Goal: Task Accomplishment & Management: Use online tool/utility

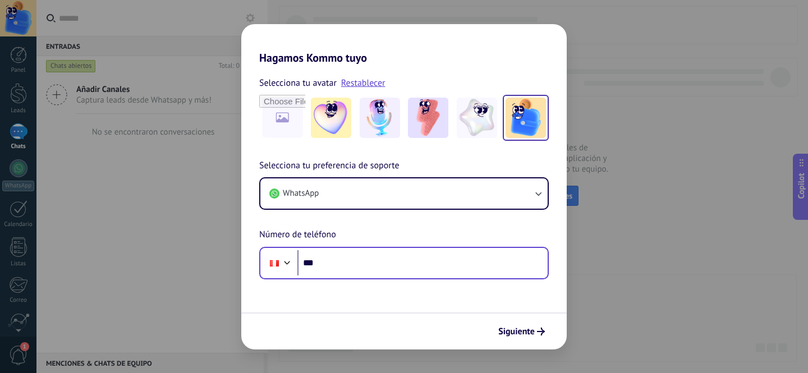
click at [357, 272] on input "***" at bounding box center [422, 263] width 250 height 26
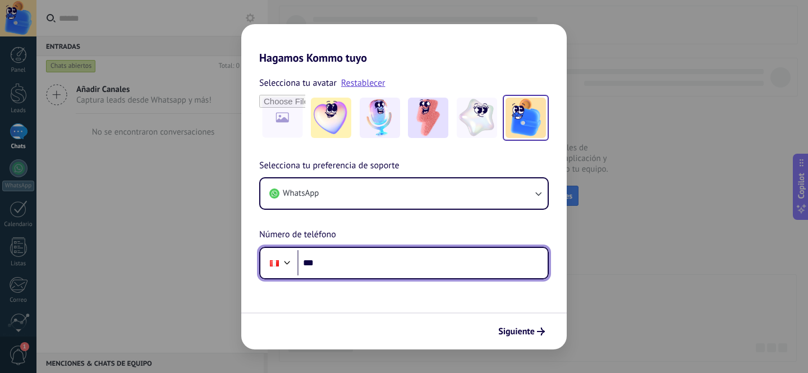
click at [383, 271] on input "***" at bounding box center [422, 263] width 250 height 26
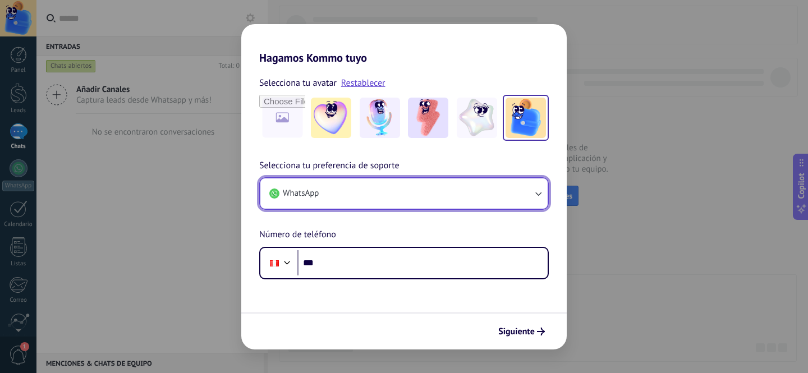
click at [327, 190] on button "WhatsApp" at bounding box center [403, 193] width 287 height 30
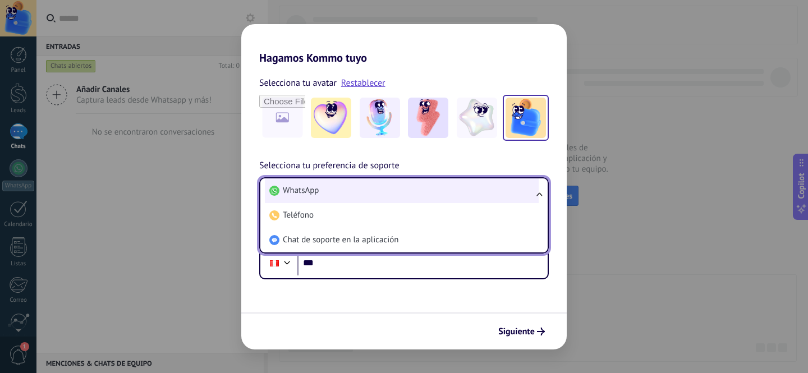
click at [323, 191] on li "WhatsApp" at bounding box center [402, 190] width 274 height 25
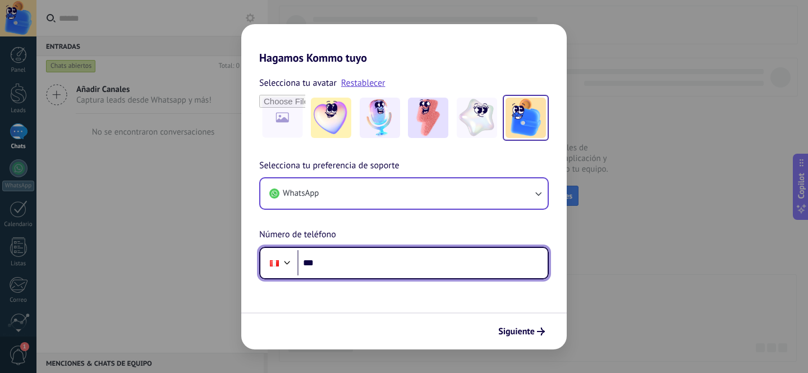
click at [350, 269] on input "***" at bounding box center [422, 263] width 250 height 26
type input "**********"
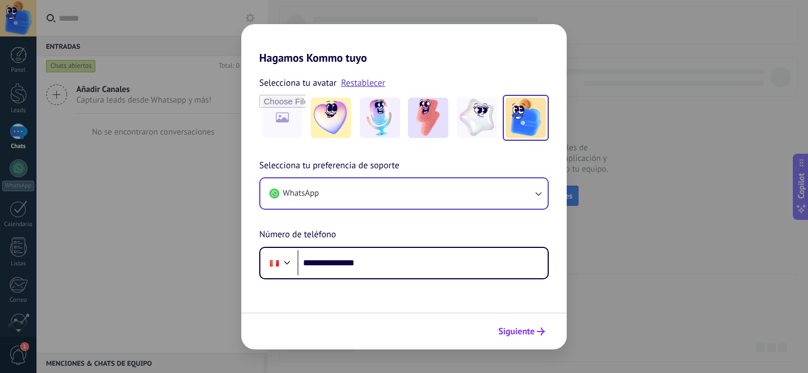
click at [520, 328] on span "Siguiente" at bounding box center [516, 332] width 36 height 8
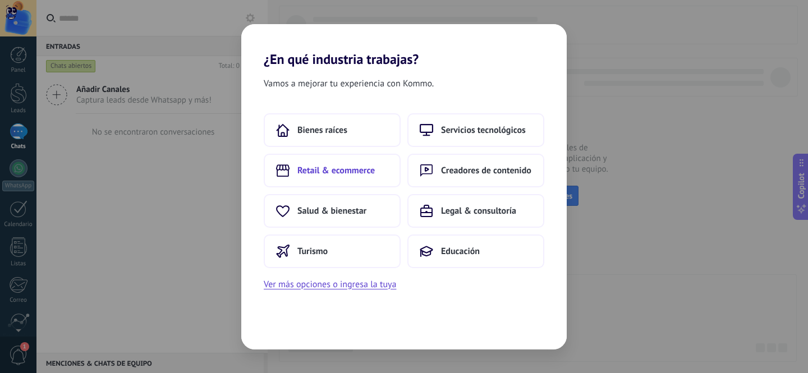
click at [333, 171] on span "Retail & ecommerce" at bounding box center [335, 170] width 77 height 11
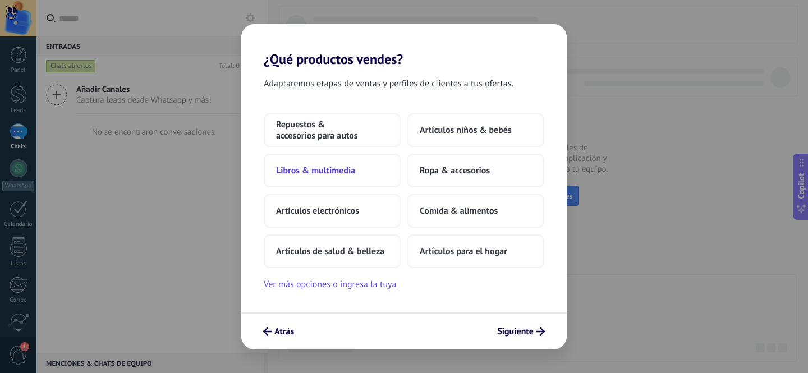
click at [317, 178] on button "Libros & multimedia" at bounding box center [332, 171] width 137 height 34
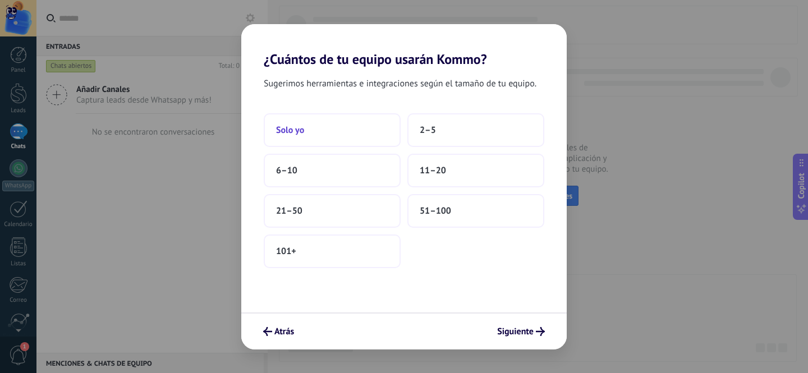
click at [316, 127] on button "Solo yo" at bounding box center [332, 130] width 137 height 34
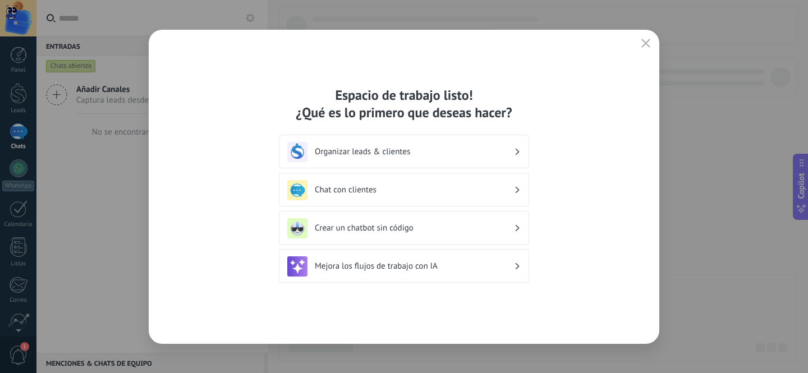
click at [473, 147] on h3 "Organizar leads & clientes" at bounding box center [414, 151] width 199 height 11
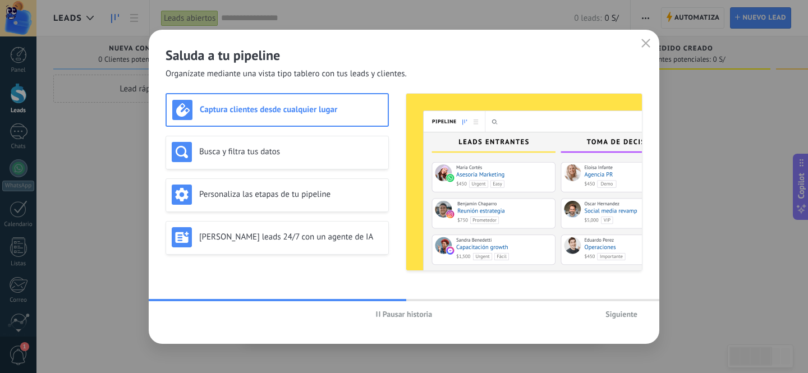
click at [380, 315] on icon "button" at bounding box center [378, 314] width 4 height 6
click at [650, 47] on icon "button" at bounding box center [646, 43] width 9 height 9
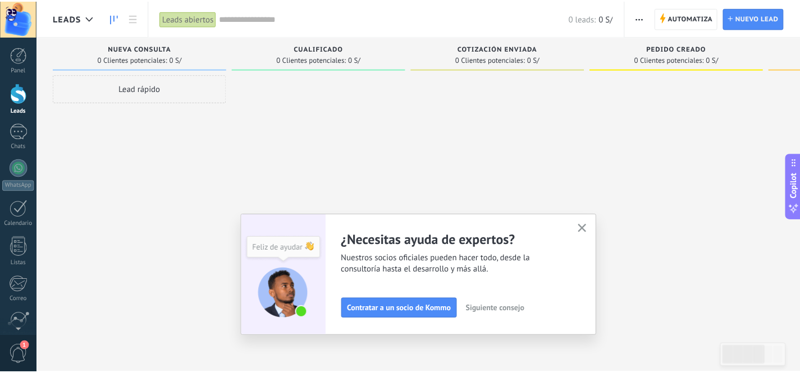
scroll to position [94, 0]
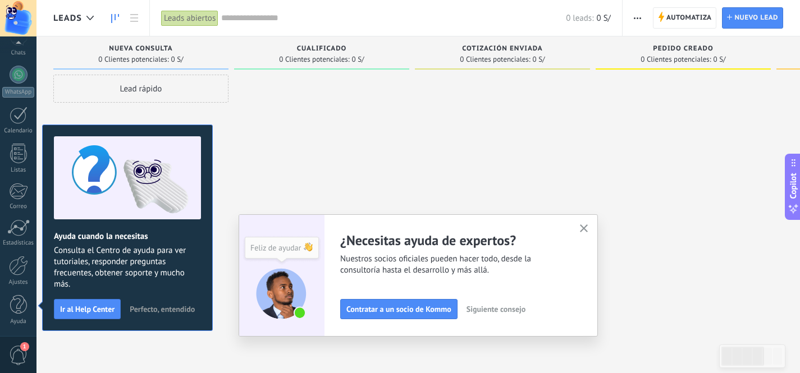
click at [588, 236] on button "button" at bounding box center [584, 229] width 14 height 15
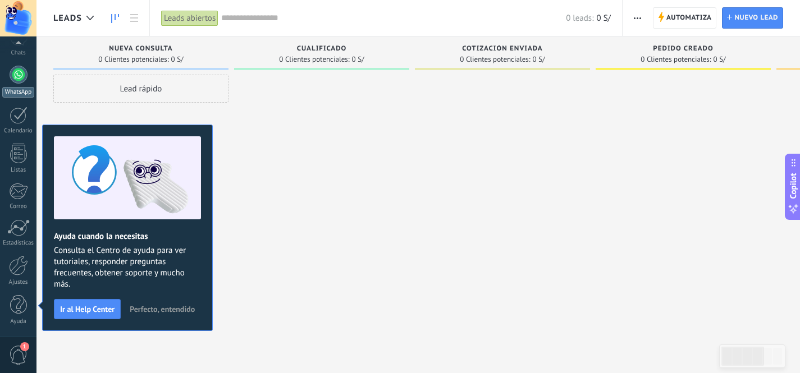
click at [17, 80] on div at bounding box center [19, 75] width 18 height 18
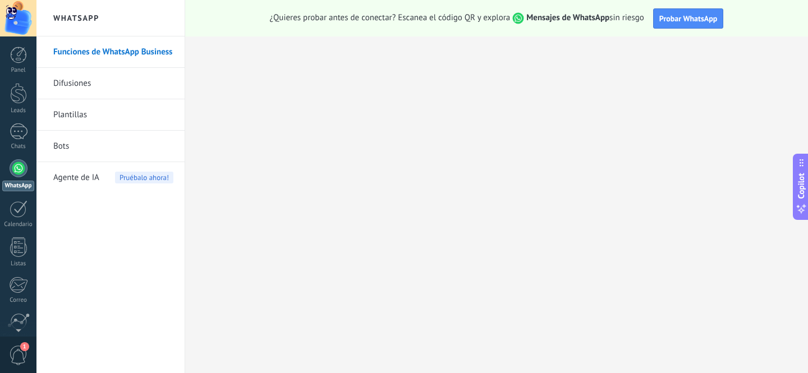
click at [106, 54] on link "Funciones de WhatsApp Business" at bounding box center [113, 51] width 120 height 31
click at [23, 62] on div at bounding box center [18, 55] width 17 height 17
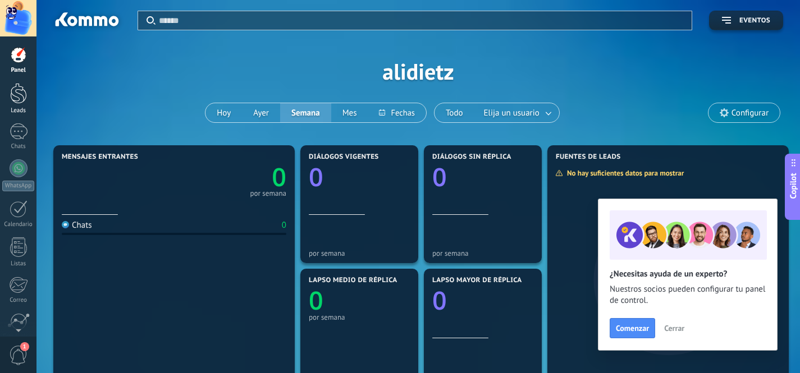
click at [13, 90] on div at bounding box center [18, 93] width 17 height 21
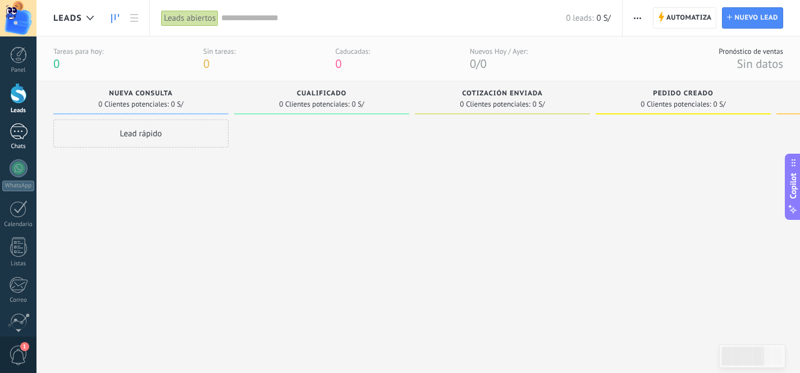
click at [15, 133] on div at bounding box center [19, 131] width 18 height 16
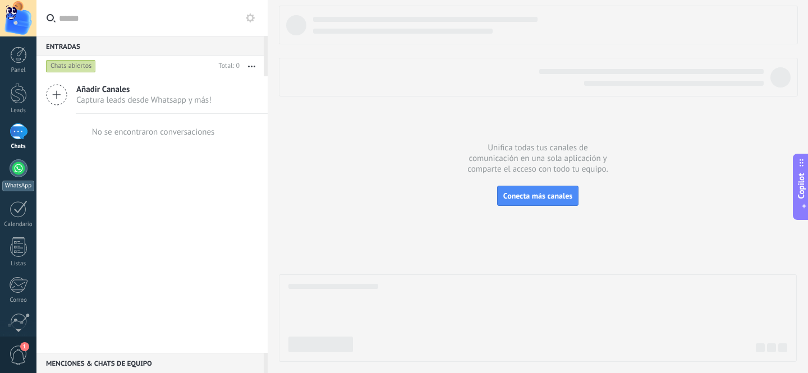
click at [24, 171] on div at bounding box center [19, 168] width 18 height 18
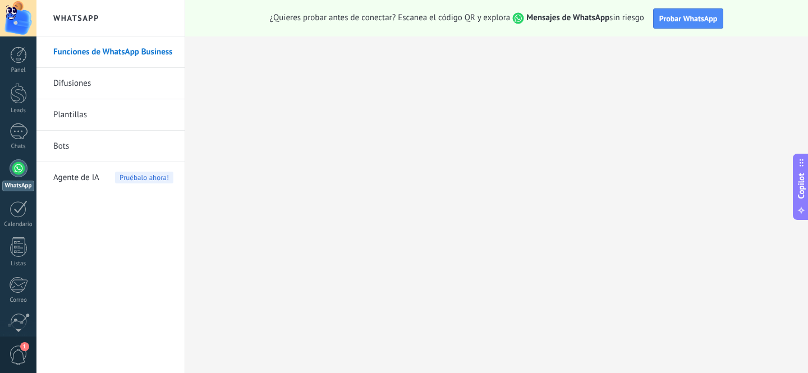
click at [102, 48] on link "Funciones de WhatsApp Business" at bounding box center [113, 51] width 120 height 31
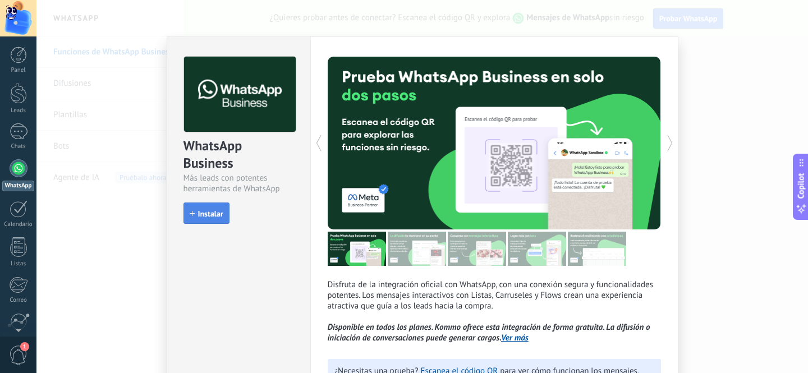
click at [212, 218] on span "Instalar" at bounding box center [210, 214] width 25 height 8
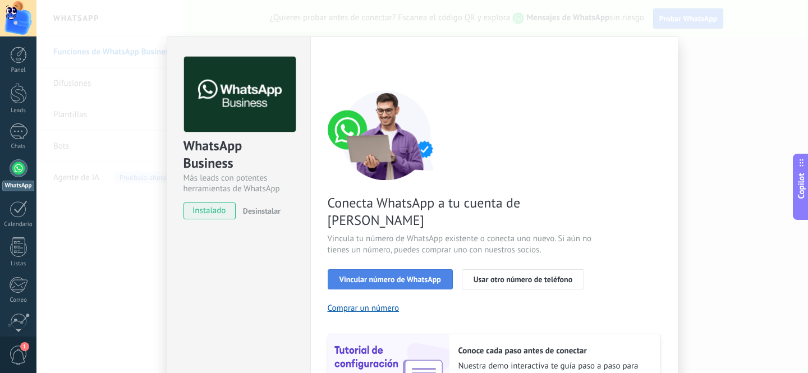
click at [377, 269] on button "Vincular número de WhatsApp" at bounding box center [390, 279] width 125 height 20
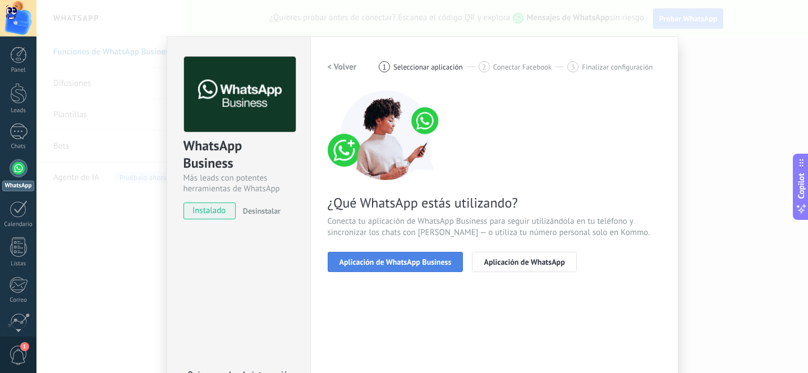
click at [378, 259] on span "Aplicación de WhatsApp Business" at bounding box center [396, 262] width 112 height 8
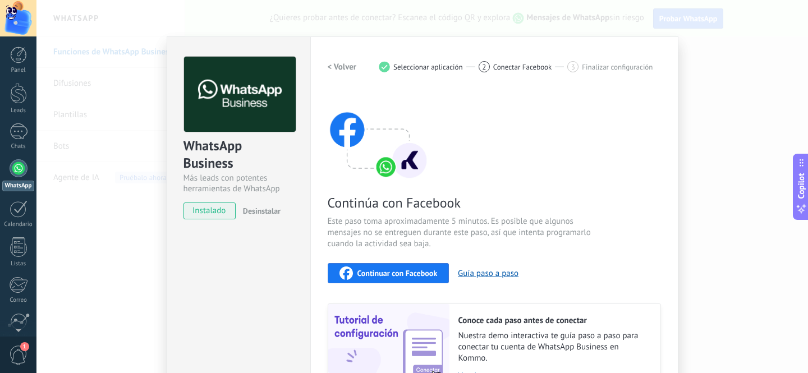
click at [400, 272] on span "Continuar con Facebook" at bounding box center [398, 273] width 80 height 8
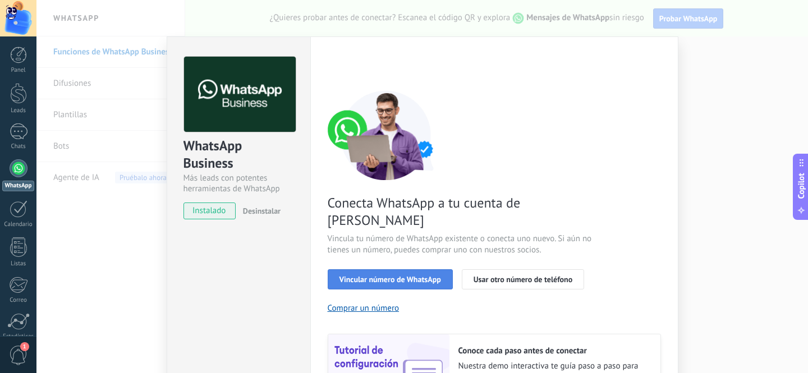
click at [383, 276] on span "Vincular número de WhatsApp" at bounding box center [391, 280] width 102 height 8
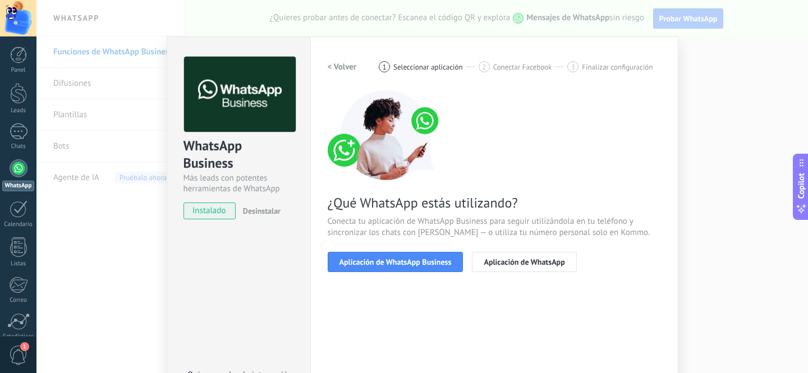
click at [383, 264] on span "Aplicación de WhatsApp Business" at bounding box center [396, 262] width 112 height 8
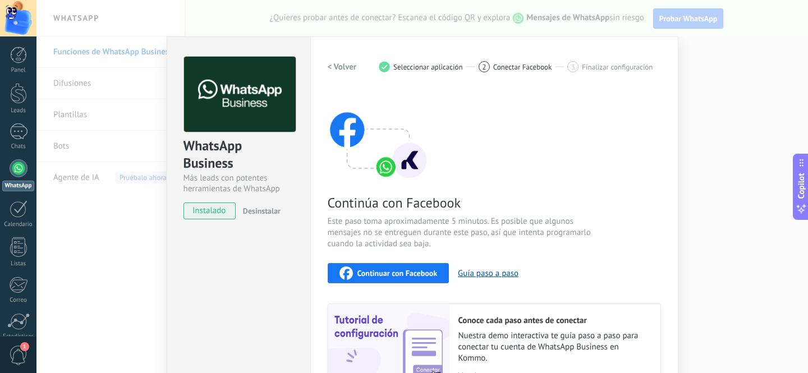
click at [383, 264] on button "Continuar con Facebook" at bounding box center [389, 273] width 122 height 20
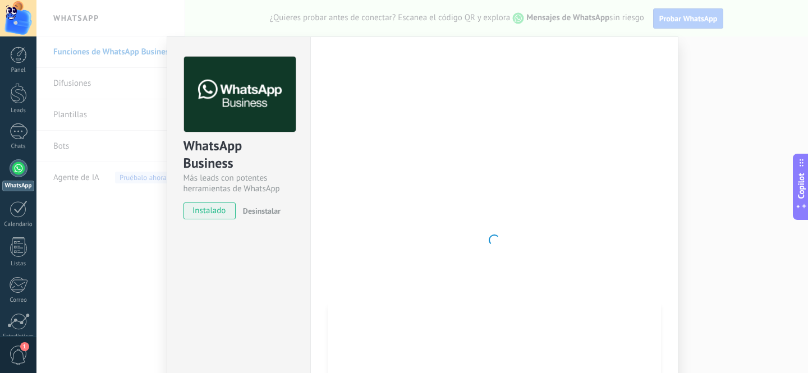
scroll to position [93, 0]
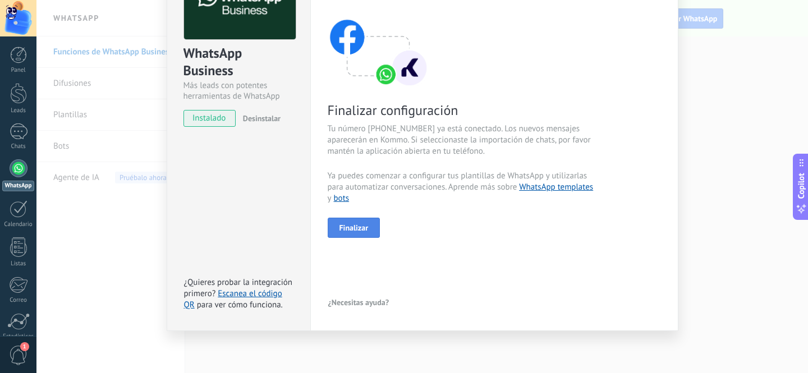
click at [357, 231] on span "Finalizar" at bounding box center [354, 228] width 29 height 8
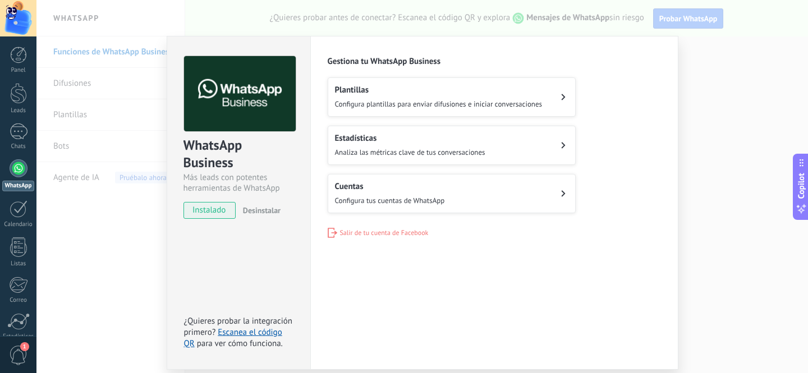
scroll to position [0, 0]
click at [363, 194] on div "Cuentas Configura tus cuentas de WhatsApp" at bounding box center [390, 194] width 110 height 25
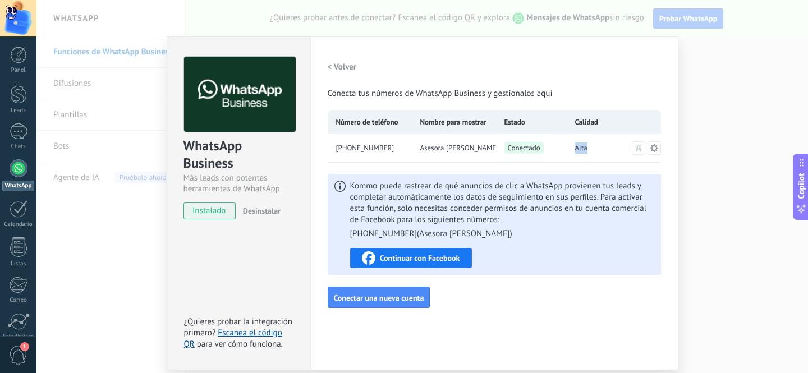
drag, startPoint x: 588, startPoint y: 150, endPoint x: 575, endPoint y: 150, distance: 12.9
click at [575, 150] on div "Alta" at bounding box center [602, 148] width 71 height 28
click at [575, 150] on span "Alta" at bounding box center [581, 148] width 12 height 11
drag, startPoint x: 546, startPoint y: 148, endPoint x: 501, endPoint y: 148, distance: 44.9
click at [501, 148] on div "Conectado" at bounding box center [531, 148] width 71 height 28
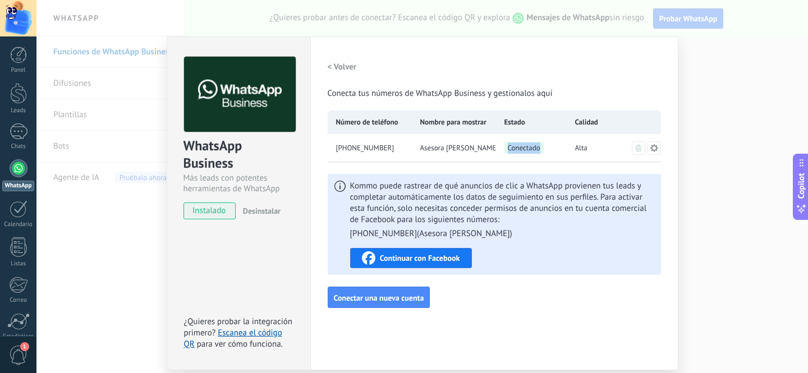
click at [501, 148] on div "Conectado" at bounding box center [531, 148] width 71 height 28
drag, startPoint x: 375, startPoint y: 146, endPoint x: 334, endPoint y: 150, distance: 41.2
click at [334, 150] on div "+51 900 045 690" at bounding box center [370, 148] width 84 height 28
click at [404, 150] on div "+51 900 045 690" at bounding box center [370, 148] width 84 height 28
drag, startPoint x: 409, startPoint y: 149, endPoint x: 489, endPoint y: 149, distance: 80.8
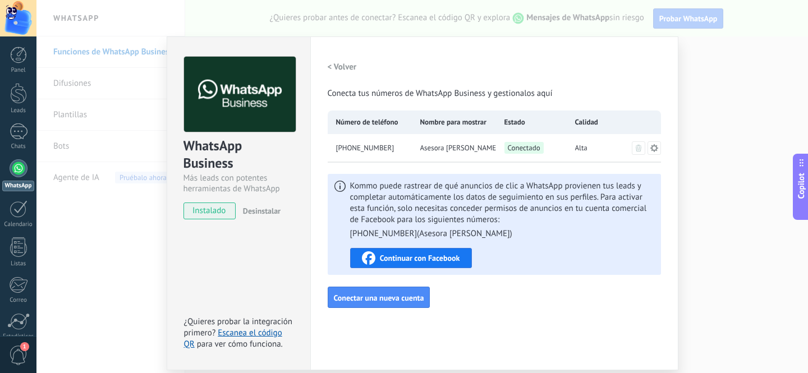
click at [489, 149] on div "+51 900 045 690 Asesora Monica Conectado Alta" at bounding box center [494, 148] width 333 height 28
click at [489, 149] on div "Asesora [PERSON_NAME]" at bounding box center [454, 148] width 84 height 28
drag, startPoint x: 606, startPoint y: 144, endPoint x: 324, endPoint y: 150, distance: 281.8
click at [324, 150] on div "Configuraciones Autorizaciones This tab logs the users who have granted integra…" at bounding box center [494, 203] width 368 height 334
click at [323, 150] on div "Configuraciones Autorizaciones This tab logs the users who have granted integra…" at bounding box center [494, 203] width 368 height 334
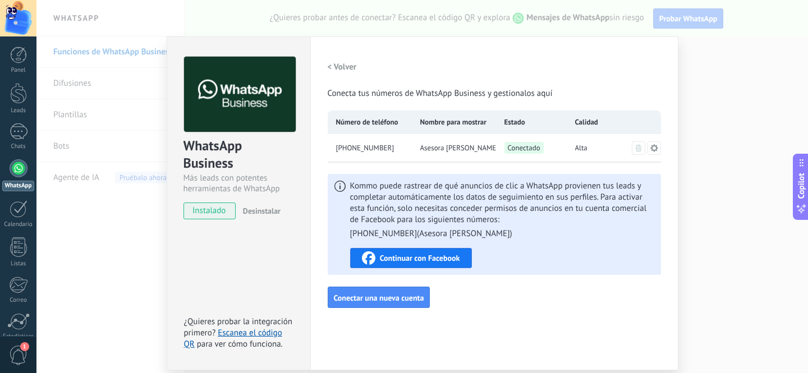
click at [405, 150] on div "+51 900 045 690" at bounding box center [370, 148] width 84 height 28
click at [414, 262] on span "Continuar con Facebook" at bounding box center [420, 258] width 80 height 8
click at [702, 105] on div "WhatsApp Business Más leads con potentes herramientas de WhatsApp instalado Des…" at bounding box center [422, 186] width 772 height 373
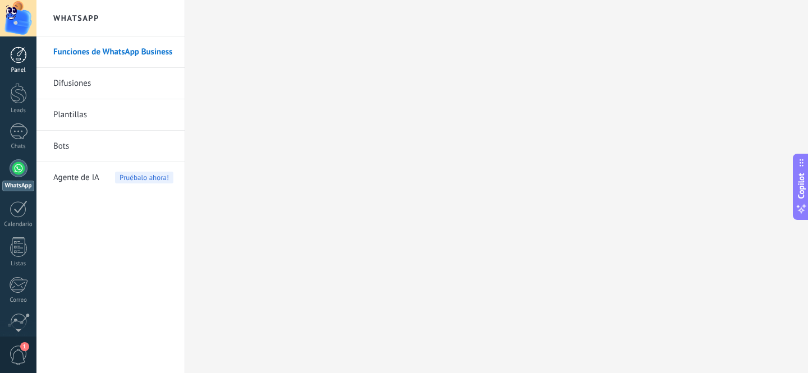
click at [22, 63] on div at bounding box center [18, 55] width 17 height 17
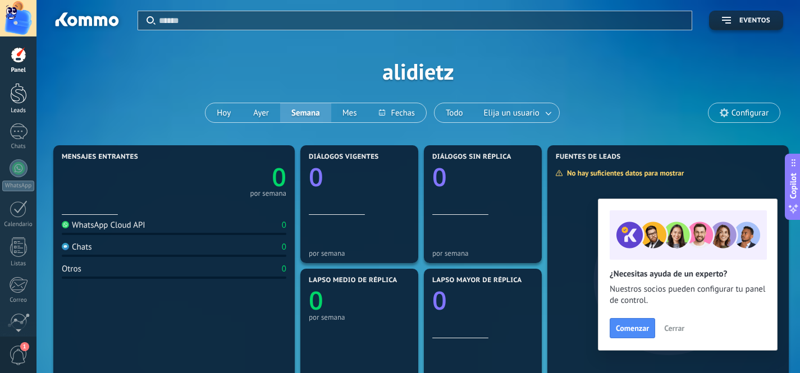
click at [22, 102] on div at bounding box center [18, 93] width 17 height 21
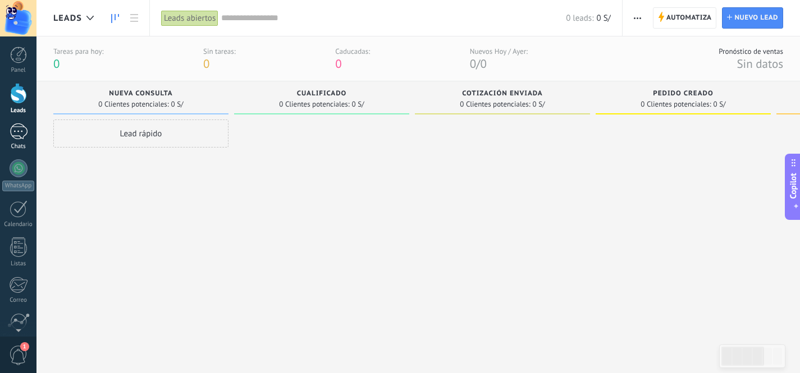
click at [23, 140] on link "Chats" at bounding box center [18, 136] width 36 height 27
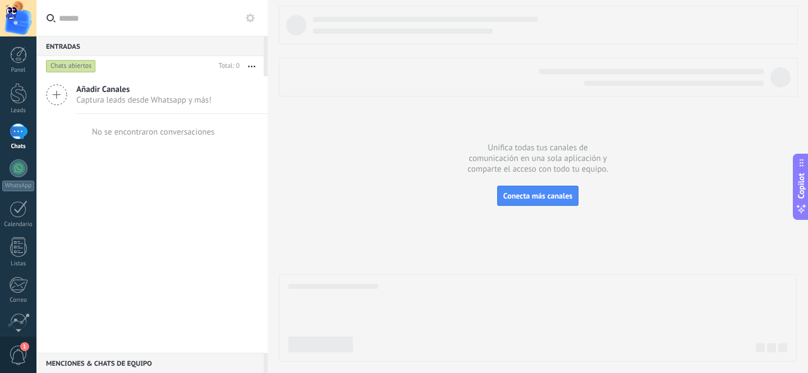
click at [138, 100] on span "Captura leads desde Whatsapp y más!" at bounding box center [143, 100] width 135 height 11
click at [59, 93] on icon at bounding box center [56, 94] width 21 height 21
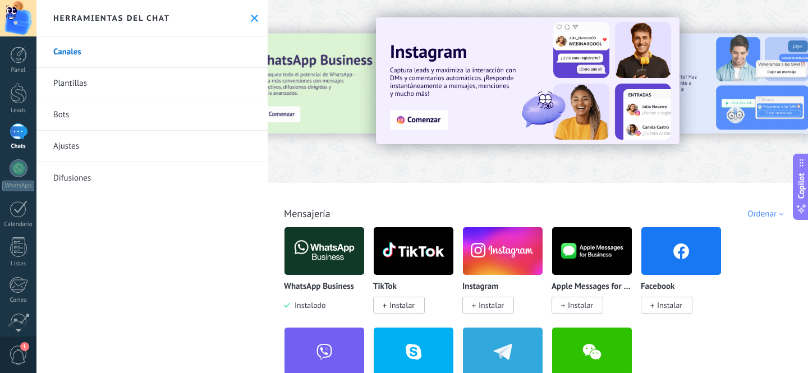
click at [251, 19] on use at bounding box center [254, 18] width 7 height 7
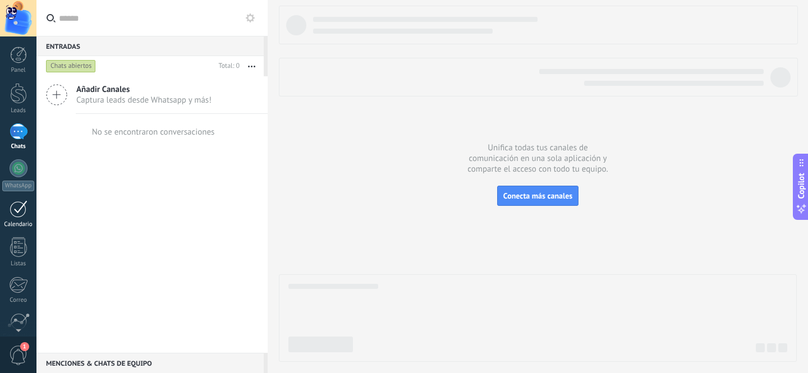
click at [21, 210] on div at bounding box center [19, 208] width 18 height 17
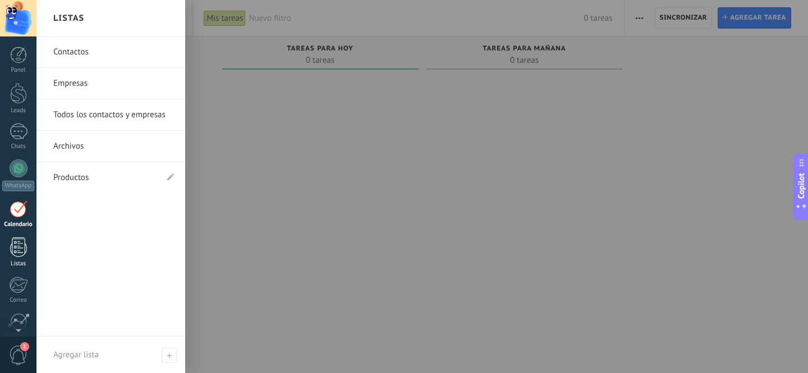
click at [20, 249] on div at bounding box center [18, 247] width 17 height 20
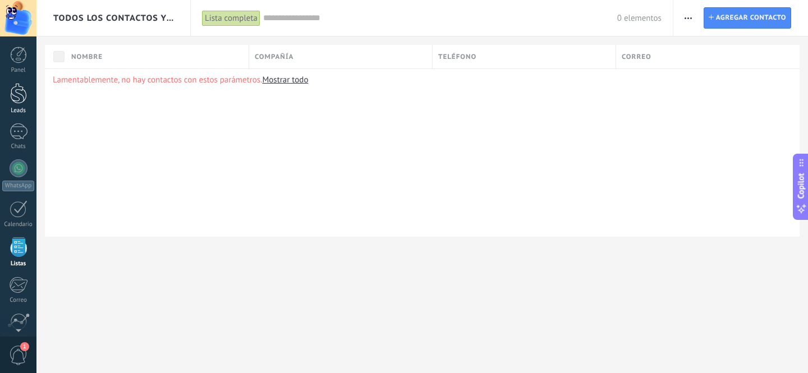
click at [15, 94] on div at bounding box center [18, 93] width 17 height 21
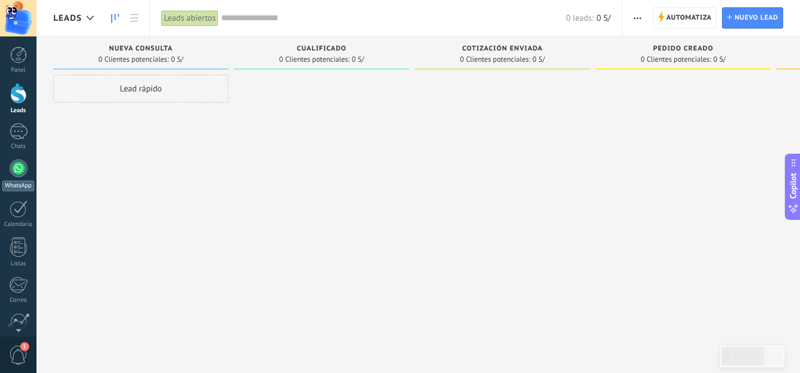
click at [22, 169] on div at bounding box center [19, 168] width 18 height 18
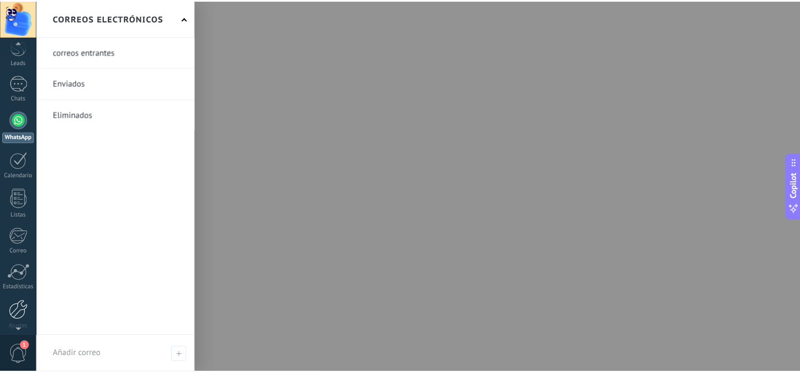
scroll to position [94, 0]
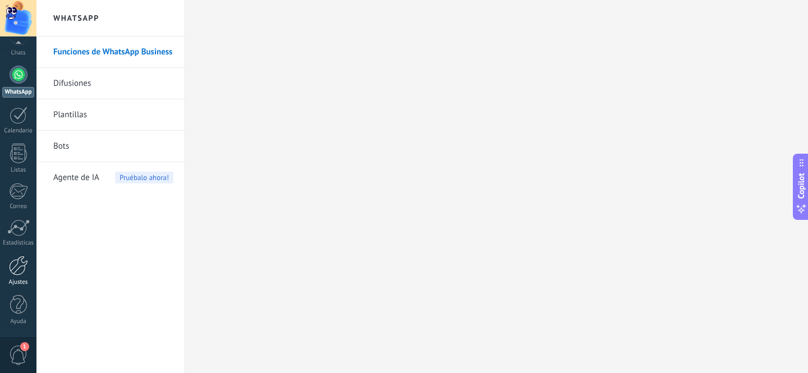
click at [16, 265] on div at bounding box center [18, 266] width 19 height 20
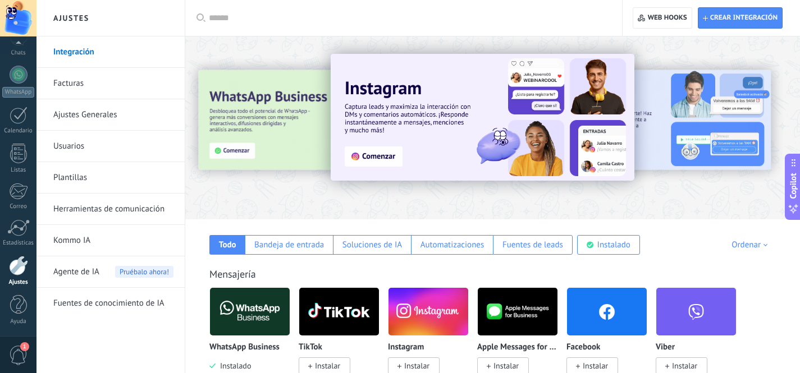
click at [76, 85] on link "Facturas" at bounding box center [113, 83] width 120 height 31
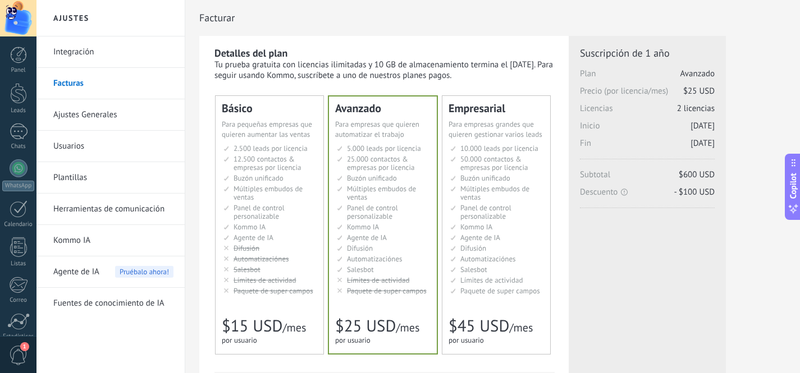
click at [74, 111] on link "Ajustes Generales" at bounding box center [113, 114] width 120 height 31
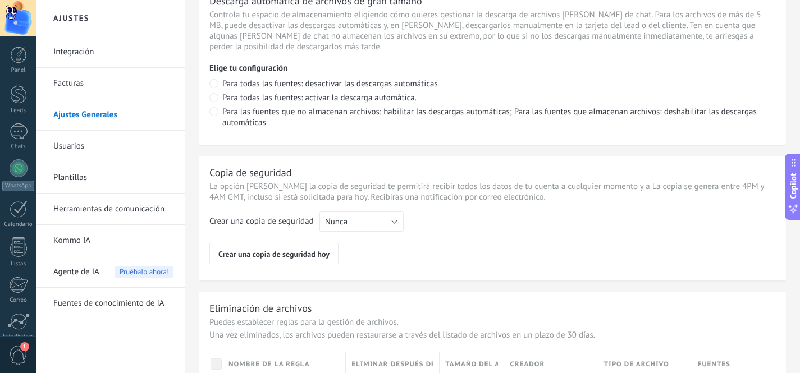
scroll to position [892, 0]
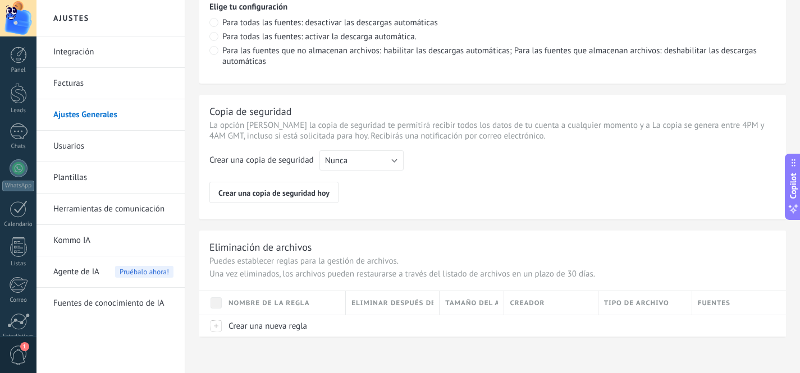
click at [79, 142] on link "Usuarios" at bounding box center [113, 146] width 120 height 31
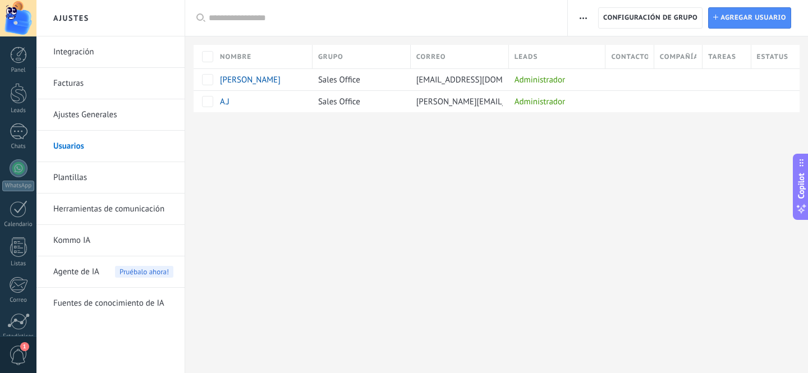
click at [310, 184] on div "Ajustes Integración Facturas Ajustes Generales Usuarios Plantillas Herramientas…" at bounding box center [422, 186] width 772 height 373
click at [73, 175] on link "Plantillas" at bounding box center [113, 177] width 120 height 31
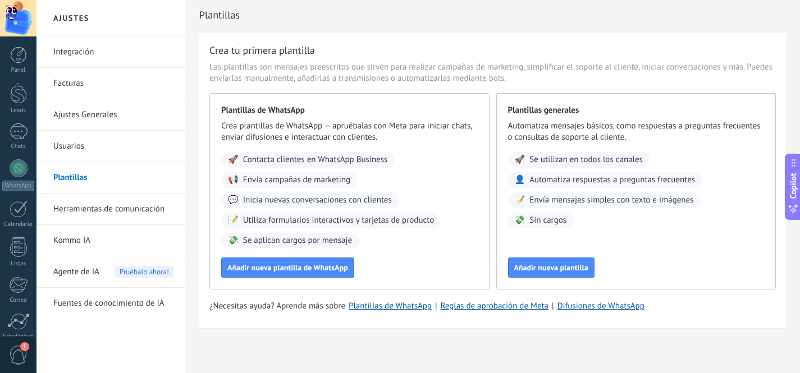
scroll to position [6, 0]
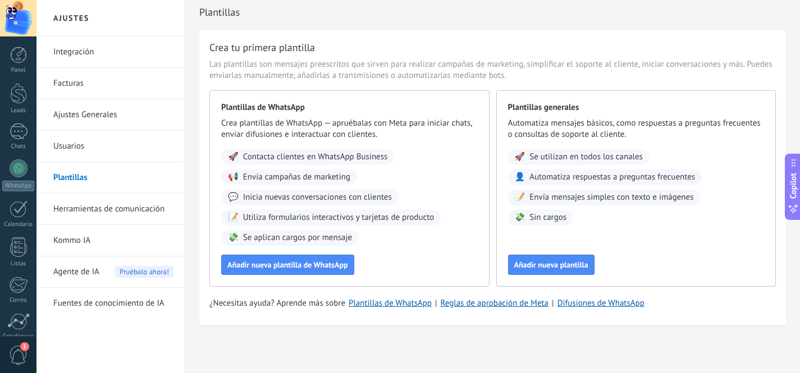
click at [87, 200] on link "Herramientas de comunicación" at bounding box center [113, 209] width 120 height 31
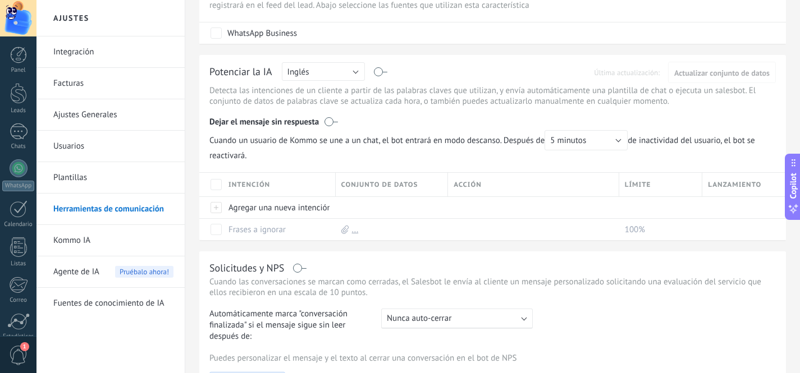
scroll to position [464, 0]
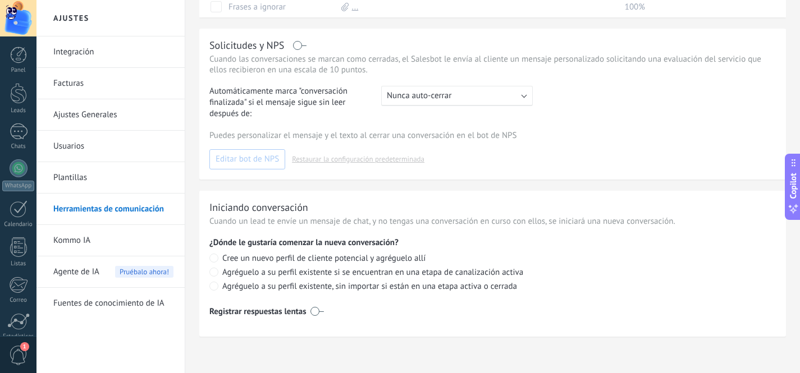
click at [76, 242] on link "Kommo IA" at bounding box center [113, 240] width 120 height 31
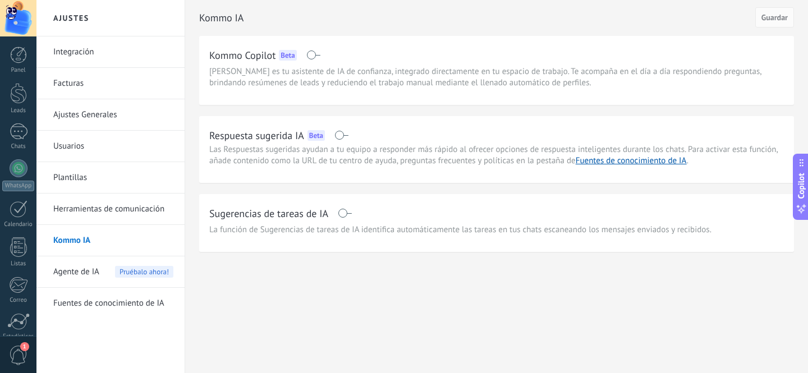
click at [81, 313] on link "Fuentes de conocimiento de IA" at bounding box center [113, 303] width 120 height 31
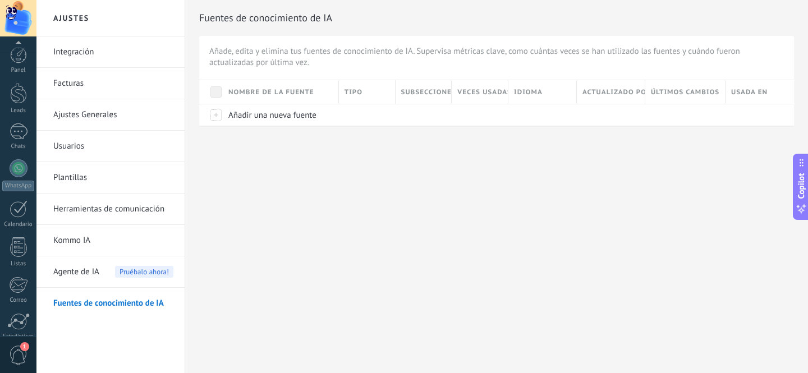
scroll to position [94, 0]
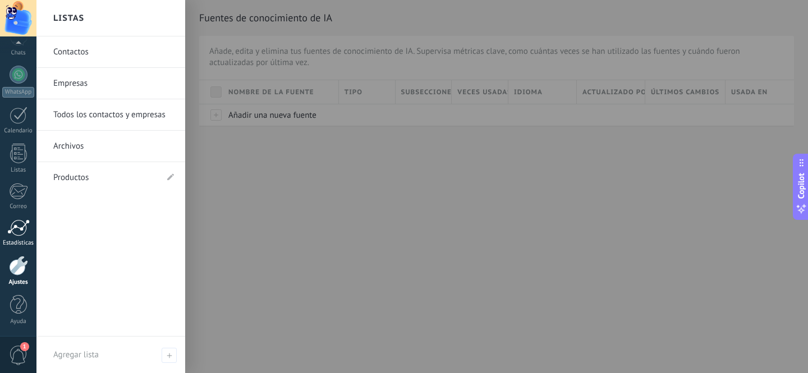
click at [18, 226] on div at bounding box center [18, 227] width 22 height 17
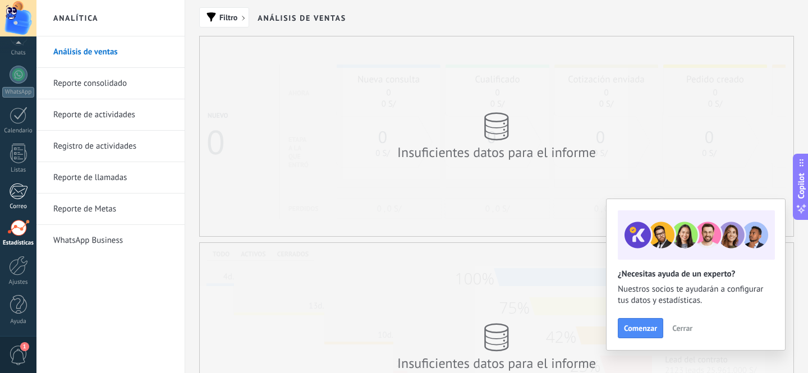
click at [19, 199] on div at bounding box center [18, 191] width 19 height 17
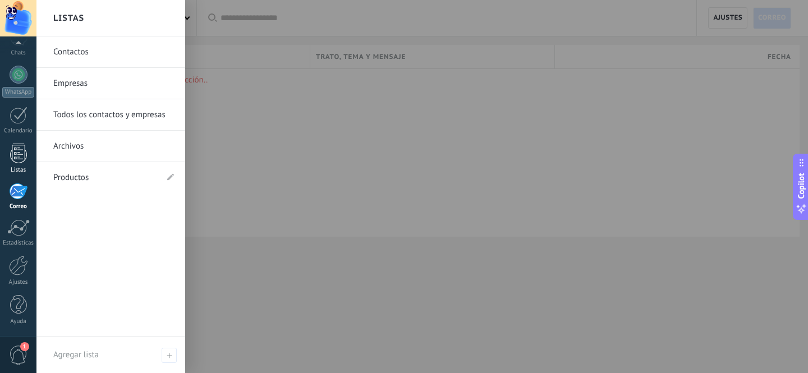
click at [19, 161] on div at bounding box center [18, 154] width 17 height 20
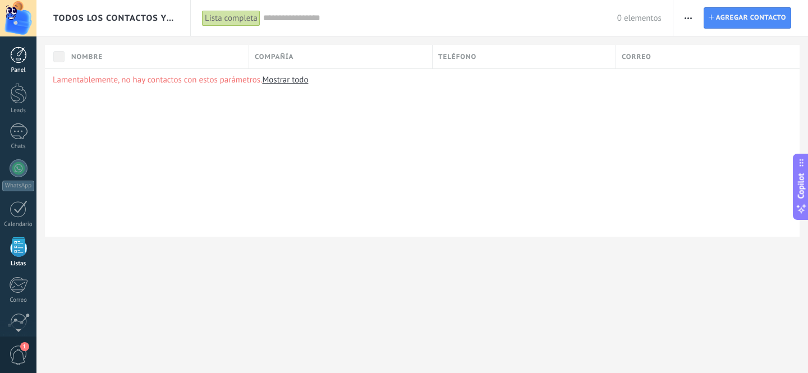
click at [25, 54] on div at bounding box center [18, 55] width 17 height 17
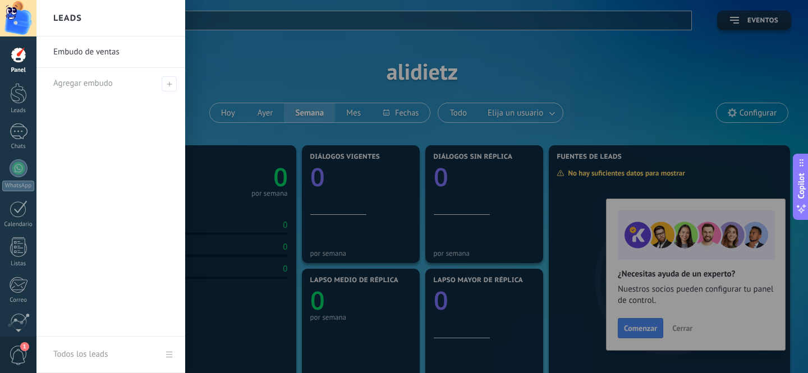
click at [565, 71] on div at bounding box center [440, 186] width 808 height 373
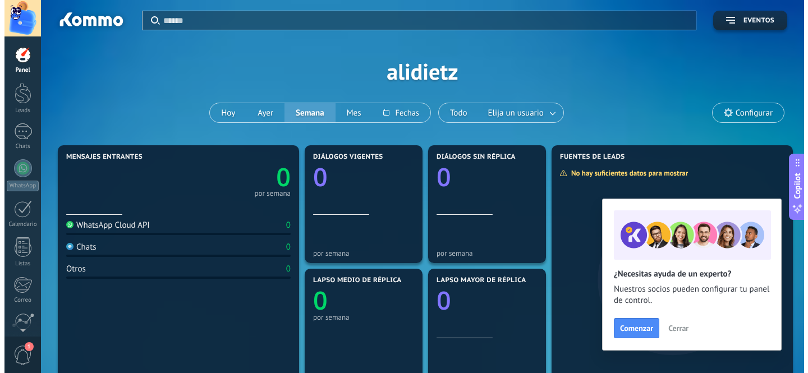
scroll to position [5, 0]
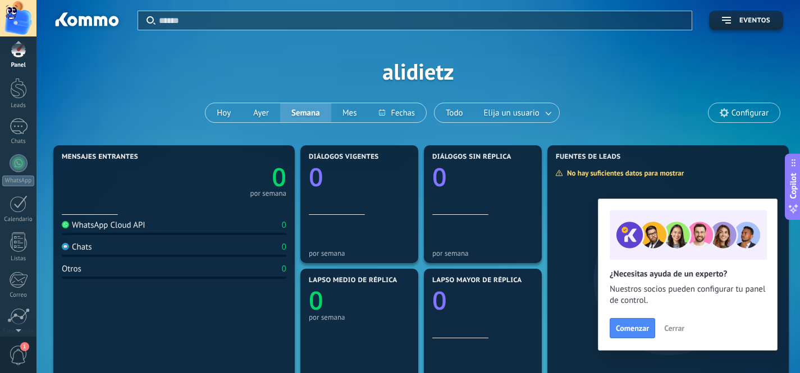
click at [16, 354] on span "1" at bounding box center [18, 356] width 19 height 20
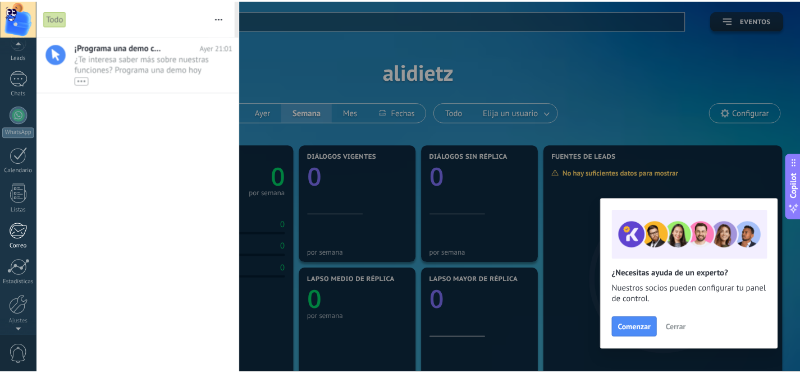
scroll to position [94, 0]
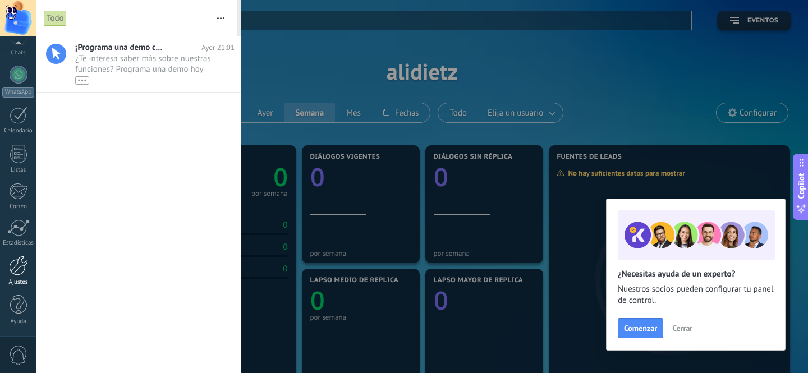
click at [17, 281] on div "Ajustes" at bounding box center [18, 282] width 33 height 7
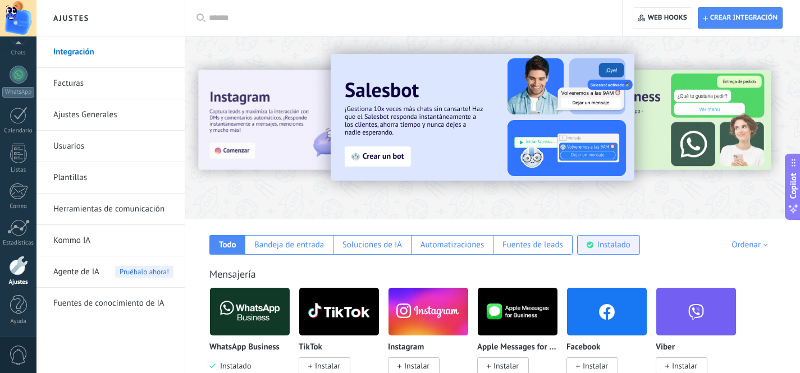
click at [620, 249] on div "Instalado" at bounding box center [613, 245] width 33 height 11
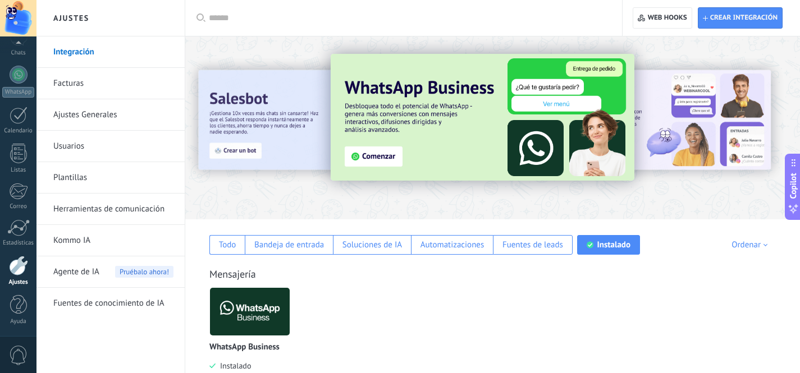
click at [75, 114] on link "Ajustes Generales" at bounding box center [113, 114] width 120 height 31
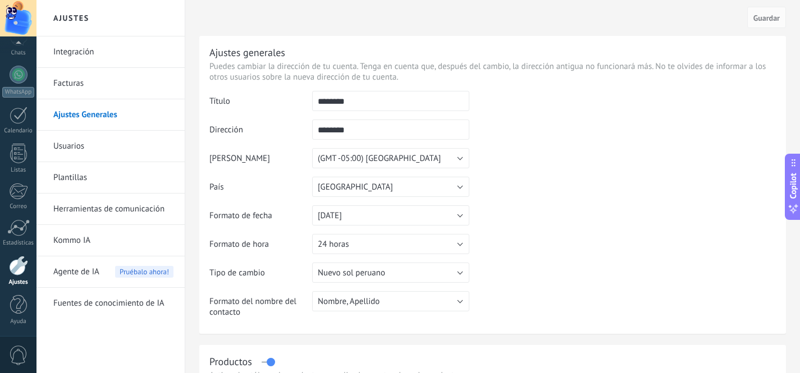
scroll to position [92, 0]
click at [22, 12] on div at bounding box center [18, 18] width 36 height 36
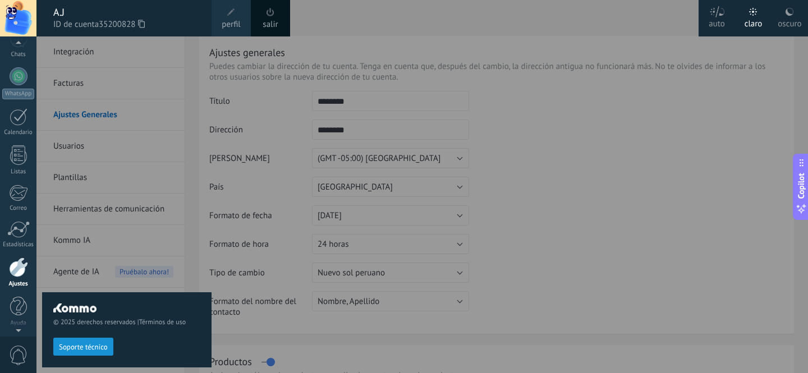
click at [233, 24] on span "perfil" at bounding box center [231, 25] width 19 height 12
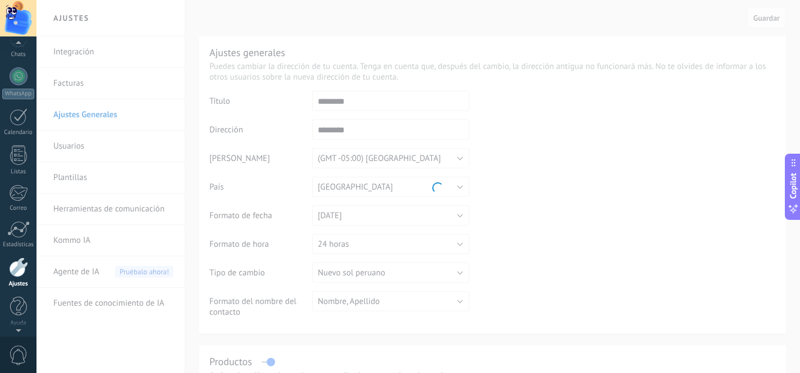
scroll to position [94, 0]
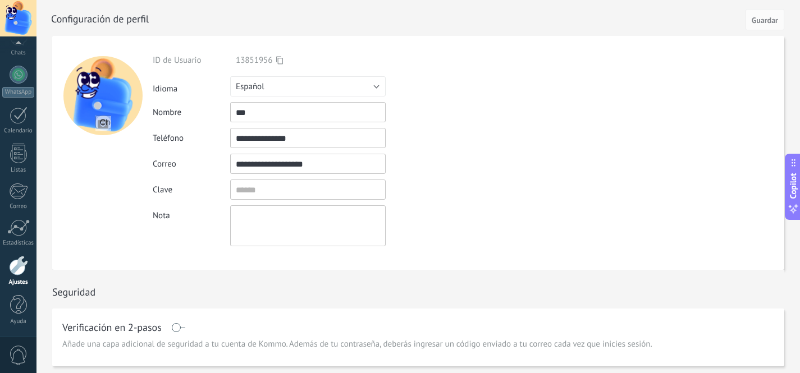
drag, startPoint x: 308, startPoint y: 138, endPoint x: 300, endPoint y: 140, distance: 8.2
click at [300, 140] on input "**********" at bounding box center [307, 138] width 155 height 20
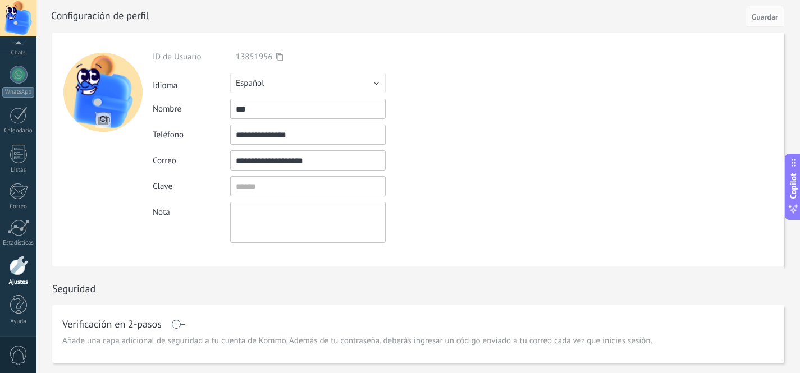
scroll to position [0, 0]
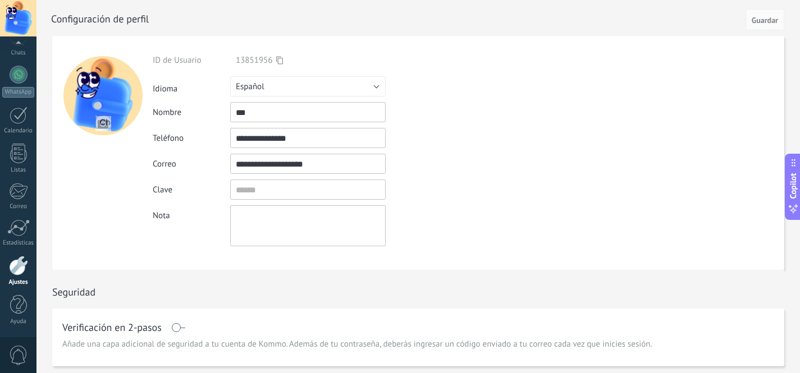
drag, startPoint x: 309, startPoint y: 139, endPoint x: 218, endPoint y: 141, distance: 91.5
click at [218, 141] on div "**********" at bounding box center [334, 138] width 363 height 20
click at [422, 140] on div "**********" at bounding box center [334, 138] width 363 height 20
click at [257, 191] on input "textbox" at bounding box center [307, 190] width 155 height 20
click at [426, 184] on div "Clave" at bounding box center [334, 190] width 363 height 20
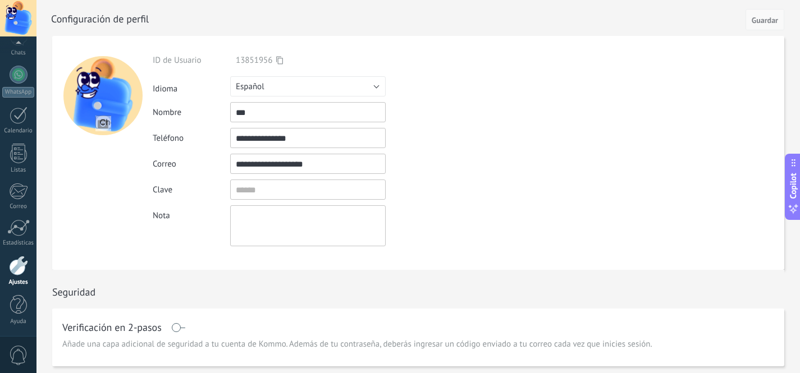
click at [771, 22] on span "Guardar" at bounding box center [765, 20] width 26 height 8
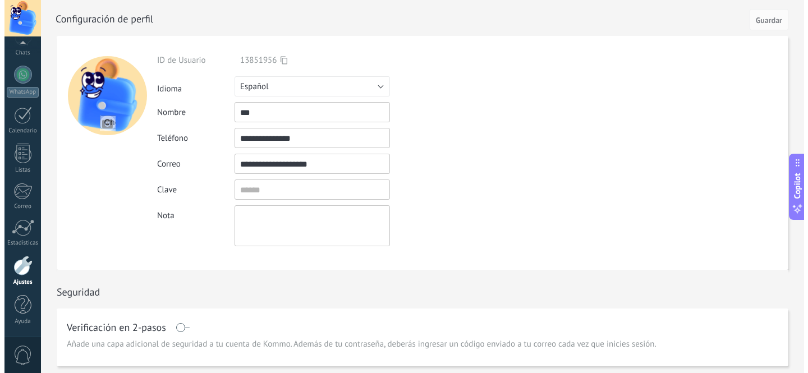
scroll to position [92, 0]
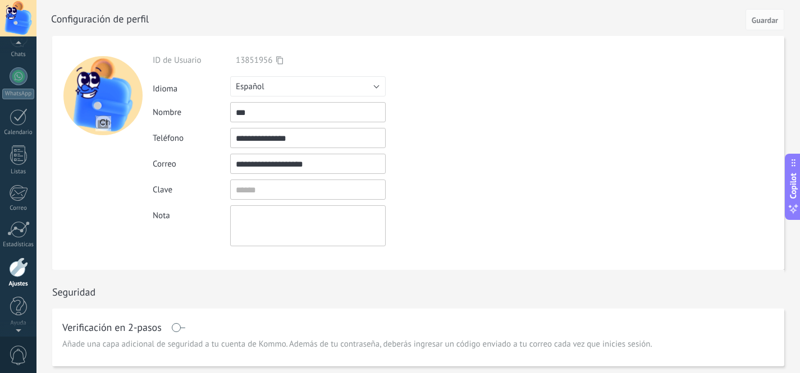
click at [10, 12] on div at bounding box center [18, 18] width 36 height 36
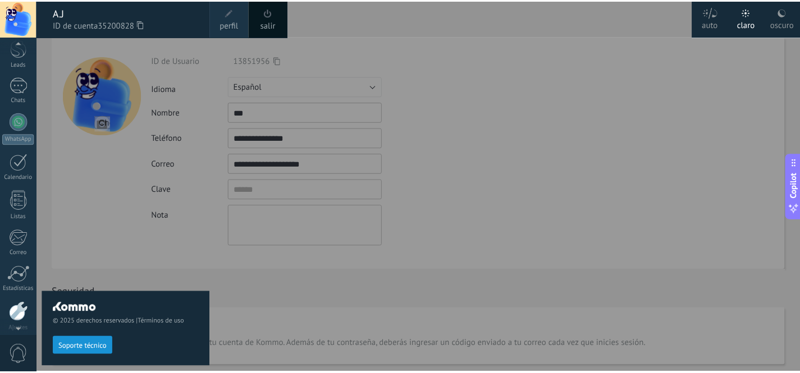
scroll to position [45, 0]
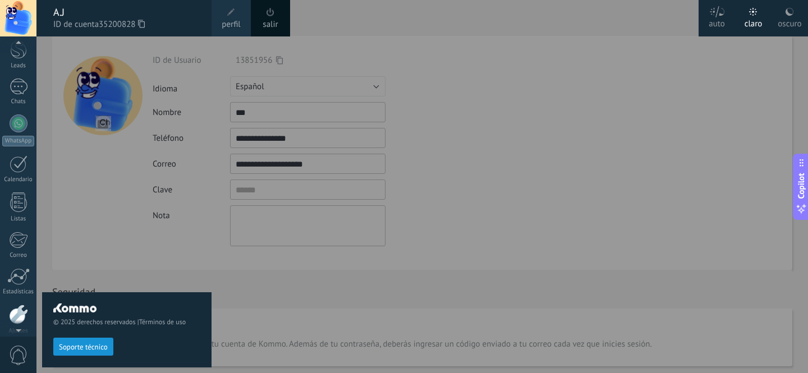
click at [17, 74] on div "Panel Leads Chats WhatsApp Clientes" at bounding box center [18, 194] width 36 height 384
click at [20, 56] on div at bounding box center [18, 48] width 17 height 21
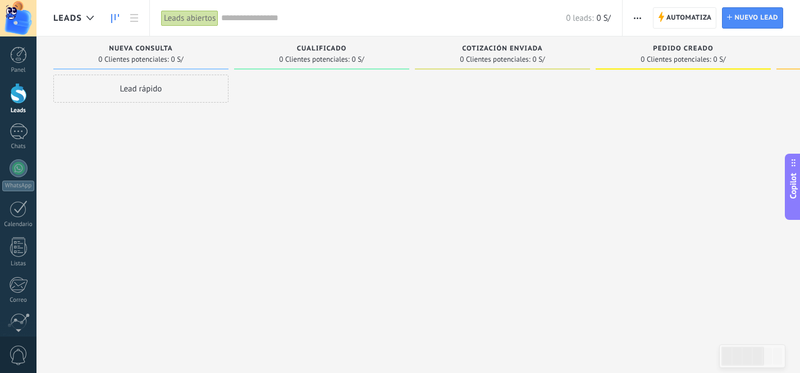
click at [210, 154] on div "Lead rápido" at bounding box center [140, 188] width 175 height 227
click at [20, 133] on div at bounding box center [19, 131] width 18 height 16
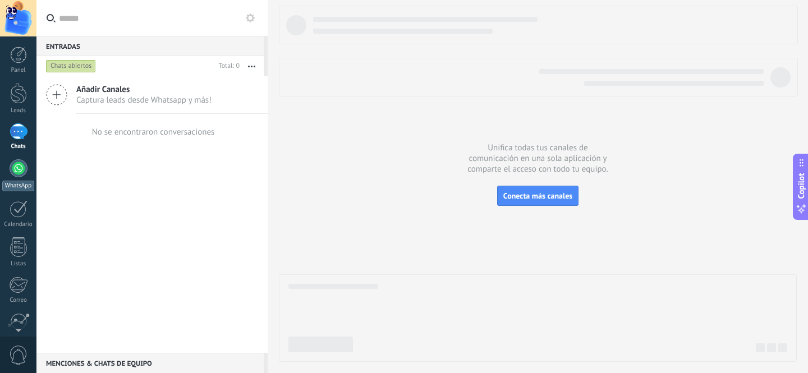
click at [13, 168] on div at bounding box center [19, 168] width 18 height 18
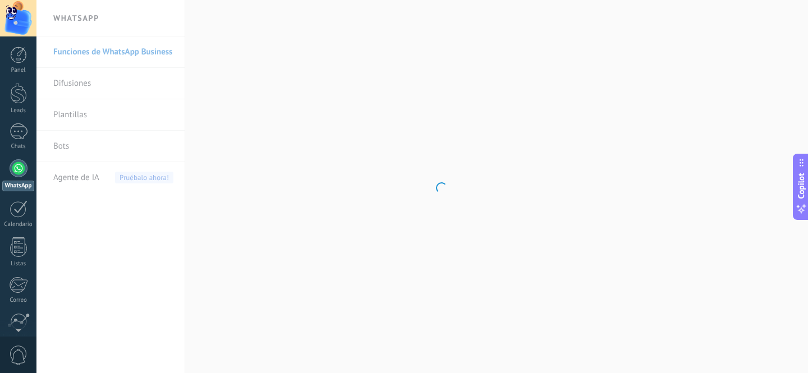
click at [13, 120] on div "Panel Leads Chats WhatsApp Clientes" at bounding box center [18, 239] width 36 height 384
click at [14, 140] on link "Chats" at bounding box center [18, 136] width 36 height 27
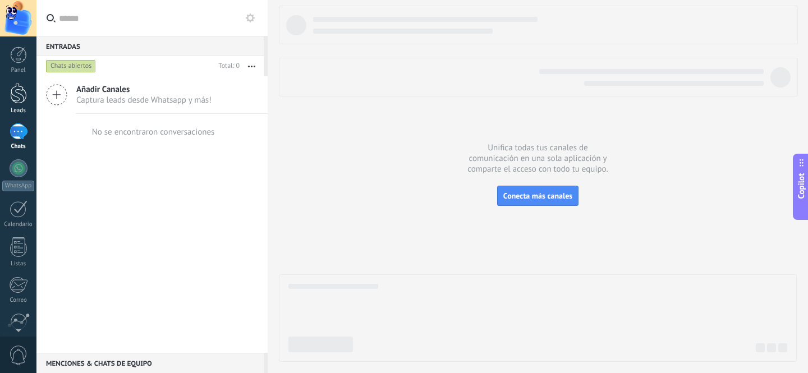
click at [23, 97] on div at bounding box center [18, 93] width 17 height 21
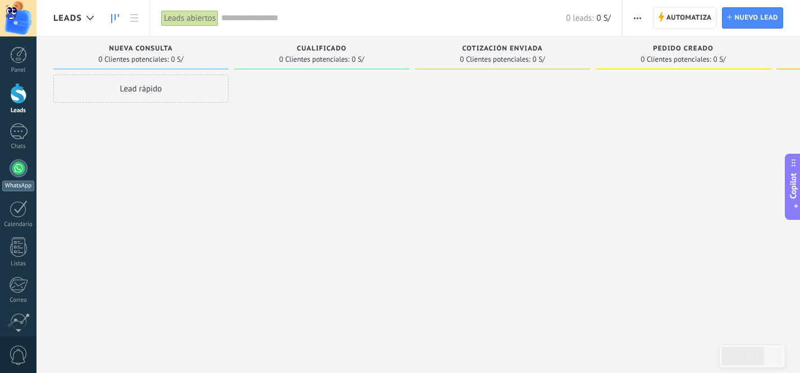
click at [24, 164] on div at bounding box center [19, 168] width 18 height 18
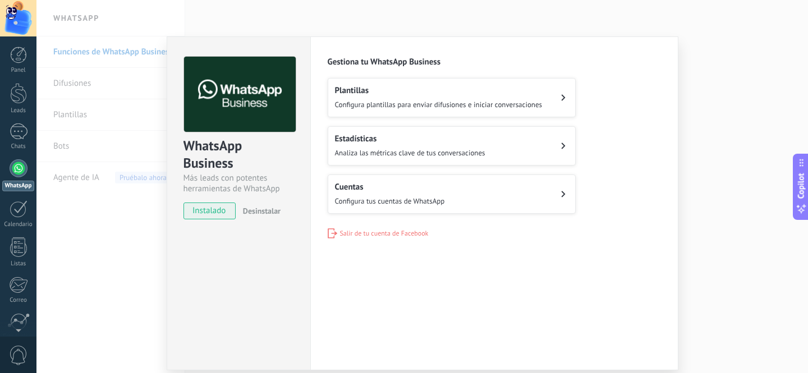
click at [375, 198] on span "Configura tus cuentas de WhatsApp" at bounding box center [390, 201] width 110 height 10
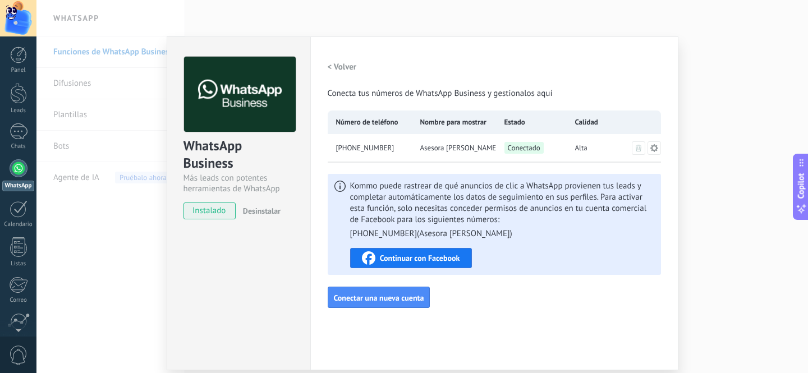
drag, startPoint x: 399, startPoint y: 147, endPoint x: 336, endPoint y: 149, distance: 63.5
click at [336, 149] on div "[PHONE_NUMBER]" at bounding box center [370, 148] width 84 height 28
click at [386, 149] on span "[PHONE_NUMBER]" at bounding box center [365, 148] width 58 height 11
drag, startPoint x: 389, startPoint y: 149, endPoint x: 323, endPoint y: 149, distance: 66.2
click at [323, 149] on div "Configuraciones Autorizaciones This tab logs the users who have granted integra…" at bounding box center [494, 203] width 368 height 334
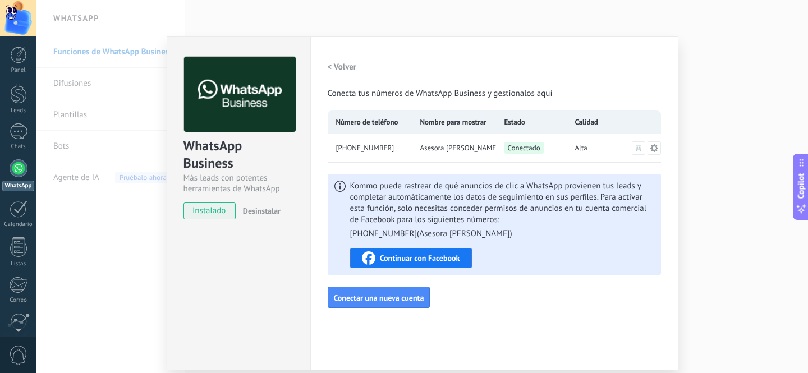
click at [382, 153] on span "[PHONE_NUMBER]" at bounding box center [365, 148] width 58 height 11
click at [651, 149] on icon at bounding box center [654, 148] width 8 height 8
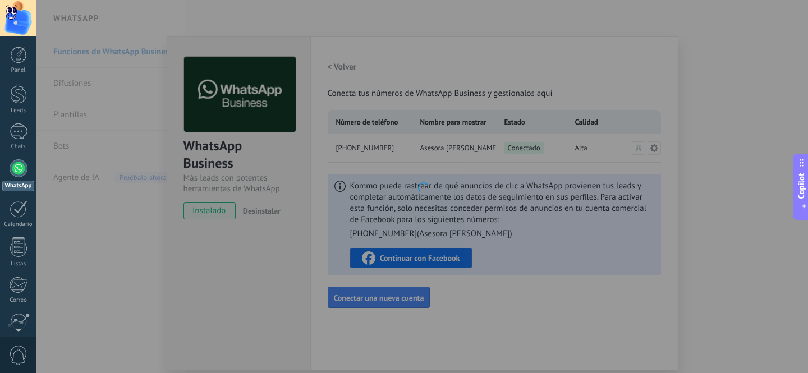
type textarea "**********"
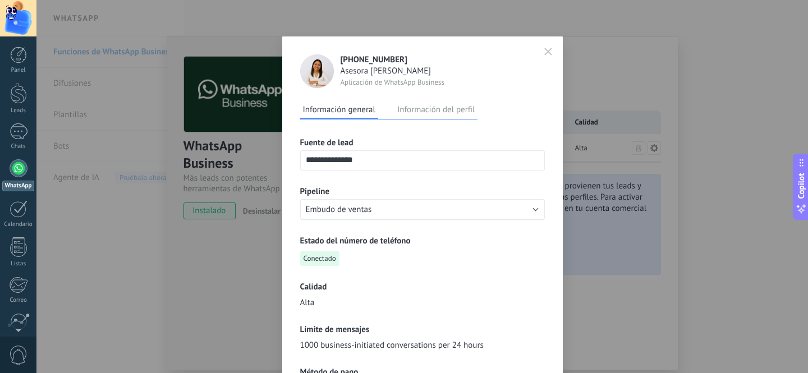
click at [434, 110] on button "Información del perfil" at bounding box center [436, 109] width 83 height 17
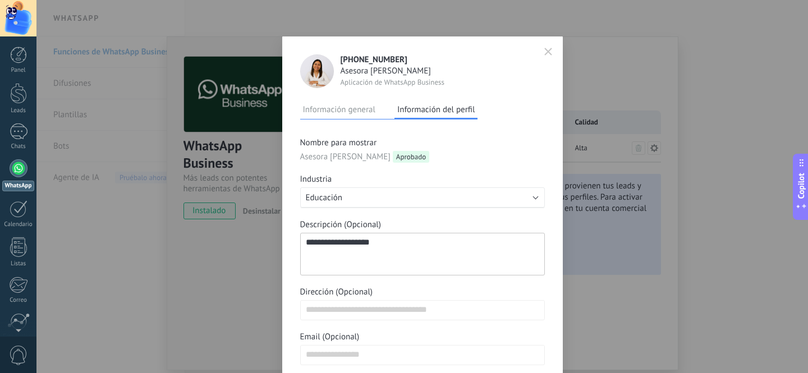
click at [359, 120] on form "**********" at bounding box center [422, 276] width 245 height 313
click at [358, 114] on button "Información general" at bounding box center [339, 109] width 78 height 17
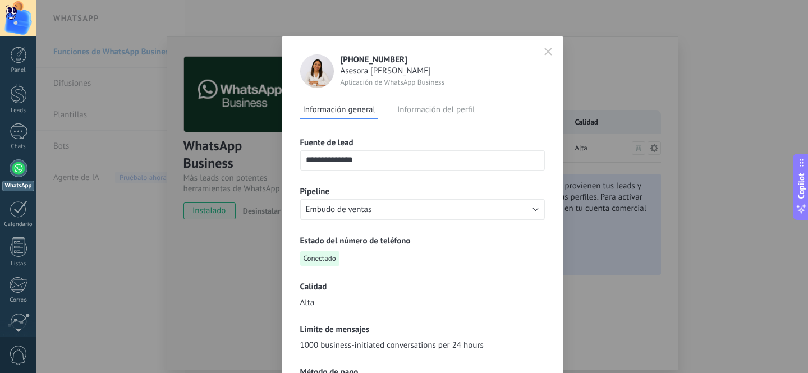
click at [548, 52] on icon "button" at bounding box center [548, 52] width 8 height 8
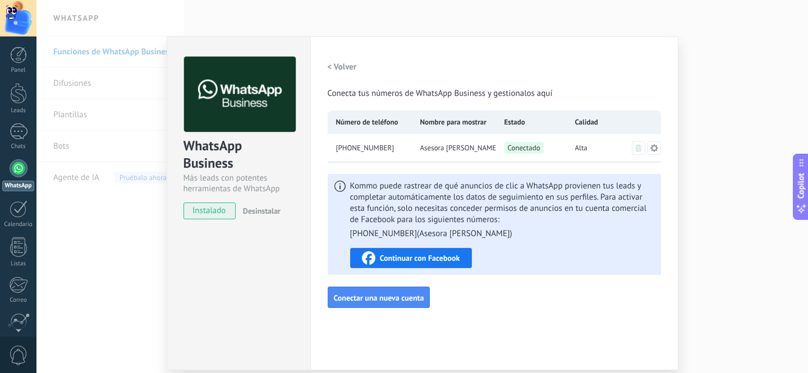
click at [328, 164] on div "< Volver Conecta tus números de WhatsApp Business y gestionalos aquí Número de …" at bounding box center [494, 182] width 333 height 251
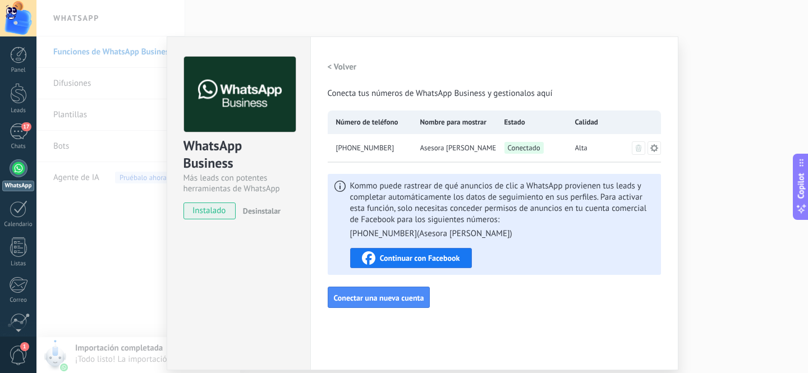
click at [328, 164] on div "< Volver Conecta tus números de WhatsApp Business y gestionalos aquí Número de …" at bounding box center [494, 182] width 333 height 251
click at [21, 136] on div "17" at bounding box center [19, 131] width 18 height 16
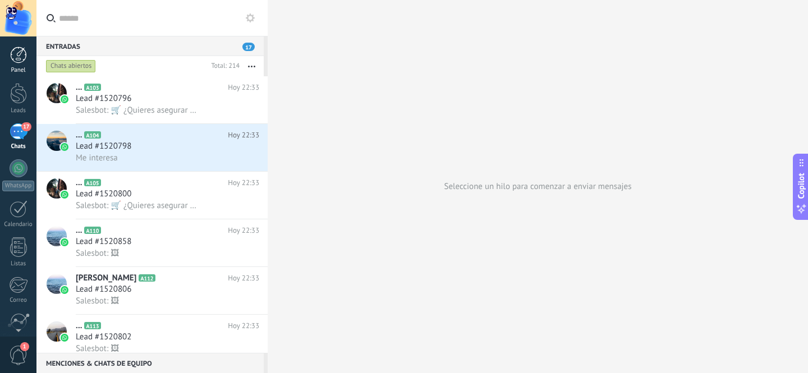
click at [8, 52] on link "Panel" at bounding box center [18, 61] width 36 height 28
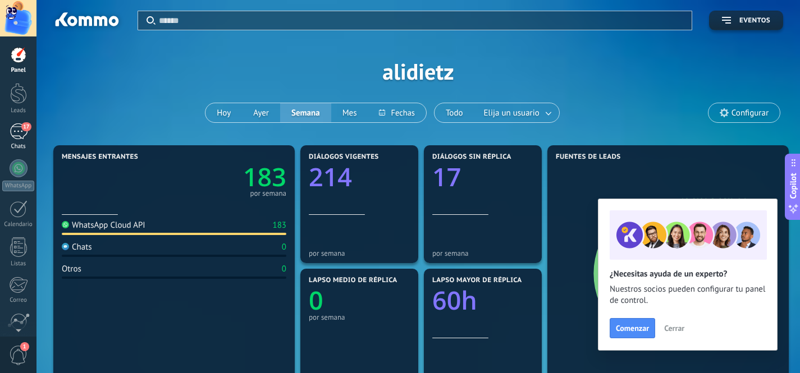
click at [11, 130] on div "17" at bounding box center [19, 131] width 18 height 16
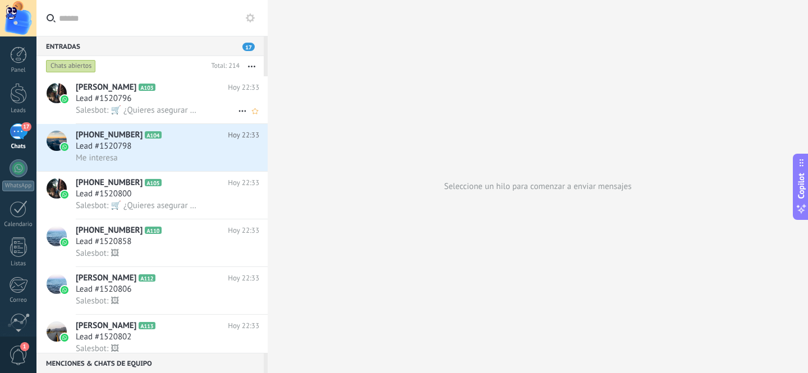
click at [134, 102] on h3 "Lead #1520796" at bounding box center [106, 98] width 61 height 11
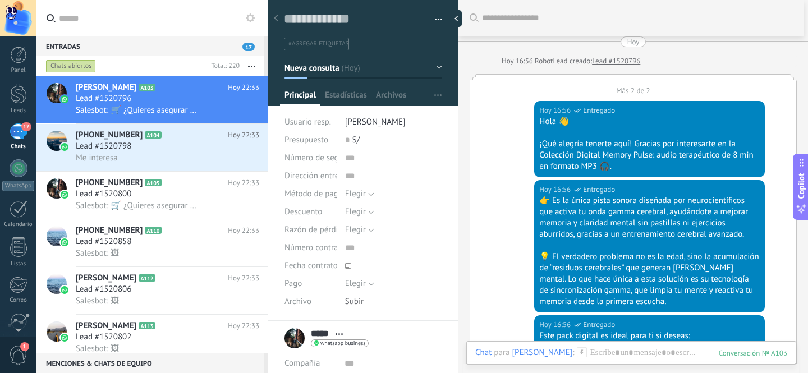
scroll to position [7, 0]
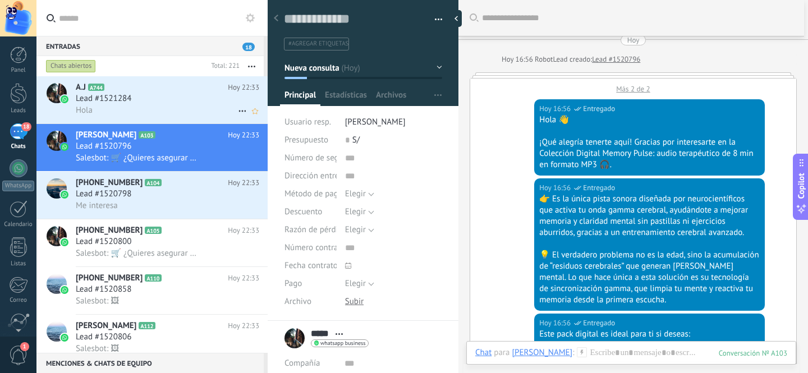
click at [126, 102] on span "Lead #1521284" at bounding box center [104, 98] width 56 height 11
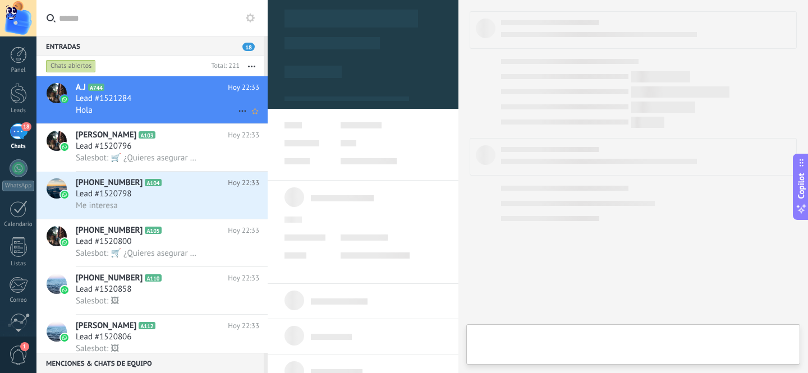
scroll to position [17, 0]
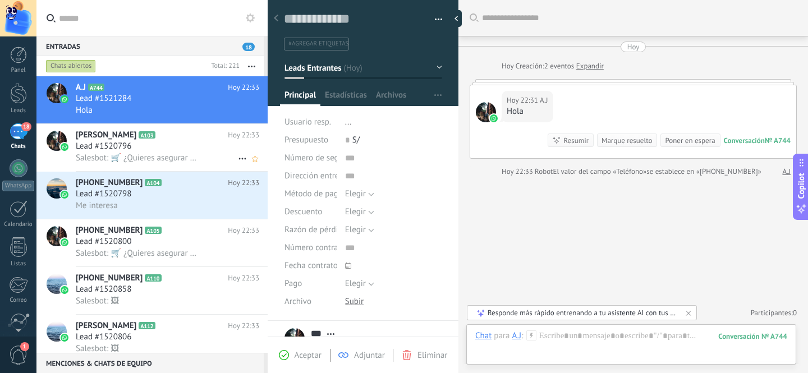
click at [131, 150] on h3 "Lead #1520796" at bounding box center [106, 146] width 61 height 11
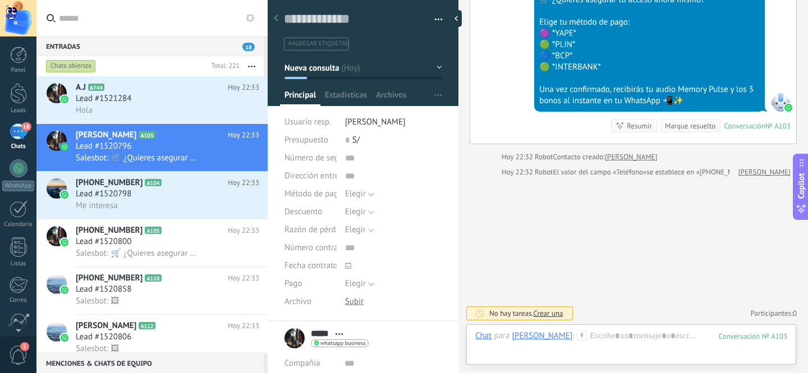
click at [251, 67] on button "button" at bounding box center [252, 66] width 24 height 20
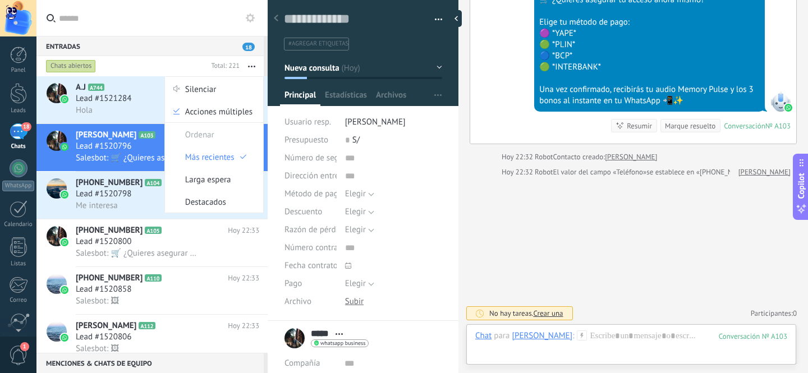
click at [251, 67] on button "button" at bounding box center [252, 66] width 24 height 20
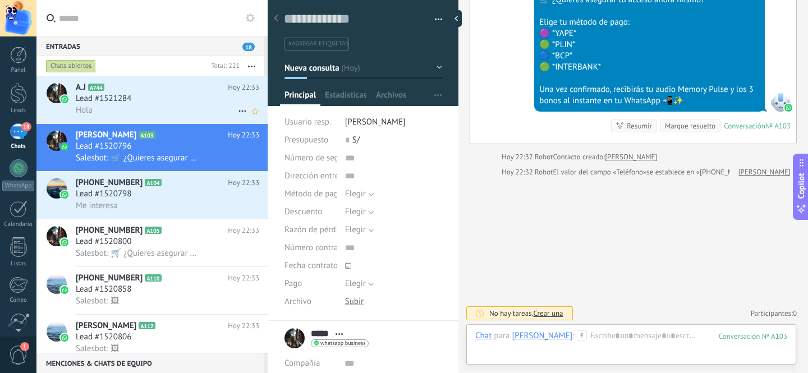
click at [154, 99] on div "Lead #1521284" at bounding box center [168, 98] width 184 height 11
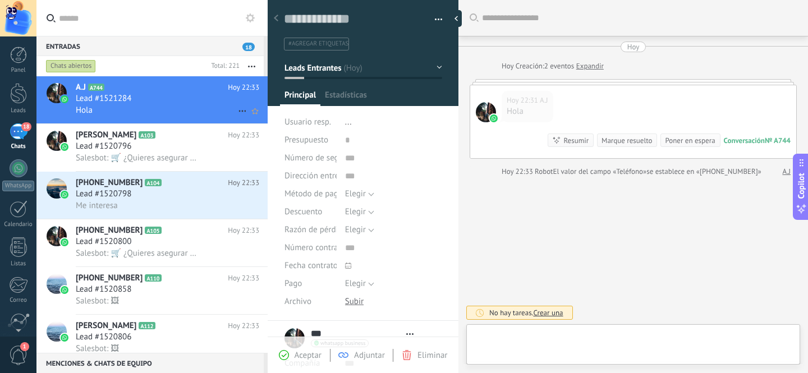
type textarea "**********"
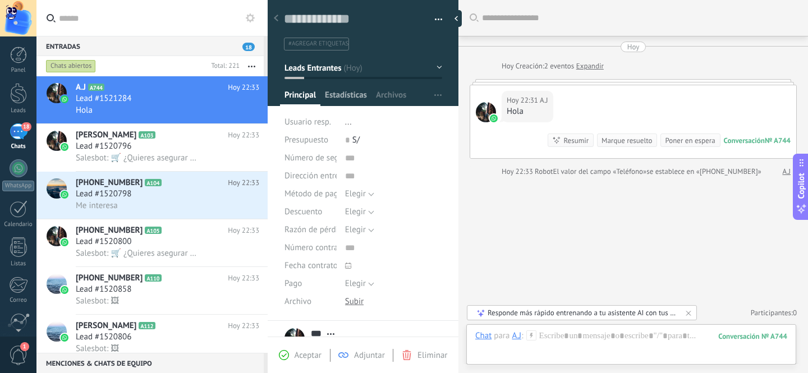
click at [354, 97] on span "Estadísticas" at bounding box center [346, 98] width 42 height 16
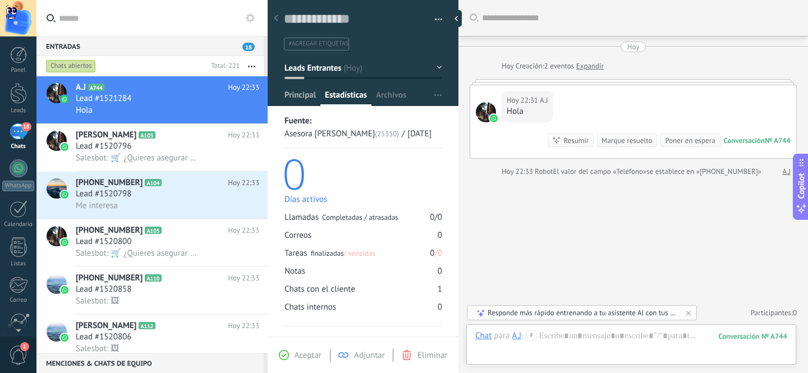
click at [281, 97] on div "Principal" at bounding box center [300, 98] width 40 height 16
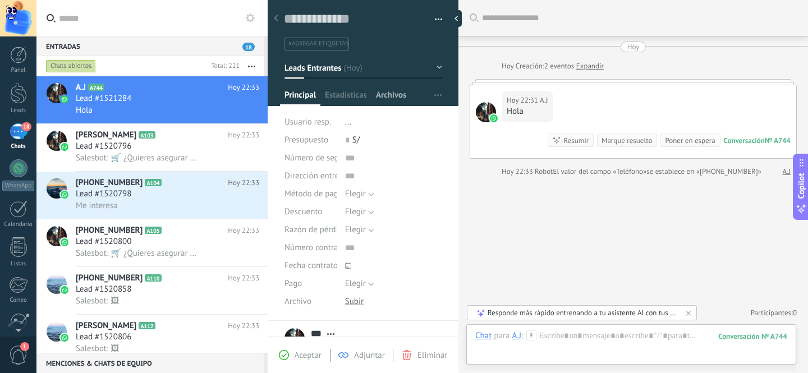
click at [392, 97] on span "Archivos" at bounding box center [391, 98] width 30 height 16
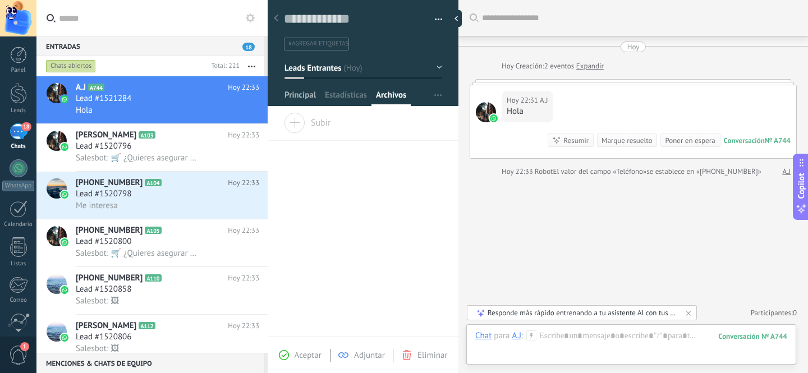
click at [312, 97] on span "Principal" at bounding box center [300, 98] width 31 height 16
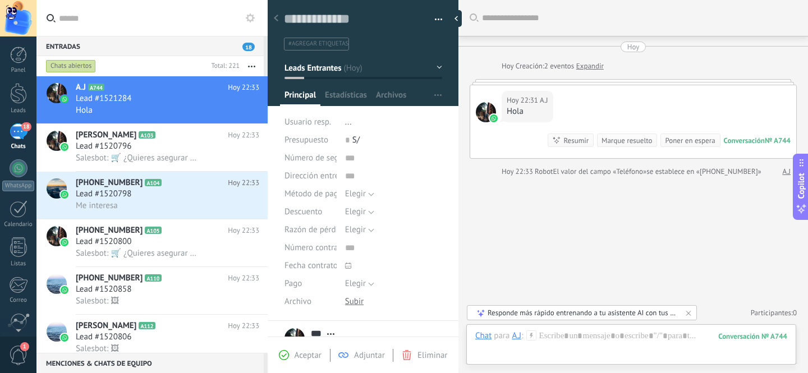
click at [621, 245] on div "Buscar Carga más Hoy Hoy Creación: 2 eventos Expandir Hoy 22:31 A.J Hola Conver…" at bounding box center [634, 186] width 350 height 373
drag, startPoint x: 652, startPoint y: 60, endPoint x: 493, endPoint y: 67, distance: 159.0
click at [493, 67] on div "Hoy Creación: 2 eventos Expandir" at bounding box center [633, 66] width 327 height 11
click at [491, 66] on div at bounding box center [486, 67] width 20 height 10
drag, startPoint x: 491, startPoint y: 65, endPoint x: 639, endPoint y: 65, distance: 148.2
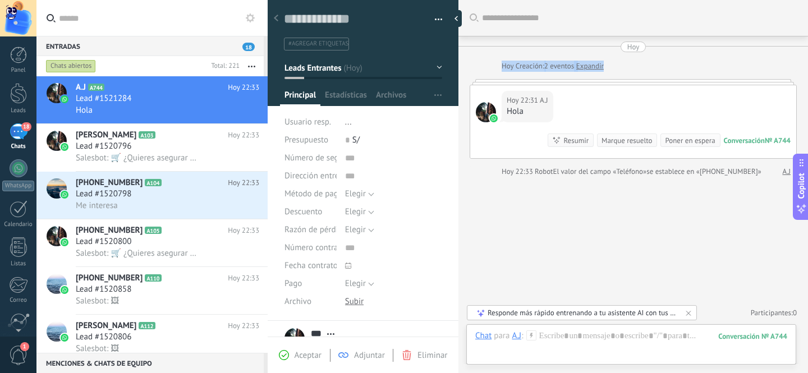
click at [638, 65] on div "Hoy Creación: 2 eventos Expandir" at bounding box center [633, 66] width 327 height 11
click at [639, 65] on div "Hoy Creación: 2 eventos Expandir" at bounding box center [646, 66] width 289 height 11
click at [152, 103] on div "Lead #1521284" at bounding box center [168, 98] width 184 height 11
click at [8, 60] on link "Panel" at bounding box center [18, 61] width 36 height 28
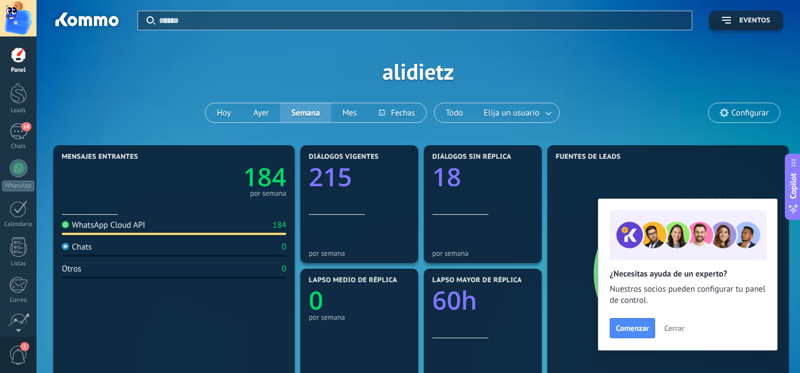
click at [18, 12] on div at bounding box center [18, 18] width 36 height 36
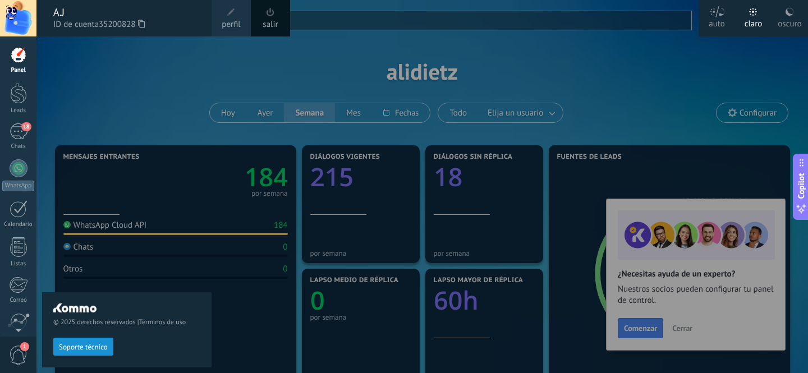
click at [232, 25] on span "perfil" at bounding box center [231, 25] width 19 height 12
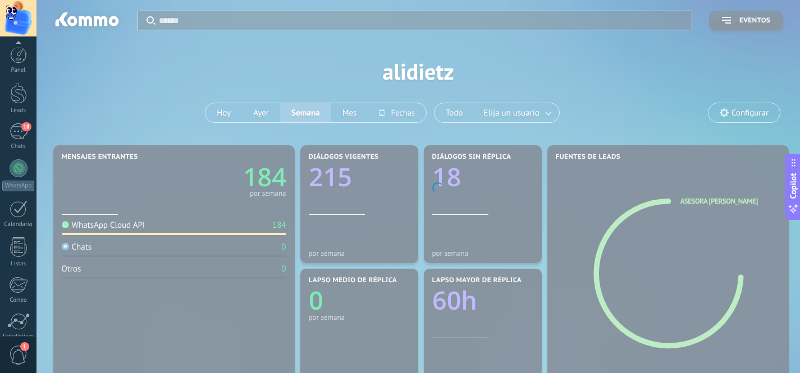
scroll to position [94, 0]
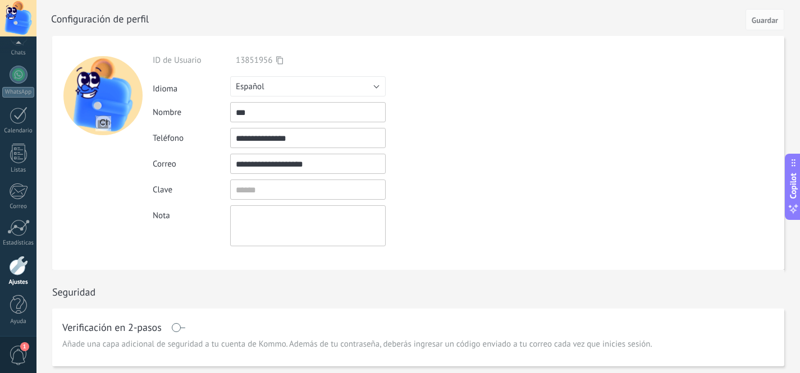
drag, startPoint x: 312, startPoint y: 143, endPoint x: 254, endPoint y: 140, distance: 58.4
click at [254, 140] on input "**********" at bounding box center [307, 138] width 155 height 20
click at [253, 140] on input "**********" at bounding box center [307, 138] width 155 height 20
drag, startPoint x: 253, startPoint y: 140, endPoint x: 296, endPoint y: 140, distance: 42.7
click at [296, 140] on input "**********" at bounding box center [307, 138] width 155 height 20
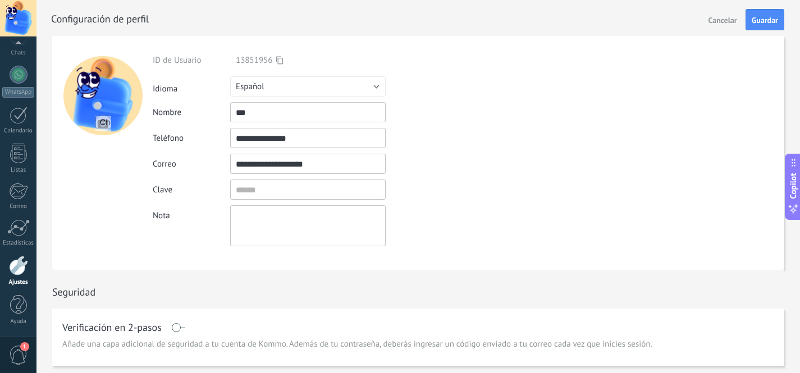
type input "**********"
drag, startPoint x: 256, startPoint y: 117, endPoint x: 204, endPoint y: 116, distance: 52.2
click at [204, 116] on div "Nombre ***" at bounding box center [334, 112] width 363 height 20
type input "*********"
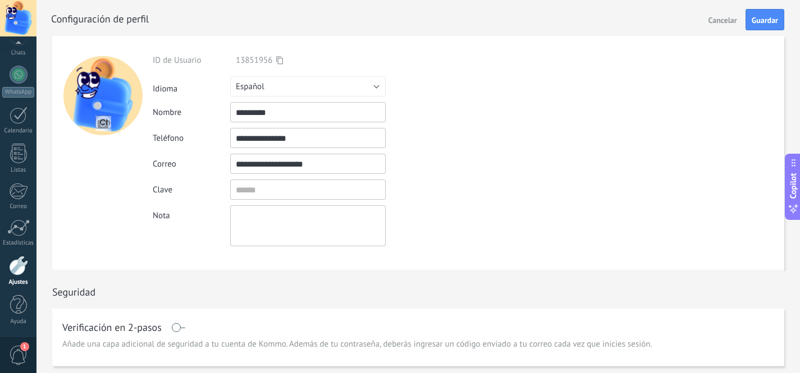
click at [296, 219] on textarea at bounding box center [307, 225] width 155 height 41
type textarea "**"
click at [773, 24] on span "Guardar" at bounding box center [765, 20] width 26 height 8
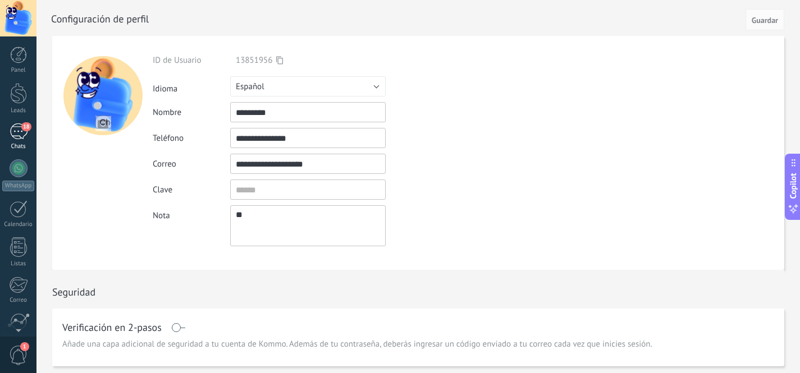
click at [17, 136] on div "18" at bounding box center [19, 131] width 18 height 16
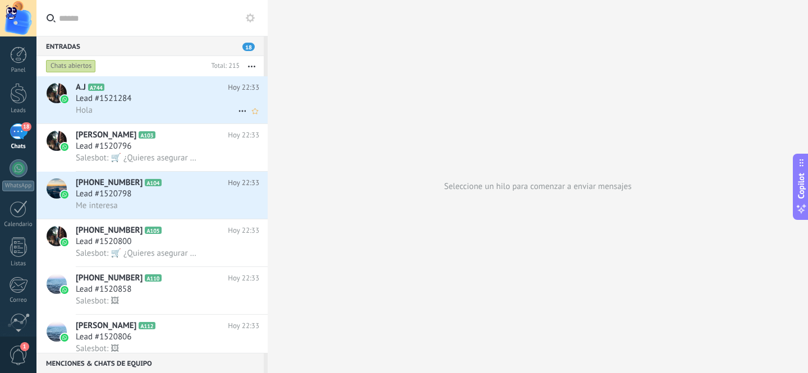
click at [164, 117] on div "A.J A744 Hoy 22:33 Lead #1521284 Hola" at bounding box center [172, 99] width 192 height 47
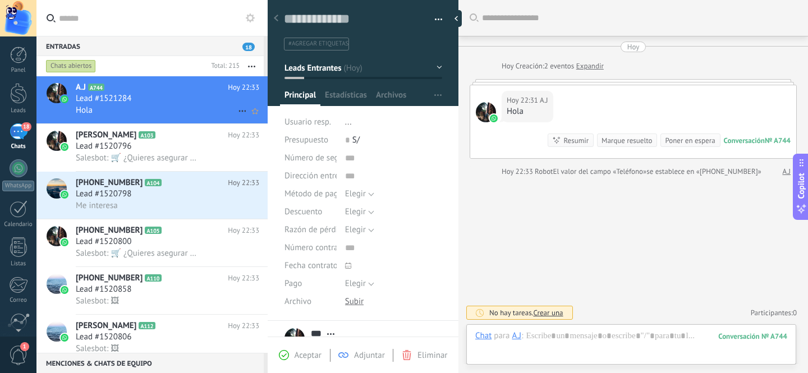
scroll to position [17, 0]
click at [25, 164] on div at bounding box center [19, 168] width 18 height 18
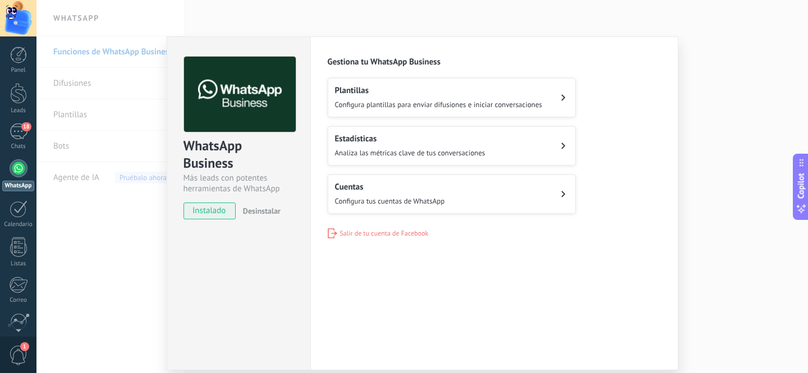
click at [374, 185] on h2 "Cuentas" at bounding box center [390, 187] width 110 height 11
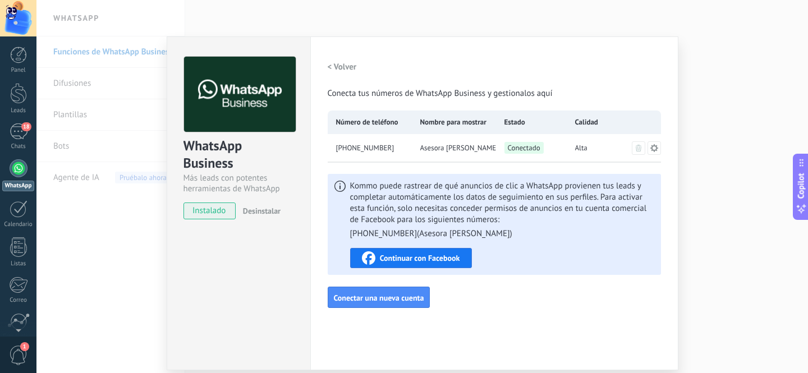
click at [654, 150] on icon at bounding box center [654, 148] width 9 height 9
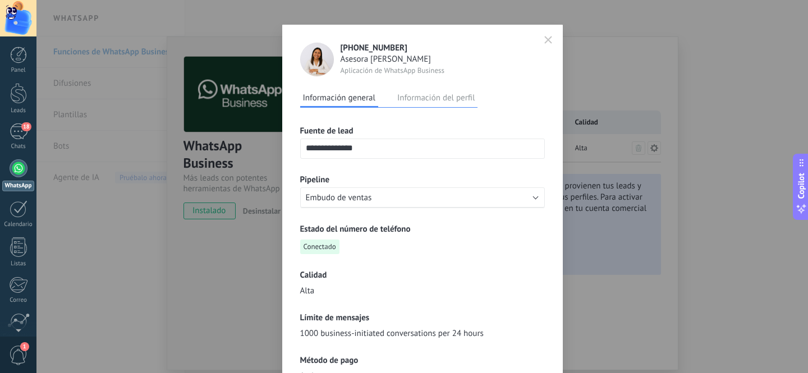
scroll to position [139, 0]
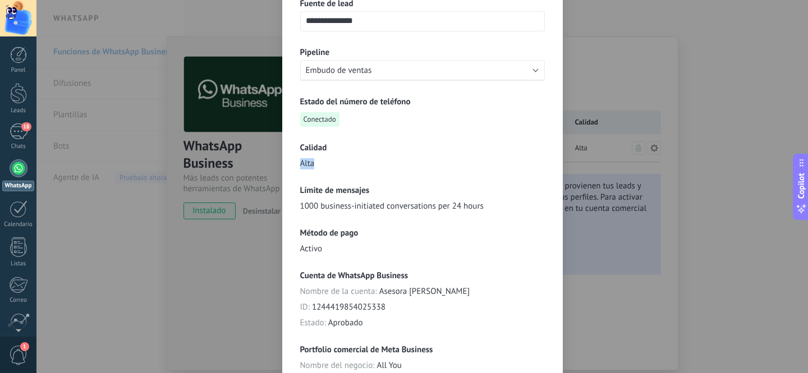
drag, startPoint x: 321, startPoint y: 165, endPoint x: 293, endPoint y: 166, distance: 28.1
click at [293, 166] on div "**********" at bounding box center [422, 177] width 281 height 560
click at [324, 164] on div "Calidad Alta" at bounding box center [422, 156] width 245 height 27
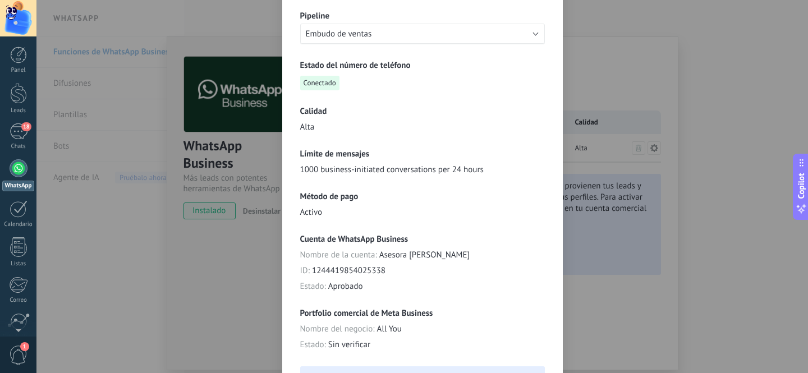
scroll to position [0, 0]
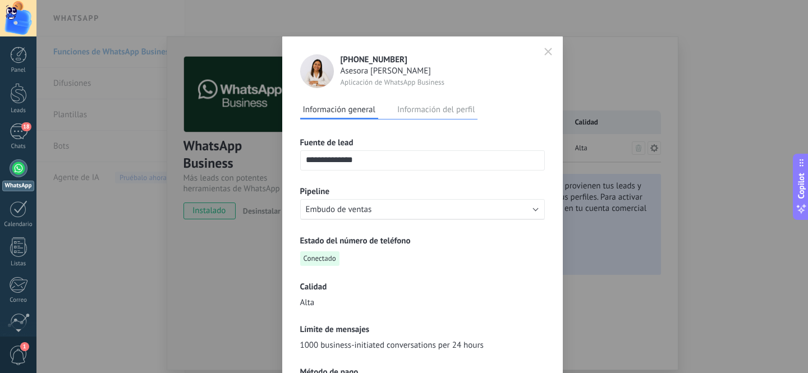
click at [544, 54] on icon "button" at bounding box center [548, 52] width 8 height 8
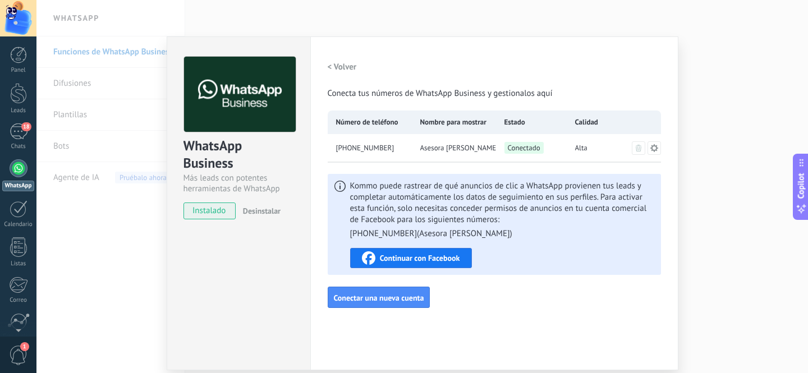
click at [713, 236] on div "WhatsApp Business Más leads con potentes herramientas de WhatsApp instalado Des…" at bounding box center [422, 186] width 772 height 373
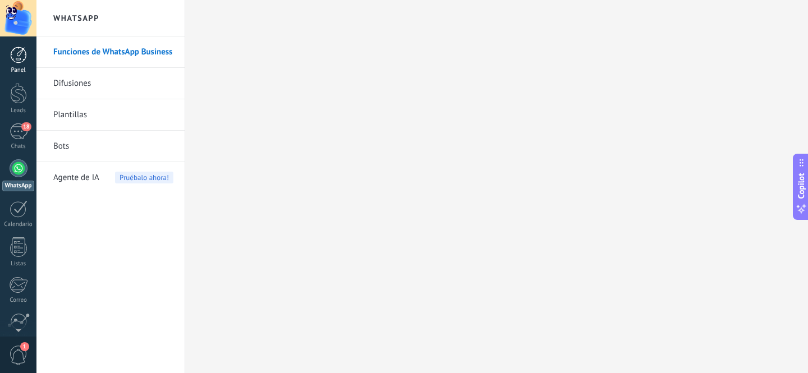
click at [18, 57] on div at bounding box center [18, 55] width 17 height 17
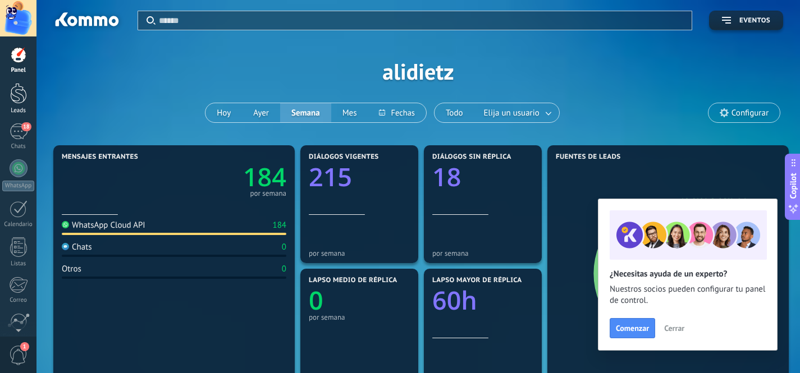
click at [20, 97] on div at bounding box center [18, 93] width 17 height 21
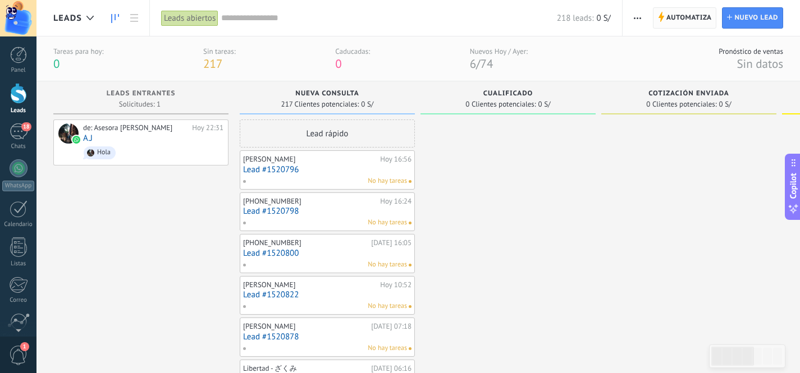
click at [689, 16] on span "Automatiza" at bounding box center [688, 18] width 45 height 20
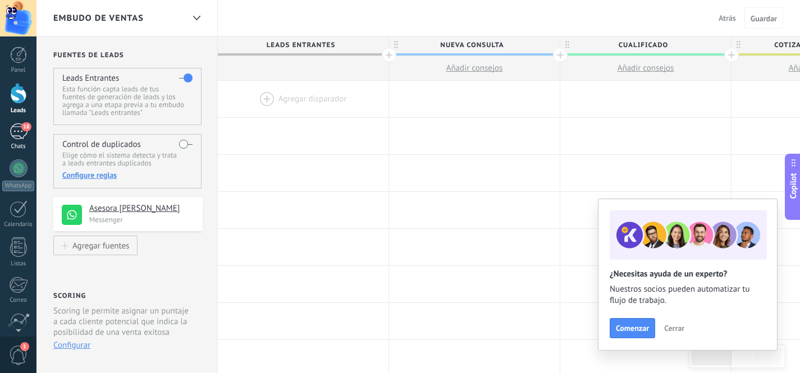
click at [13, 129] on div "18" at bounding box center [19, 131] width 18 height 16
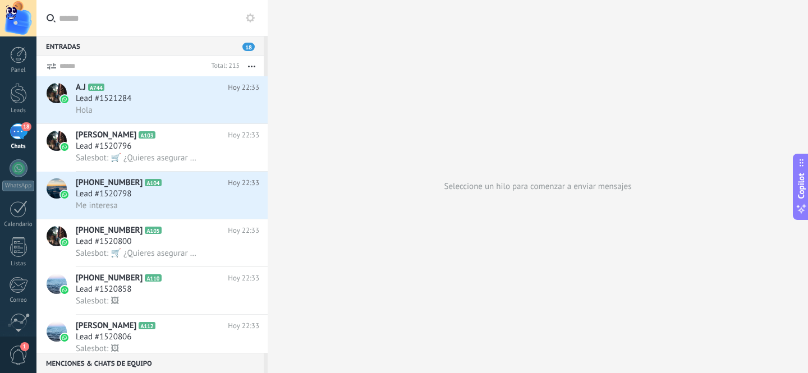
click at [251, 21] on use at bounding box center [250, 17] width 9 height 9
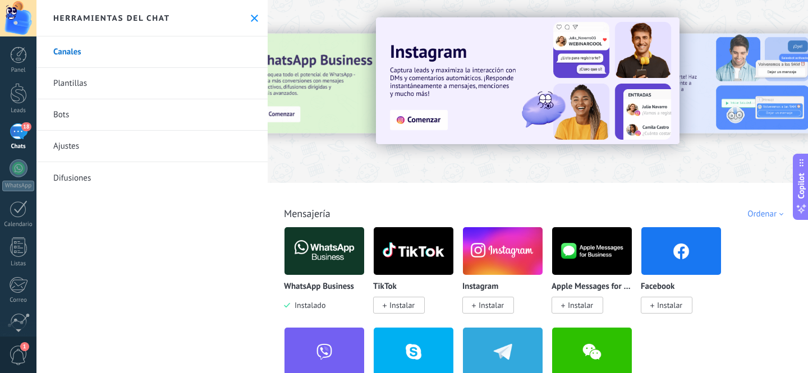
click at [59, 118] on link "Bots" at bounding box center [151, 114] width 231 height 31
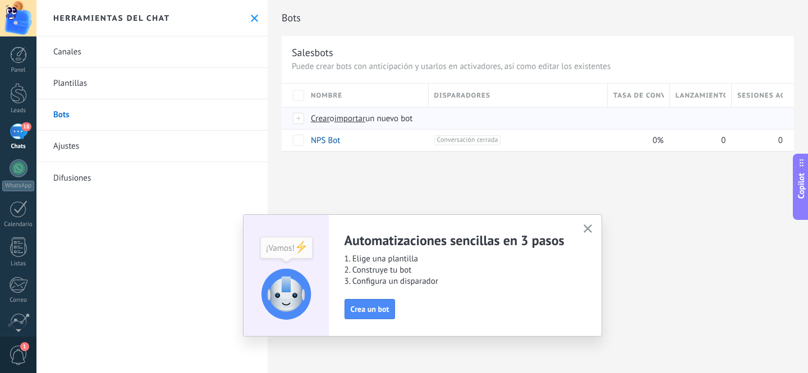
click at [320, 122] on span "Crear" at bounding box center [320, 118] width 19 height 11
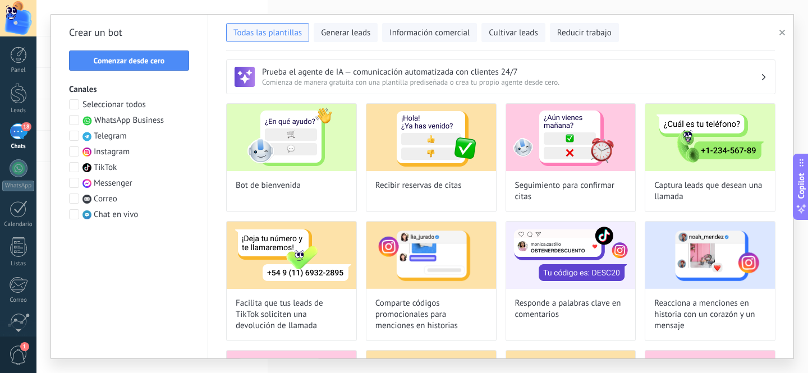
drag, startPoint x: 141, startPoint y: 55, endPoint x: 166, endPoint y: 48, distance: 25.1
click at [141, 54] on button "Comenzar desde cero" at bounding box center [129, 61] width 120 height 20
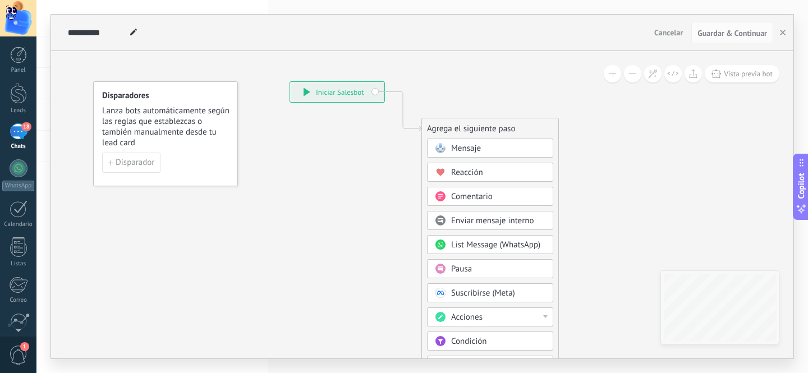
click at [462, 150] on span "Mensaje" at bounding box center [466, 148] width 30 height 11
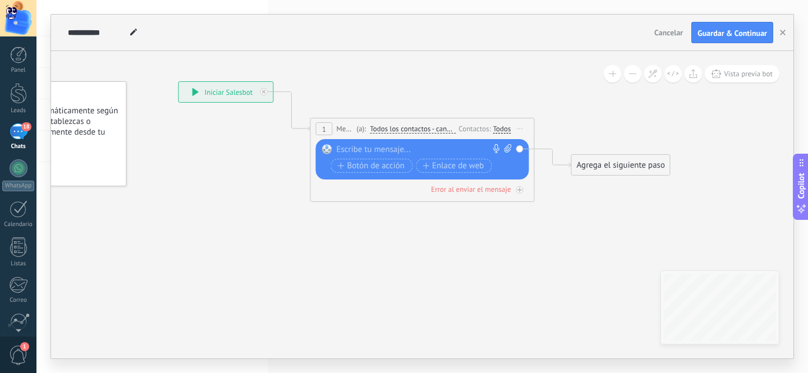
click at [508, 148] on icon at bounding box center [508, 148] width 7 height 8
click input "Subir" at bounding box center [0, 0] width 0 height 0
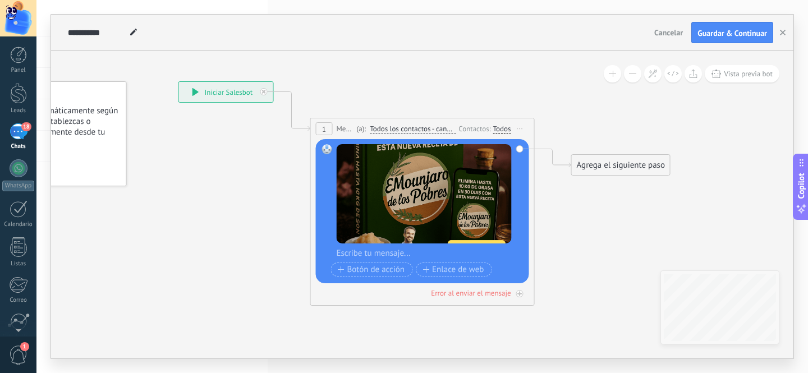
click at [382, 254] on div at bounding box center [430, 253] width 186 height 11
paste div
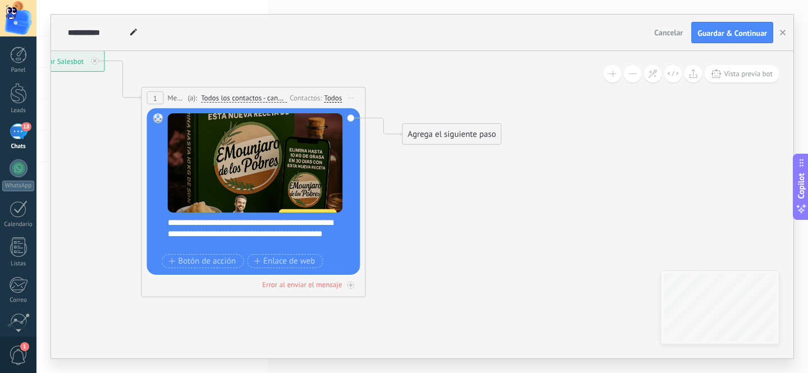
drag, startPoint x: 617, startPoint y: 226, endPoint x: 474, endPoint y: 143, distance: 165.5
click at [446, 194] on icon at bounding box center [236, 103] width 1015 height 667
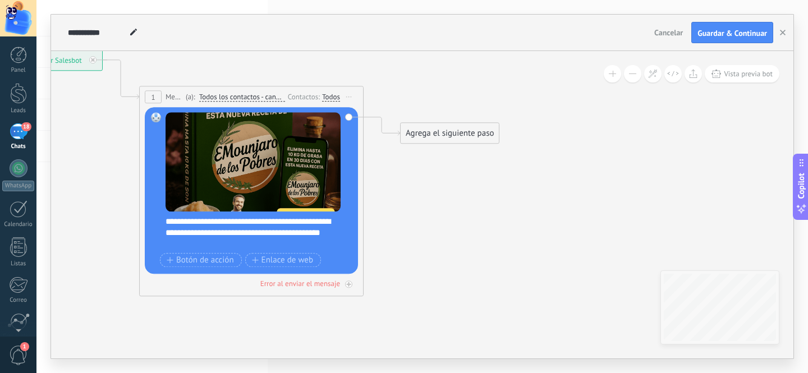
click at [458, 136] on div "Agrega el siguiente paso" at bounding box center [450, 133] width 98 height 19
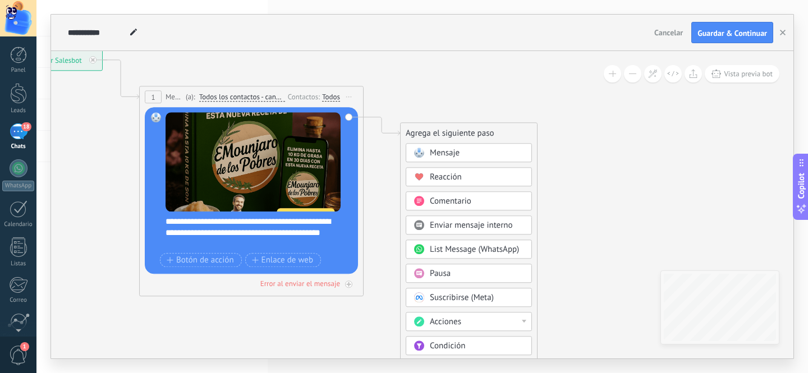
click at [457, 156] on span "Mensaje" at bounding box center [445, 153] width 30 height 11
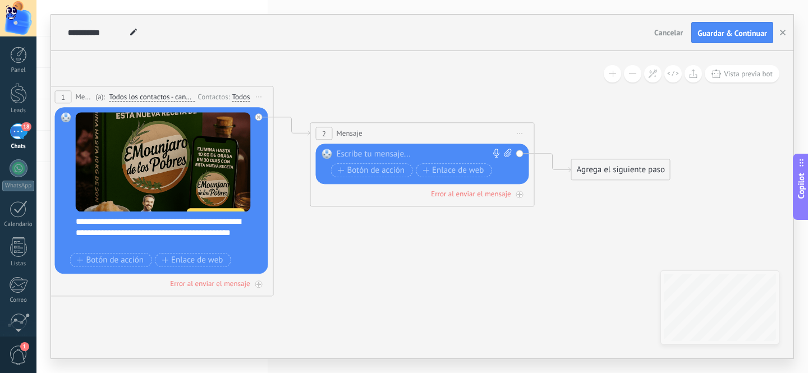
click at [359, 155] on div at bounding box center [420, 154] width 167 height 11
paste div
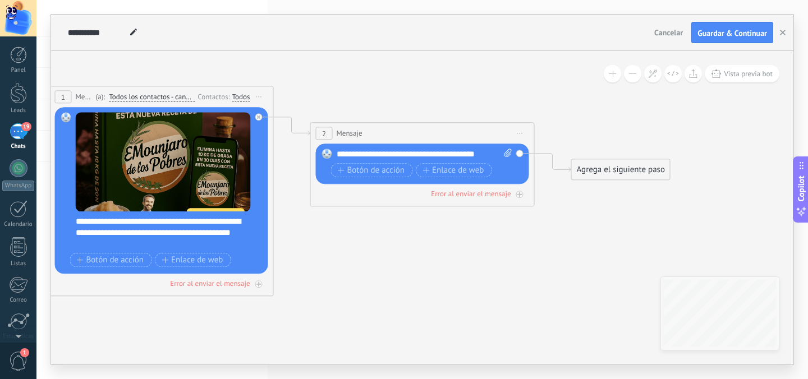
type textarea "**********"
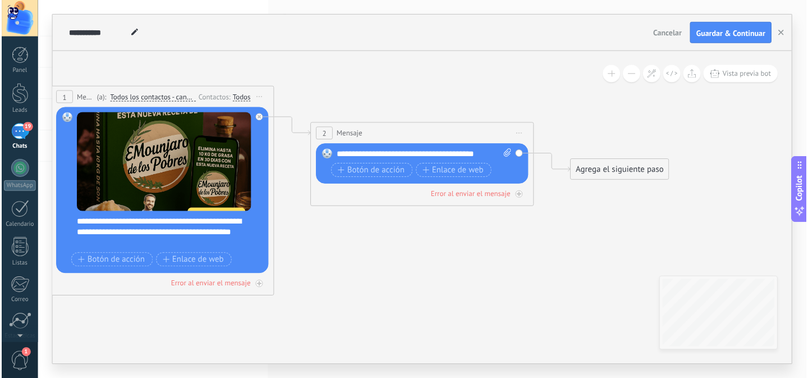
scroll to position [17, 0]
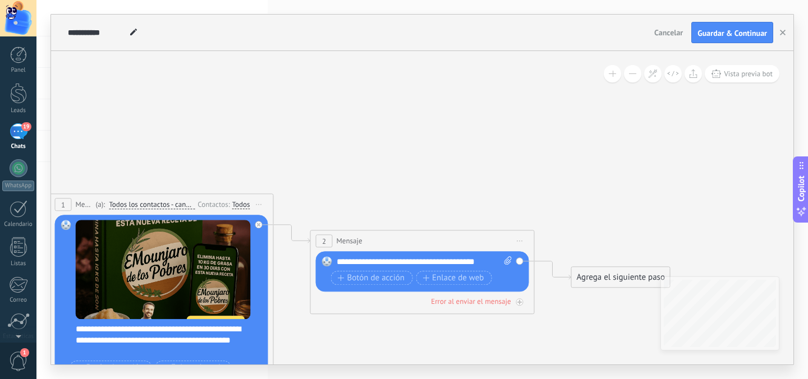
click at [668, 32] on span "Cancelar" at bounding box center [668, 33] width 29 height 10
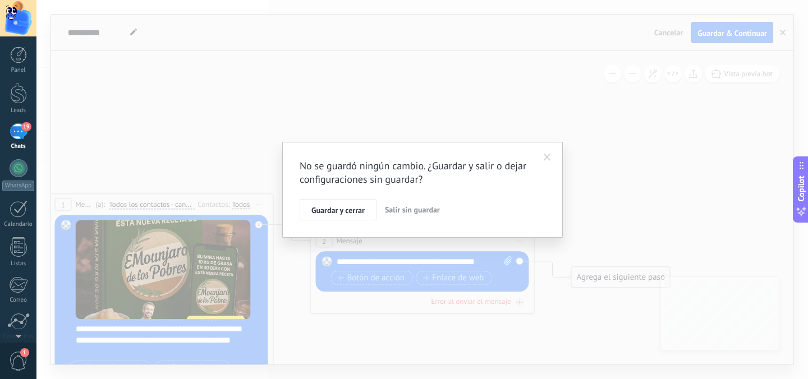
click at [405, 213] on span "Salir sin guardar" at bounding box center [412, 210] width 55 height 10
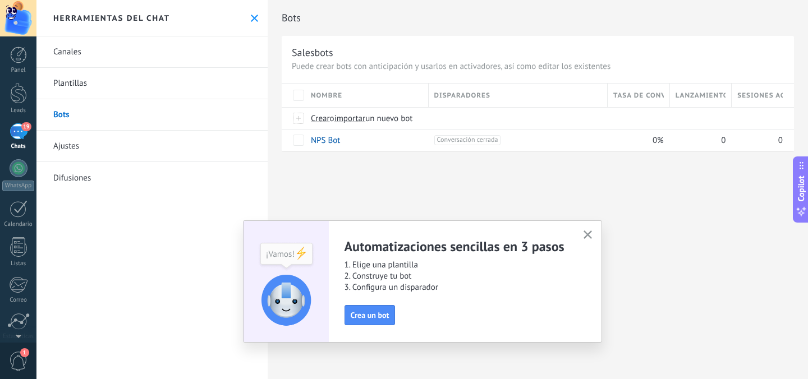
click at [590, 230] on button "button" at bounding box center [588, 235] width 14 height 15
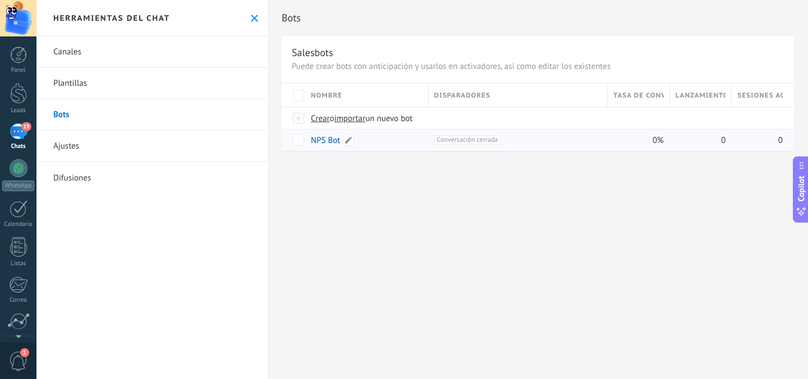
click at [369, 140] on div "NPS Bot" at bounding box center [364, 140] width 118 height 21
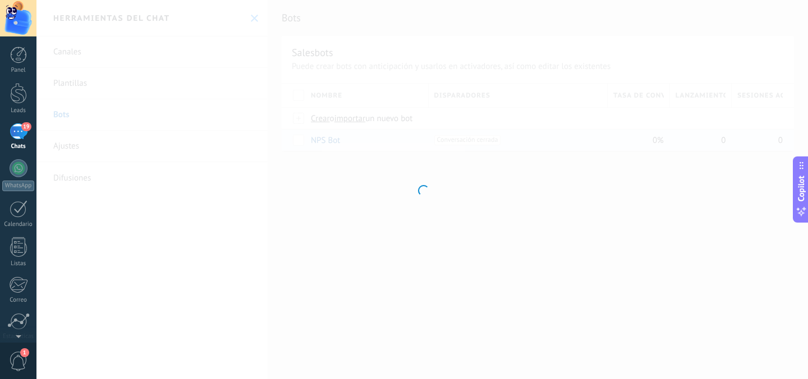
type input "*******"
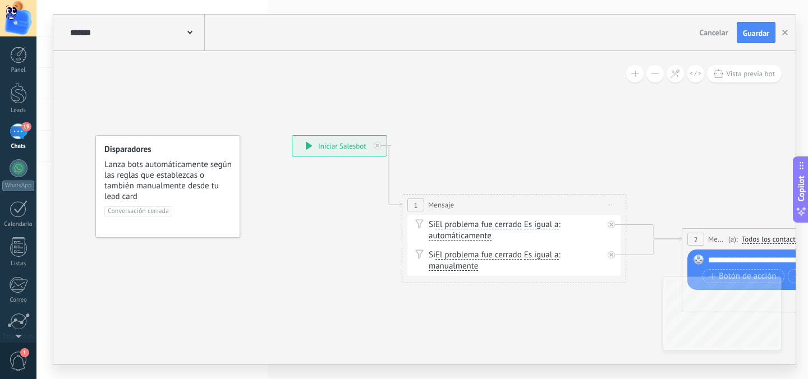
click at [24, 132] on div "19" at bounding box center [19, 131] width 18 height 16
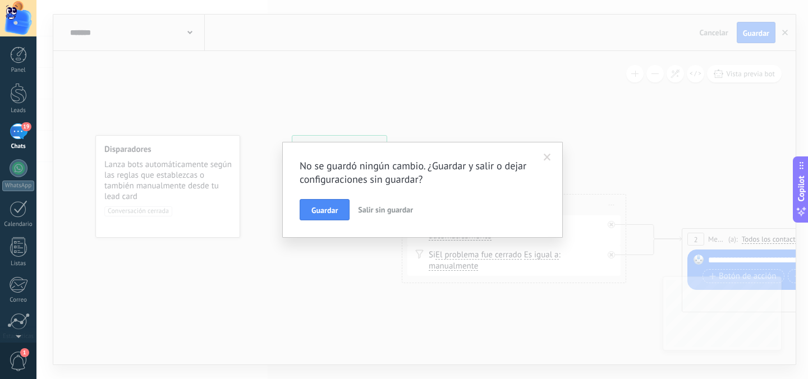
click at [388, 210] on span "Salir sin guardar" at bounding box center [385, 210] width 55 height 10
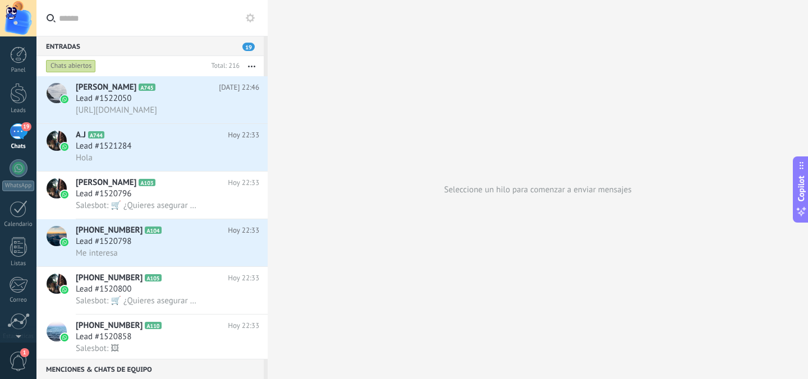
click at [16, 132] on div "19" at bounding box center [19, 131] width 18 height 16
click at [250, 15] on use at bounding box center [250, 17] width 9 height 9
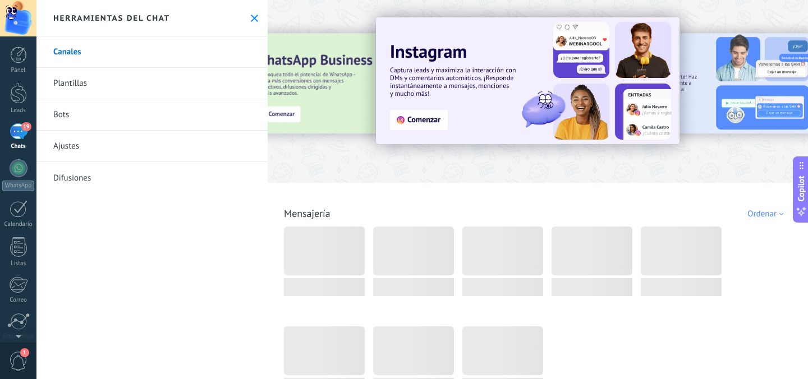
click at [61, 119] on link "Bots" at bounding box center [151, 114] width 231 height 31
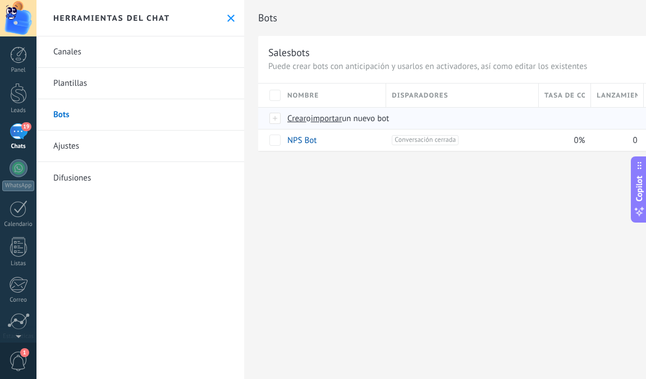
click at [340, 121] on span "importar" at bounding box center [326, 118] width 31 height 11
click at [0, 0] on input "importar un nuevo bot" at bounding box center [0, 0] width 0 height 0
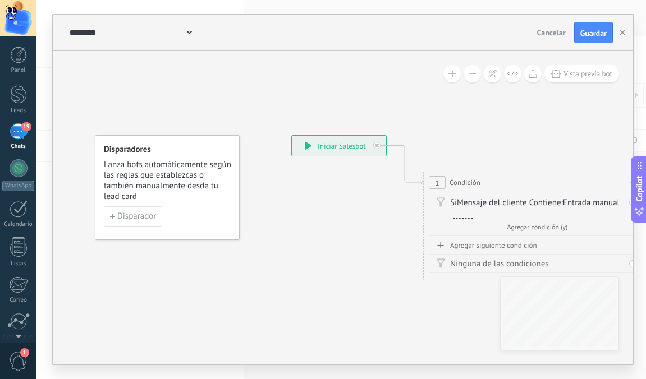
click at [22, 130] on div "19" at bounding box center [19, 131] width 18 height 16
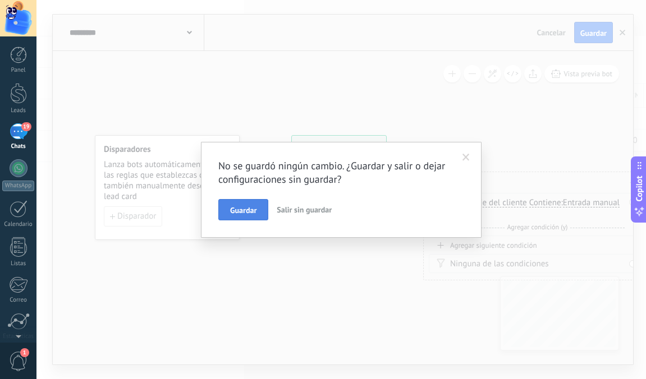
click at [238, 210] on span "Guardar" at bounding box center [243, 211] width 26 height 8
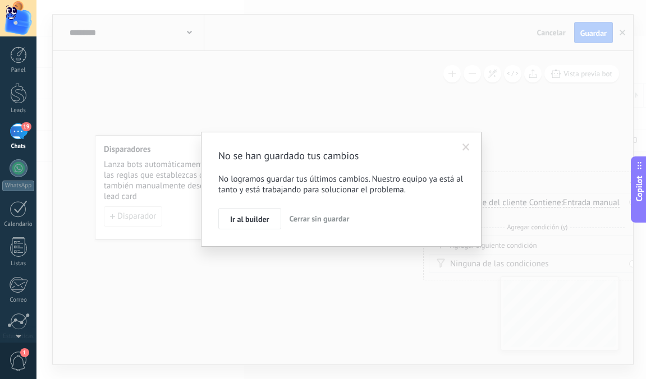
click at [460, 146] on span at bounding box center [466, 147] width 19 height 19
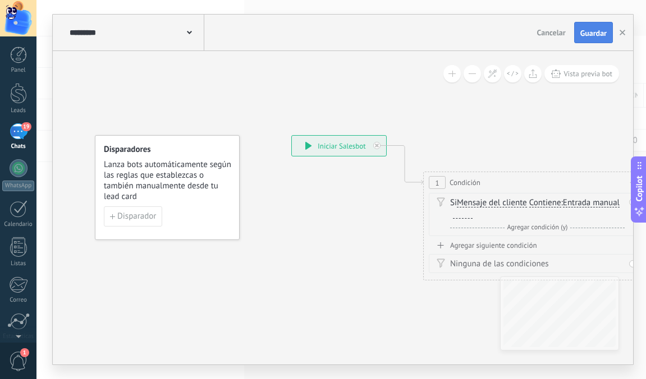
click at [603, 30] on span "Guardar" at bounding box center [593, 33] width 26 height 8
click at [18, 132] on div "19" at bounding box center [19, 131] width 18 height 16
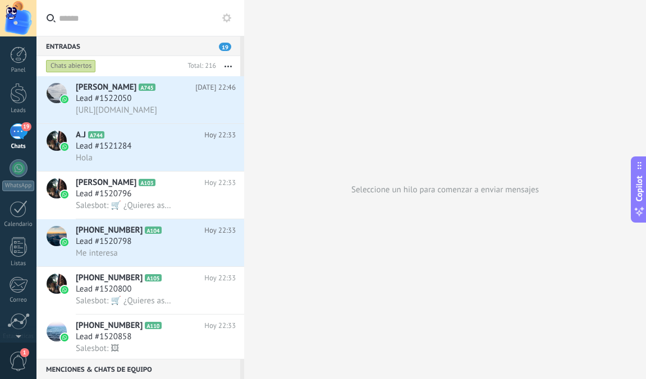
click at [227, 19] on icon at bounding box center [226, 17] width 9 height 9
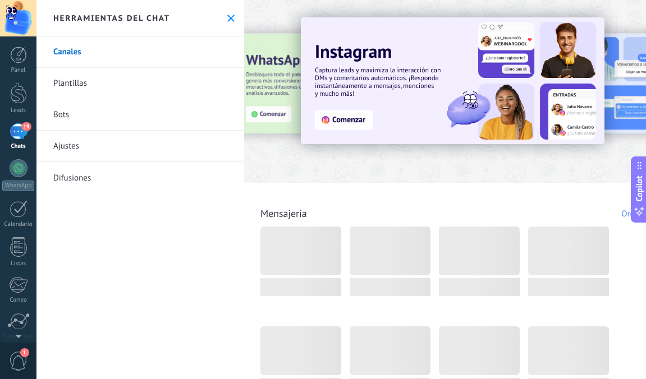
click at [74, 122] on link "Bots" at bounding box center [140, 114] width 208 height 31
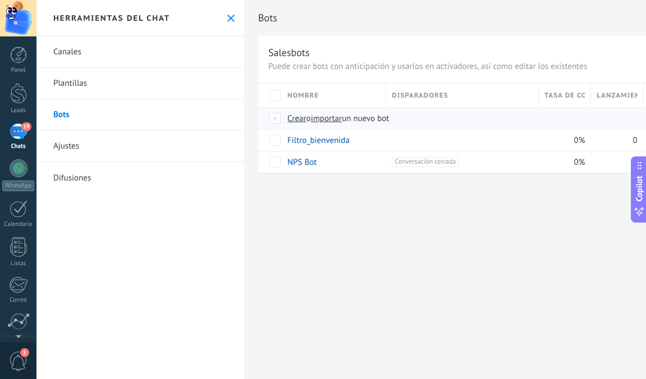
click at [337, 123] on span "importar" at bounding box center [326, 118] width 31 height 11
click at [0, 0] on input "importar un nuevo bot" at bounding box center [0, 0] width 0 height 0
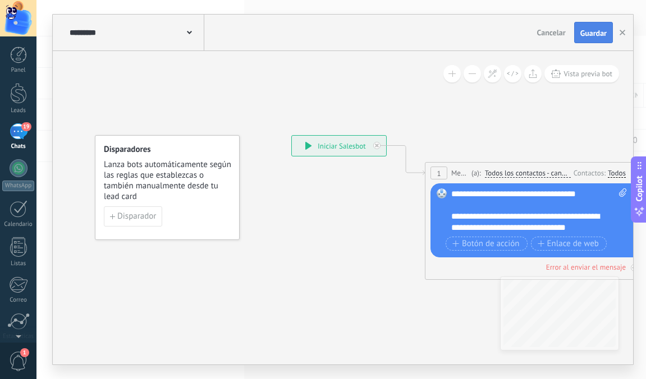
click at [595, 36] on span "Guardar" at bounding box center [593, 33] width 26 height 8
click at [25, 131] on span "19" at bounding box center [26, 126] width 10 height 9
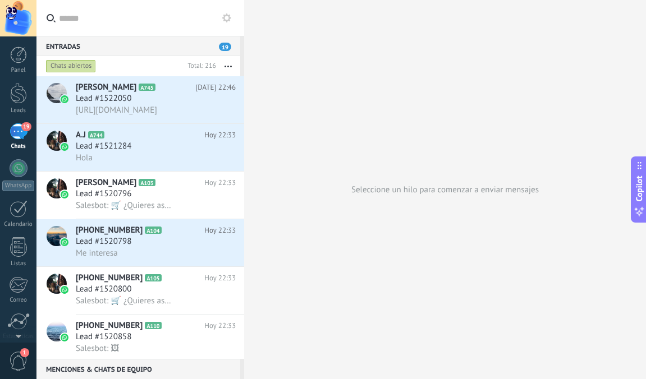
click at [232, 14] on button at bounding box center [226, 17] width 13 height 13
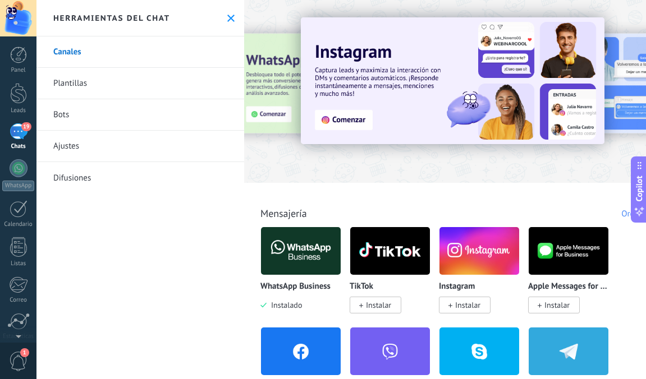
click at [68, 113] on link "Bots" at bounding box center [140, 114] width 208 height 31
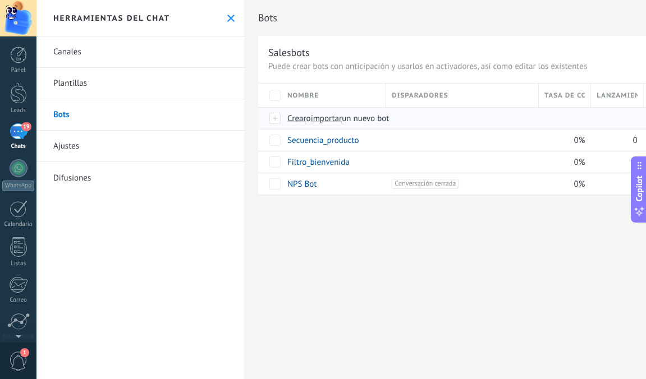
click at [329, 121] on span "importar" at bounding box center [326, 118] width 31 height 11
click at [0, 0] on input "importar un nuevo bot" at bounding box center [0, 0] width 0 height 0
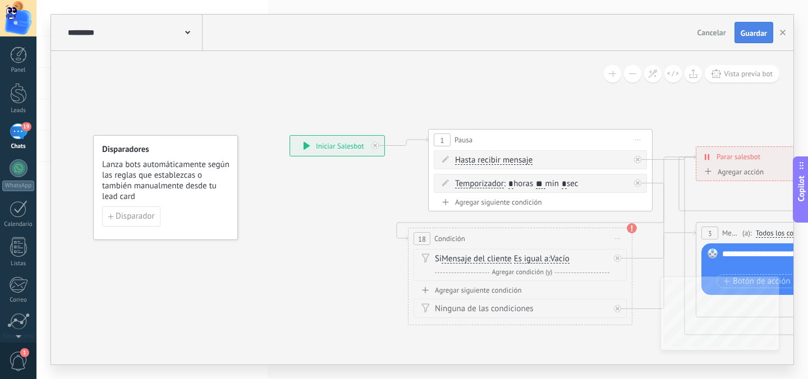
click at [751, 35] on span "Guardar" at bounding box center [754, 33] width 26 height 8
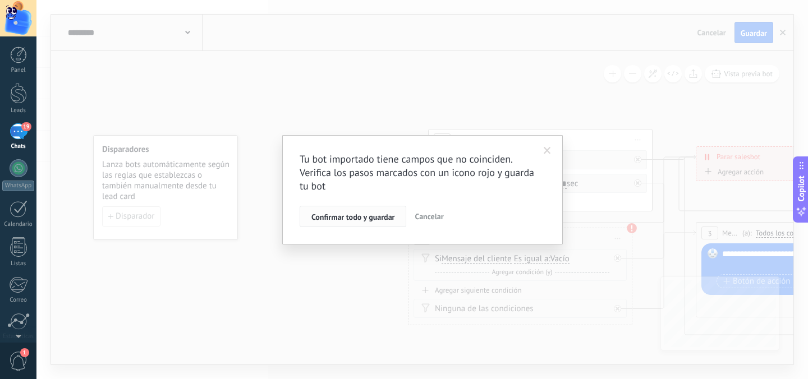
click at [342, 218] on span "Confirmar todo y guardar" at bounding box center [352, 217] width 83 height 8
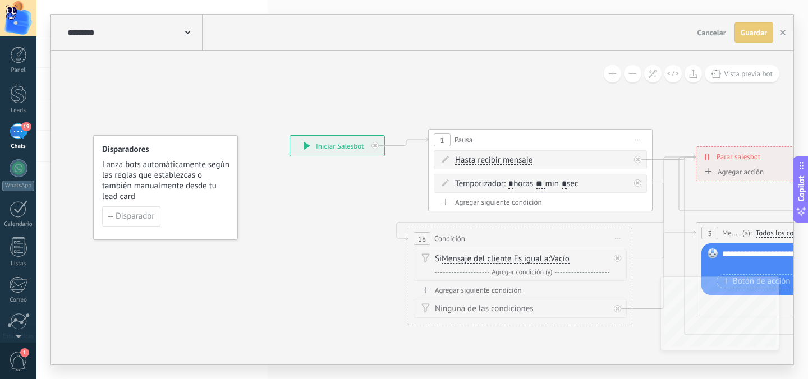
click at [24, 136] on div "19" at bounding box center [19, 131] width 18 height 16
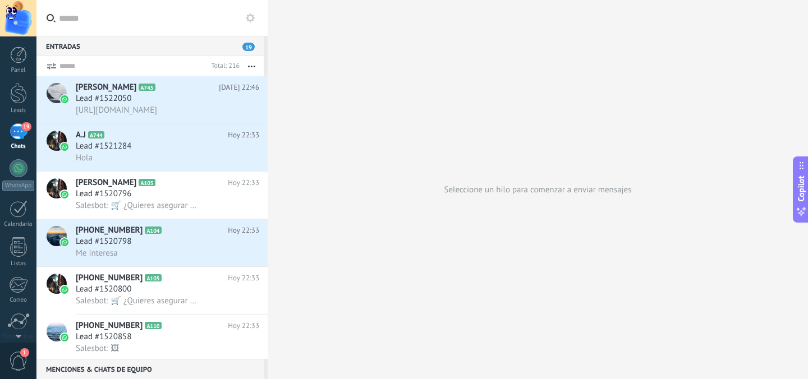
click at [258, 13] on label at bounding box center [151, 18] width 231 height 36
click at [258, 13] on input "text" at bounding box center [159, 18] width 200 height 36
click at [250, 16] on icon at bounding box center [250, 17] width 9 height 9
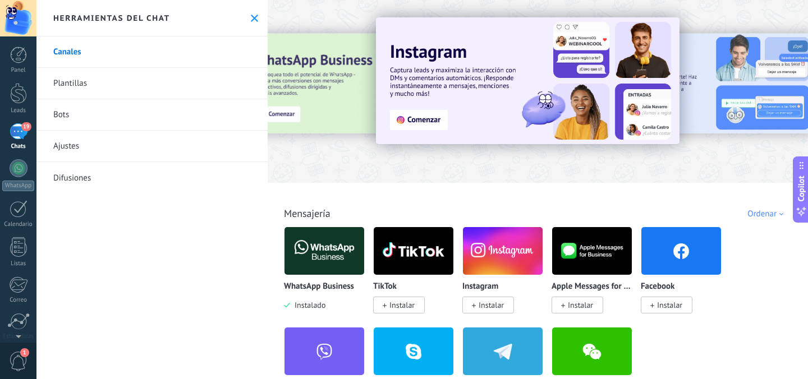
click at [68, 122] on link "Bots" at bounding box center [151, 114] width 231 height 31
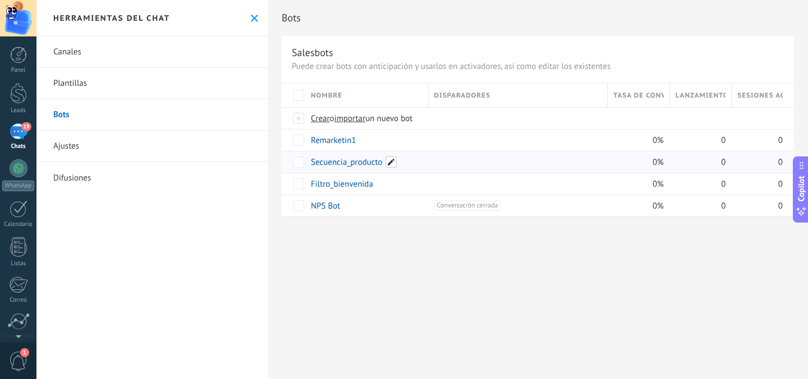
click at [393, 163] on span at bounding box center [391, 162] width 11 height 11
click at [440, 259] on div "**********" at bounding box center [538, 189] width 540 height 379
click at [430, 163] on div at bounding box center [515, 162] width 173 height 21
click at [496, 164] on div at bounding box center [517, 162] width 167 height 10
click at [334, 163] on link "Secuencia_producto" at bounding box center [347, 162] width 72 height 11
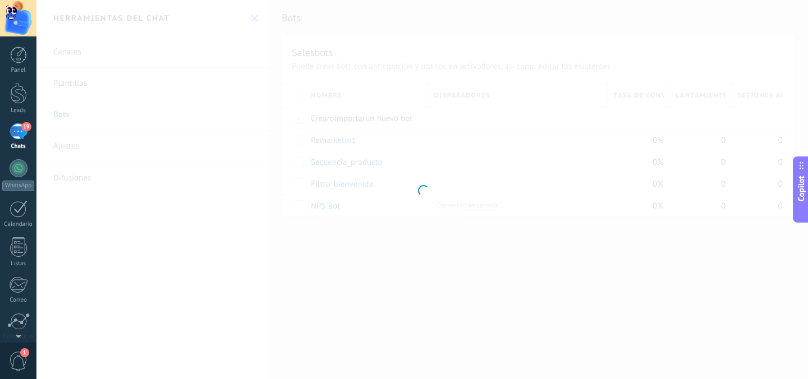
type input "**********"
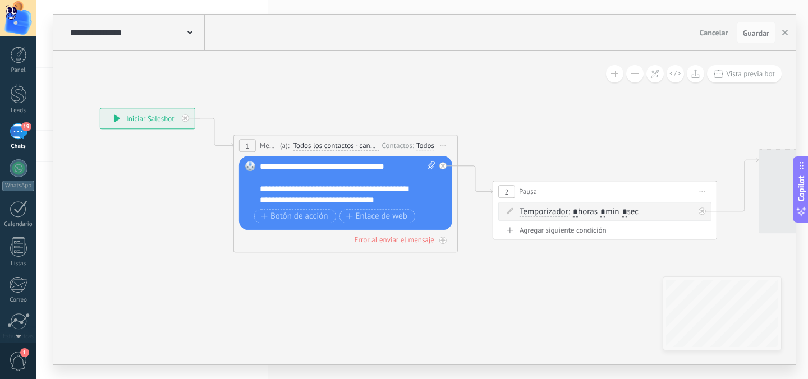
drag, startPoint x: 518, startPoint y: 300, endPoint x: 345, endPoint y: 299, distance: 173.4
click at [635, 68] on button at bounding box center [634, 73] width 17 height 17
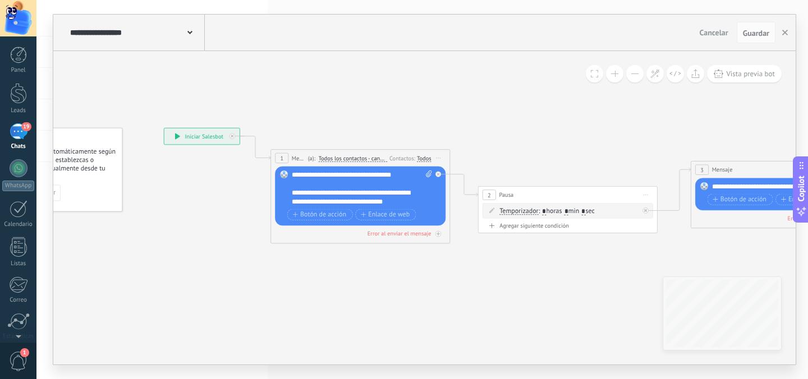
click at [635, 68] on button at bounding box center [634, 73] width 17 height 17
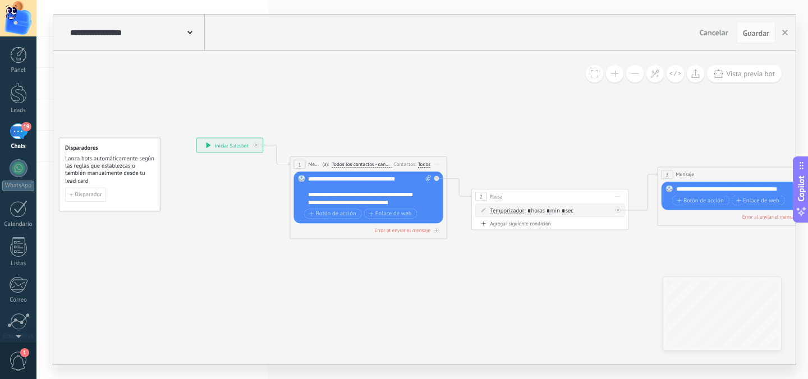
click at [635, 68] on button at bounding box center [634, 73] width 17 height 17
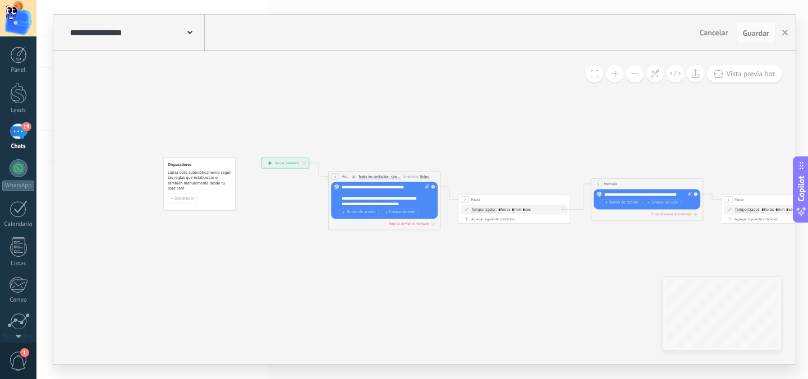
click at [635, 68] on button at bounding box center [634, 73] width 17 height 17
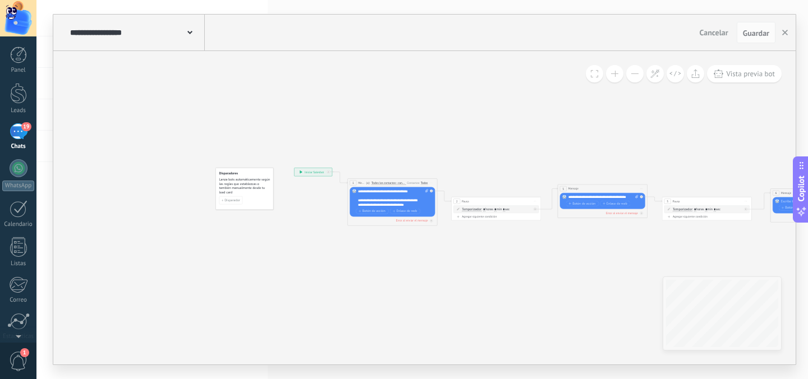
click at [613, 76] on button at bounding box center [614, 73] width 17 height 17
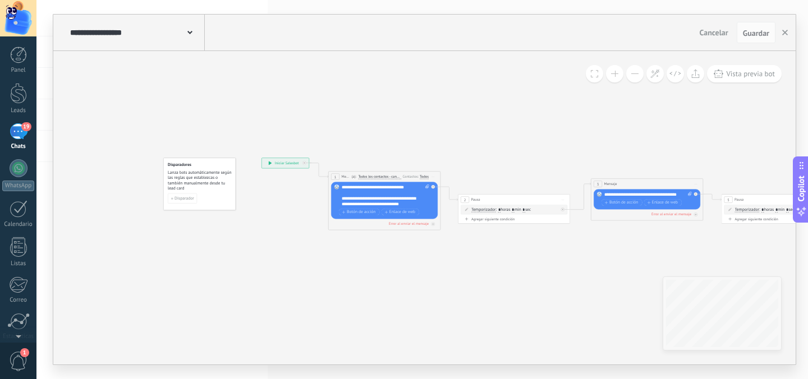
click at [613, 76] on button at bounding box center [614, 73] width 17 height 17
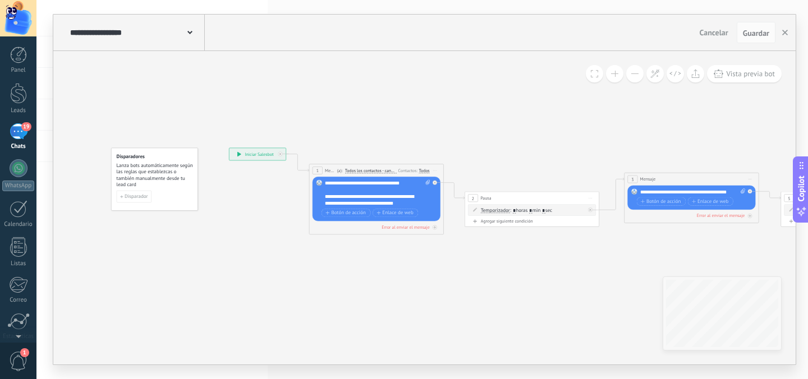
click at [613, 76] on button at bounding box center [614, 73] width 17 height 17
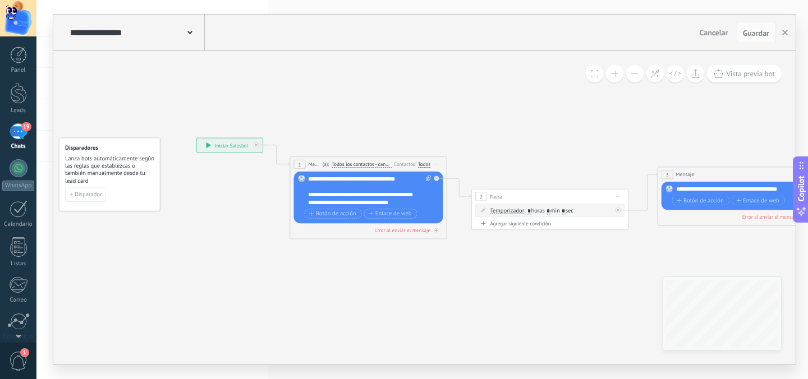
click at [369, 190] on div "**********" at bounding box center [369, 190] width 123 height 31
click at [428, 177] on icon at bounding box center [428, 178] width 5 height 6
click input "Subir" at bounding box center [0, 0] width 0 height 0
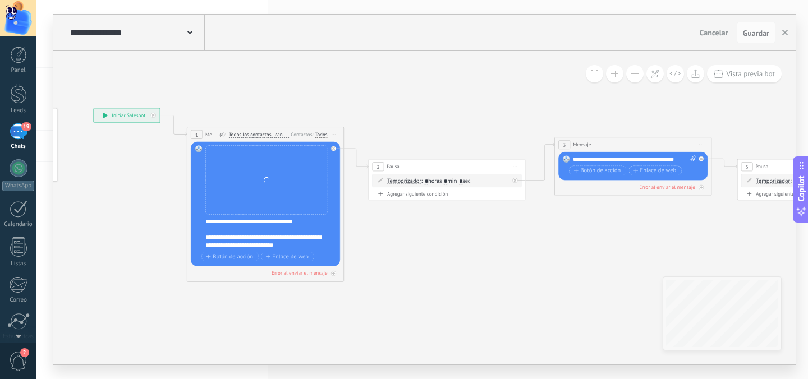
drag, startPoint x: 593, startPoint y: 277, endPoint x: 506, endPoint y: 249, distance: 91.9
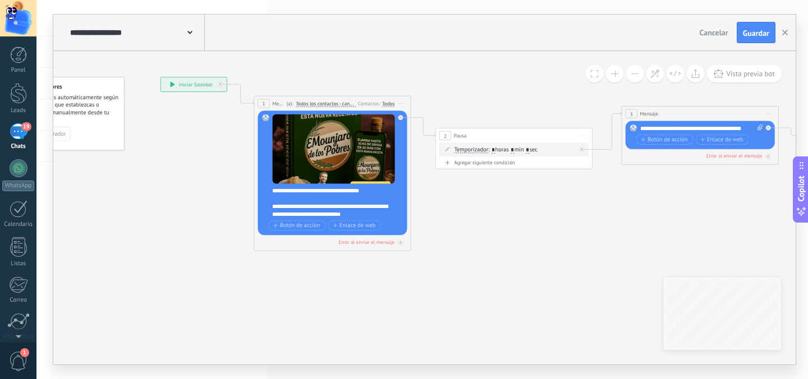
drag, startPoint x: 438, startPoint y: 232, endPoint x: 511, endPoint y: 198, distance: 81.3
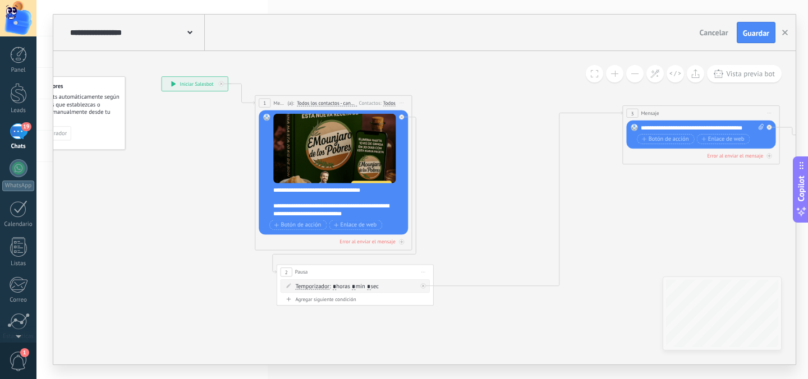
drag, startPoint x: 525, startPoint y: 134, endPoint x: 366, endPoint y: 270, distance: 209.0
click at [365, 271] on div "2 Pausa ***** Iniciar vista previa aquí Cambiar nombre Duplicar Borrar" at bounding box center [355, 272] width 157 height 15
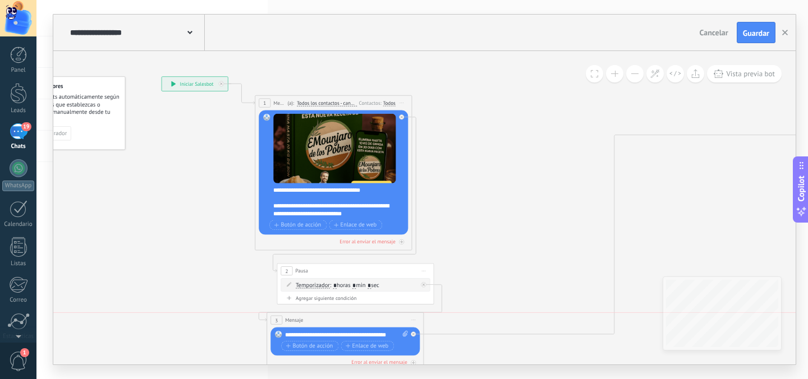
drag, startPoint x: 705, startPoint y: 113, endPoint x: 366, endPoint y: 300, distance: 386.6
click at [351, 318] on div "3 Mensaje ******* (a): Todos los contactos - canales seleccionados Todos los co…" at bounding box center [345, 320] width 157 height 15
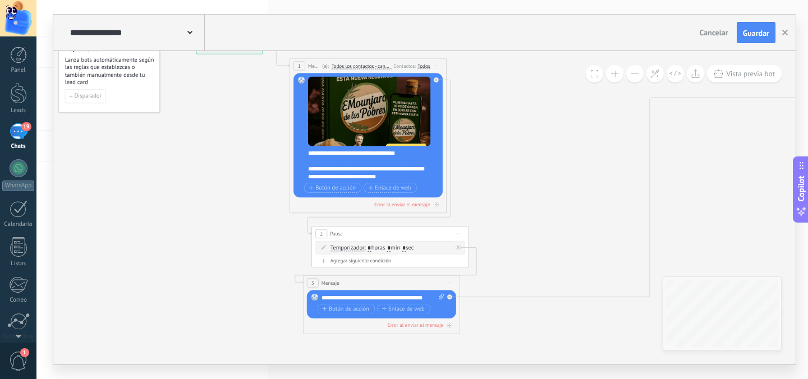
drag, startPoint x: 502, startPoint y: 209, endPoint x: 536, endPoint y: 173, distance: 49.2
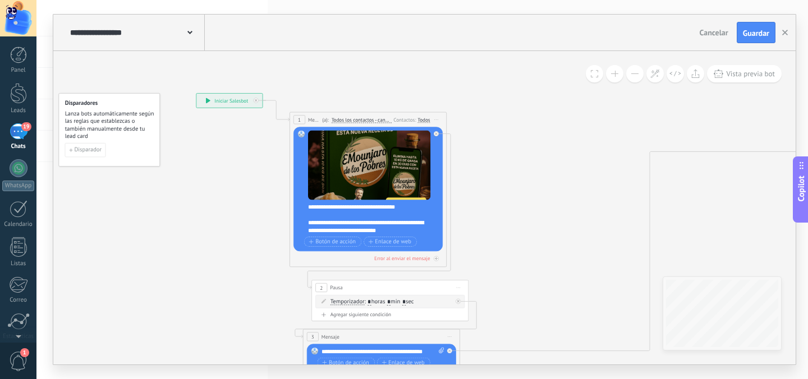
drag, startPoint x: 404, startPoint y: 171, endPoint x: 467, endPoint y: 155, distance: 65.3
click at [196, 93] on div "**********" at bounding box center [196, 93] width 0 height 0
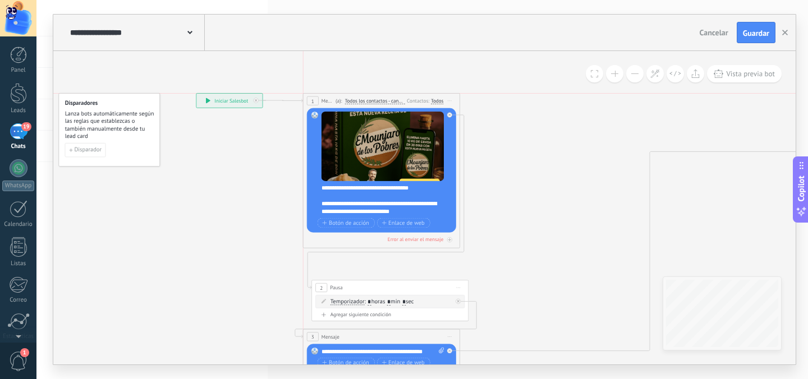
drag, startPoint x: 368, startPoint y: 116, endPoint x: 382, endPoint y: 98, distance: 22.5
click at [382, 98] on div "(a): Todos los contactos - canales seleccionados Todos los contactos - canales …" at bounding box center [368, 100] width 71 height 7
click at [387, 95] on div "1 Mensaje ******* (a): Todos los contactos - canales seleccionados Todos los co…" at bounding box center [382, 101] width 157 height 15
drag, startPoint x: 409, startPoint y: 289, endPoint x: 400, endPoint y: 264, distance: 26.5
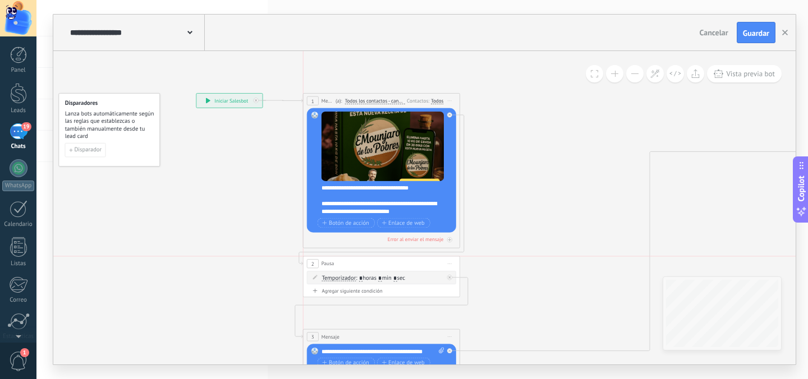
click at [400, 264] on div "2 Pausa ***** Iniciar vista previa aquí Cambiar nombre Duplicar Borrar" at bounding box center [382, 263] width 157 height 15
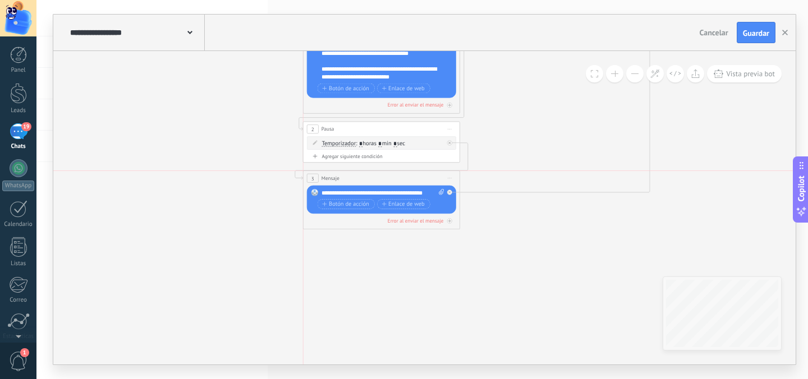
drag, startPoint x: 386, startPoint y: 197, endPoint x: 390, endPoint y: 176, distance: 21.7
click at [390, 176] on div "3 Mensaje ******* (a): Todos los contactos - canales seleccionados Todos los co…" at bounding box center [382, 178] width 157 height 15
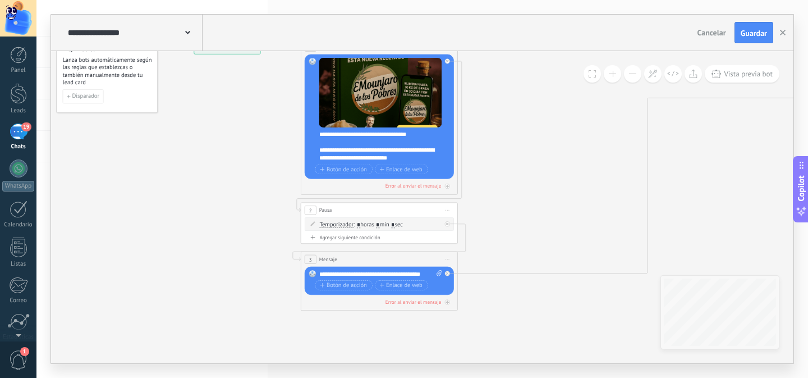
click at [403, 225] on span ": * horas * min * sec" at bounding box center [378, 224] width 49 height 7
click at [395, 225] on input "*" at bounding box center [392, 225] width 3 height 6
type input "*"
click at [390, 277] on div "**********" at bounding box center [380, 274] width 123 height 8
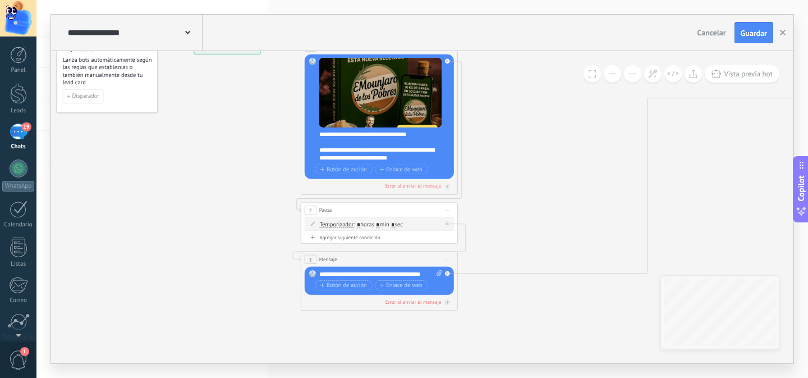
click at [369, 276] on div "**********" at bounding box center [380, 274] width 123 height 8
click at [361, 276] on div "**********" at bounding box center [380, 274] width 123 height 8
paste div
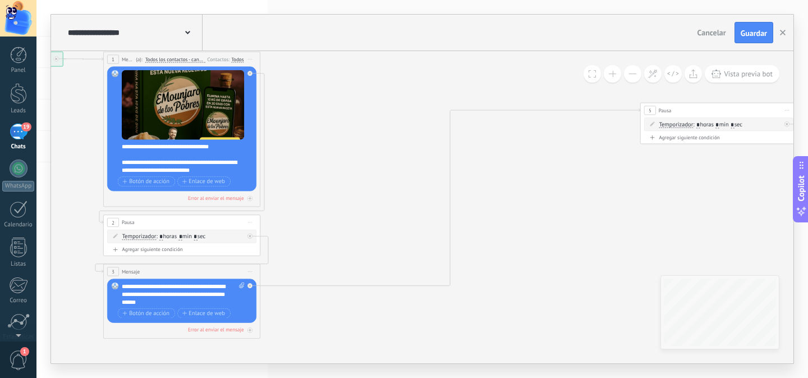
drag, startPoint x: 717, startPoint y: 226, endPoint x: 522, endPoint y: 217, distance: 194.9
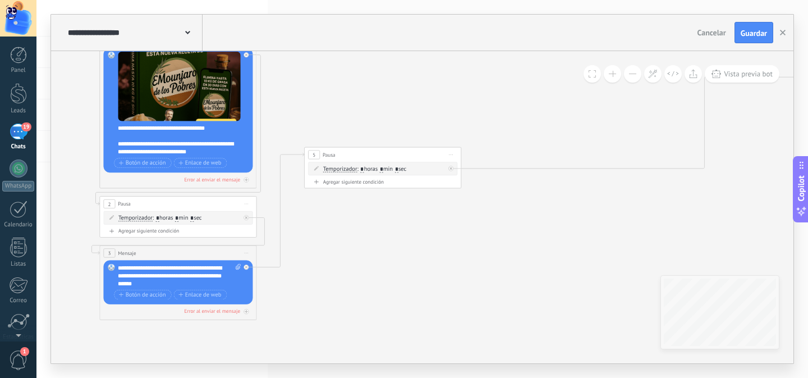
drag, startPoint x: 693, startPoint y: 92, endPoint x: 361, endPoint y: 155, distance: 337.6
click at [361, 155] on div "5 Pausa ***** Iniciar vista previa aquí Cambiar nombre Duplicar Borrar" at bounding box center [383, 155] width 157 height 15
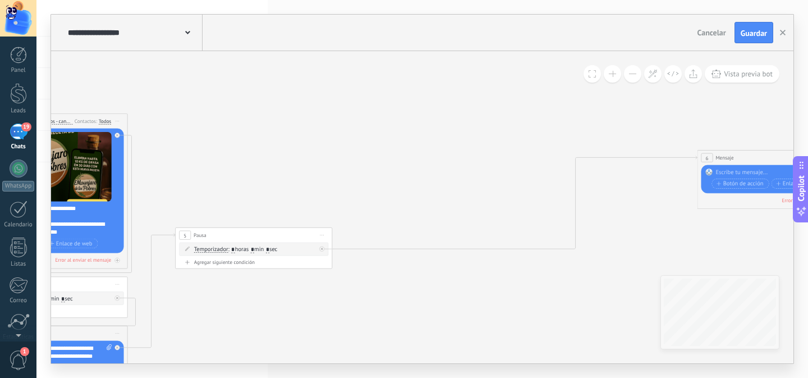
drag, startPoint x: 598, startPoint y: 203, endPoint x: 526, endPoint y: 185, distance: 74.1
click at [508, 187] on icon at bounding box center [752, 257] width 2171 height 680
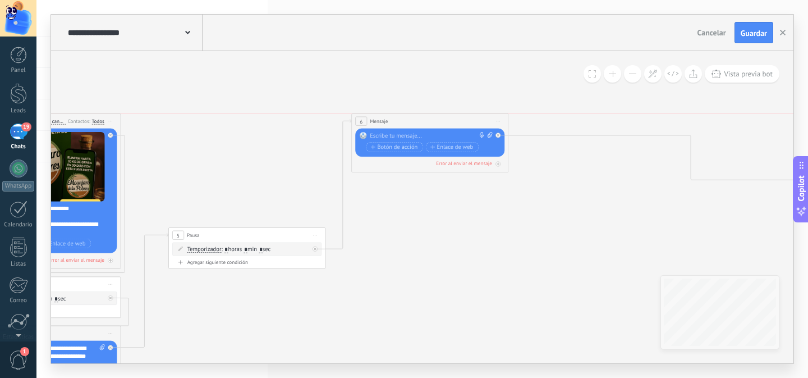
drag, startPoint x: 714, startPoint y: 159, endPoint x: 398, endPoint y: 124, distance: 318.0
click at [398, 124] on div "6 Mensaje ******* (a): Todos los contactos - canales seleccionados Todos los co…" at bounding box center [430, 121] width 157 height 15
click at [407, 138] on div at bounding box center [428, 136] width 117 height 8
paste div
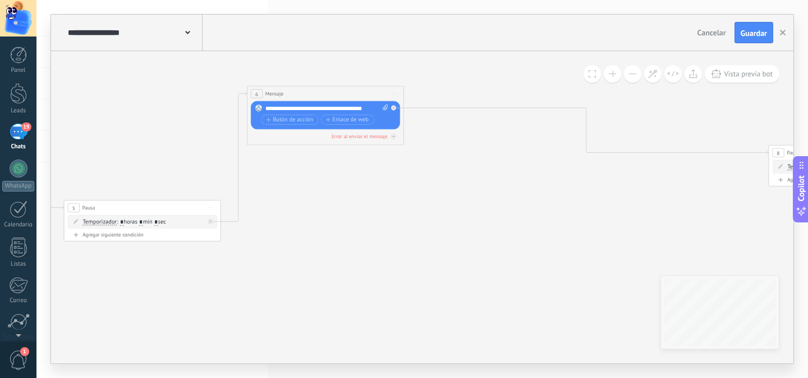
drag, startPoint x: 644, startPoint y: 241, endPoint x: 539, endPoint y: 214, distance: 107.8
click at [539, 214] on icon at bounding box center [641, 229] width 2171 height 680
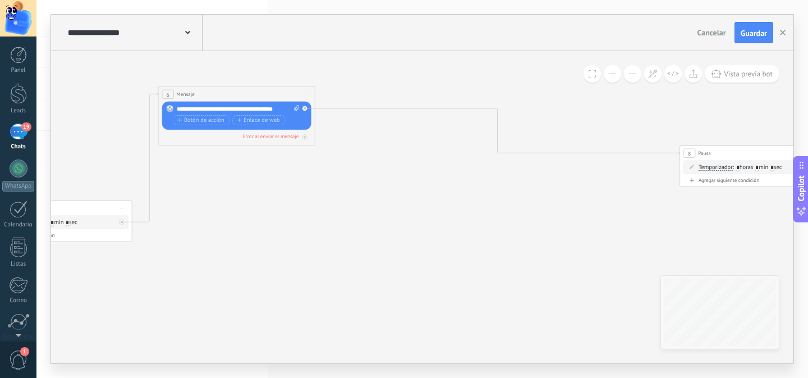
drag, startPoint x: 700, startPoint y: 181, endPoint x: 662, endPoint y: 175, distance: 38.7
click at [608, 181] on icon at bounding box center [552, 230] width 2171 height 680
drag, startPoint x: 731, startPoint y: 153, endPoint x: 213, endPoint y: 158, distance: 518.1
click at [213, 158] on div "8 Pausa ***** Iniciar vista previa aquí Cambiar nombre Duplicar Borrar" at bounding box center [232, 159] width 157 height 15
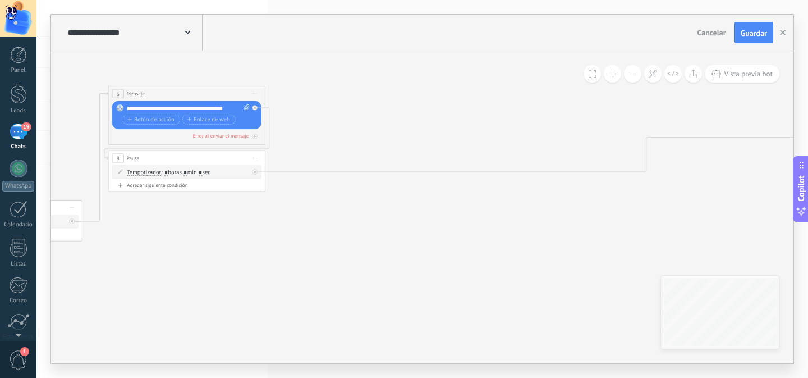
drag, startPoint x: 650, startPoint y: 221, endPoint x: 451, endPoint y: 221, distance: 198.7
click at [451, 221] on icon at bounding box center [502, 191] width 2171 height 605
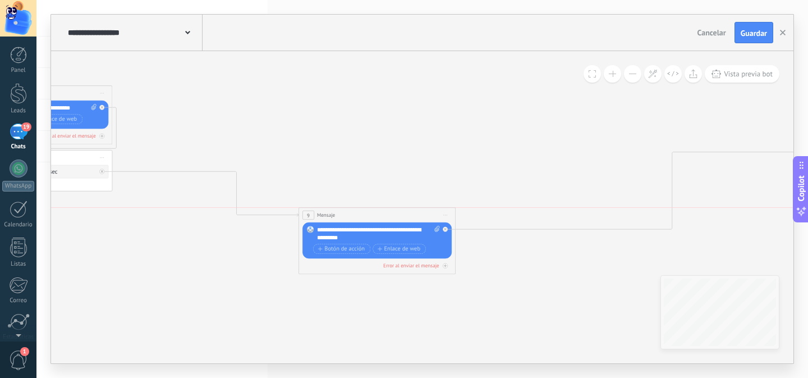
drag, startPoint x: 743, startPoint y: 136, endPoint x: 358, endPoint y: 213, distance: 392.6
click at [358, 213] on div "9 Mensaje ******* (a): Todos los contactos - canales seleccionados Todos los co…" at bounding box center [377, 215] width 157 height 15
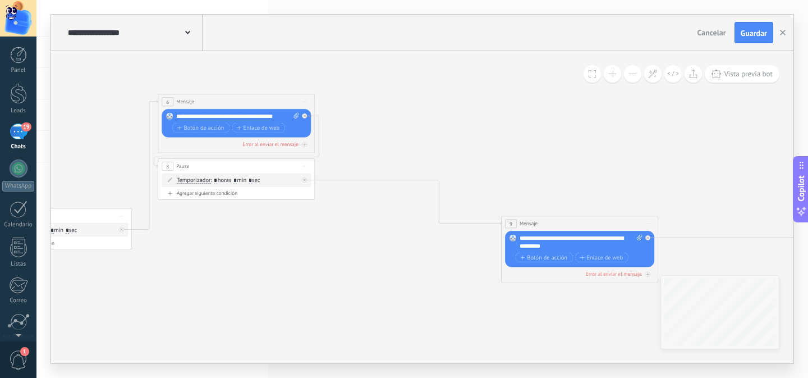
drag, startPoint x: 207, startPoint y: 248, endPoint x: 558, endPoint y: 217, distance: 352.7
click at [501, 240] on icon at bounding box center [552, 200] width 2171 height 605
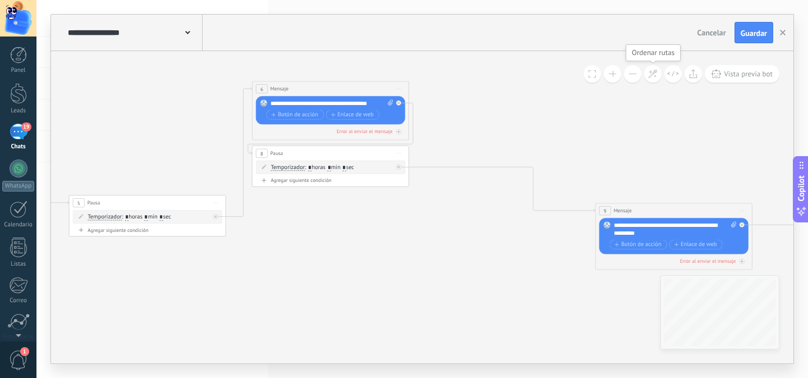
click at [656, 76] on icon at bounding box center [653, 74] width 10 height 10
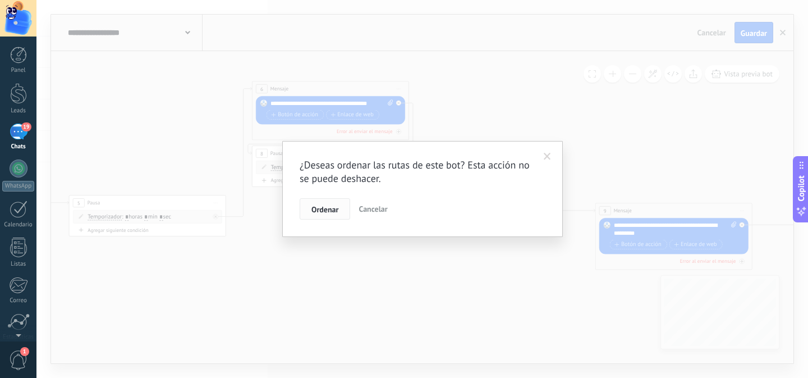
click at [323, 211] on span "Ordenar" at bounding box center [324, 209] width 27 height 8
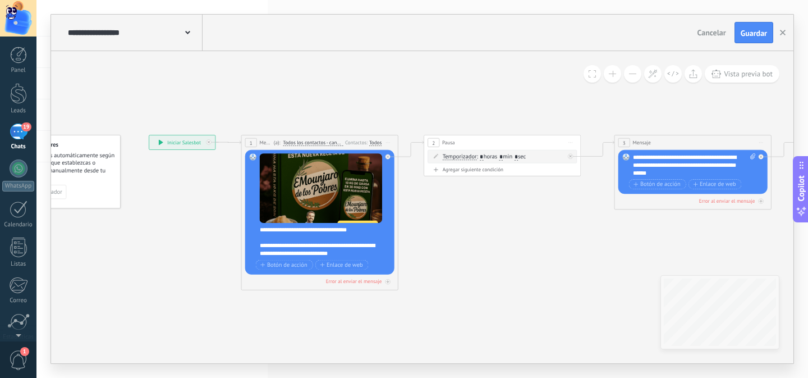
drag, startPoint x: 309, startPoint y: 221, endPoint x: 775, endPoint y: 246, distance: 466.0
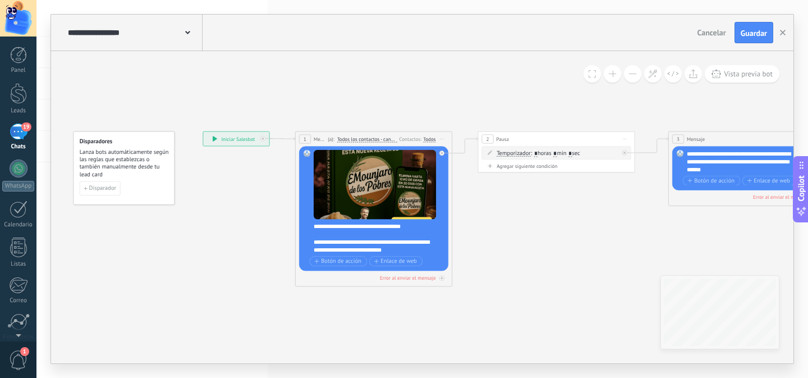
drag, startPoint x: 566, startPoint y: 263, endPoint x: 529, endPoint y: 268, distance: 37.4
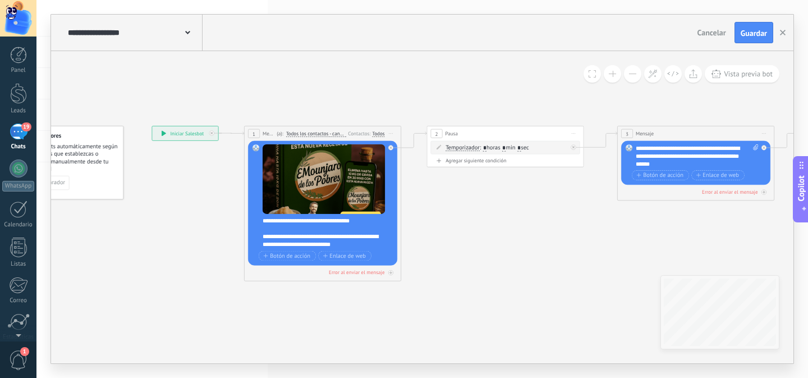
drag, startPoint x: 558, startPoint y: 246, endPoint x: 498, endPoint y: 238, distance: 61.2
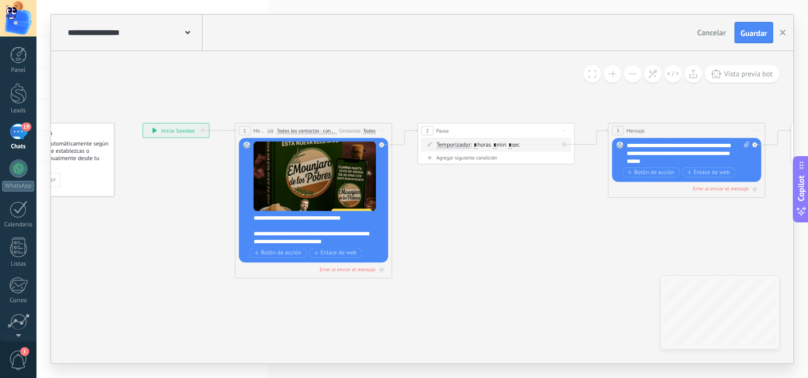
click at [312, 240] on div "**********" at bounding box center [319, 229] width 130 height 31
click at [331, 239] on div "**********" at bounding box center [319, 229] width 130 height 31
click at [350, 241] on div "**********" at bounding box center [319, 229] width 130 height 31
drag, startPoint x: 355, startPoint y: 241, endPoint x: 247, endPoint y: 218, distance: 110.9
click at [247, 218] on div "Reemplazar Quitar Convertir a mensaje de voz Arrastre la imagen aquí para adjun…" at bounding box center [313, 200] width 149 height 125
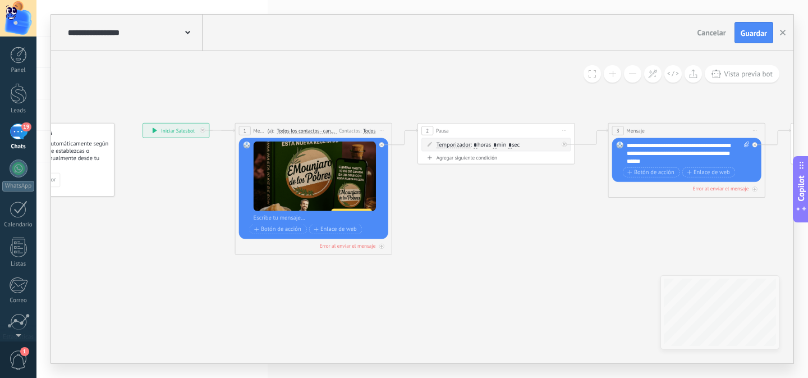
click at [308, 219] on div at bounding box center [319, 218] width 130 height 8
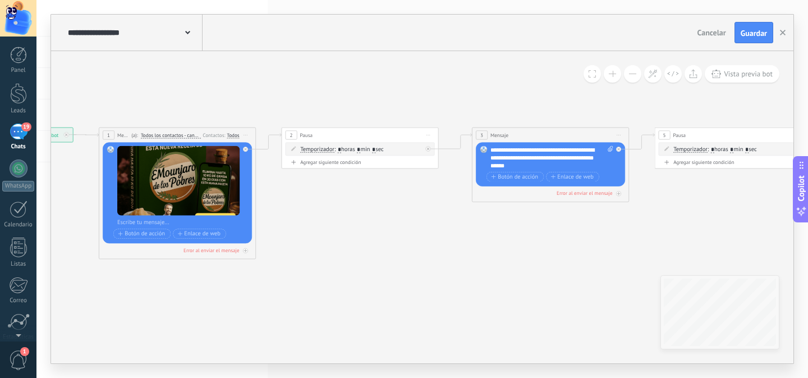
drag, startPoint x: 616, startPoint y: 224, endPoint x: 504, endPoint y: 227, distance: 112.3
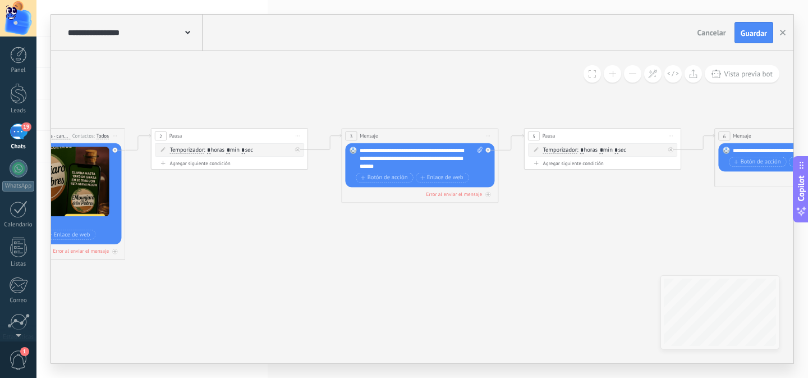
drag, startPoint x: 568, startPoint y: 261, endPoint x: 398, endPoint y: 267, distance: 170.2
click at [398, 267] on icon at bounding box center [744, 206] width 2128 height 548
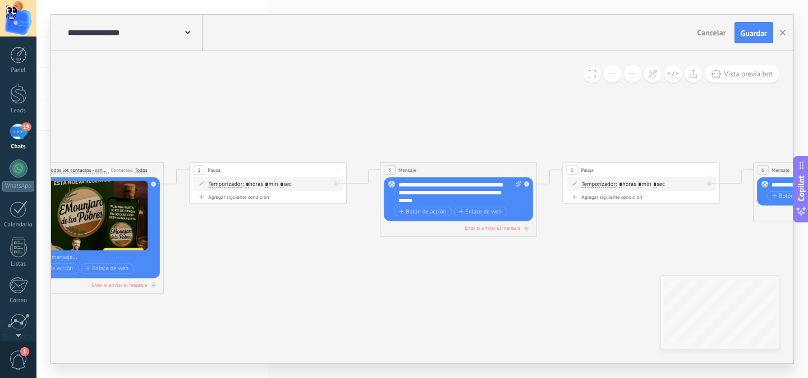
drag, startPoint x: 413, startPoint y: 274, endPoint x: 483, endPoint y: 294, distance: 72.9
click at [483, 294] on icon at bounding box center [782, 240] width 2128 height 548
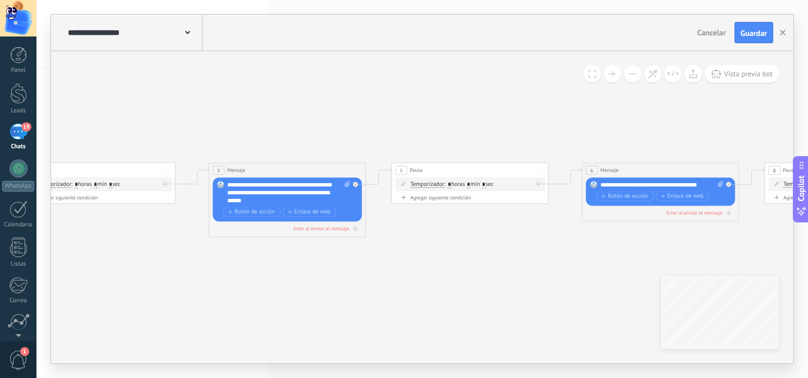
drag, startPoint x: 529, startPoint y: 278, endPoint x: 358, endPoint y: 278, distance: 170.6
click at [358, 278] on icon at bounding box center [611, 240] width 2128 height 548
drag, startPoint x: 414, startPoint y: 277, endPoint x: 451, endPoint y: 271, distance: 37.6
click at [435, 275] on icon at bounding box center [614, 240] width 2128 height 548
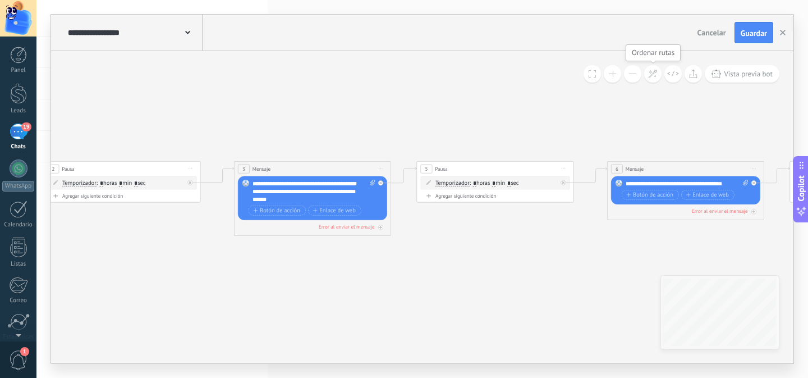
click at [656, 76] on use at bounding box center [653, 74] width 8 height 8
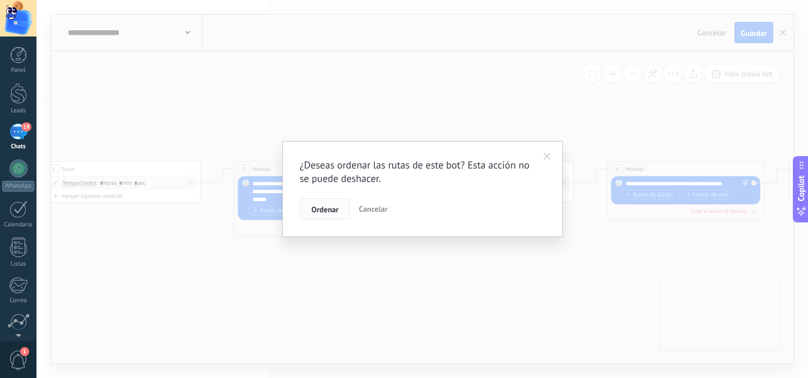
click at [322, 206] on span "Ordenar" at bounding box center [324, 209] width 27 height 8
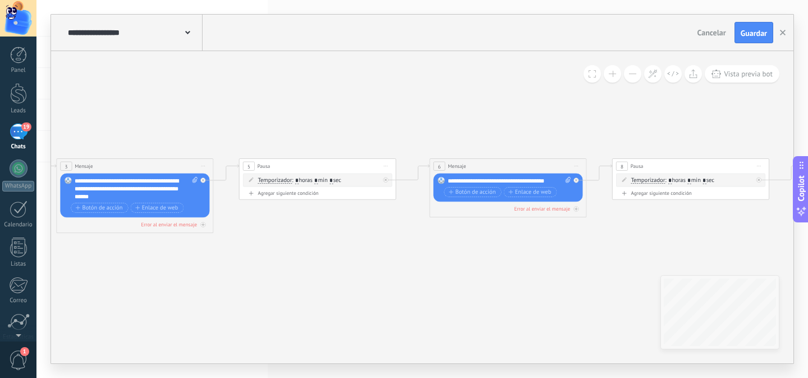
drag, startPoint x: 547, startPoint y: 270, endPoint x: 416, endPoint y: 270, distance: 130.8
click at [416, 270] on icon at bounding box center [458, 224] width 2128 height 525
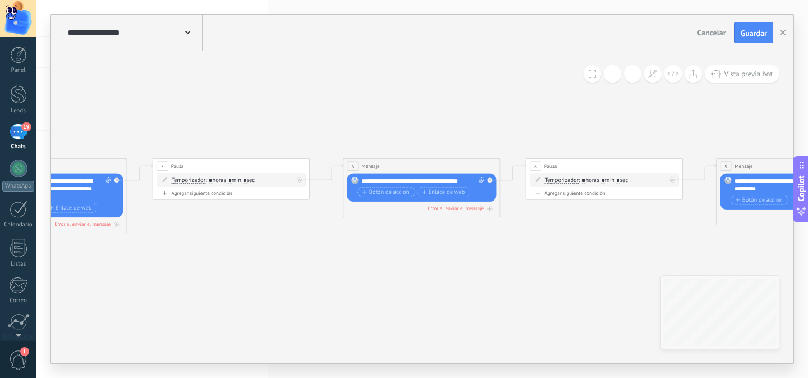
drag, startPoint x: 502, startPoint y: 264, endPoint x: 382, endPoint y: 263, distance: 120.1
click at [382, 263] on icon at bounding box center [372, 224] width 2128 height 525
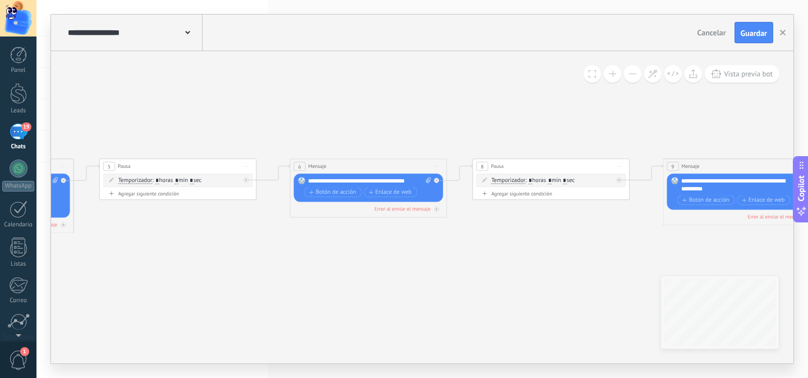
drag, startPoint x: 511, startPoint y: 262, endPoint x: 436, endPoint y: 260, distance: 75.2
click at [436, 260] on icon at bounding box center [319, 224] width 2128 height 525
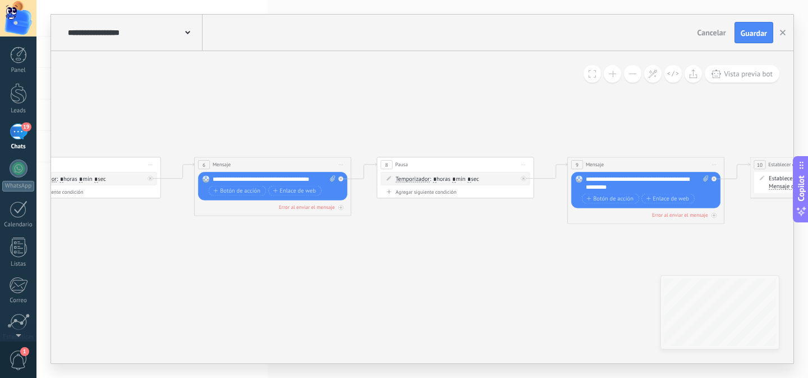
drag, startPoint x: 507, startPoint y: 262, endPoint x: 378, endPoint y: 264, distance: 129.7
click at [378, 264] on icon at bounding box center [223, 223] width 2128 height 525
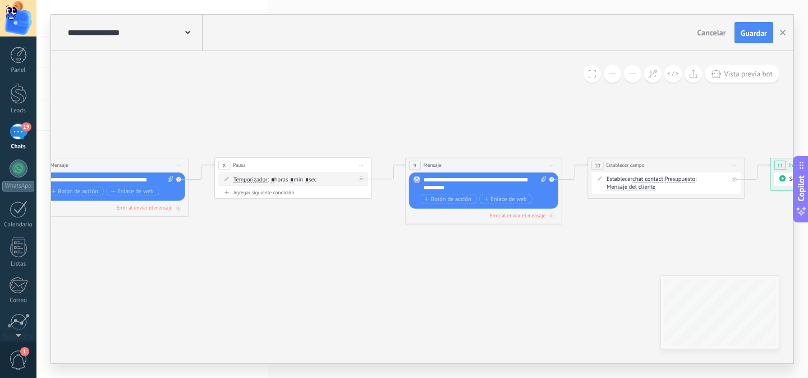
drag, startPoint x: 431, startPoint y: 263, endPoint x: 411, endPoint y: 253, distance: 22.6
click at [431, 263] on icon at bounding box center [94, 195] width 2196 height 468
drag, startPoint x: 471, startPoint y: 187, endPoint x: 405, endPoint y: 176, distance: 67.7
click at [405, 176] on div "9 Mensaje ******* (a): Todos los contactos - canales seleccionados Todos los co…" at bounding box center [483, 191] width 157 height 67
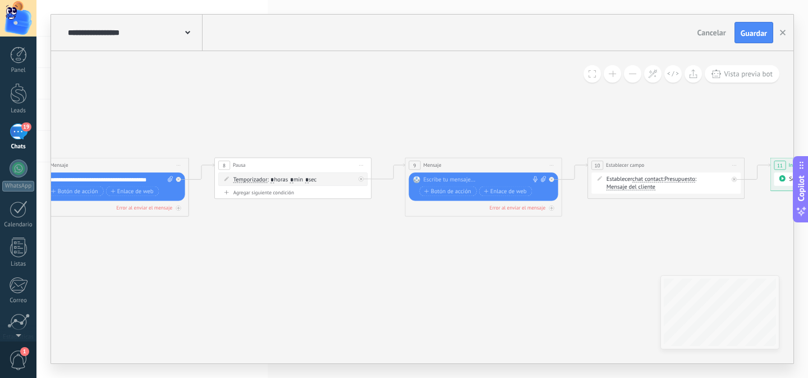
click at [542, 179] on icon at bounding box center [543, 179] width 5 height 6
click input "Subir" at bounding box center [0, 0] width 0 height 0
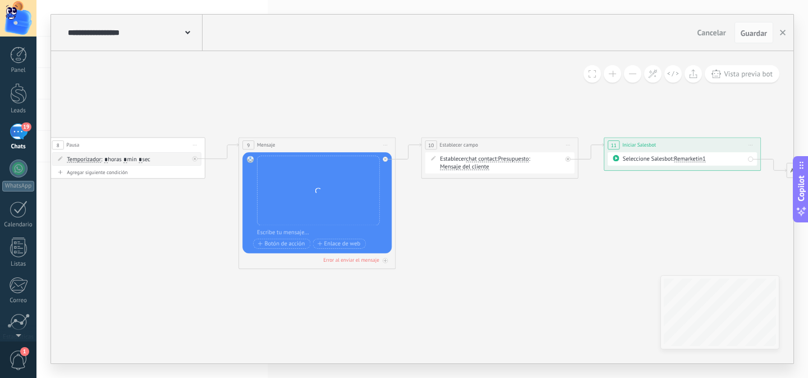
drag, startPoint x: 624, startPoint y: 252, endPoint x: 486, endPoint y: 232, distance: 139.5
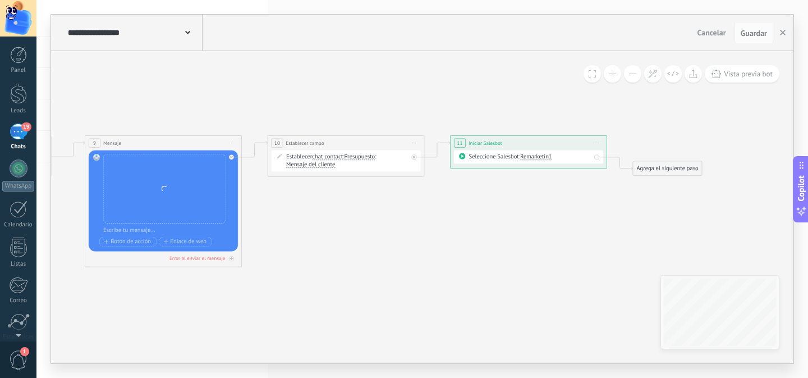
drag, startPoint x: 521, startPoint y: 227, endPoint x: 377, endPoint y: 226, distance: 143.7
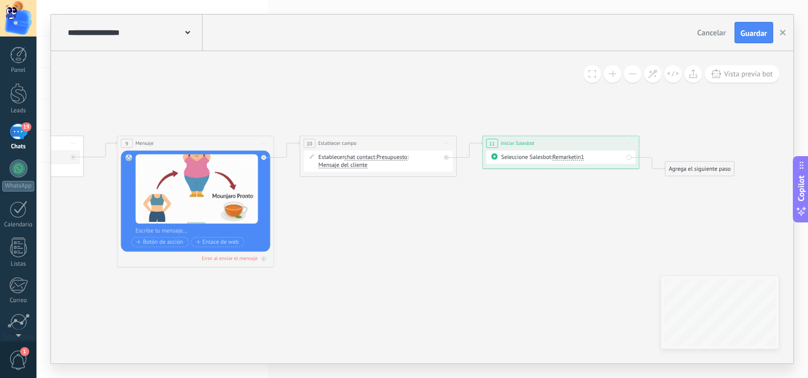
drag, startPoint x: 326, startPoint y: 240, endPoint x: 361, endPoint y: 240, distance: 35.9
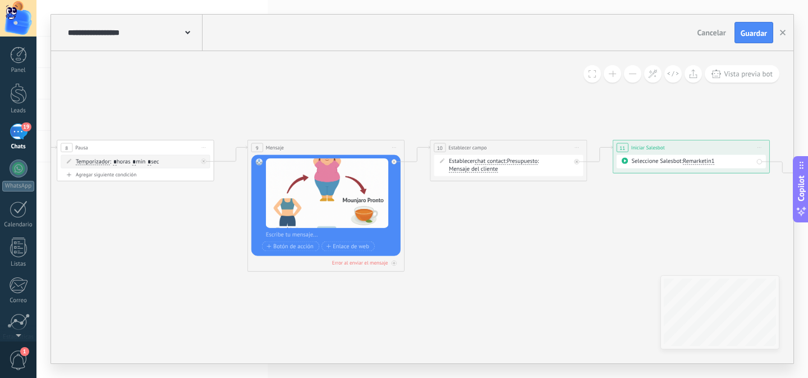
drag, startPoint x: 392, startPoint y: 237, endPoint x: 506, endPoint y: 241, distance: 114.0
click at [516, 167] on div "Establecer chat contact chat contact all contacts main contact lead empresa con…" at bounding box center [509, 166] width 122 height 16
click at [477, 148] on span "Establecer campo" at bounding box center [467, 147] width 38 height 7
click at [575, 161] on icon at bounding box center [576, 162] width 3 height 3
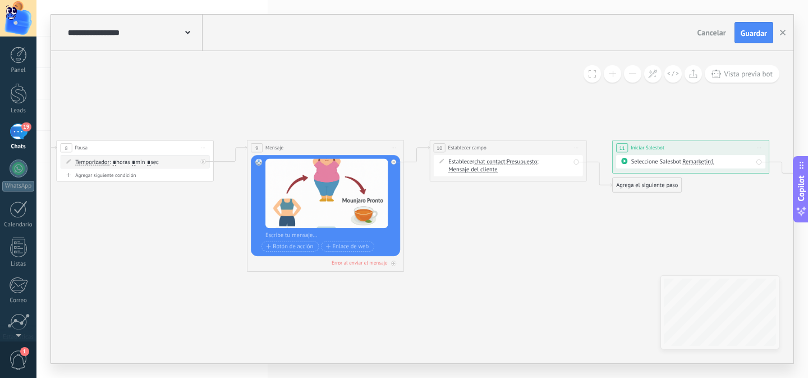
click at [526, 172] on div "Establecer chat contact chat contact all contacts main contact lead empresa con…" at bounding box center [509, 166] width 122 height 16
click at [441, 163] on span at bounding box center [441, 161] width 13 height 6
click at [443, 161] on icon at bounding box center [441, 160] width 4 height 4
click at [577, 148] on span "Iniciar vista previa aquí Cambiar nombre Duplicar Borrar" at bounding box center [576, 147] width 12 height 11
click at [510, 150] on div "**********" at bounding box center [508, 147] width 157 height 15
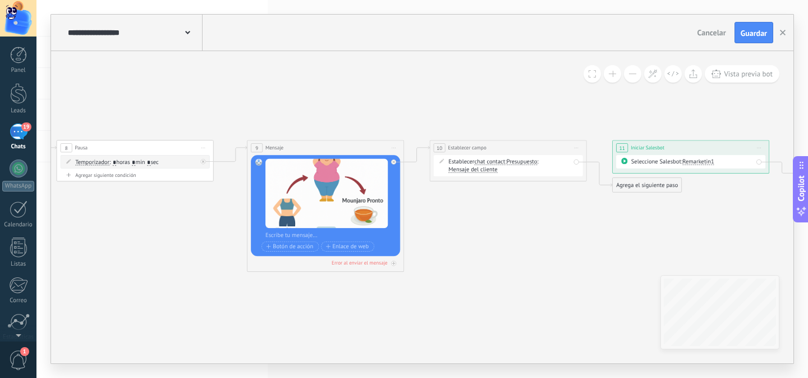
click at [207, 149] on span "Iniciar vista previa aquí Cambiar nombre Duplicar Borrar" at bounding box center [203, 147] width 12 height 11
click at [225, 185] on div "Duplicar" at bounding box center [238, 185] width 77 height 13
drag, startPoint x: 177, startPoint y: 214, endPoint x: 559, endPoint y: 211, distance: 382.2
click at [559, 211] on div "14 Pausa ***** Iniciar vista previa aquí Cambiar nombre Duplicar Borrar" at bounding box center [516, 208] width 157 height 15
click at [584, 150] on div "**********" at bounding box center [508, 147] width 157 height 15
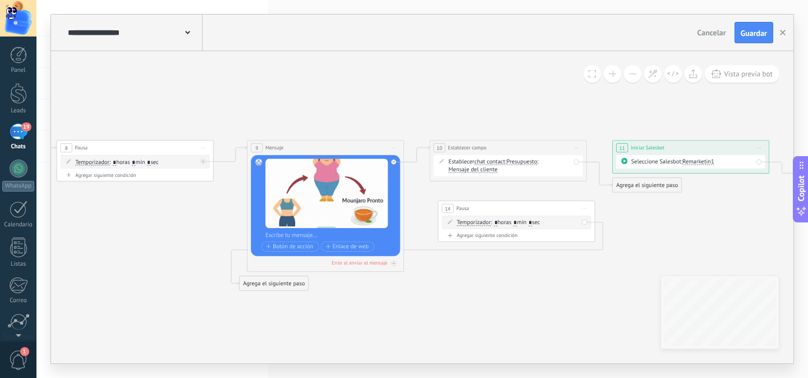
click at [576, 149] on span "Iniciar vista previa aquí Cambiar nombre Duplicar Borrar" at bounding box center [576, 147] width 12 height 11
click at [594, 199] on div "Borrar" at bounding box center [612, 199] width 77 height 13
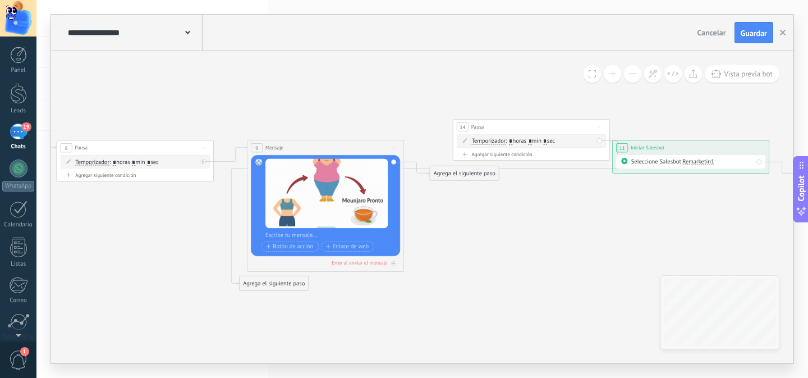
drag, startPoint x: 545, startPoint y: 209, endPoint x: 551, endPoint y: 114, distance: 94.5
click at [551, 120] on div "14 Pausa ***** Iniciar vista previa aquí Cambiar nombre Duplicar Borrar" at bounding box center [531, 127] width 157 height 15
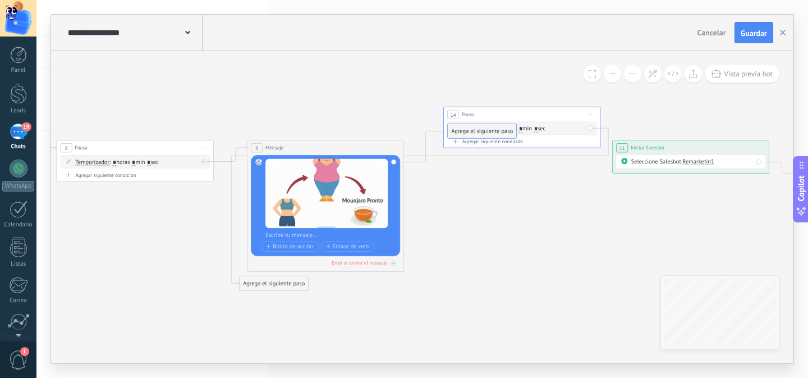
drag, startPoint x: 474, startPoint y: 169, endPoint x: 492, endPoint y: 127, distance: 45.2
drag, startPoint x: 561, startPoint y: 117, endPoint x: 557, endPoint y: 149, distance: 32.2
click at [557, 149] on div "14 Pausa ***** Iniciar vista previa aquí Cambiar nombre Duplicar Borrar" at bounding box center [519, 147] width 157 height 15
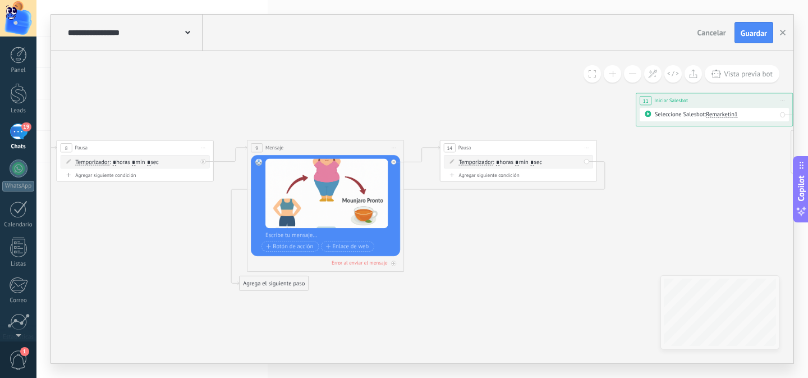
drag, startPoint x: 718, startPoint y: 135, endPoint x: 732, endPoint y: 96, distance: 41.7
click at [732, 97] on div "**********" at bounding box center [714, 100] width 157 height 15
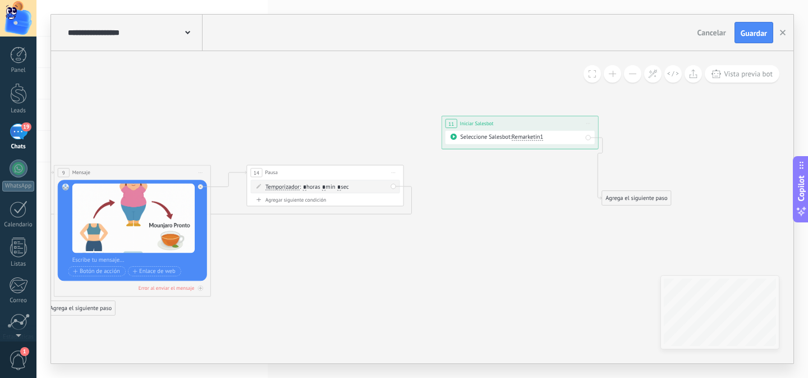
drag, startPoint x: 704, startPoint y: 206, endPoint x: 537, endPoint y: 210, distance: 167.3
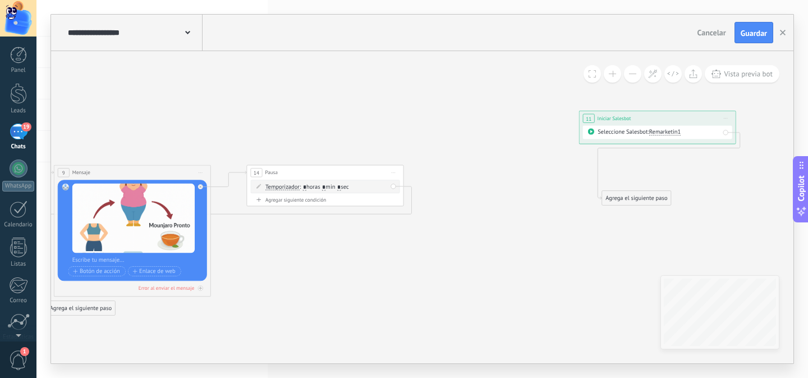
drag, startPoint x: 539, startPoint y: 125, endPoint x: 677, endPoint y: 120, distance: 137.6
click at [677, 120] on div "**********" at bounding box center [657, 118] width 157 height 15
drag, startPoint x: 663, startPoint y: 198, endPoint x: 771, endPoint y: 184, distance: 108.7
click at [771, 184] on div "Agrega el siguiente paso" at bounding box center [768, 180] width 69 height 13
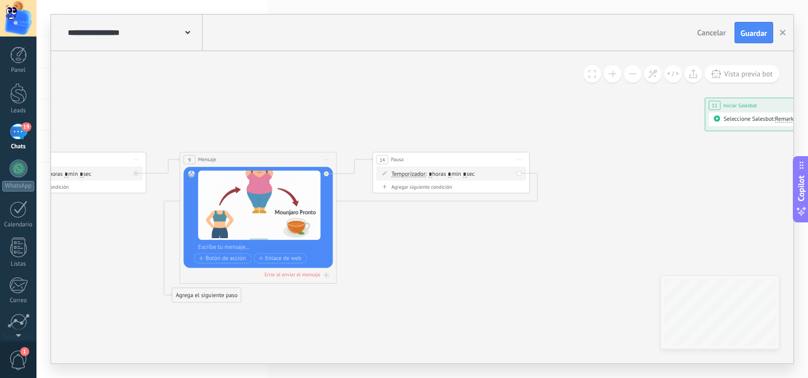
drag, startPoint x: 483, startPoint y: 244, endPoint x: 607, endPoint y: 231, distance: 125.3
click at [218, 299] on div "Agrega el siguiente paso" at bounding box center [206, 294] width 69 height 13
drag, startPoint x: 223, startPoint y: 296, endPoint x: 676, endPoint y: 173, distance: 469.3
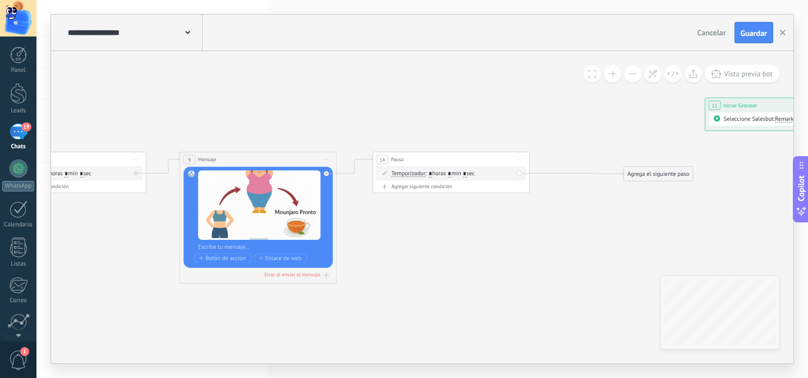
click at [675, 173] on div "Agrega el siguiente paso" at bounding box center [658, 173] width 69 height 13
drag, startPoint x: 675, startPoint y: 169, endPoint x: 644, endPoint y: 173, distance: 30.5
click at [644, 173] on div "Agrega el siguiente paso" at bounding box center [628, 175] width 69 height 13
drag, startPoint x: 640, startPoint y: 176, endPoint x: 624, endPoint y: 177, distance: 16.8
click at [624, 177] on div "Agrega el siguiente paso" at bounding box center [610, 176] width 69 height 13
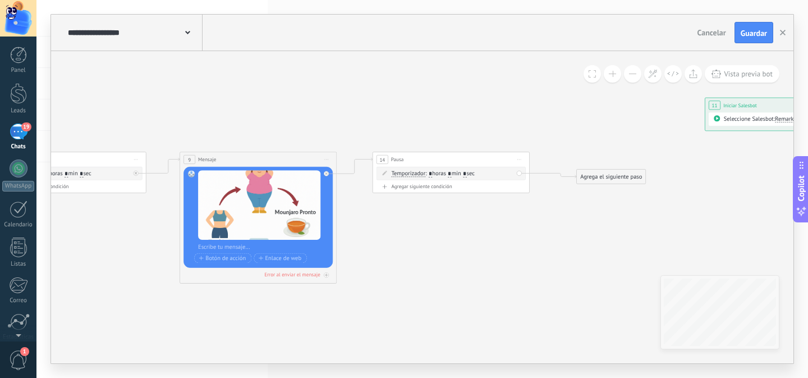
click at [613, 175] on div "Agrega el siguiente paso" at bounding box center [611, 176] width 69 height 13
click at [608, 190] on span "Mensaje" at bounding box center [607, 190] width 21 height 7
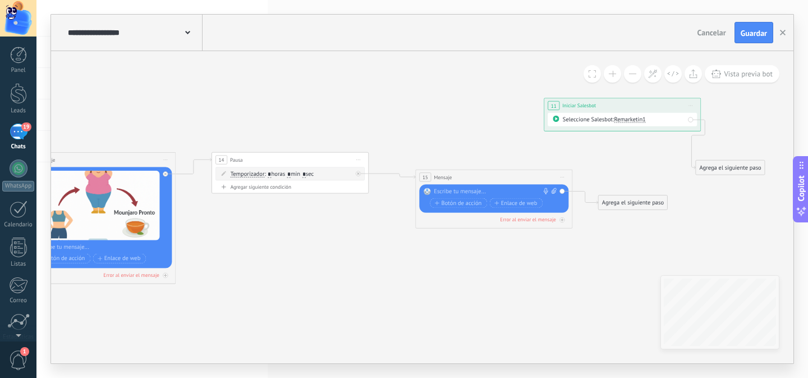
drag, startPoint x: 340, startPoint y: 286, endPoint x: 429, endPoint y: 287, distance: 89.8
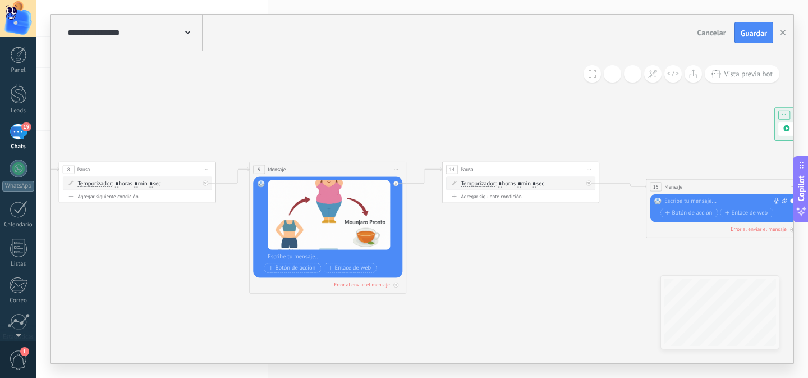
drag, startPoint x: 332, startPoint y: 238, endPoint x: 471, endPoint y: 236, distance: 139.2
click at [471, 236] on icon at bounding box center [3, 200] width 2325 height 579
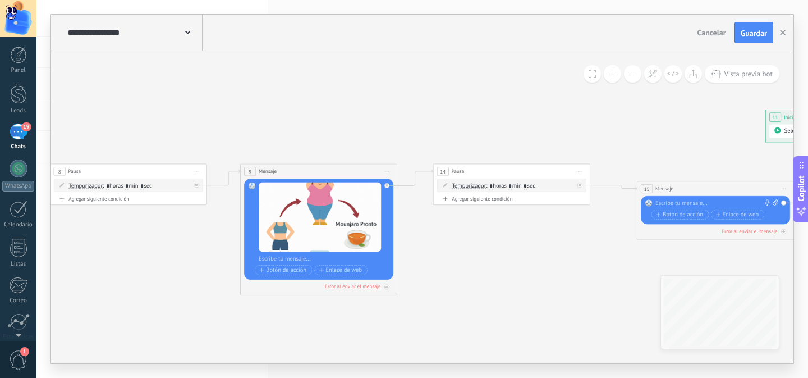
drag, startPoint x: 563, startPoint y: 240, endPoint x: 474, endPoint y: 241, distance: 88.7
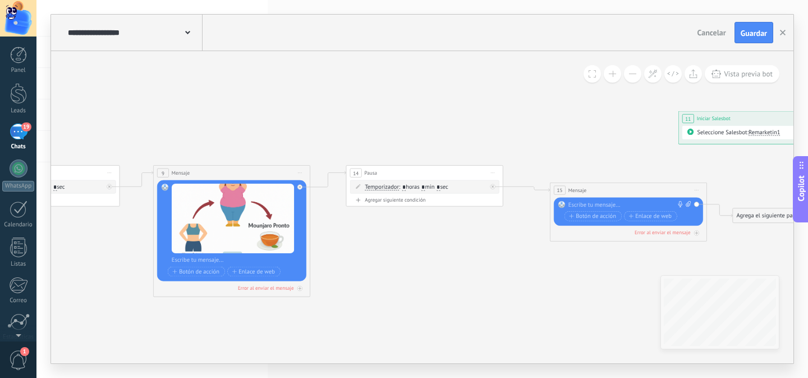
click at [440, 186] on input "*" at bounding box center [438, 187] width 3 height 6
type input "*"
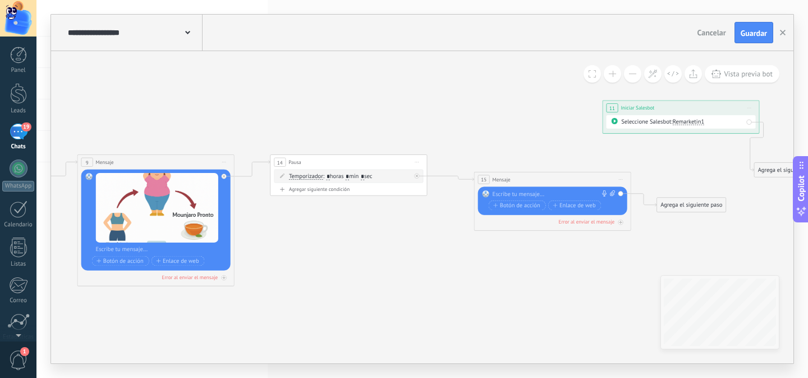
drag, startPoint x: 503, startPoint y: 256, endPoint x: 420, endPoint y: 245, distance: 83.7
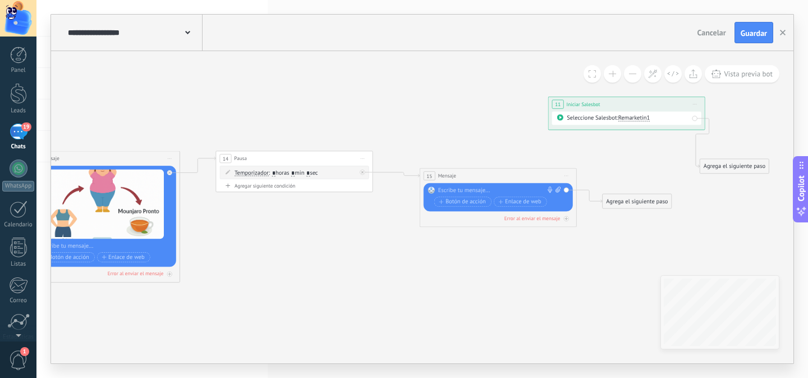
drag, startPoint x: 493, startPoint y: 265, endPoint x: 434, endPoint y: 260, distance: 59.1
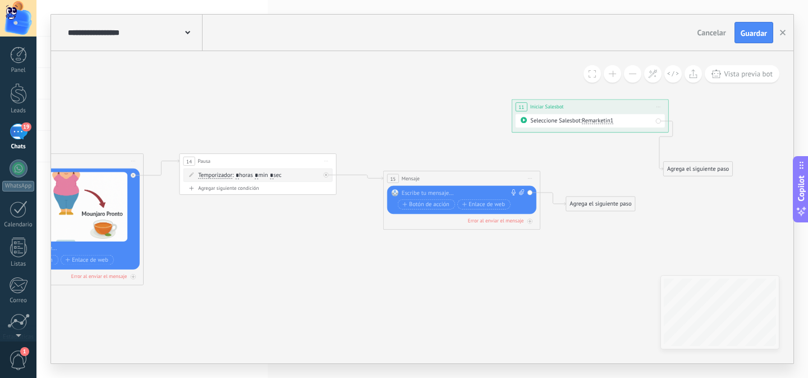
drag, startPoint x: 463, startPoint y: 264, endPoint x: 437, endPoint y: 267, distance: 26.0
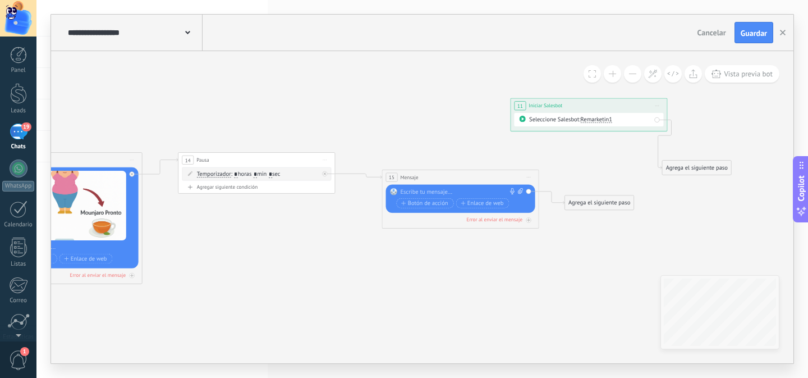
click at [443, 194] on div at bounding box center [458, 192] width 117 height 8
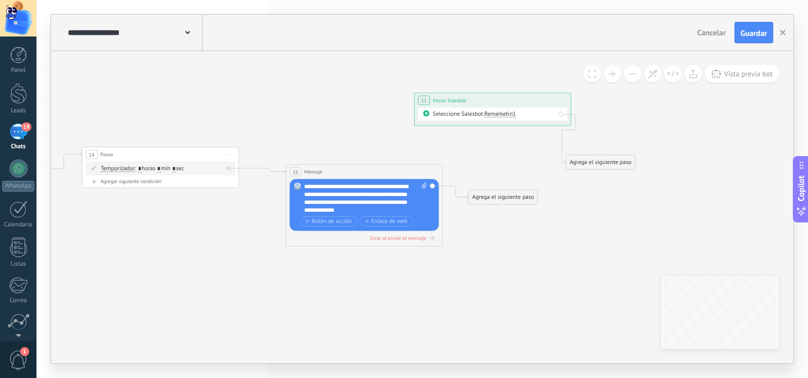
drag, startPoint x: 560, startPoint y: 281, endPoint x: 463, endPoint y: 275, distance: 96.7
click at [226, 154] on icon at bounding box center [228, 154] width 4 height 1
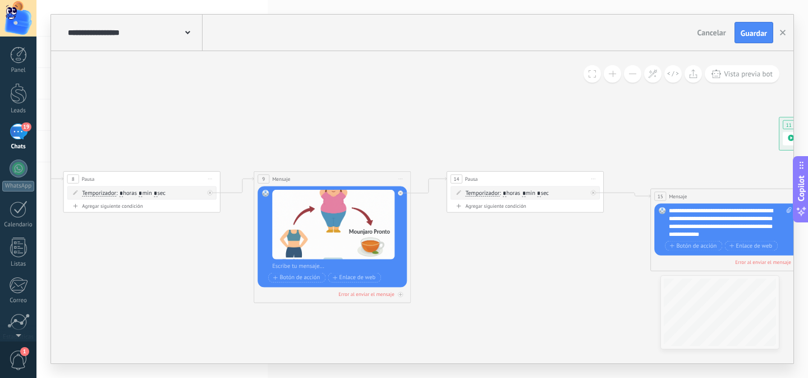
drag, startPoint x: 217, startPoint y: 265, endPoint x: 547, endPoint y: 283, distance: 330.5
click at [547, 283] on icon at bounding box center [8, 209] width 2325 height 579
click at [206, 176] on span "Iniciar vista previa aquí Cambiar nombre Duplicar Borrar" at bounding box center [210, 178] width 12 height 11
click at [232, 218] on div "Duplicar" at bounding box center [245, 216] width 77 height 13
drag, startPoint x: 146, startPoint y: 250, endPoint x: 558, endPoint y: 306, distance: 416.4
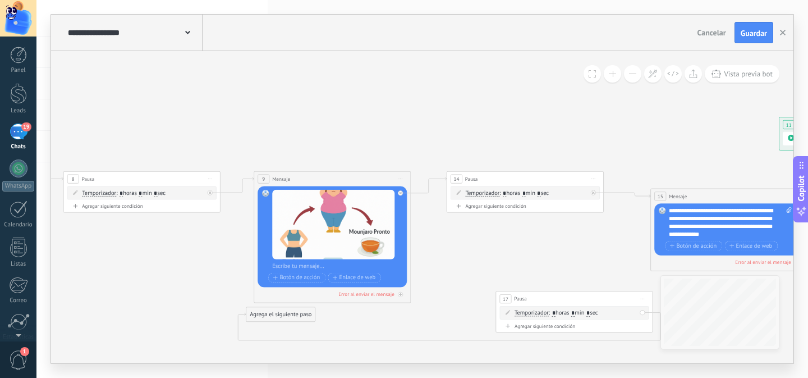
click at [562, 306] on div "17 Pausa ***** Iniciar vista previa aquí Cambiar nombre Duplicar Borrar" at bounding box center [574, 298] width 157 height 15
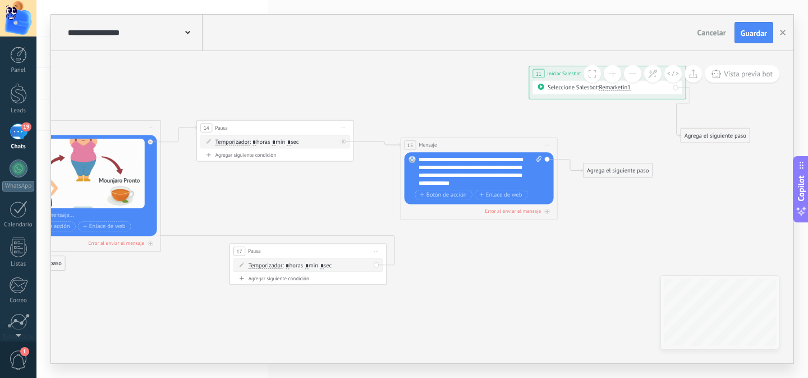
drag, startPoint x: 566, startPoint y: 262, endPoint x: 225, endPoint y: 190, distance: 348.6
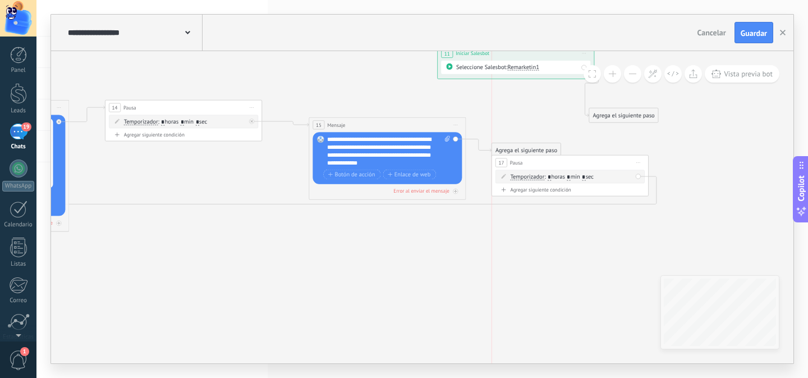
drag, startPoint x: 223, startPoint y: 227, endPoint x: 621, endPoint y: 169, distance: 401.6
click at [621, 169] on div "17 Pausa ***** Iniciar vista previa aquí Cambiar nombre Duplicar Borrar" at bounding box center [570, 162] width 157 height 15
drag, startPoint x: 554, startPoint y: 154, endPoint x: 587, endPoint y: 182, distance: 43.4
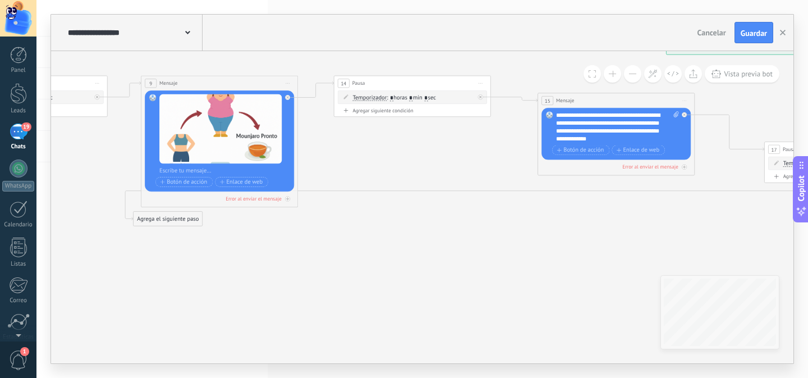
drag, startPoint x: 163, startPoint y: 240, endPoint x: 390, endPoint y: 216, distance: 228.1
drag, startPoint x: 169, startPoint y: 221, endPoint x: 693, endPoint y: 235, distance: 523.9
click at [698, 236] on div "Agrega el siguiente paso" at bounding box center [664, 235] width 69 height 13
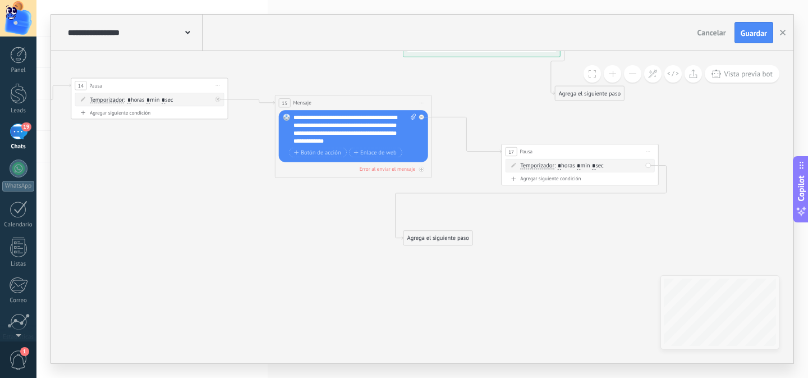
drag, startPoint x: 565, startPoint y: 230, endPoint x: 250, endPoint y: 233, distance: 314.9
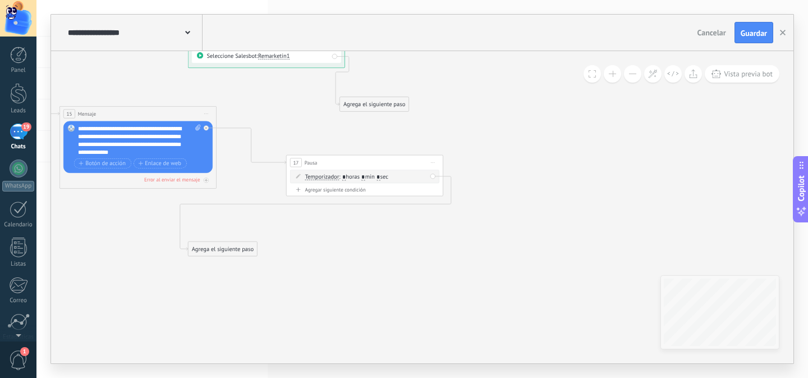
drag, startPoint x: 510, startPoint y: 268, endPoint x: 375, endPoint y: 267, distance: 134.7
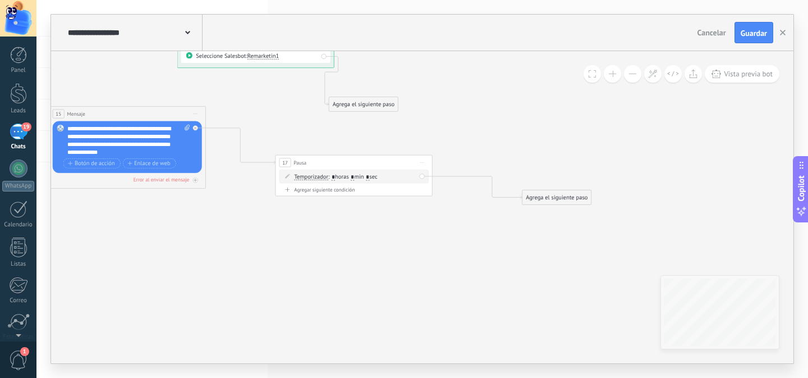
drag, startPoint x: 208, startPoint y: 253, endPoint x: 546, endPoint y: 188, distance: 343.4
click at [546, 191] on div "Agrega el siguiente paso" at bounding box center [557, 197] width 69 height 13
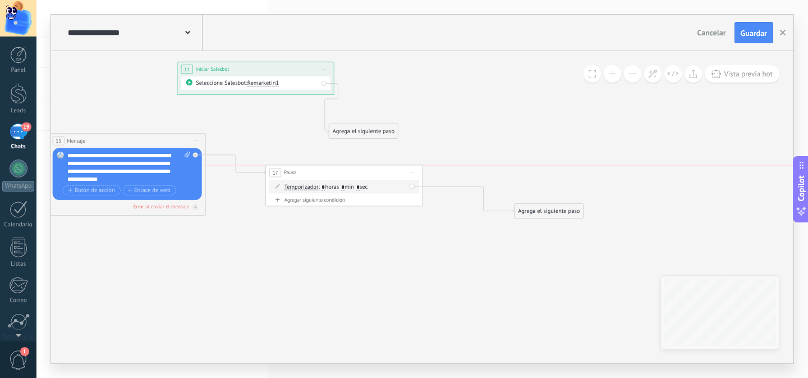
drag, startPoint x: 366, startPoint y: 188, endPoint x: 356, endPoint y: 170, distance: 20.3
click at [356, 170] on div "17 Pausa ***** Iniciar vista previa aquí Cambiar nombre Duplicar Borrar" at bounding box center [344, 172] width 157 height 15
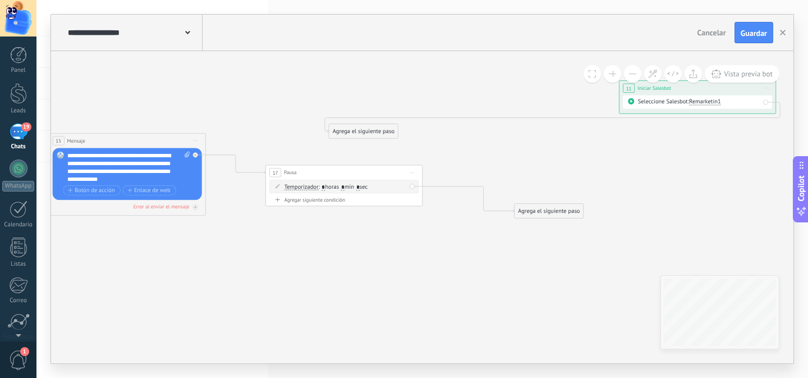
drag, startPoint x: 295, startPoint y: 72, endPoint x: 719, endPoint y: 84, distance: 424.5
click at [740, 84] on div "**********" at bounding box center [698, 88] width 157 height 15
drag, startPoint x: 382, startPoint y: 131, endPoint x: 774, endPoint y: 116, distance: 392.0
click at [773, 116] on div "Agrega el siguiente paso" at bounding box center [754, 116] width 69 height 13
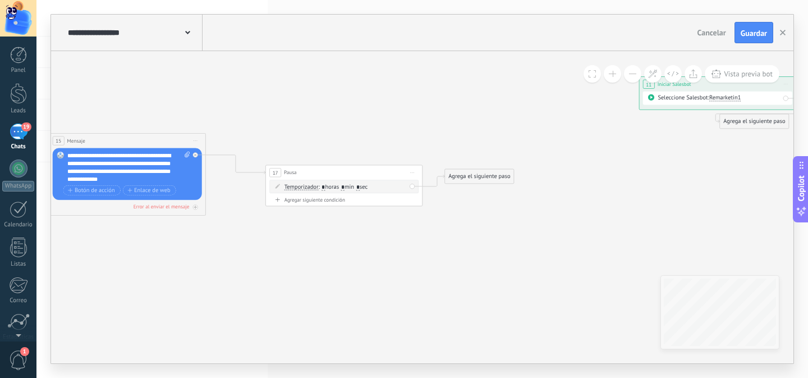
drag, startPoint x: 547, startPoint y: 204, endPoint x: 479, endPoint y: 167, distance: 77.9
click at [479, 170] on div "Agrega el siguiente paso" at bounding box center [479, 176] width 69 height 13
drag, startPoint x: 349, startPoint y: 165, endPoint x: 331, endPoint y: 152, distance: 22.5
click at [331, 152] on div "17 Pausa ***** Iniciar vista previa aquí Cambiar nombre Duplicar Borrar" at bounding box center [310, 145] width 157 height 15
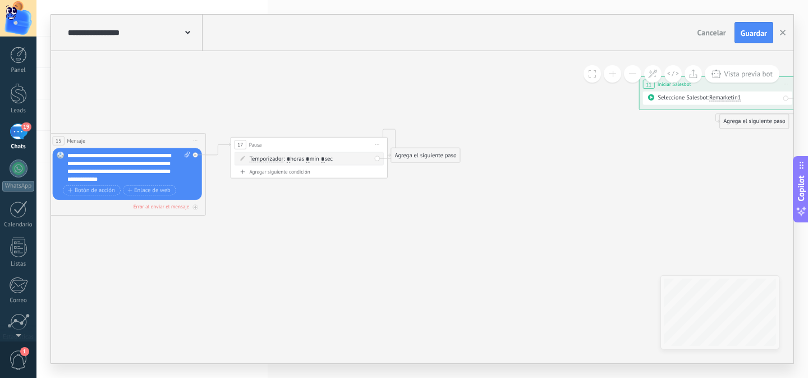
drag, startPoint x: 489, startPoint y: 172, endPoint x: 437, endPoint y: 155, distance: 54.8
click at [437, 155] on div "Agrega el siguiente paso" at bounding box center [425, 155] width 69 height 13
click at [443, 155] on div "Agrega el siguiente paso" at bounding box center [425, 155] width 69 height 13
drag, startPoint x: 458, startPoint y: 155, endPoint x: 470, endPoint y: 153, distance: 12.6
click at [460, 153] on div "Agrega el siguiente paso" at bounding box center [425, 155] width 69 height 13
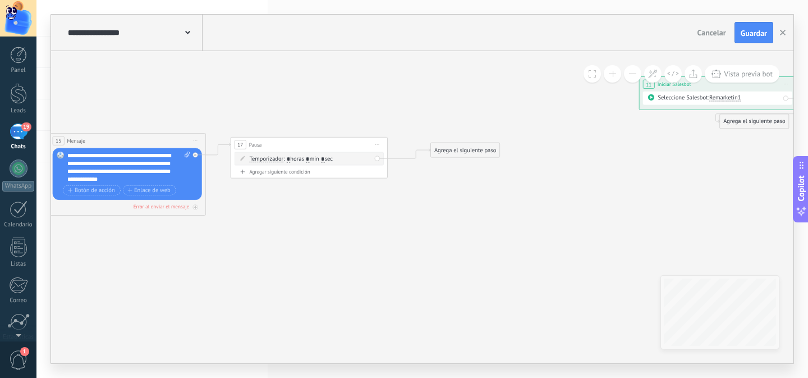
click at [468, 153] on div "Agrega el siguiente paso" at bounding box center [465, 150] width 69 height 13
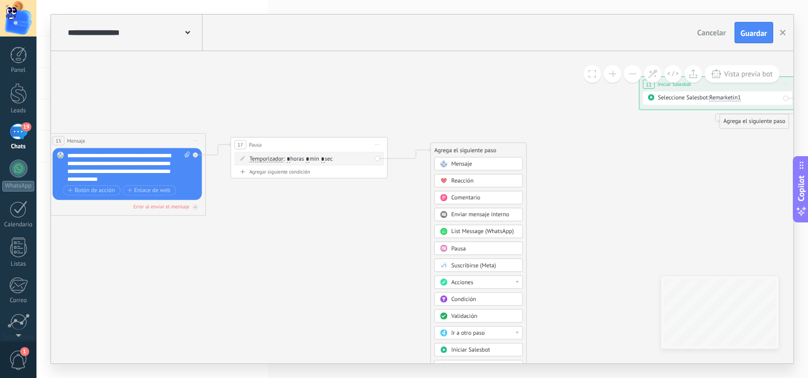
click at [461, 163] on span "Mensaje" at bounding box center [461, 163] width 21 height 7
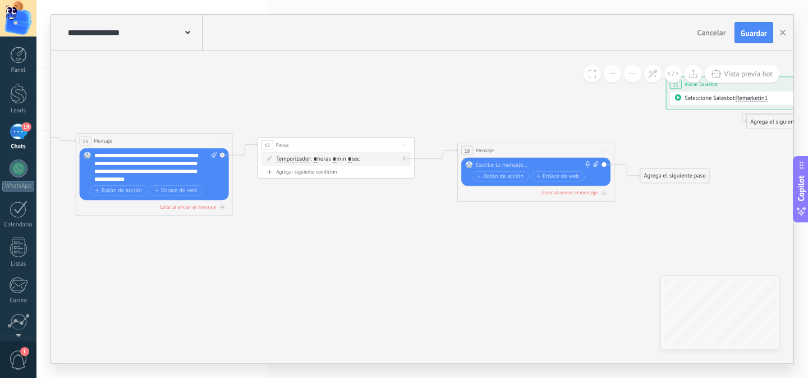
drag, startPoint x: 290, startPoint y: 227, endPoint x: 395, endPoint y: 227, distance: 105.5
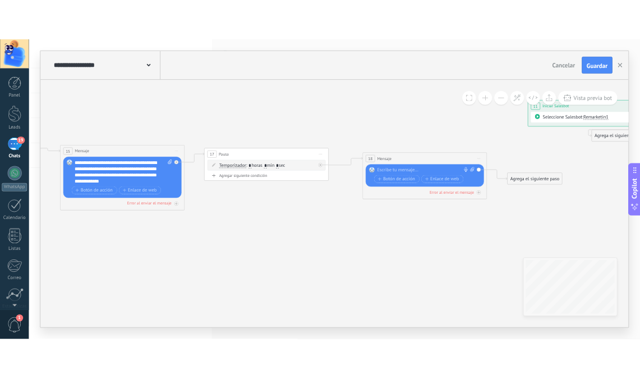
scroll to position [17, 0]
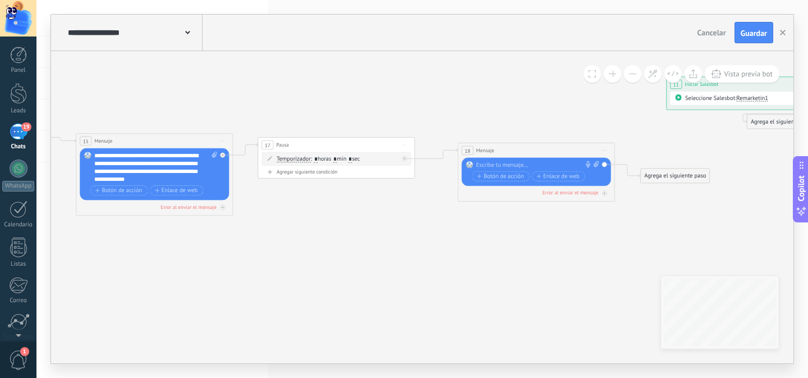
click at [516, 167] on div at bounding box center [535, 165] width 117 height 8
paste div
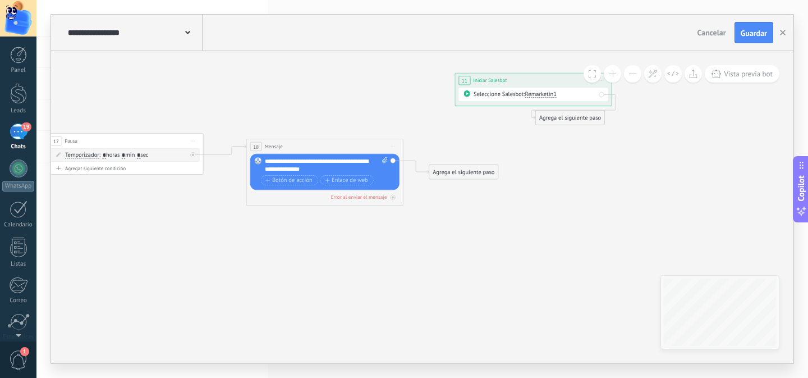
drag, startPoint x: 535, startPoint y: 237, endPoint x: 329, endPoint y: 233, distance: 206.0
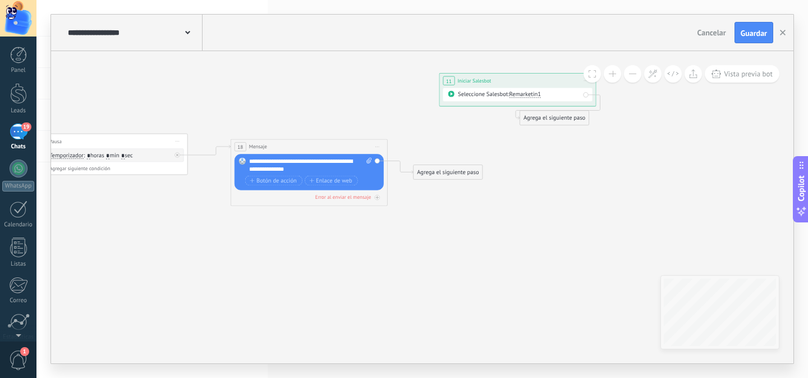
click at [309, 158] on div "**********" at bounding box center [310, 166] width 123 height 16
click at [317, 164] on div "**********" at bounding box center [310, 166] width 123 height 16
click at [450, 175] on div "Agrega el siguiente paso" at bounding box center [448, 172] width 69 height 13
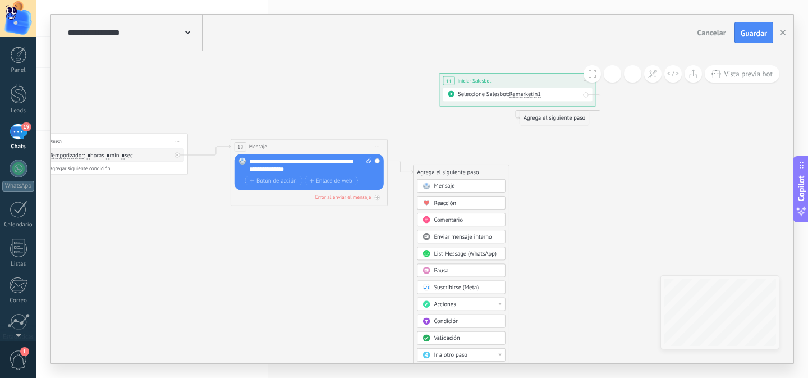
click at [450, 186] on span "Mensaje" at bounding box center [444, 185] width 21 height 7
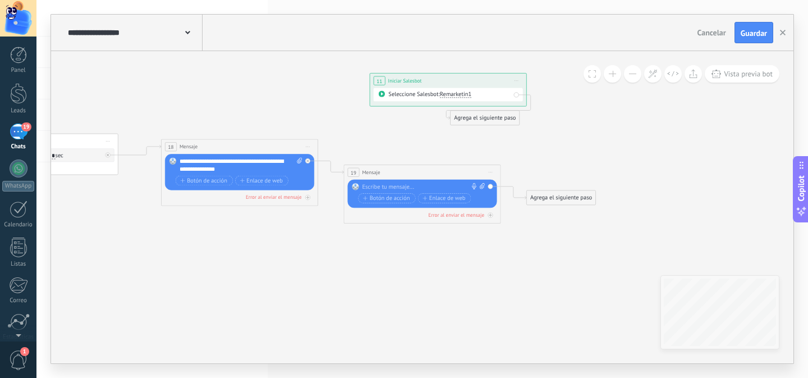
click at [494, 172] on span "Iniciar vista previa aquí Cambiar nombre Duplicar [GEOGRAPHIC_DATA]" at bounding box center [490, 172] width 12 height 11
click at [511, 225] on div "Borrar" at bounding box center [526, 223] width 77 height 13
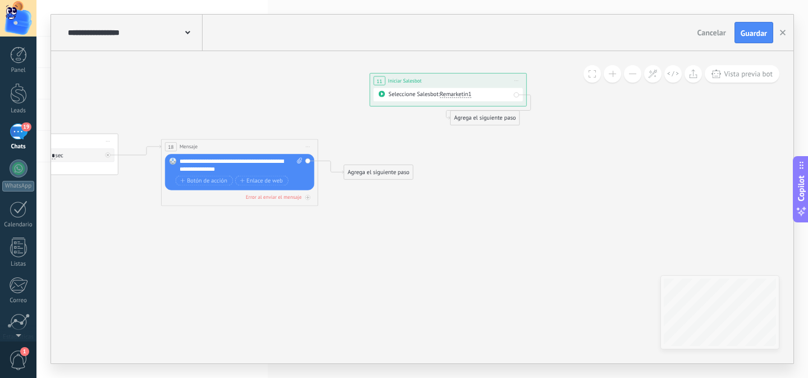
click at [378, 178] on div "Agrega el siguiente paso" at bounding box center [378, 172] width 69 height 13
click at [382, 269] on div "Pausa" at bounding box center [398, 271] width 66 height 8
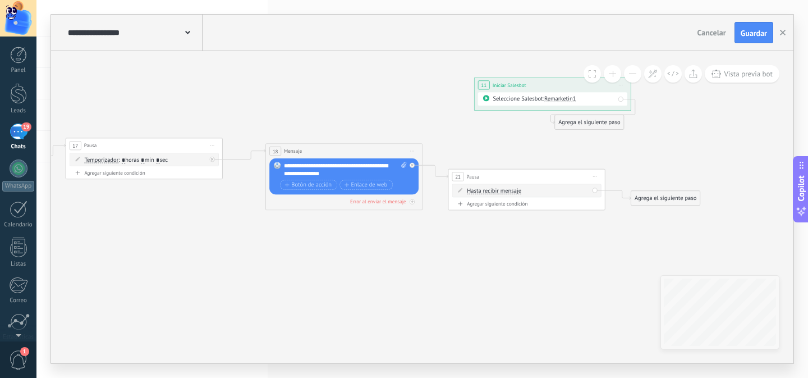
drag, startPoint x: 323, startPoint y: 241, endPoint x: 347, endPoint y: 239, distance: 24.2
click at [487, 190] on span "Hasta recibir mensaje" at bounding box center [494, 190] width 54 height 6
click at [487, 190] on button "Hasta recibir mensaje" at bounding box center [512, 191] width 98 height 14
click at [497, 205] on span "Temporizador" at bounding box center [506, 205] width 95 height 8
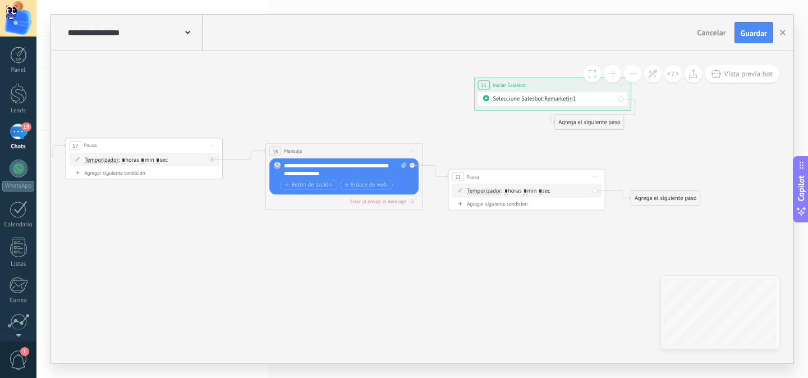
click at [532, 192] on span ": * horas * min * sec" at bounding box center [525, 190] width 49 height 7
click at [527, 192] on input "*" at bounding box center [525, 191] width 3 height 6
type input "*"
click at [550, 192] on span ": * horas * min * sec" at bounding box center [525, 190] width 49 height 7
click at [542, 192] on input "*" at bounding box center [540, 191] width 3 height 6
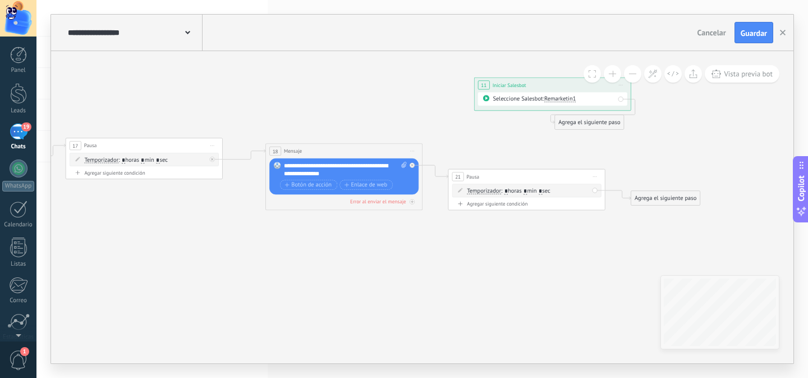
type input "*"
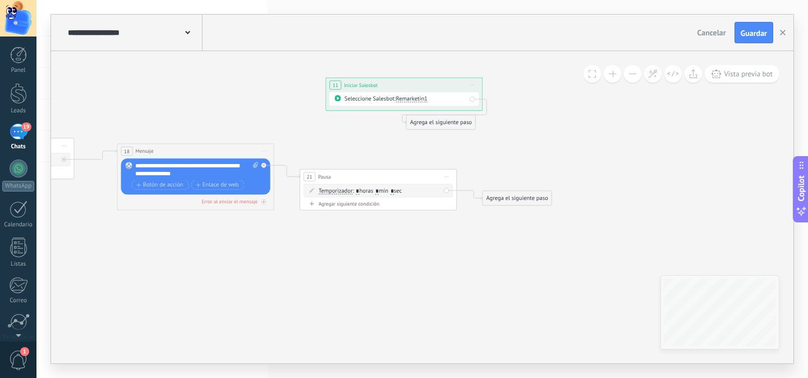
drag, startPoint x: 581, startPoint y: 244, endPoint x: 418, endPoint y: 239, distance: 164.0
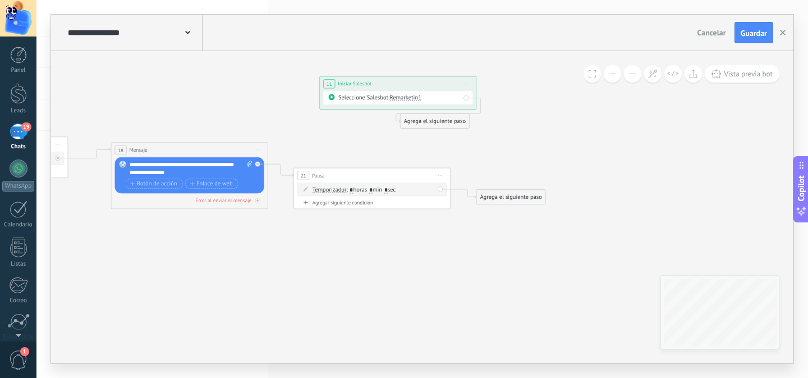
click at [497, 195] on div "Agrega el siguiente paso" at bounding box center [511, 196] width 69 height 13
click at [504, 212] on span "Mensaje" at bounding box center [507, 210] width 21 height 7
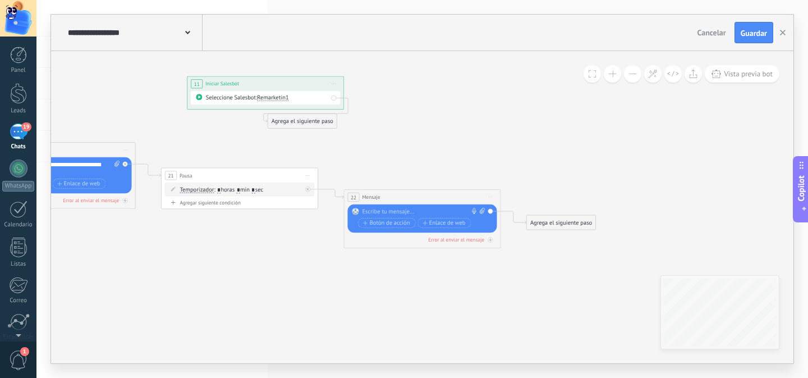
click at [482, 213] on icon at bounding box center [482, 211] width 5 height 6
click input "Subir" at bounding box center [0, 0] width 0 height 0
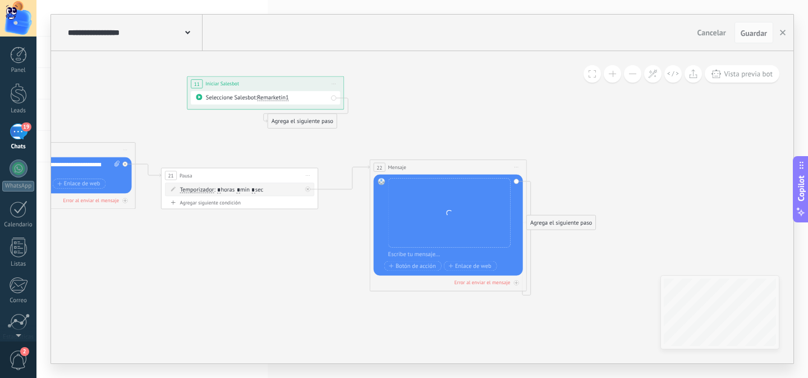
click at [451, 164] on div "22 Mensaje ******* (a): Todos los contactos - canales seleccionados Todos los c…" at bounding box center [448, 167] width 157 height 15
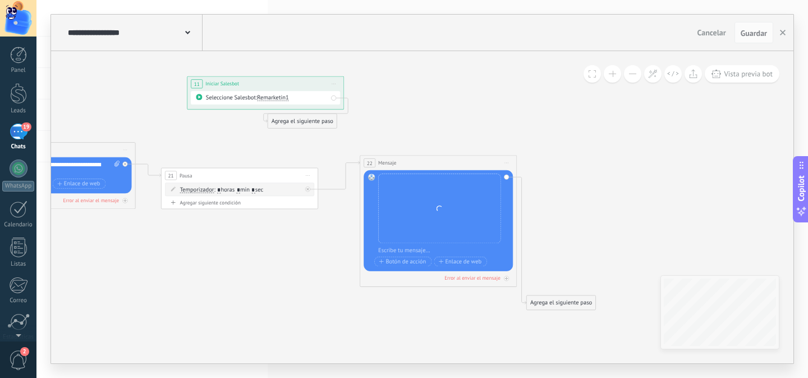
drag, startPoint x: 482, startPoint y: 167, endPoint x: 472, endPoint y: 162, distance: 10.8
click at [472, 162] on div "22 Mensaje ******* (a): Todos los contactos - canales seleccionados Todos los c…" at bounding box center [438, 162] width 157 height 15
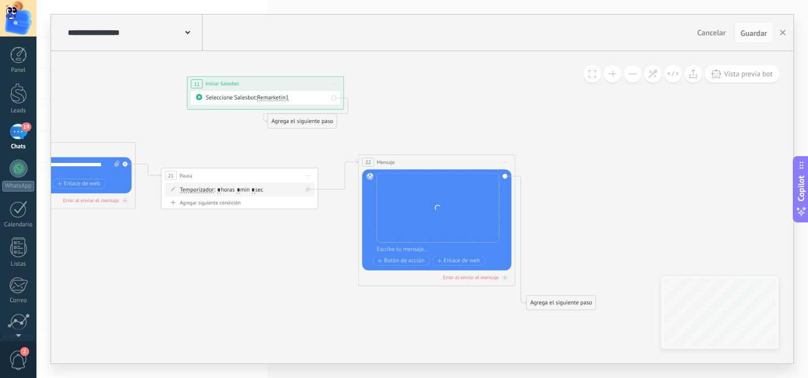
click at [566, 302] on div "Agrega el siguiente paso" at bounding box center [561, 302] width 69 height 13
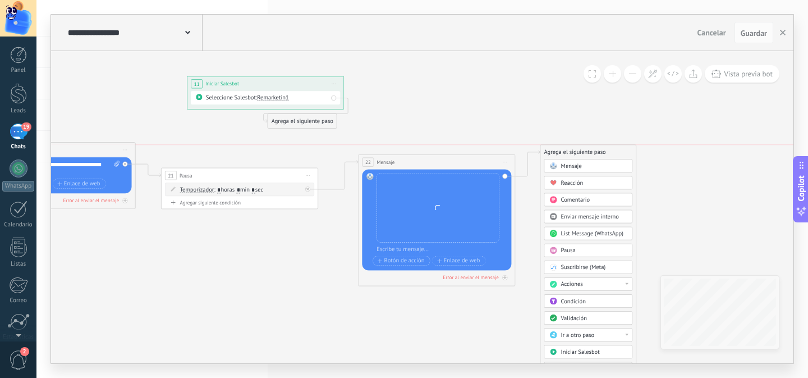
drag, startPoint x: 571, startPoint y: 295, endPoint x: 585, endPoint y: 140, distance: 155.5
click at [585, 146] on div "Agrega el siguiente paso" at bounding box center [587, 152] width 95 height 13
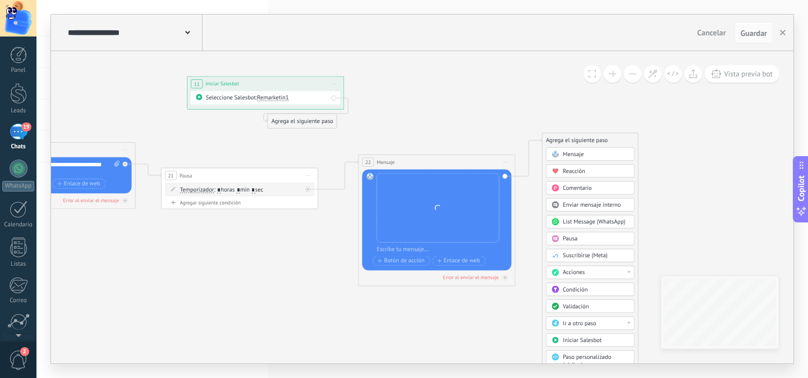
click at [574, 238] on span "Pausa" at bounding box center [570, 238] width 15 height 7
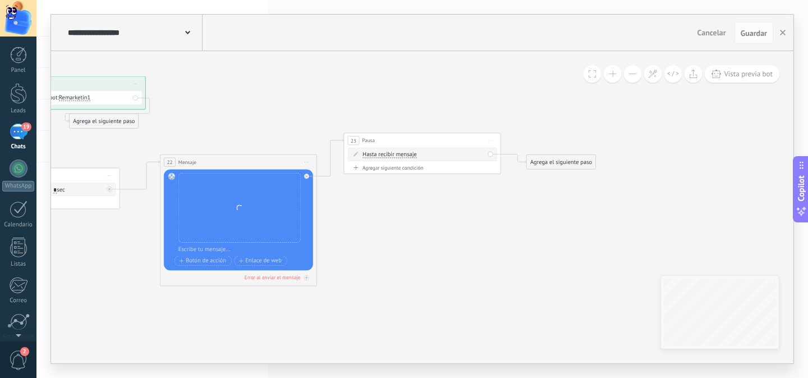
click at [378, 156] on span "Hasta recibir mensaje" at bounding box center [390, 155] width 54 height 6
click at [378, 156] on button "Hasta recibir mensaje" at bounding box center [408, 155] width 98 height 14
click at [374, 171] on span "Temporizador" at bounding box center [401, 169] width 95 height 8
click at [423, 155] on input "*" at bounding box center [420, 155] width 3 height 6
type input "*"
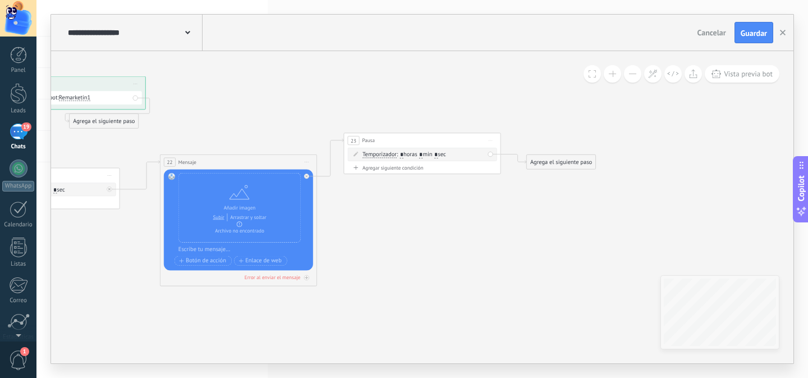
type input "*"
click at [438, 154] on input "*" at bounding box center [435, 155] width 3 height 6
type input "*"
click at [567, 161] on div "Agrega el siguiente paso" at bounding box center [561, 161] width 69 height 13
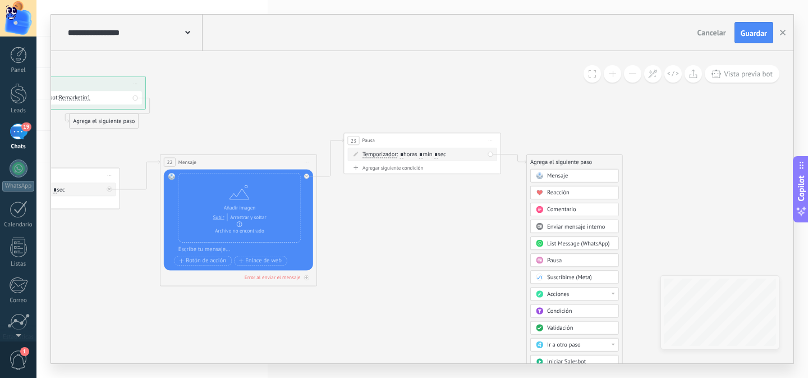
click at [560, 176] on span "Mensaje" at bounding box center [557, 175] width 21 height 7
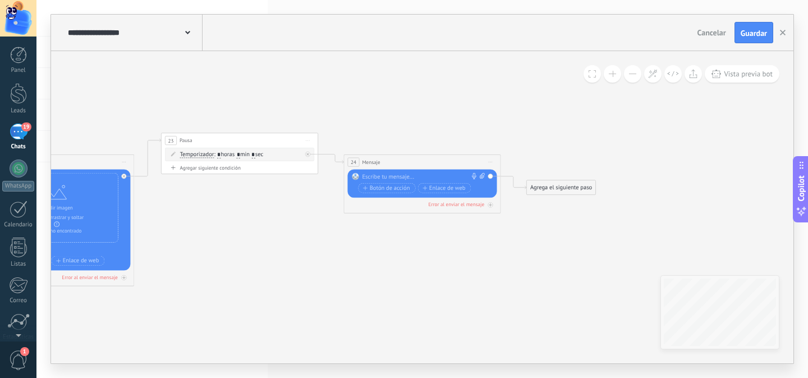
click at [392, 175] on div at bounding box center [420, 177] width 117 height 8
paste div
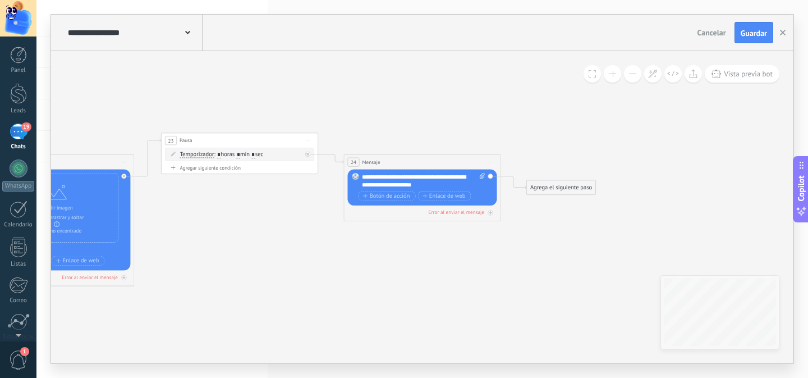
click at [562, 190] on div "Agrega el siguiente paso" at bounding box center [561, 187] width 69 height 13
click at [560, 201] on span "Mensaje" at bounding box center [557, 201] width 21 height 7
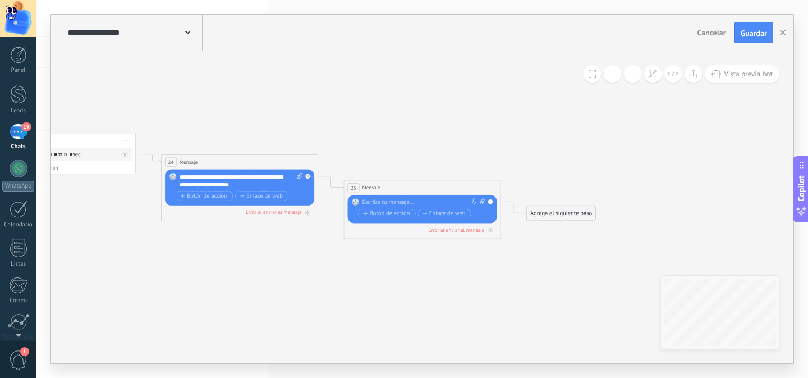
click at [492, 186] on span "Iniciar vista previa aquí Cambiar nombre Duplicar [GEOGRAPHIC_DATA]" at bounding box center [490, 187] width 12 height 11
click at [515, 239] on div "Borrar" at bounding box center [526, 238] width 77 height 13
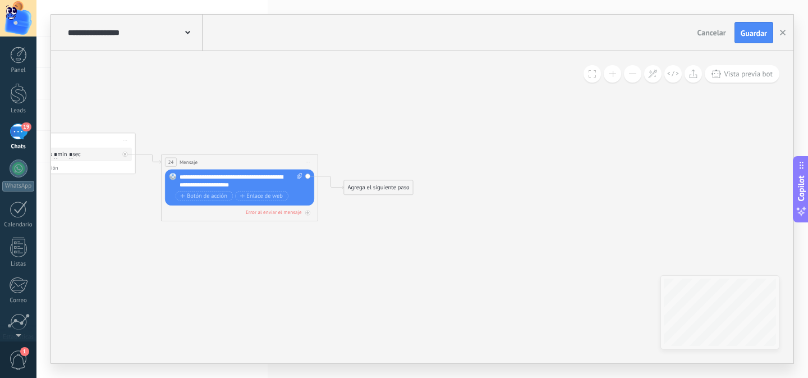
drag, startPoint x: 357, startPoint y: 187, endPoint x: 377, endPoint y: 190, distance: 20.3
click at [357, 188] on div "Agrega el siguiente paso" at bounding box center [378, 187] width 69 height 13
click at [371, 285] on span "Pausa" at bounding box center [372, 285] width 15 height 7
click at [380, 203] on span "Hasta recibir mensaje" at bounding box center [390, 202] width 54 height 6
click at [380, 203] on button "Hasta recibir mensaje" at bounding box center [408, 202] width 98 height 14
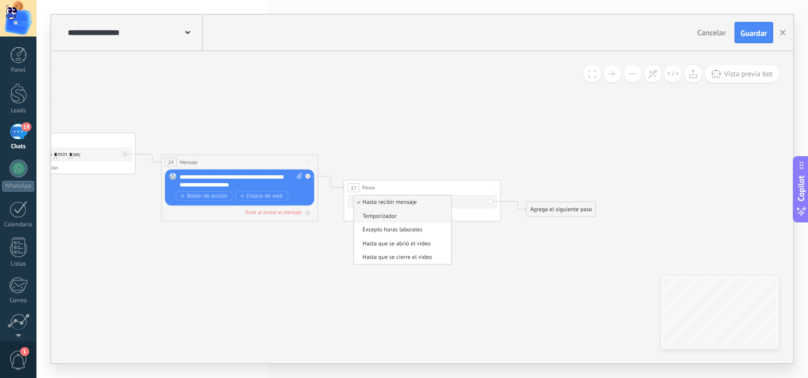
click at [390, 218] on span "Temporizador" at bounding box center [401, 216] width 95 height 8
click at [423, 202] on input "*" at bounding box center [420, 202] width 3 height 6
type input "*"
click at [438, 203] on input "*" at bounding box center [435, 202] width 3 height 6
type input "*"
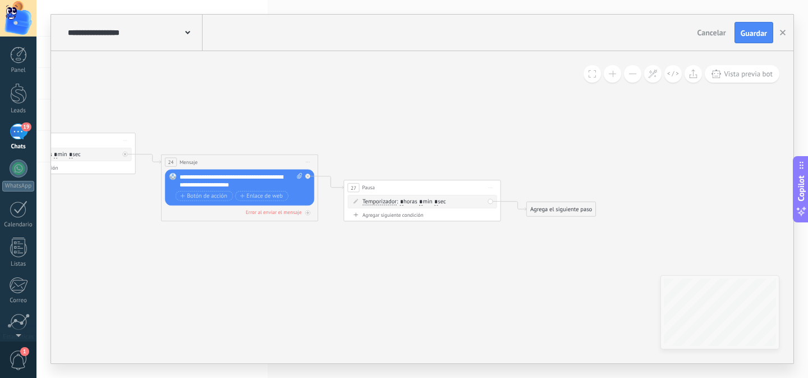
click at [566, 212] on div "Agrega el siguiente paso" at bounding box center [561, 209] width 69 height 13
click at [565, 223] on span "Mensaje" at bounding box center [557, 222] width 21 height 7
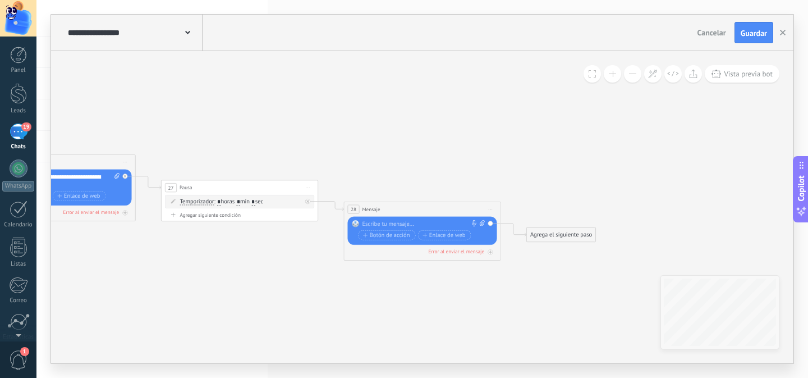
click at [482, 223] on icon at bounding box center [482, 223] width 5 height 6
click input "Subir" at bounding box center [0, 0] width 0 height 0
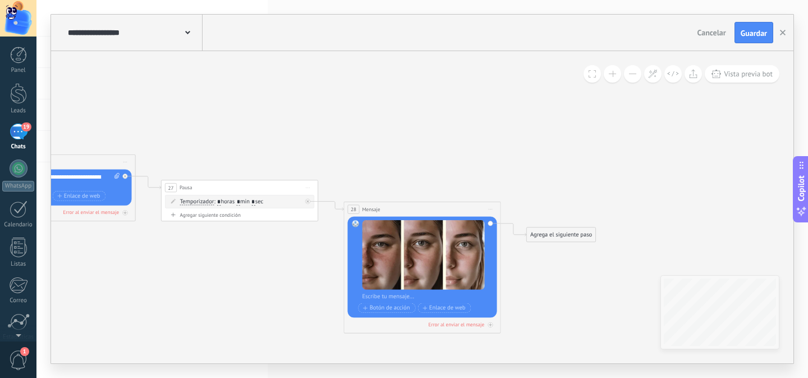
click at [561, 237] on div "Agrega el siguiente paso" at bounding box center [561, 234] width 69 height 13
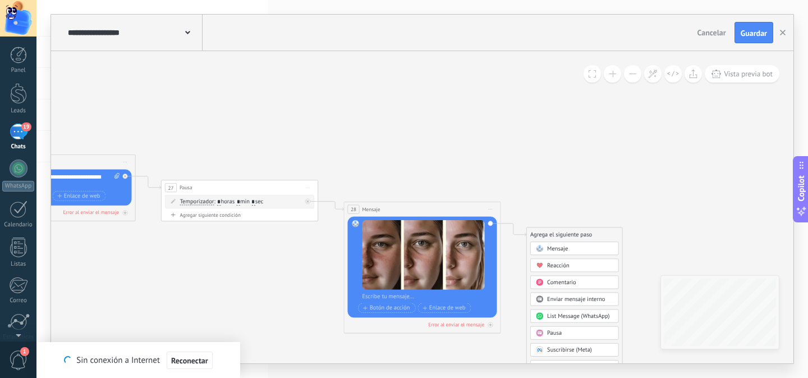
click at [563, 332] on div "Pausa" at bounding box center [580, 333] width 66 height 8
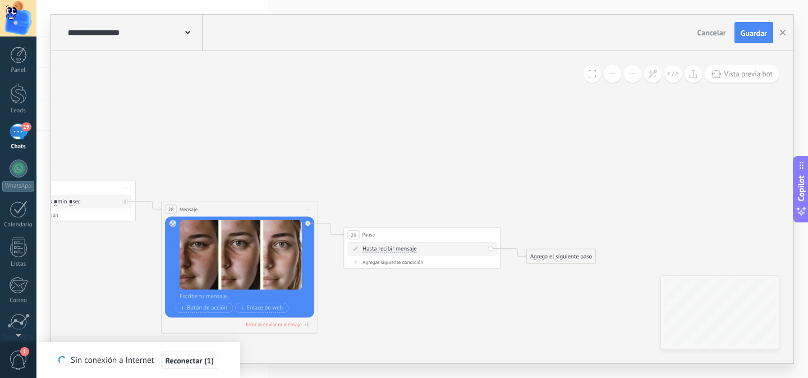
click at [356, 249] on icon at bounding box center [356, 248] width 4 height 4
click at [400, 247] on span "Hasta recibir mensaje" at bounding box center [390, 249] width 54 height 6
click at [400, 247] on button "Hasta recibir mensaje" at bounding box center [408, 249] width 98 height 14
click at [395, 264] on span "Temporizador" at bounding box center [401, 263] width 95 height 8
click at [423, 249] on input "*" at bounding box center [420, 249] width 3 height 6
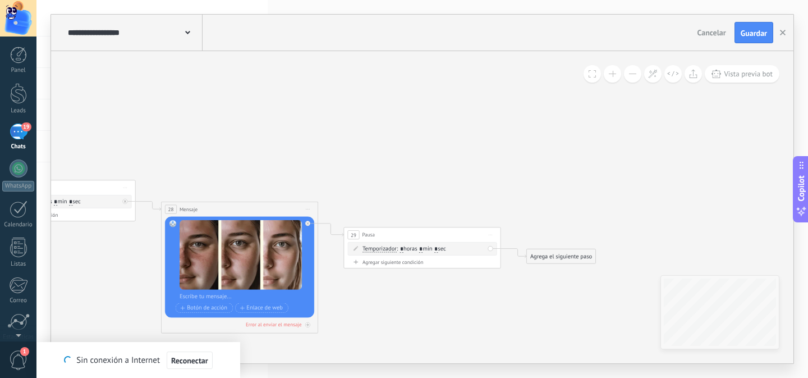
type input "*"
click at [446, 250] on span ": * horas * min * sec" at bounding box center [421, 248] width 49 height 7
click at [438, 249] on input "*" at bounding box center [435, 249] width 3 height 6
type input "*"
click at [565, 258] on div "Agrega el siguiente paso" at bounding box center [561, 256] width 69 height 13
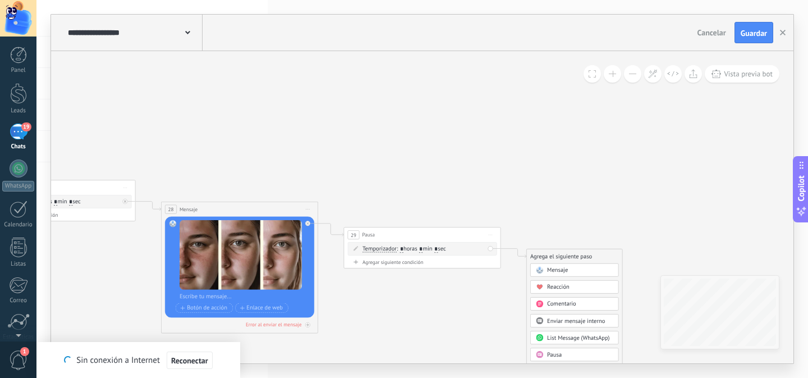
click at [557, 267] on span "Mensaje" at bounding box center [557, 269] width 21 height 7
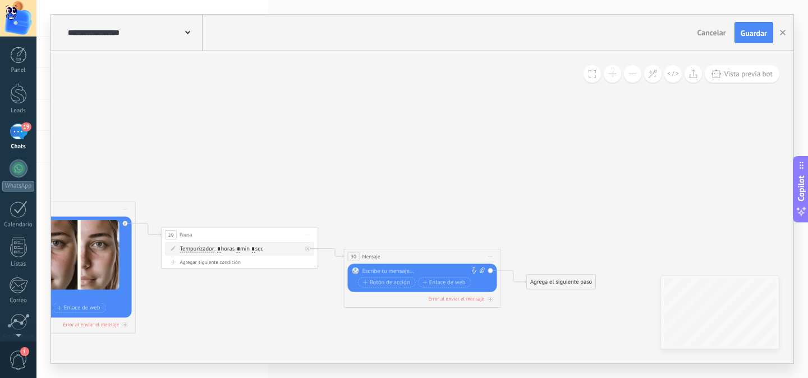
click at [391, 268] on div at bounding box center [420, 271] width 117 height 8
paste div
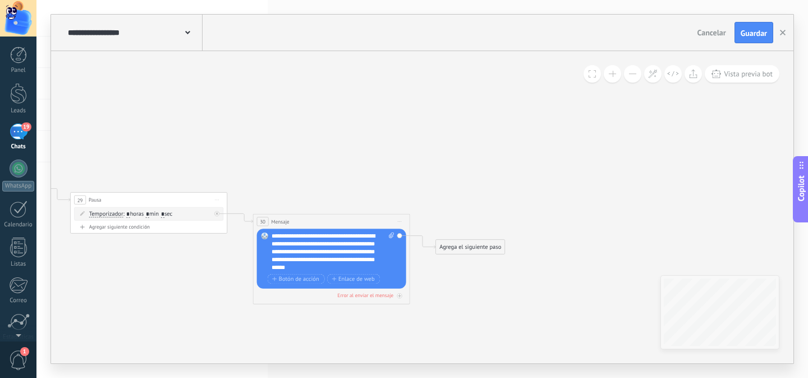
drag, startPoint x: 567, startPoint y: 232, endPoint x: 498, endPoint y: 204, distance: 74.7
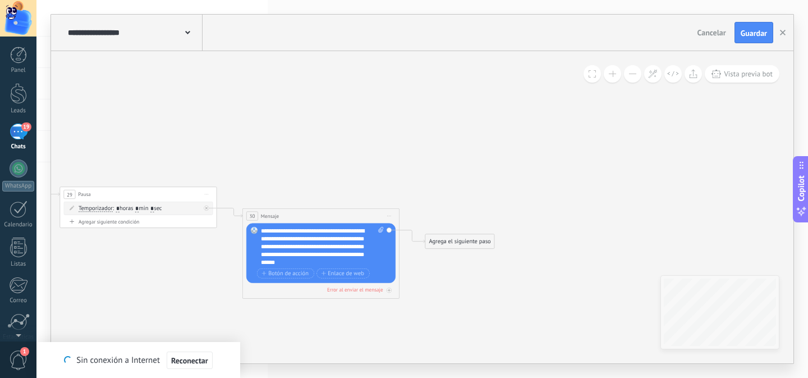
click at [464, 243] on div "Agrega el siguiente paso" at bounding box center [459, 241] width 69 height 13
click at [212, 196] on span "Iniciar vista previa aquí Cambiar nombre Duplicar [GEOGRAPHIC_DATA]" at bounding box center [206, 194] width 12 height 11
click at [239, 234] on div "Duplicar" at bounding box center [242, 232] width 77 height 13
drag, startPoint x: 146, startPoint y: 262, endPoint x: 558, endPoint y: 240, distance: 412.0
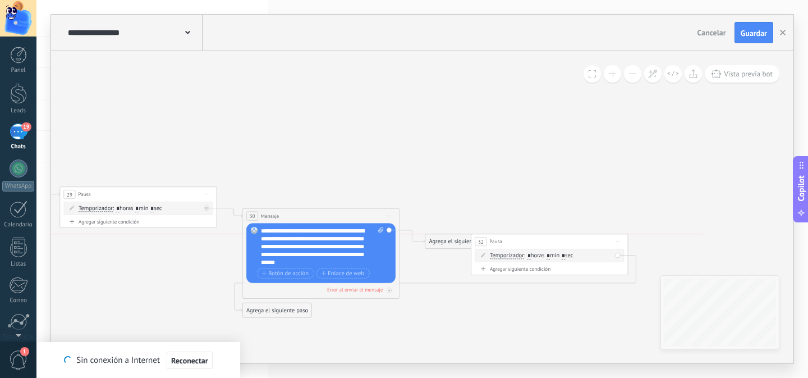
click at [558, 240] on div "32 Pausa ***** Iniciar vista previa aquí Cambiar nombre Duplicar [GEOGRAPHIC_DA…" at bounding box center [549, 241] width 157 height 15
drag, startPoint x: 299, startPoint y: 311, endPoint x: 716, endPoint y: 213, distance: 428.4
click at [707, 216] on div "Agrega el siguiente paso" at bounding box center [672, 222] width 69 height 13
drag, startPoint x: 446, startPoint y: 240, endPoint x: 518, endPoint y: 242, distance: 71.9
drag, startPoint x: 570, startPoint y: 242, endPoint x: 555, endPoint y: 237, distance: 15.3
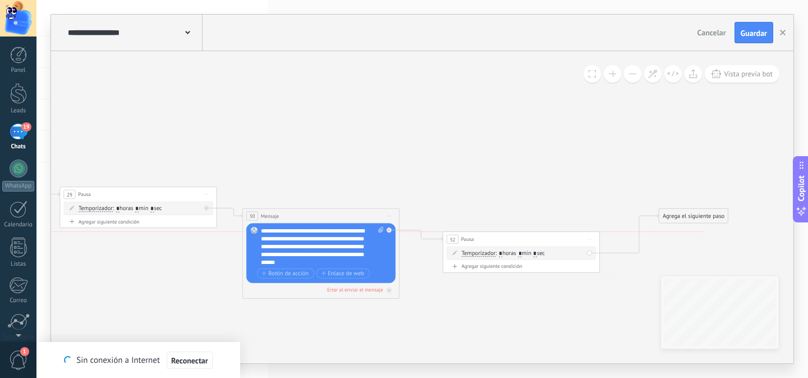
click at [555, 237] on div "32 Pausa ***** Iniciar vista previa aquí Cambiar nombre Duplicar [GEOGRAPHIC_DA…" at bounding box center [521, 239] width 157 height 15
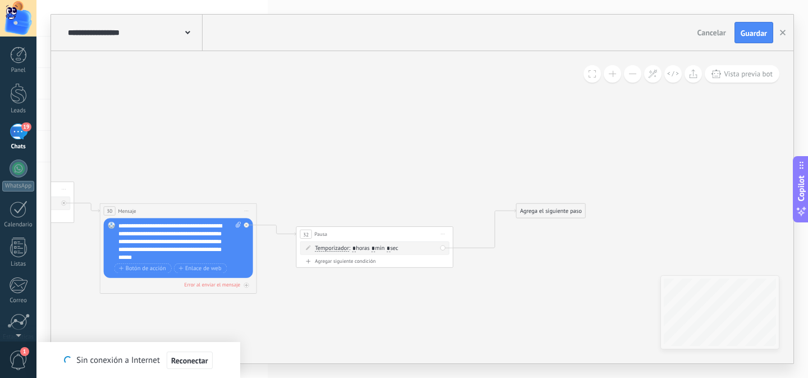
drag, startPoint x: 658, startPoint y: 250, endPoint x: 498, endPoint y: 245, distance: 160.6
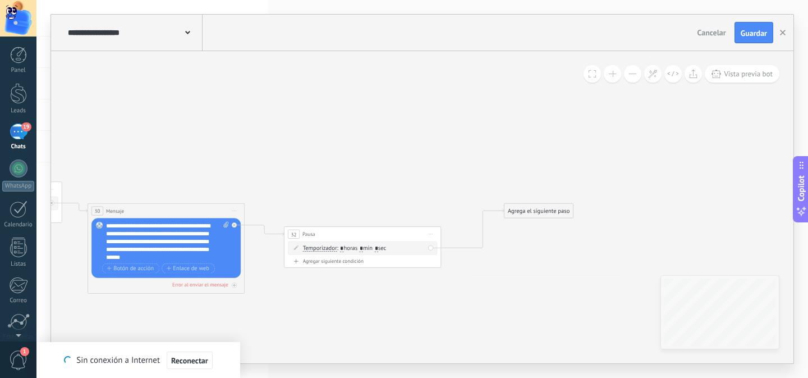
drag, startPoint x: 587, startPoint y: 276, endPoint x: 517, endPoint y: 256, distance: 72.5
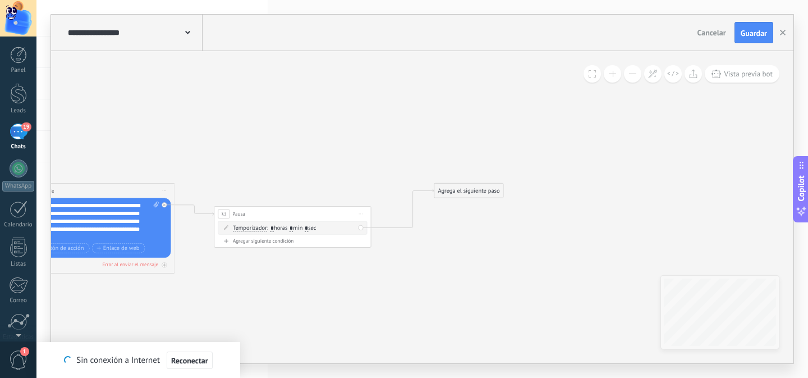
click at [474, 193] on div "Agrega el siguiente paso" at bounding box center [468, 190] width 69 height 13
click at [473, 204] on span "Mensaje" at bounding box center [465, 203] width 21 height 7
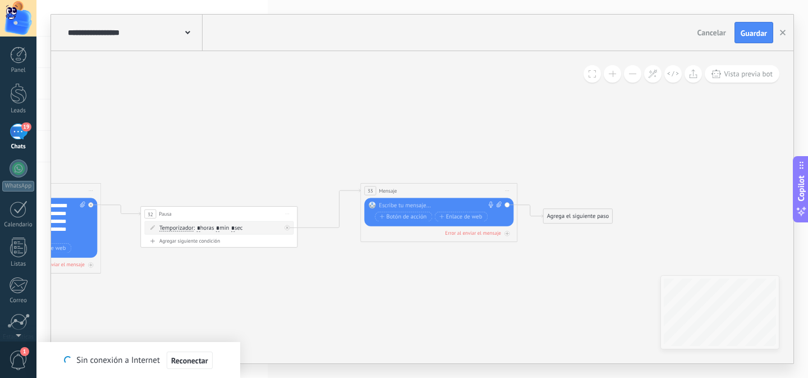
drag, startPoint x: 327, startPoint y: 280, endPoint x: 386, endPoint y: 257, distance: 63.3
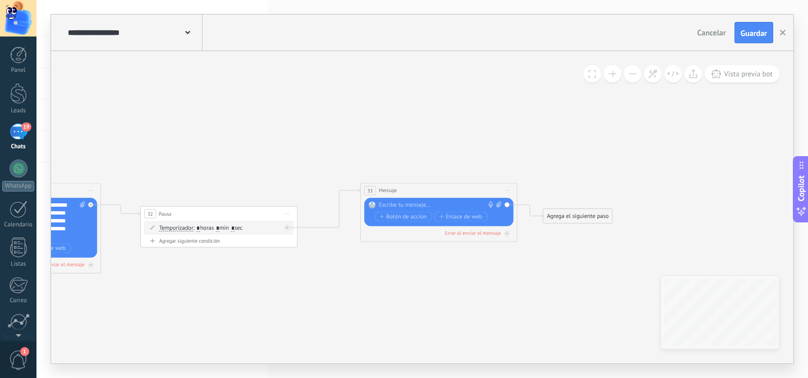
drag, startPoint x: 556, startPoint y: 254, endPoint x: 474, endPoint y: 237, distance: 83.5
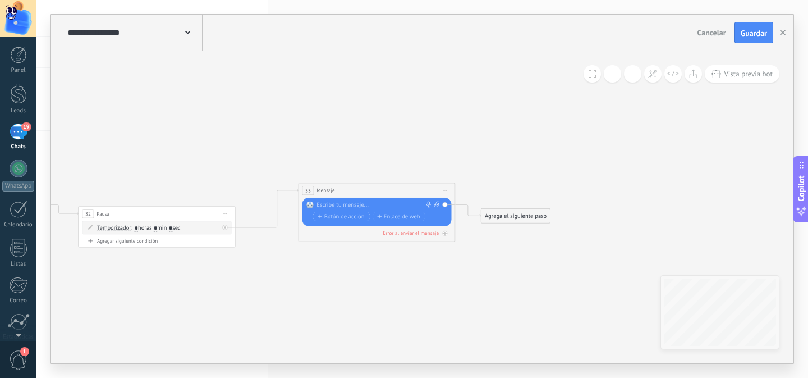
click at [436, 204] on icon at bounding box center [436, 204] width 5 height 6
click input "Subir" at bounding box center [0, 0] width 0 height 0
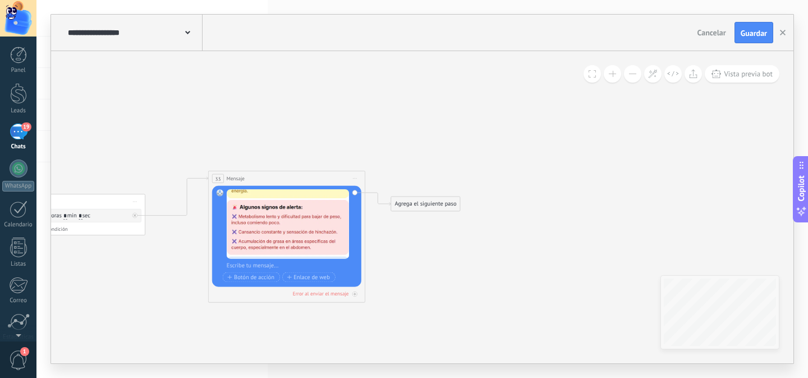
drag, startPoint x: 559, startPoint y: 278, endPoint x: 427, endPoint y: 258, distance: 134.0
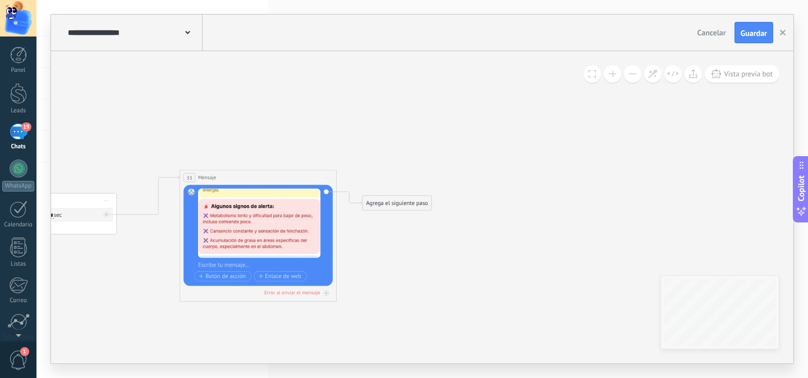
drag, startPoint x: 136, startPoint y: 130, endPoint x: 220, endPoint y: 131, distance: 84.2
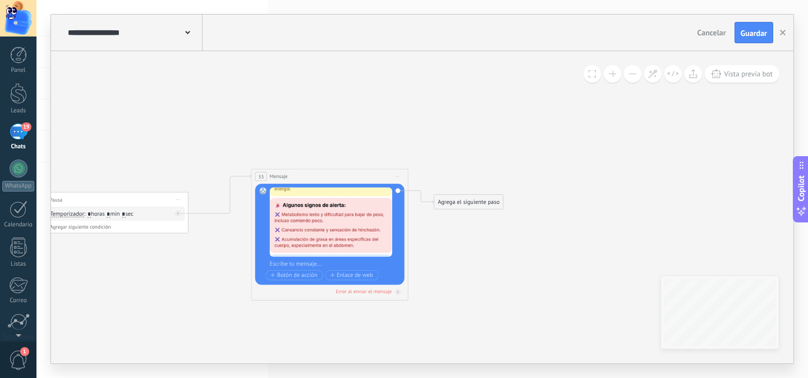
click at [181, 199] on span "Iniciar vista previa aquí Cambiar nombre Duplicar [GEOGRAPHIC_DATA]" at bounding box center [178, 199] width 12 height 11
click at [203, 239] on div "Duplicar" at bounding box center [213, 237] width 77 height 13
drag, startPoint x: 151, startPoint y: 268, endPoint x: 503, endPoint y: 223, distance: 355.3
click at [606, 178] on div "35 Pausa ***** Iniciar vista previa aquí Cambiar nombre Duplicar [GEOGRAPHIC_DA…" at bounding box center [565, 176] width 157 height 15
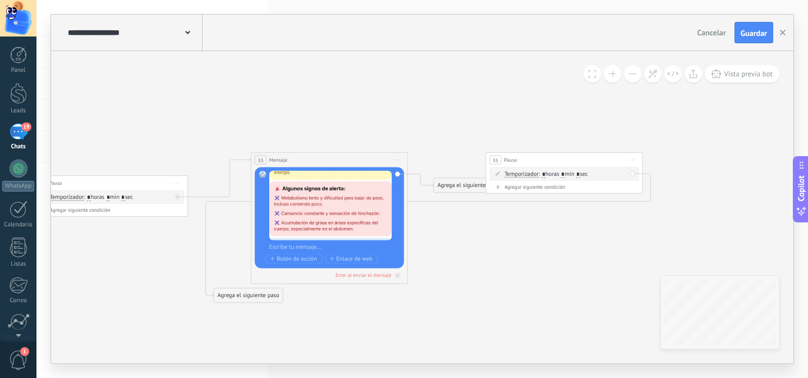
drag, startPoint x: 258, startPoint y: 320, endPoint x: 295, endPoint y: 299, distance: 43.0
drag, startPoint x: 260, startPoint y: 295, endPoint x: 711, endPoint y: 172, distance: 467.7
click at [711, 186] on div "Agrega el siguiente paso" at bounding box center [699, 192] width 69 height 13
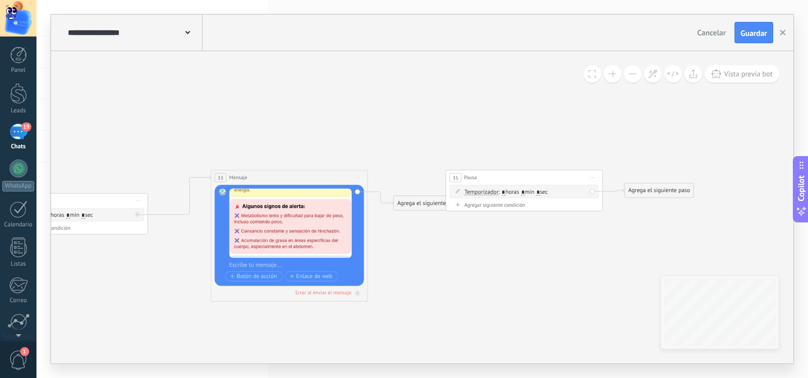
drag, startPoint x: 587, startPoint y: 253, endPoint x: 469, endPoint y: 267, distance: 119.3
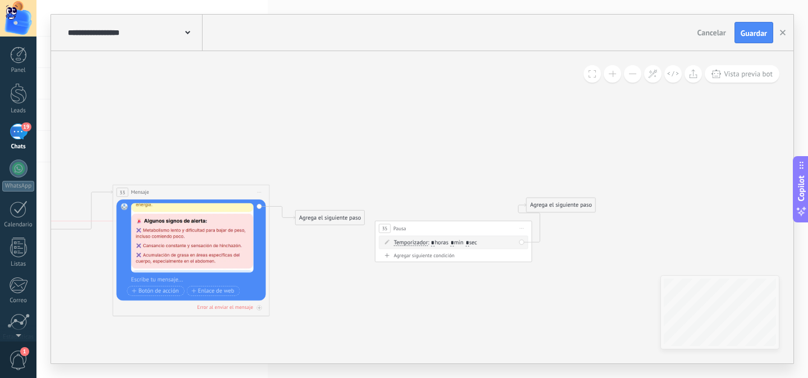
drag, startPoint x: 441, startPoint y: 191, endPoint x: 469, endPoint y: 229, distance: 46.9
click at [469, 229] on div "35 Pausa ***** Iniciar vista previa aquí Cambiar nombre Duplicar [GEOGRAPHIC_DA…" at bounding box center [453, 228] width 157 height 15
drag, startPoint x: 363, startPoint y: 222, endPoint x: 425, endPoint y: 236, distance: 64.4
drag, startPoint x: 475, startPoint y: 230, endPoint x: 427, endPoint y: 200, distance: 56.2
click at [427, 200] on div "35 Pausa ***** Iniciar vista previa aquí Cambiar nombre Duplicar [GEOGRAPHIC_DA…" at bounding box center [405, 200] width 157 height 15
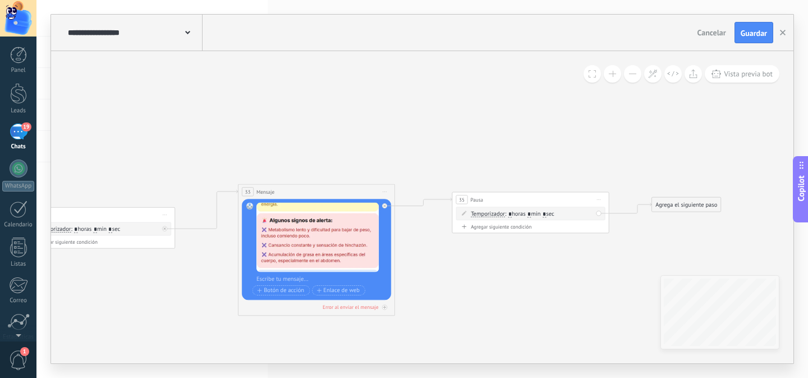
drag, startPoint x: 438, startPoint y: 275, endPoint x: 483, endPoint y: 274, distance: 44.9
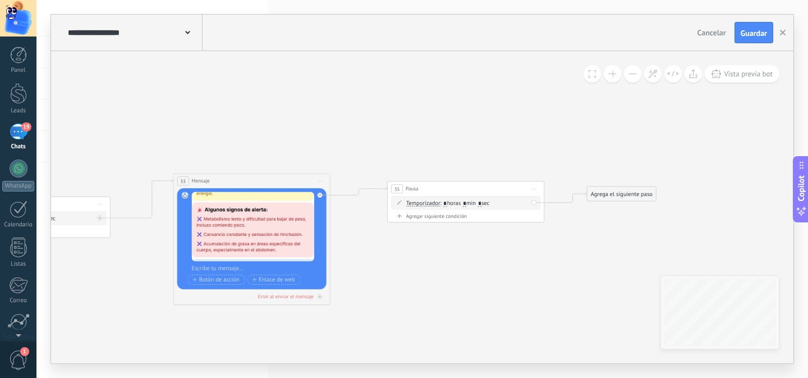
drag, startPoint x: 548, startPoint y: 274, endPoint x: 363, endPoint y: 260, distance: 185.7
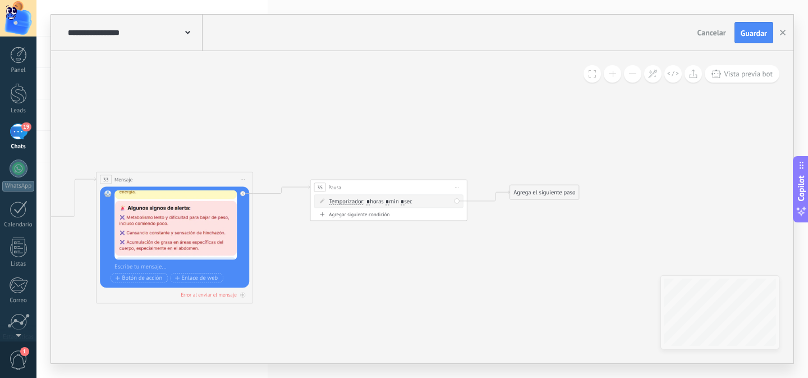
click at [412, 202] on span ": * horas * min * sec" at bounding box center [387, 201] width 49 height 7
click at [404, 201] on input "*" at bounding box center [402, 202] width 3 height 6
type input "*"
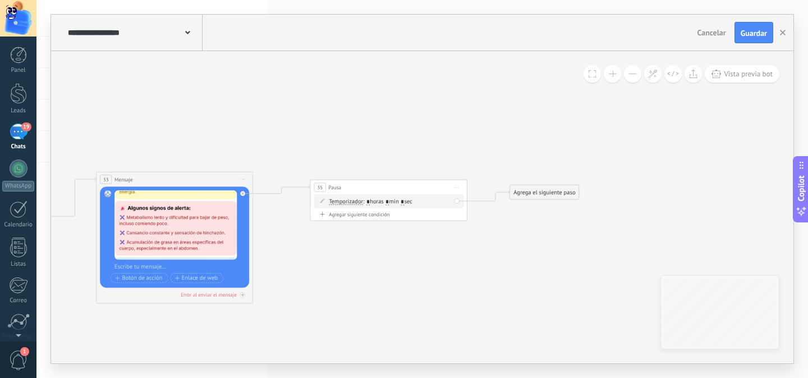
click at [546, 194] on div "Agrega el siguiente paso" at bounding box center [544, 192] width 69 height 13
click at [544, 206] on span "Mensaje" at bounding box center [540, 205] width 21 height 7
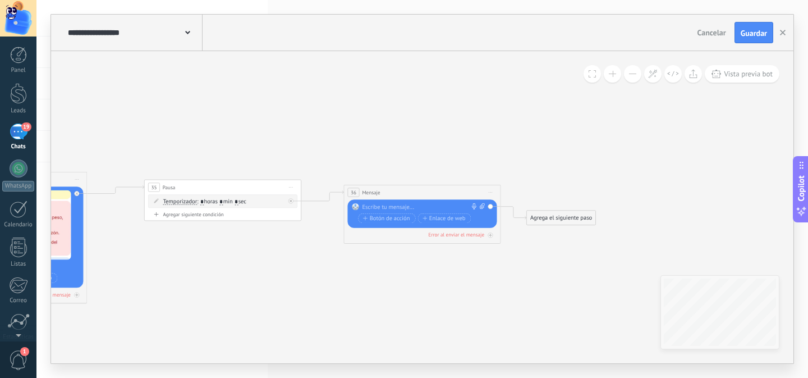
click at [416, 205] on div at bounding box center [420, 207] width 117 height 8
paste div
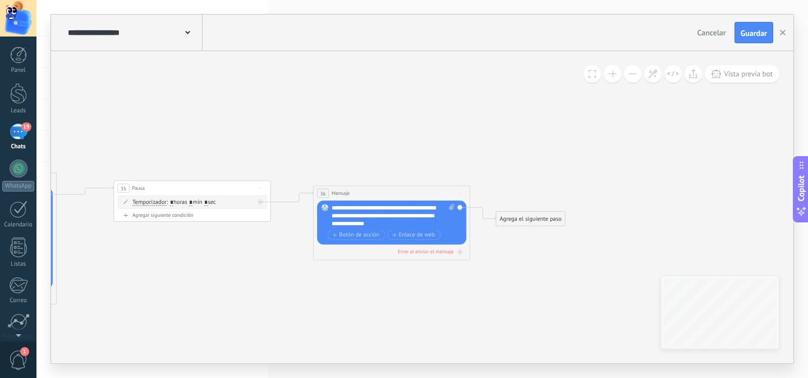
drag, startPoint x: 607, startPoint y: 261, endPoint x: 577, endPoint y: 262, distance: 30.3
click at [527, 219] on div "Agrega el siguiente paso" at bounding box center [530, 218] width 69 height 13
click at [535, 320] on div "Pausa" at bounding box center [550, 317] width 66 height 8
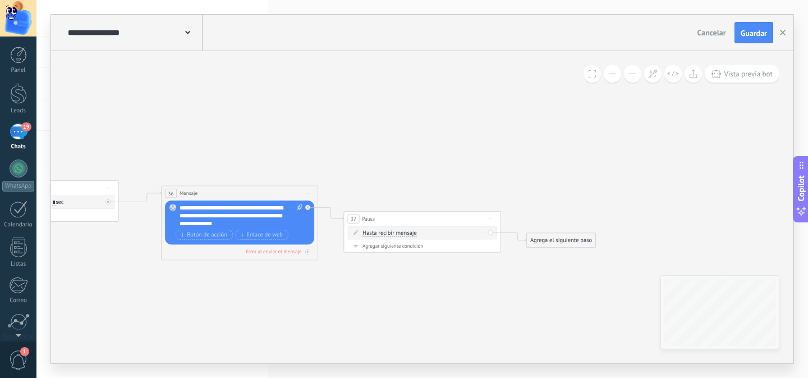
click at [394, 236] on div "Hasta recibir mensaje Hasta recibir mensaje Temporizador Excepto horas laborale…" at bounding box center [424, 233] width 122 height 8
click at [392, 234] on span "Hasta recibir mensaje" at bounding box center [390, 233] width 54 height 6
click at [392, 234] on button "Hasta recibir mensaje" at bounding box center [408, 233] width 98 height 14
click at [388, 244] on span "Temporizador" at bounding box center [401, 247] width 95 height 8
click at [438, 231] on input "*" at bounding box center [435, 233] width 3 height 6
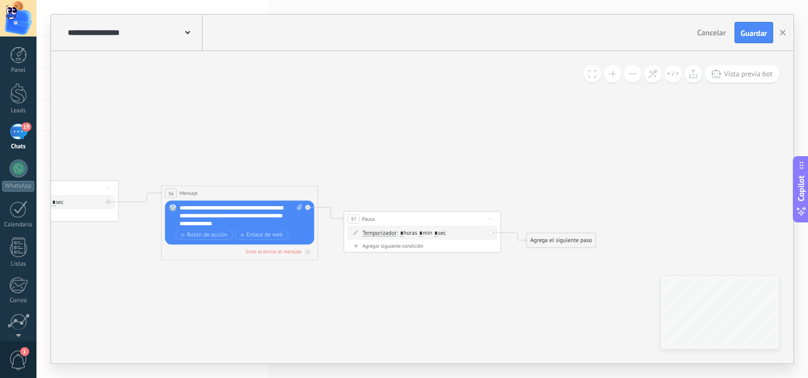
type input "*"
click at [423, 233] on input "*" at bounding box center [420, 233] width 3 height 6
type input "*"
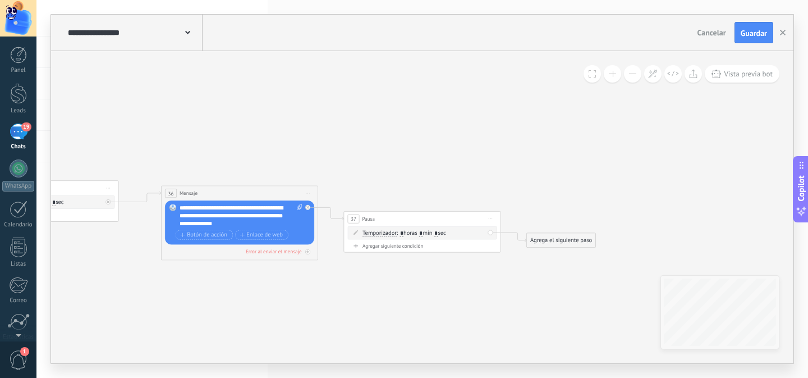
drag, startPoint x: 532, startPoint y: 300, endPoint x: 486, endPoint y: 300, distance: 46.0
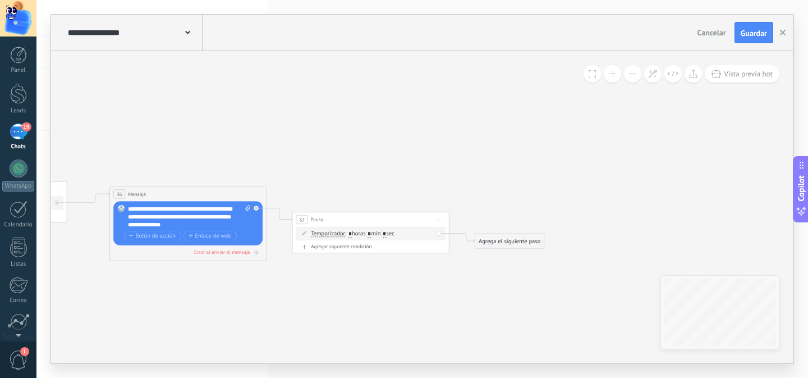
drag, startPoint x: 478, startPoint y: 299, endPoint x: 418, endPoint y: 291, distance: 59.9
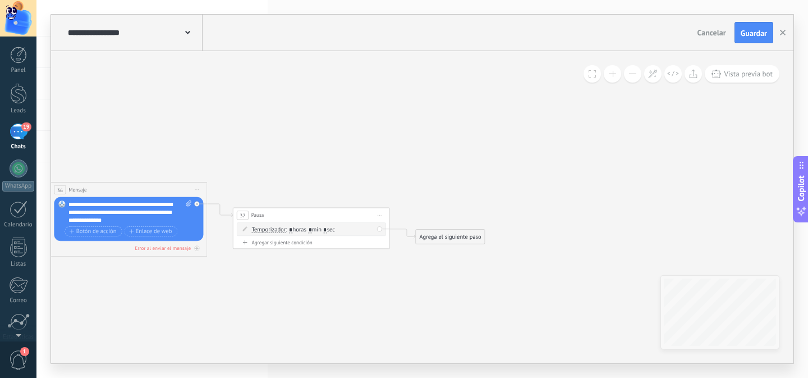
click at [454, 236] on div "Agrega el siguiente paso" at bounding box center [450, 236] width 69 height 13
click at [445, 252] on span "Mensaje" at bounding box center [447, 250] width 21 height 7
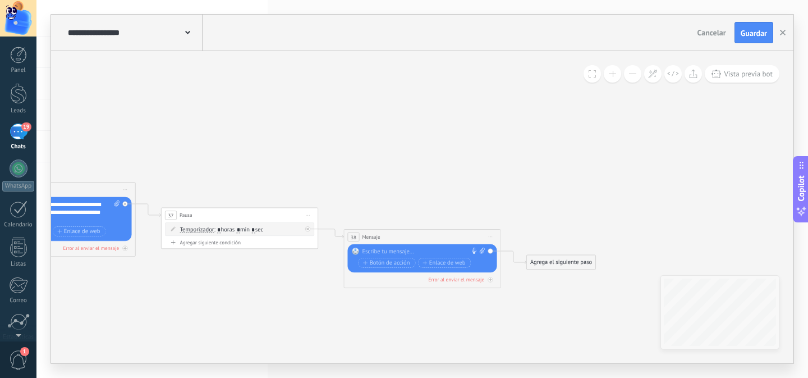
click at [482, 249] on icon at bounding box center [482, 251] width 5 height 6
click input "Subir" at bounding box center [0, 0] width 0 height 0
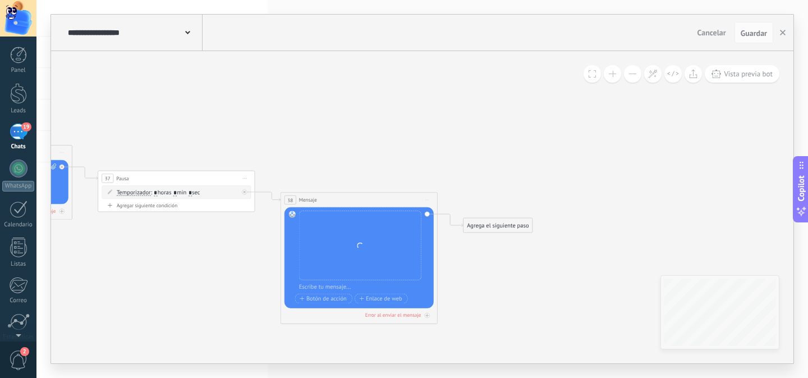
drag, startPoint x: 602, startPoint y: 185, endPoint x: 500, endPoint y: 129, distance: 116.8
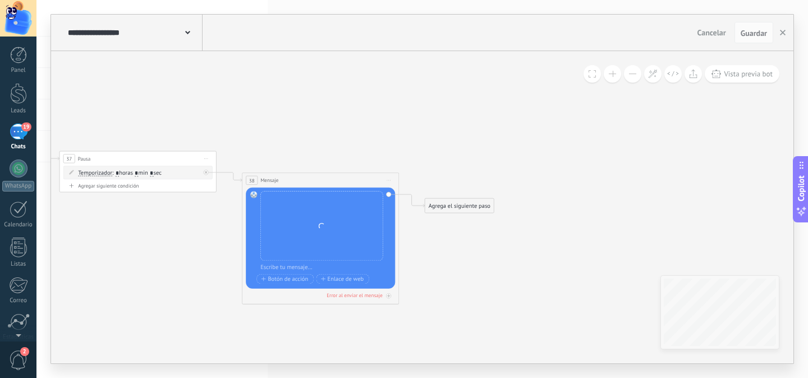
click at [461, 204] on div "Agrega el siguiente paso" at bounding box center [459, 205] width 69 height 13
click at [450, 303] on span "Pausa" at bounding box center [453, 303] width 15 height 7
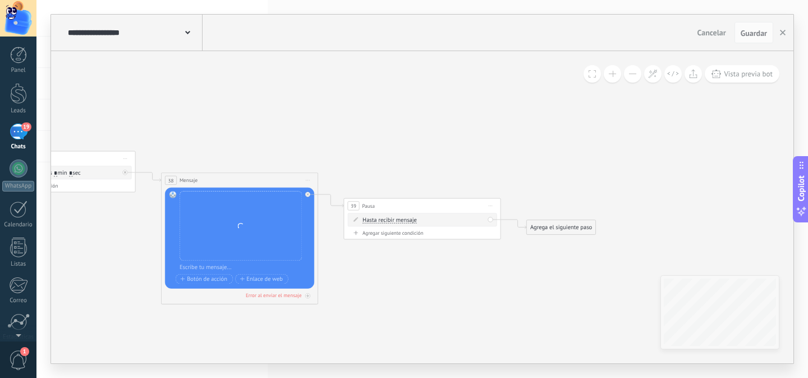
click at [374, 223] on div "Hasta recibir mensaje Hasta recibir mensaje Temporizador Excepto horas laborale…" at bounding box center [424, 220] width 122 height 8
click at [377, 219] on span "Hasta recibir mensaje" at bounding box center [390, 220] width 54 height 6
click at [377, 219] on button "Hasta recibir mensaje" at bounding box center [408, 220] width 98 height 14
click at [379, 236] on span "Temporizador" at bounding box center [401, 234] width 95 height 8
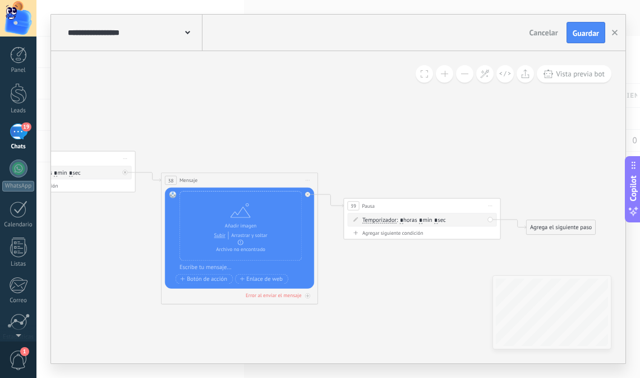
click at [438, 221] on input "*" at bounding box center [435, 220] width 3 height 6
type input "*"
type input "**"
click at [423, 219] on input "*" at bounding box center [420, 220] width 3 height 6
type input "*"
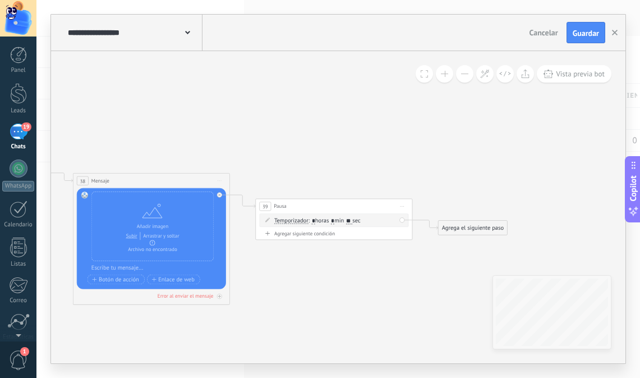
drag, startPoint x: 567, startPoint y: 245, endPoint x: 410, endPoint y: 243, distance: 157.7
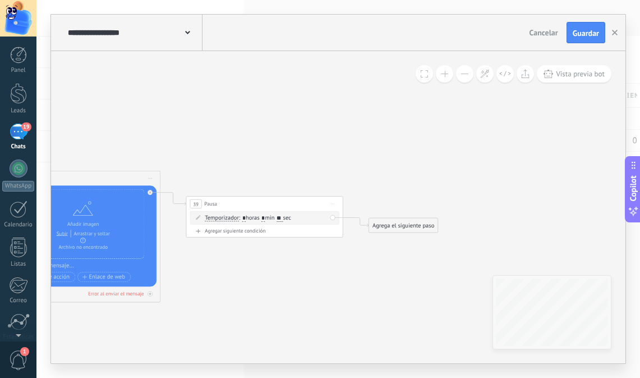
click at [398, 231] on div "Agrega el siguiente paso" at bounding box center [403, 225] width 69 height 13
click at [400, 240] on span "Mensaje" at bounding box center [400, 238] width 21 height 7
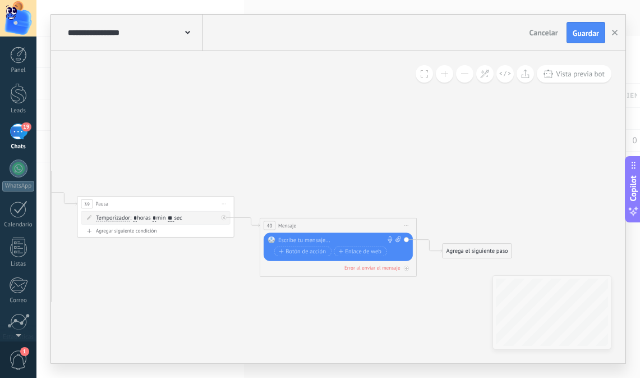
click at [398, 239] on icon at bounding box center [398, 239] width 5 height 6
click input "Subir" at bounding box center [0, 0] width 0 height 0
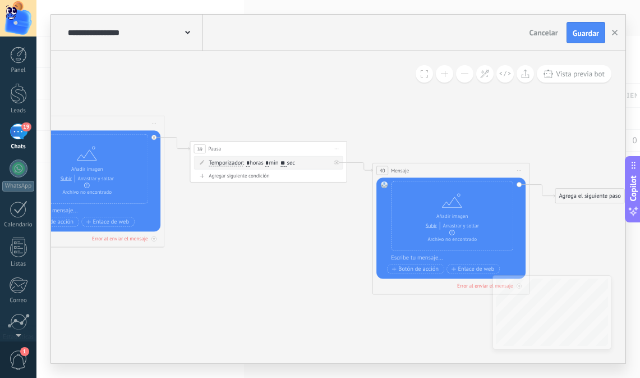
drag, startPoint x: 154, startPoint y: 303, endPoint x: 265, endPoint y: 249, distance: 123.2
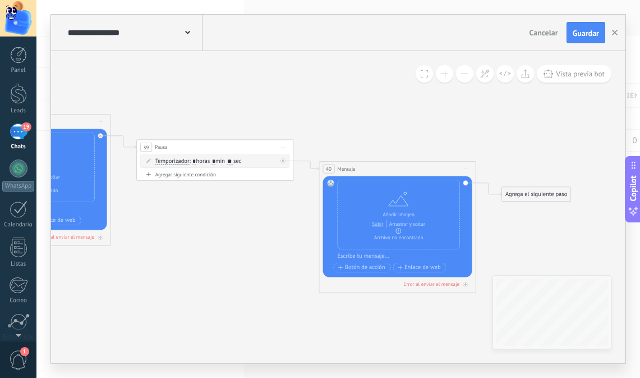
drag, startPoint x: 312, startPoint y: 255, endPoint x: 276, endPoint y: 254, distance: 36.5
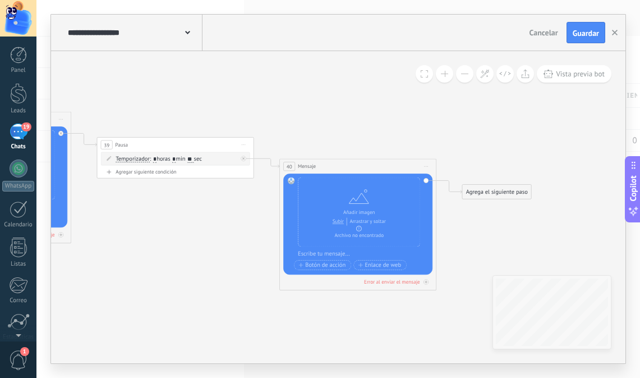
drag, startPoint x: 515, startPoint y: 241, endPoint x: 464, endPoint y: 239, distance: 50.6
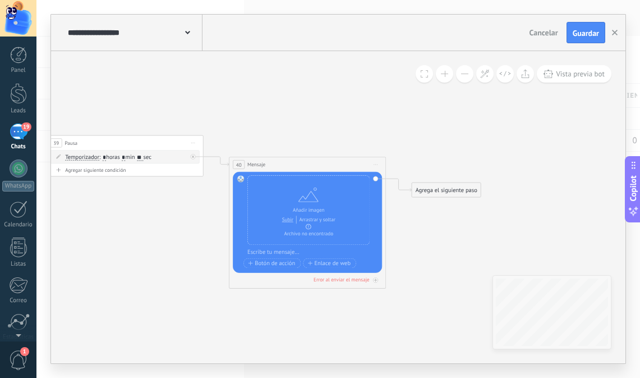
click at [451, 187] on div "Agrega el siguiente paso" at bounding box center [446, 190] width 69 height 13
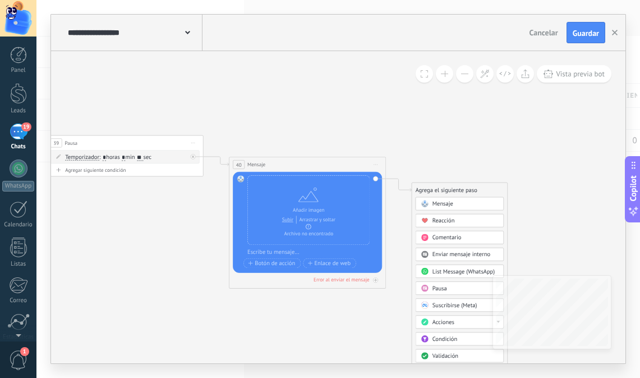
click at [447, 291] on div "Pausa" at bounding box center [466, 289] width 66 height 8
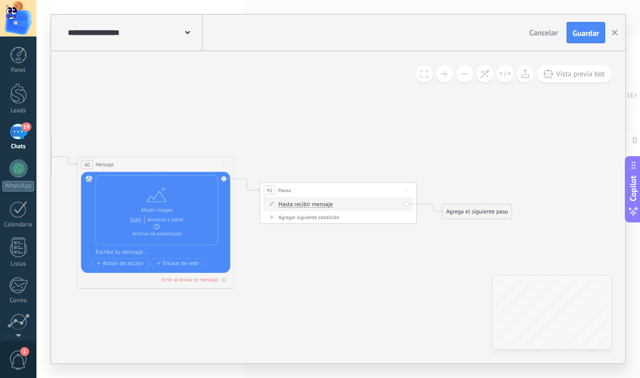
click at [314, 207] on span "Hasta recibir mensaje" at bounding box center [306, 204] width 54 height 6
click at [314, 207] on button "Hasta recibir mensaje" at bounding box center [324, 204] width 98 height 14
click at [315, 225] on li "Temporizador" at bounding box center [319, 219] width 98 height 14
click at [361, 200] on span ": * horas * min * sec" at bounding box center [337, 203] width 49 height 7
click at [360, 209] on div "Temporizador Hasta recibir mensaje Temporizador Excepto horas laborales Hasta q…" at bounding box center [338, 203] width 149 height 13
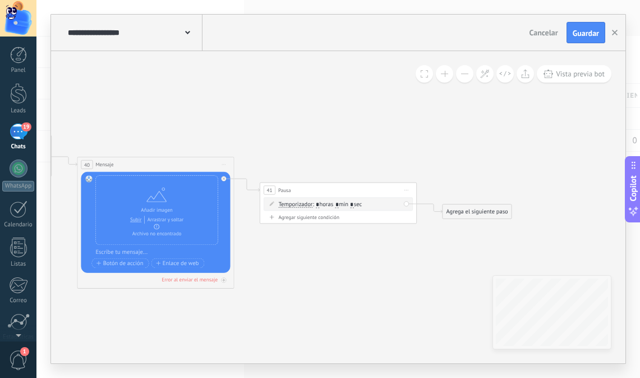
click at [362, 204] on span ": * horas * min * sec" at bounding box center [337, 203] width 49 height 7
click at [354, 205] on input "*" at bounding box center [351, 204] width 3 height 6
type input "**"
click at [339, 203] on input "*" at bounding box center [337, 204] width 3 height 6
type input "*"
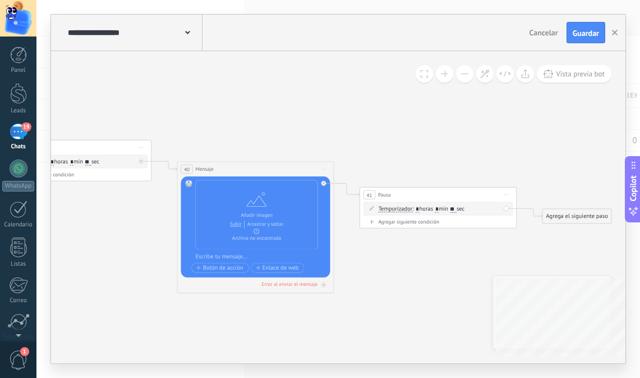
drag, startPoint x: 288, startPoint y: 288, endPoint x: 382, endPoint y: 292, distance: 93.8
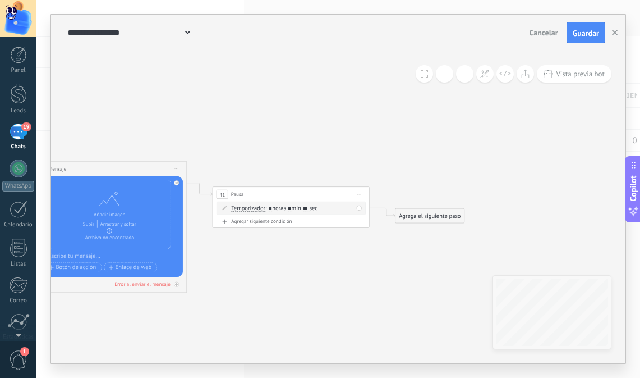
drag, startPoint x: 438, startPoint y: 283, endPoint x: 291, endPoint y: 283, distance: 147.0
click at [451, 211] on div "Agrega el siguiente paso" at bounding box center [429, 215] width 69 height 13
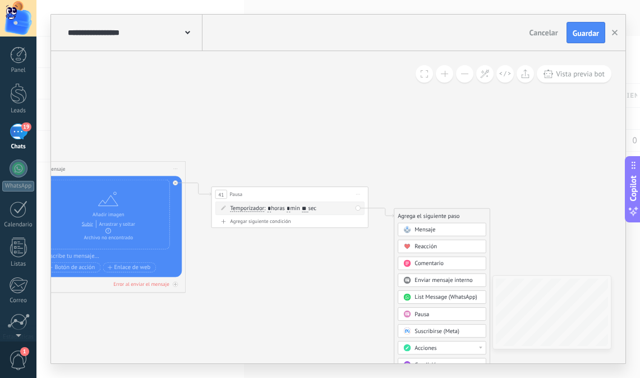
click at [425, 232] on span "Mensaje" at bounding box center [425, 229] width 21 height 7
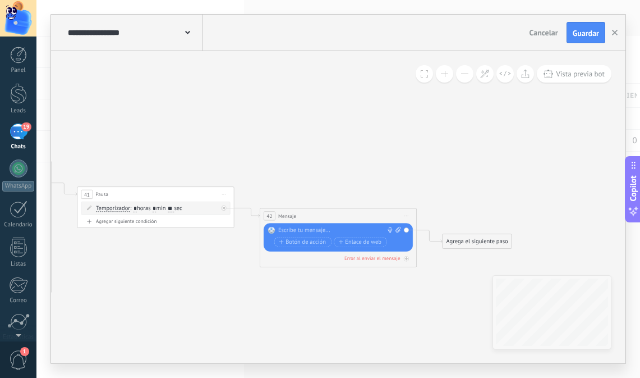
click at [393, 229] on span at bounding box center [396, 231] width 7 height 8
click input "Subir" at bounding box center [0, 0] width 0 height 0
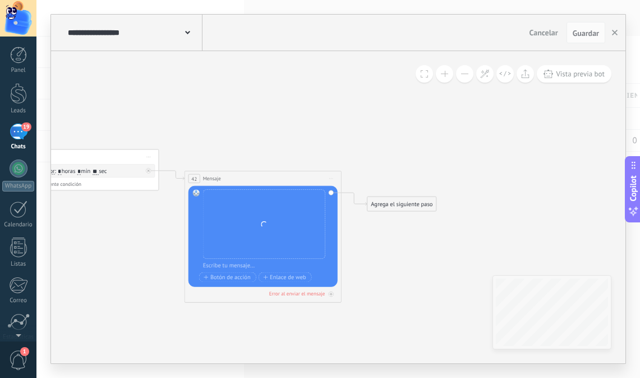
drag, startPoint x: 460, startPoint y: 273, endPoint x: 387, endPoint y: 236, distance: 81.6
click at [398, 204] on div "Agrega el siguiente paso" at bounding box center [402, 204] width 69 height 13
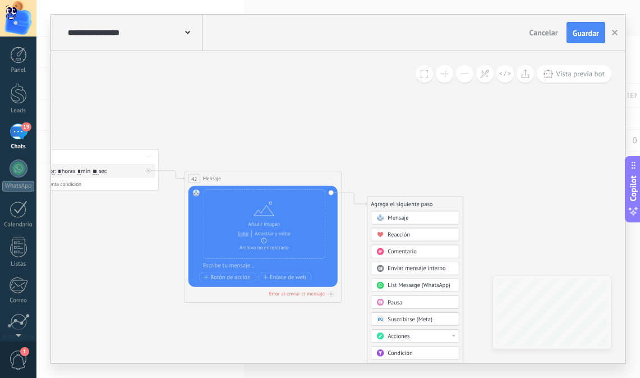
click at [404, 299] on div "Pausa" at bounding box center [421, 303] width 66 height 8
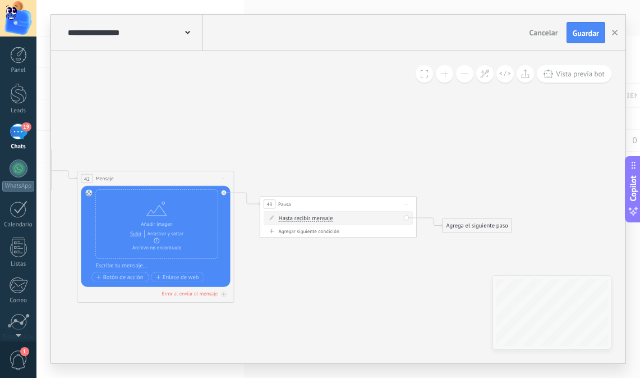
click at [303, 213] on div "Hasta recibir mensaje Hasta recibir mensaje Temporizador Excepto horas laborale…" at bounding box center [338, 217] width 149 height 13
click at [299, 219] on span "Hasta recibir mensaje" at bounding box center [306, 218] width 54 height 6
click at [299, 219] on button "Hasta recibir mensaje" at bounding box center [324, 218] width 98 height 14
click at [295, 235] on span "Temporizador" at bounding box center [317, 232] width 95 height 8
click at [354, 218] on input "*" at bounding box center [351, 219] width 3 height 6
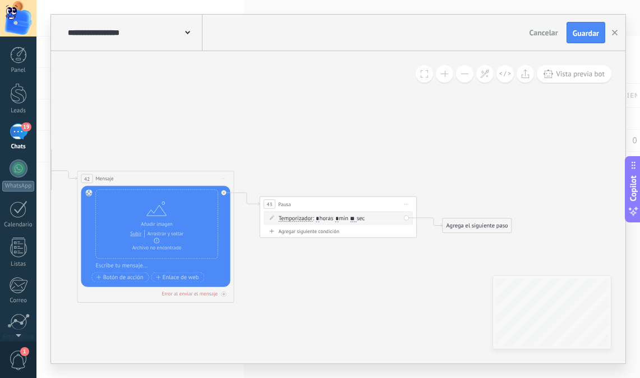
type input "**"
click at [339, 219] on input "*" at bounding box center [337, 219] width 3 height 6
type input "*"
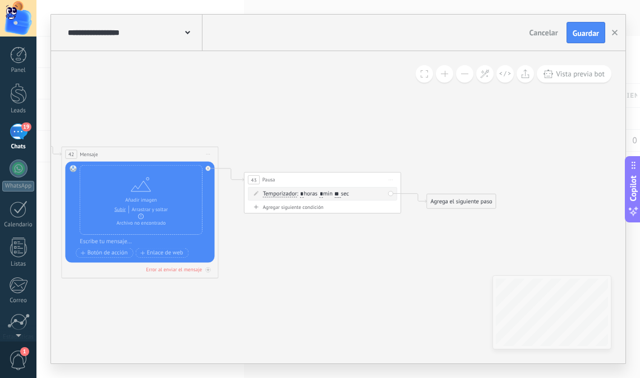
drag, startPoint x: 440, startPoint y: 268, endPoint x: 420, endPoint y: 242, distance: 32.0
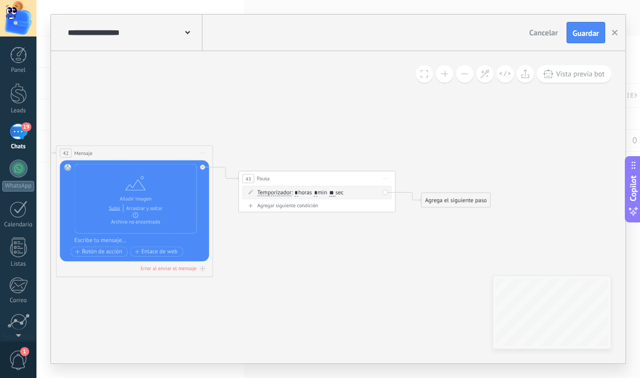
click at [462, 198] on div "Agrega el siguiente paso" at bounding box center [456, 200] width 69 height 13
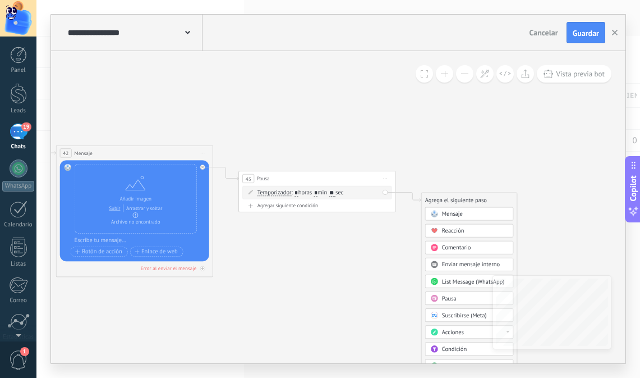
click at [450, 216] on span "Mensaje" at bounding box center [452, 213] width 21 height 7
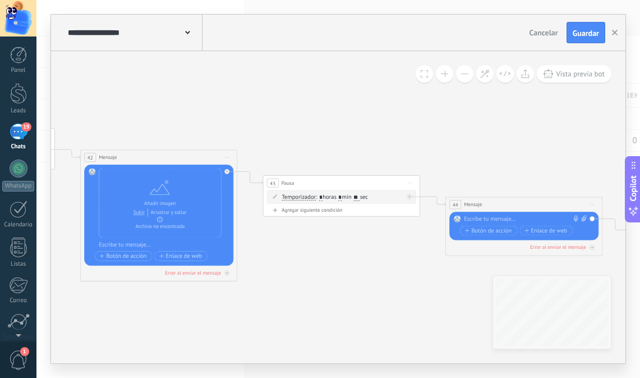
drag, startPoint x: 351, startPoint y: 162, endPoint x: 519, endPoint y: 163, distance: 167.8
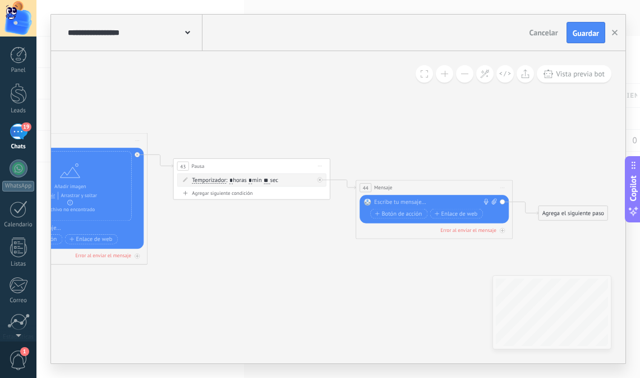
drag, startPoint x: 510, startPoint y: 164, endPoint x: 374, endPoint y: 136, distance: 139.4
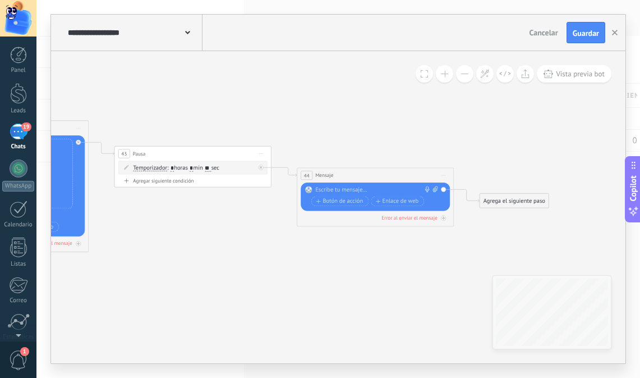
click at [349, 191] on div at bounding box center [373, 190] width 117 height 8
paste div
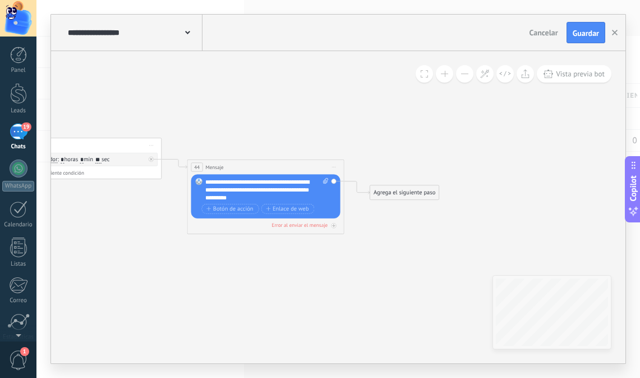
drag, startPoint x: 434, startPoint y: 231, endPoint x: 395, endPoint y: 224, distance: 40.0
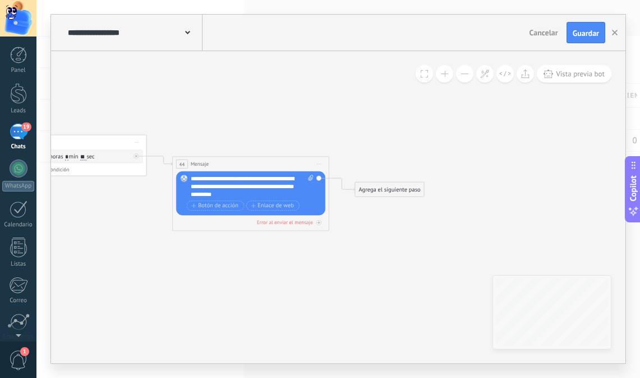
click at [390, 184] on div "Agrega el siguiente paso" at bounding box center [389, 189] width 69 height 13
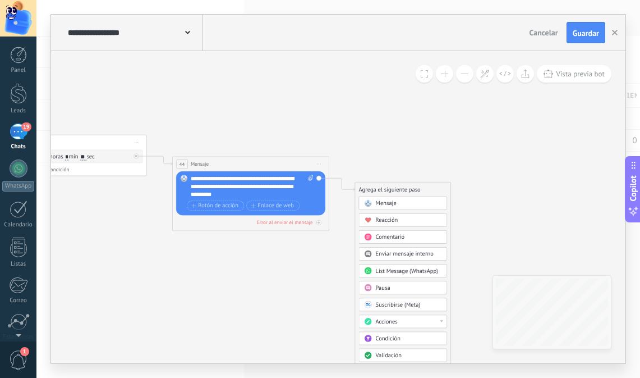
click at [387, 203] on span "Mensaje" at bounding box center [386, 202] width 21 height 7
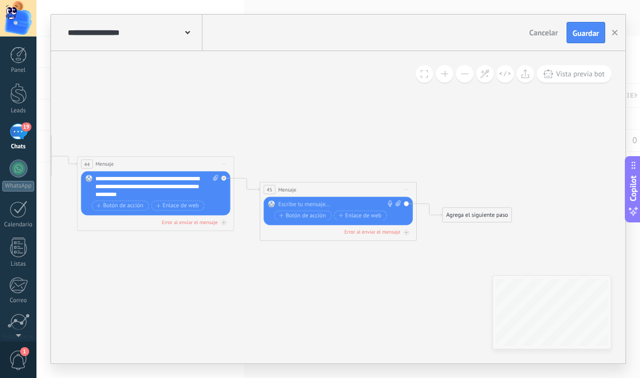
click at [411, 189] on span "Iniciar vista previa aquí Cambiar nombre Duplicar Borrar" at bounding box center [407, 189] width 12 height 11
click at [423, 239] on div "Borrar" at bounding box center [442, 240] width 77 height 13
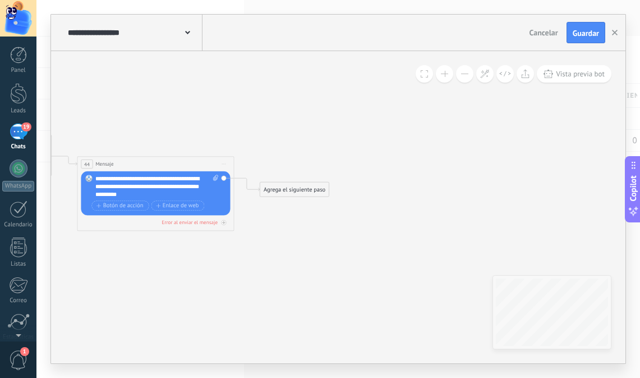
click at [292, 192] on div "Agrega el siguiente paso" at bounding box center [294, 189] width 69 height 13
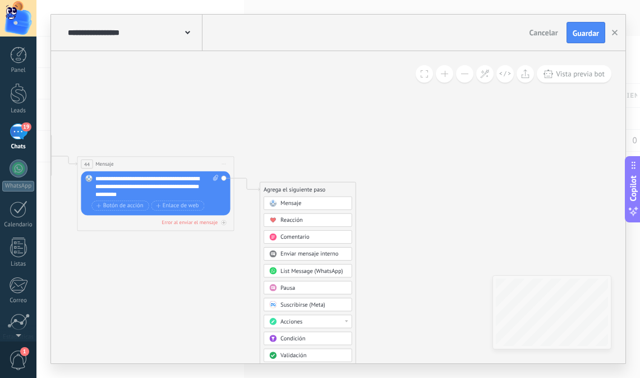
click at [287, 290] on span "Pausa" at bounding box center [288, 287] width 15 height 7
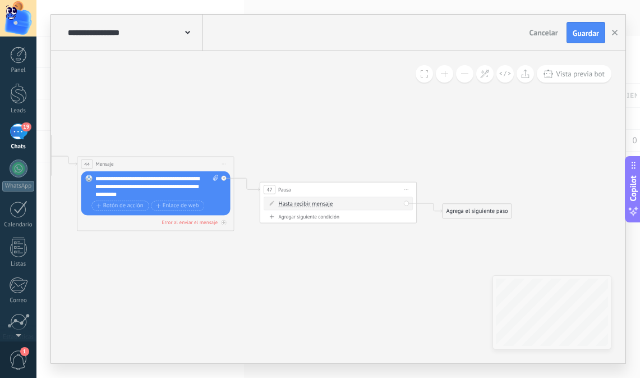
click at [329, 209] on div "Hasta recibir mensaje Hasta recibir mensaje Temporizador Excepto horas laborale…" at bounding box center [338, 202] width 149 height 13
click at [323, 204] on span "Hasta recibir mensaje" at bounding box center [306, 203] width 54 height 6
click at [323, 204] on button "Hasta recibir mensaje" at bounding box center [324, 203] width 98 height 14
click at [314, 219] on span "Temporizador" at bounding box center [317, 218] width 95 height 8
click at [354, 204] on input "*" at bounding box center [351, 204] width 3 height 6
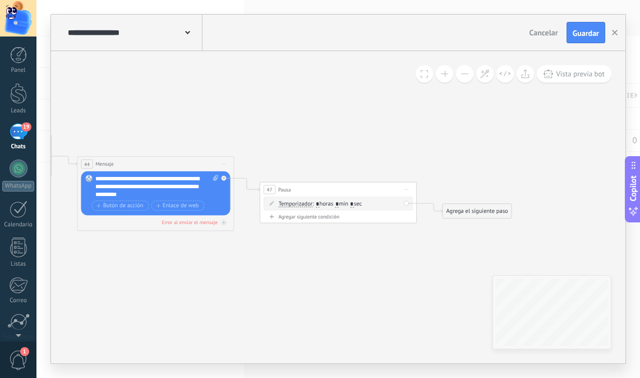
type input "*"
click at [339, 204] on input "*" at bounding box center [337, 204] width 3 height 6
type input "*"
click at [467, 213] on div "Agrega el siguiente paso" at bounding box center [477, 210] width 69 height 13
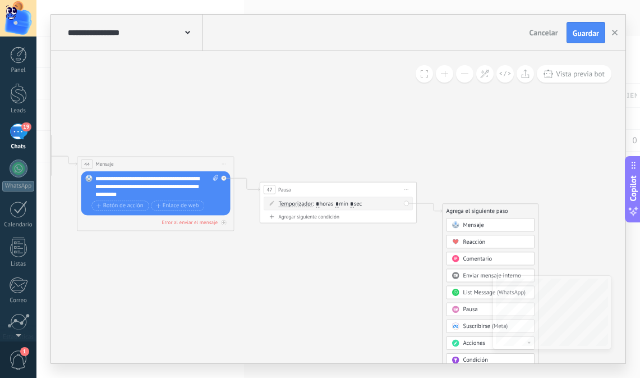
click at [466, 223] on span "Mensaje" at bounding box center [474, 224] width 21 height 7
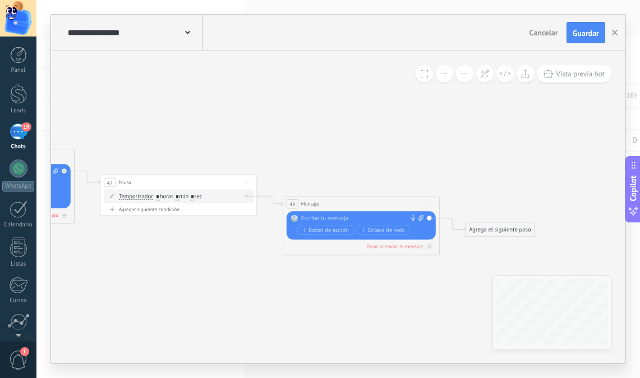
drag, startPoint x: 370, startPoint y: 286, endPoint x: 393, endPoint y: 278, distance: 24.1
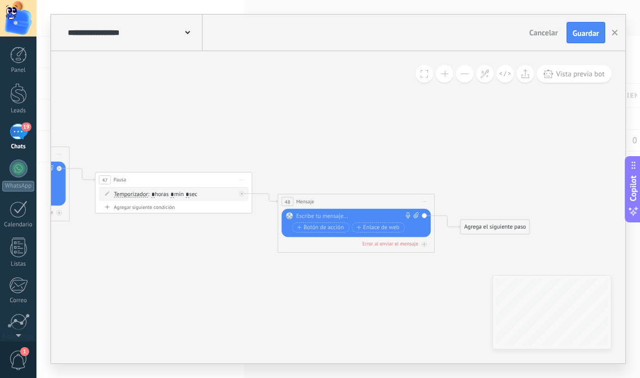
drag, startPoint x: 384, startPoint y: 287, endPoint x: 379, endPoint y: 284, distance: 6.3
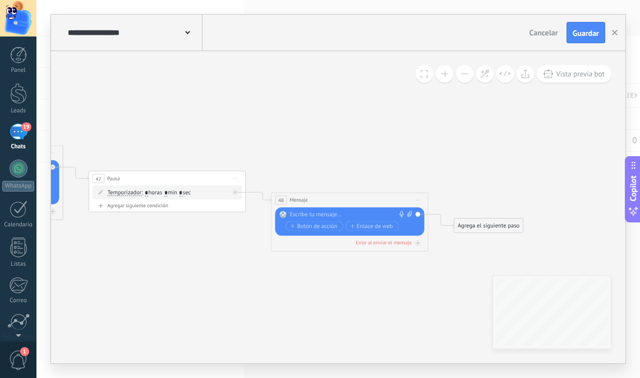
click at [317, 216] on div at bounding box center [348, 215] width 117 height 8
paste div
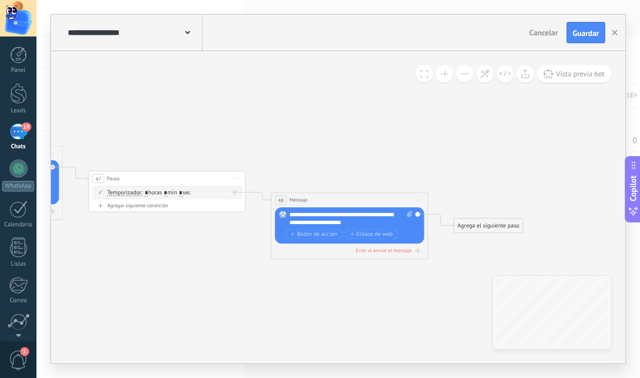
click at [491, 221] on div "Agrega el siguiente paso" at bounding box center [488, 225] width 69 height 13
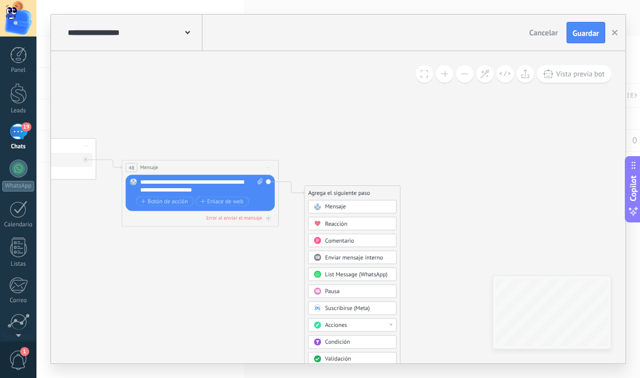
drag, startPoint x: 340, startPoint y: 297, endPoint x: 308, endPoint y: 260, distance: 49.0
click at [338, 296] on div "Pausa" at bounding box center [352, 290] width 89 height 13
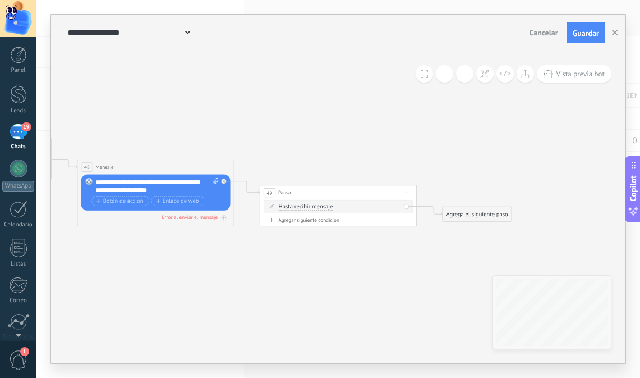
click at [311, 207] on span "Hasta recibir mensaje" at bounding box center [306, 207] width 54 height 6
click at [311, 207] on button "Hasta recibir mensaje" at bounding box center [324, 207] width 98 height 14
click at [308, 225] on li "Temporizador" at bounding box center [319, 221] width 98 height 14
click at [354, 205] on input "*" at bounding box center [351, 207] width 3 height 6
type input "*"
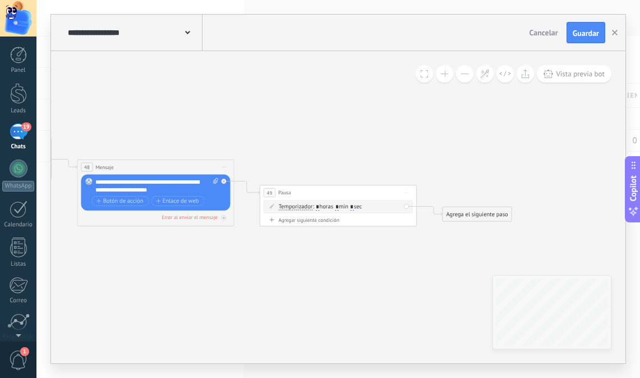
click at [339, 207] on input "*" at bounding box center [337, 207] width 3 height 6
type input "*"
click at [478, 216] on div "Agrega el siguiente paso" at bounding box center [477, 214] width 69 height 13
click at [466, 225] on span "Mensaje" at bounding box center [474, 227] width 21 height 7
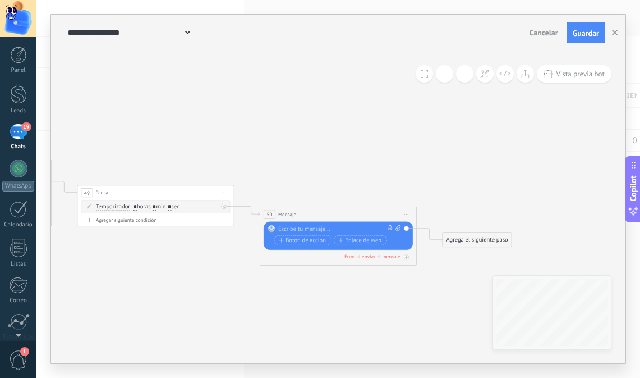
click at [398, 230] on icon at bounding box center [398, 228] width 5 height 6
click input "Subir" at bounding box center [0, 0] width 0 height 0
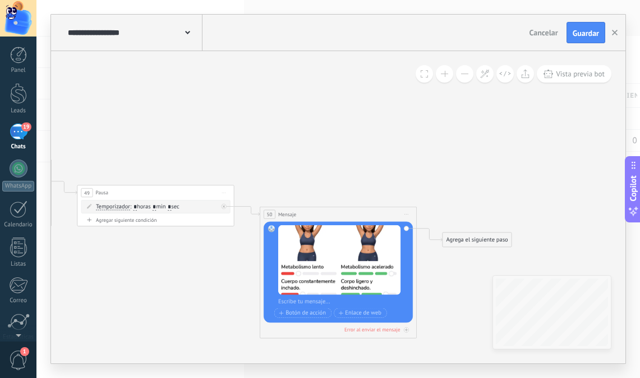
click at [459, 237] on div "Agrega el siguiente paso" at bounding box center [477, 239] width 69 height 13
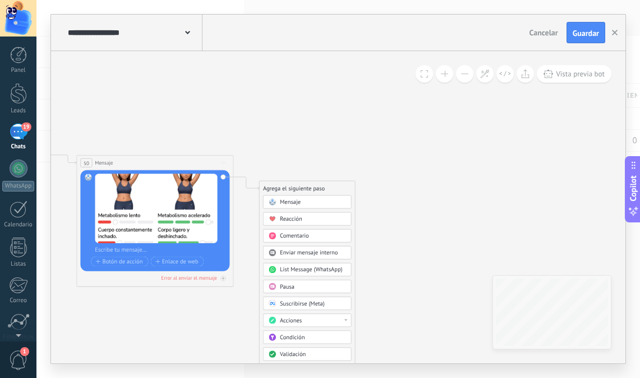
drag, startPoint x: 395, startPoint y: 168, endPoint x: 245, endPoint y: 120, distance: 157.6
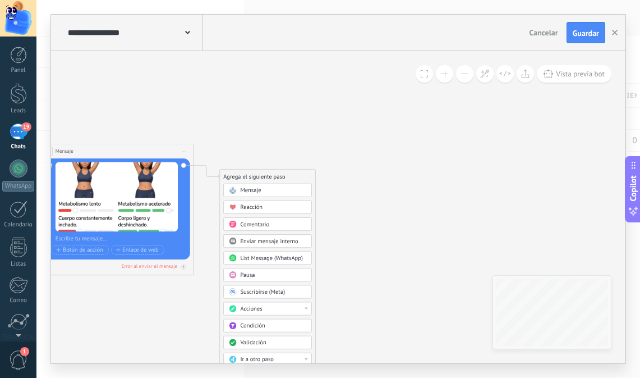
click at [253, 272] on span "Pausa" at bounding box center [247, 274] width 15 height 7
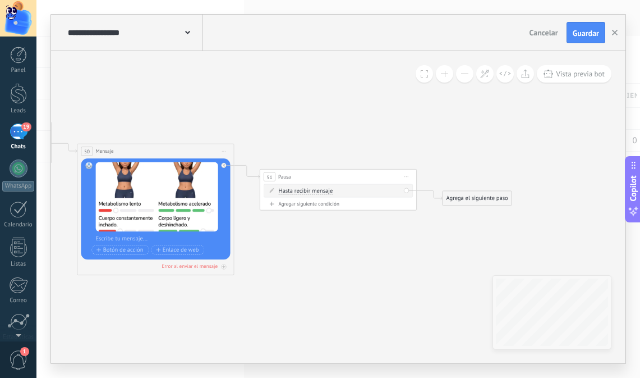
click at [308, 192] on span "Hasta recibir mensaje" at bounding box center [306, 191] width 54 height 6
click at [308, 192] on button "Hasta recibir mensaje" at bounding box center [324, 191] width 98 height 14
click at [303, 205] on span "Temporizador" at bounding box center [317, 205] width 95 height 8
click at [354, 193] on input "*" at bounding box center [351, 191] width 3 height 6
type input "*"
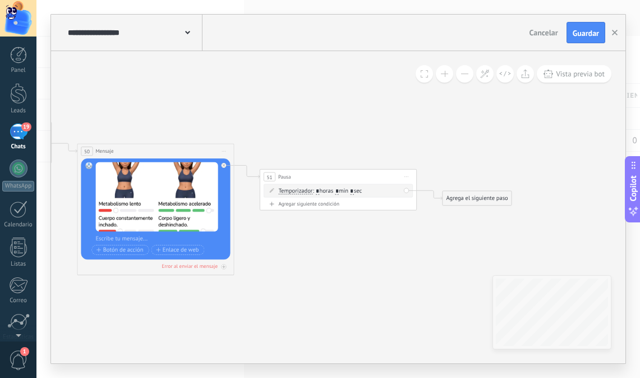
type input "*"
click at [339, 192] on input "*" at bounding box center [337, 191] width 3 height 6
click at [343, 191] on span ": * horas * min * sec" at bounding box center [337, 190] width 49 height 7
click at [339, 191] on input "*" at bounding box center [337, 191] width 3 height 6
type input "*"
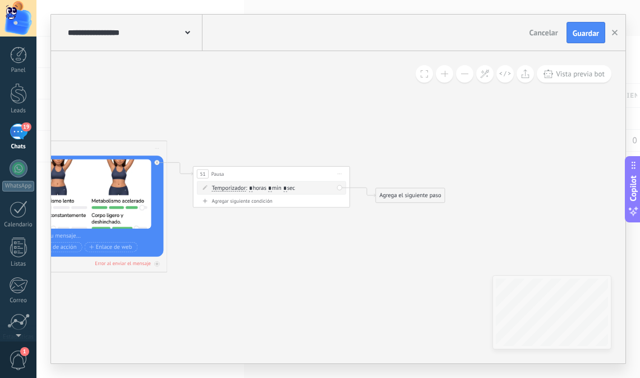
drag, startPoint x: 409, startPoint y: 265, endPoint x: 340, endPoint y: 263, distance: 68.5
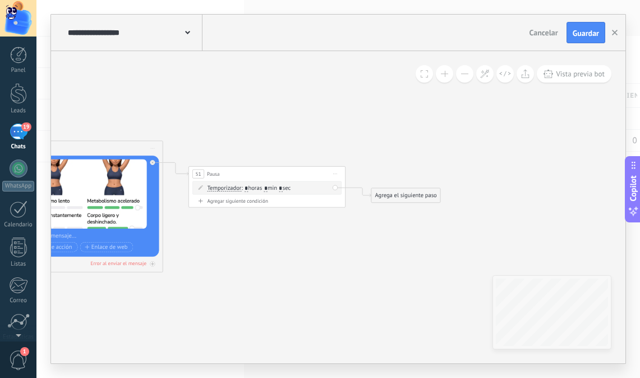
click at [414, 193] on div "Agrega el siguiente paso" at bounding box center [406, 195] width 69 height 13
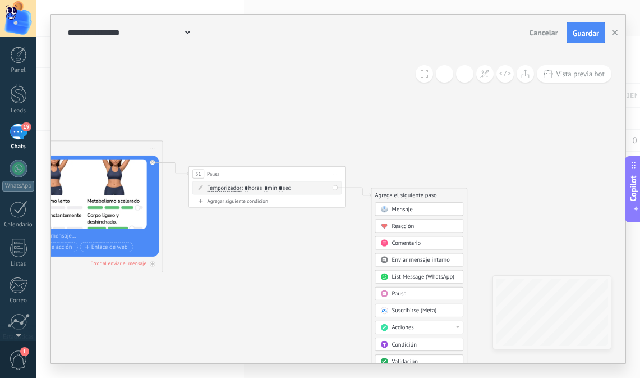
click at [398, 212] on span "Mensaje" at bounding box center [402, 208] width 21 height 7
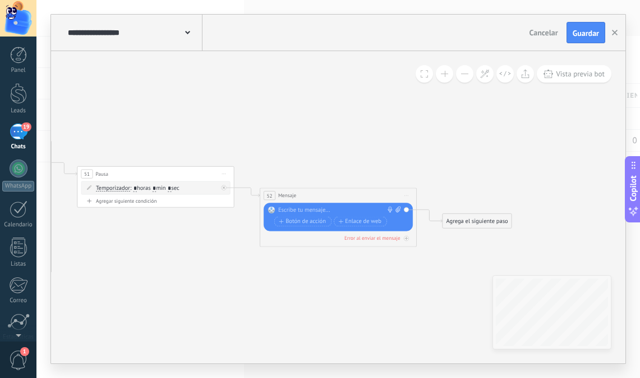
click at [313, 208] on div at bounding box center [336, 210] width 117 height 8
paste div
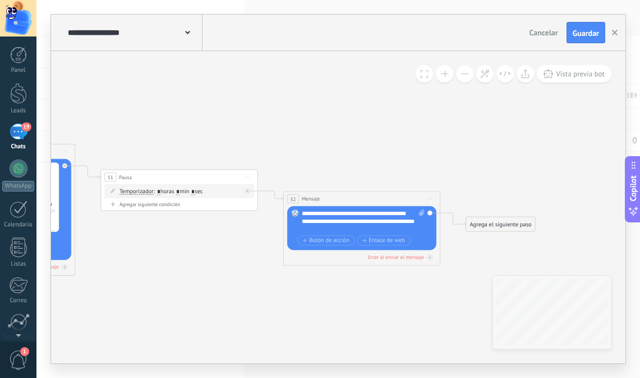
drag, startPoint x: 385, startPoint y: 291, endPoint x: 293, endPoint y: 297, distance: 92.2
drag, startPoint x: 386, startPoint y: 303, endPoint x: 304, endPoint y: 290, distance: 82.9
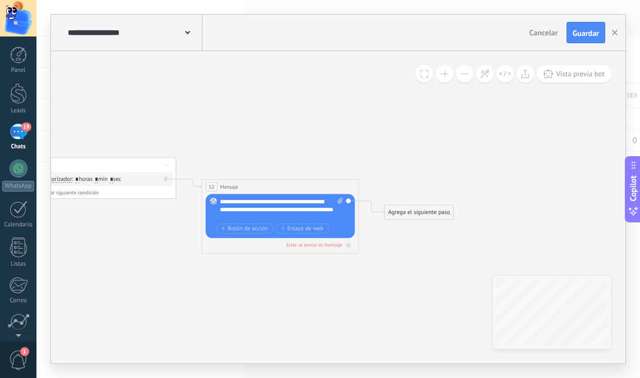
click at [416, 214] on div "Agrega el siguiente paso" at bounding box center [419, 212] width 69 height 13
click at [415, 311] on span "Pausa" at bounding box center [412, 309] width 15 height 7
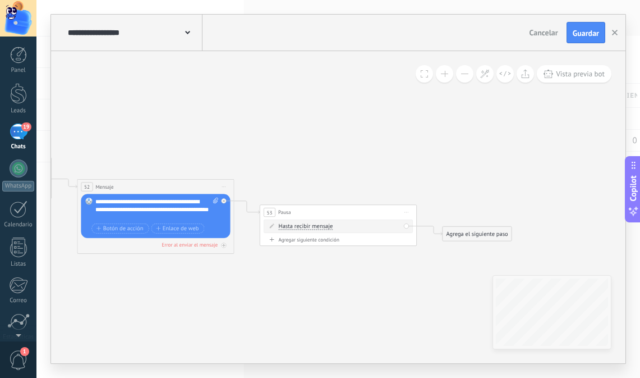
click at [318, 226] on span "Hasta recibir mensaje" at bounding box center [306, 226] width 54 height 6
click at [318, 226] on button "Hasta recibir mensaje" at bounding box center [324, 226] width 98 height 14
click at [306, 242] on span "Temporizador" at bounding box center [317, 241] width 95 height 8
click at [354, 227] on input "*" at bounding box center [351, 226] width 3 height 6
type input "*"
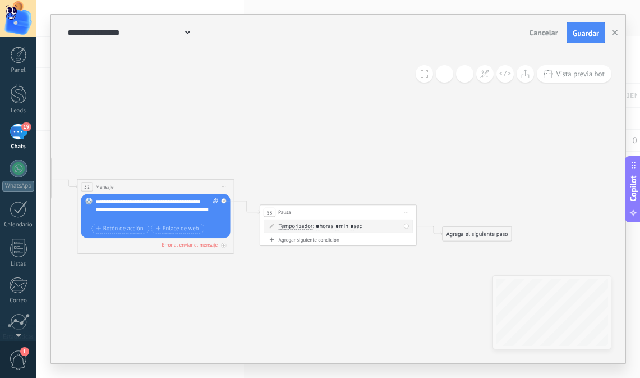
click at [339, 226] on input "*" at bounding box center [337, 226] width 3 height 6
type input "*"
click at [478, 237] on div "Agrega el siguiente paso" at bounding box center [477, 233] width 69 height 13
click at [460, 249] on span at bounding box center [455, 247] width 15 height 6
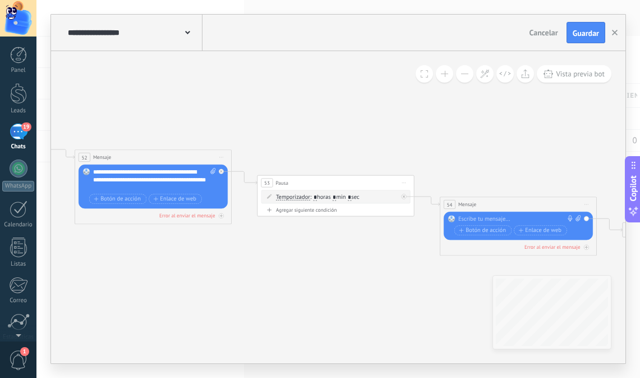
drag, startPoint x: 291, startPoint y: 187, endPoint x: 470, endPoint y: 158, distance: 181.4
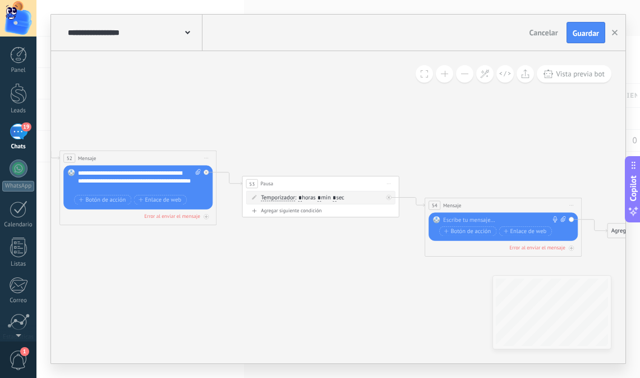
drag, startPoint x: 481, startPoint y: 146, endPoint x: 473, endPoint y: 146, distance: 8.4
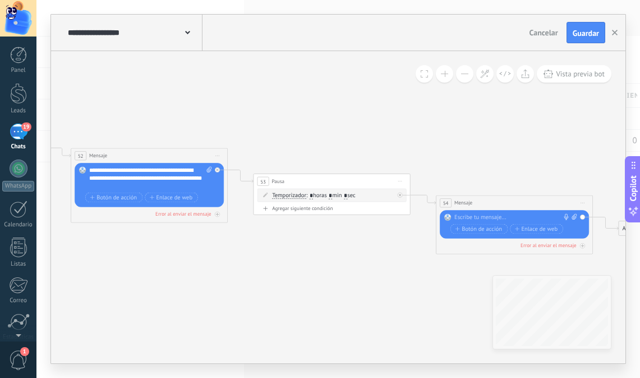
drag, startPoint x: 473, startPoint y: 146, endPoint x: 486, endPoint y: 144, distance: 13.7
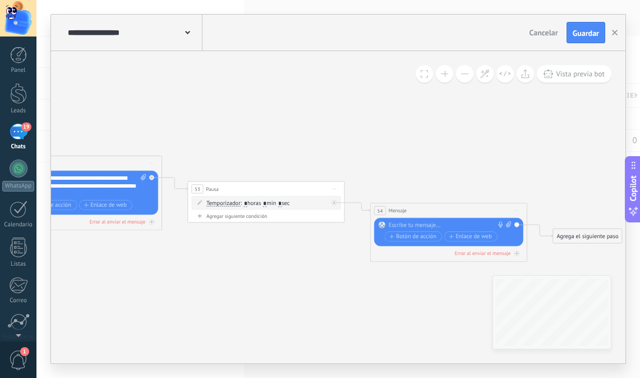
drag, startPoint x: 524, startPoint y: 140, endPoint x: 412, endPoint y: 139, distance: 111.7
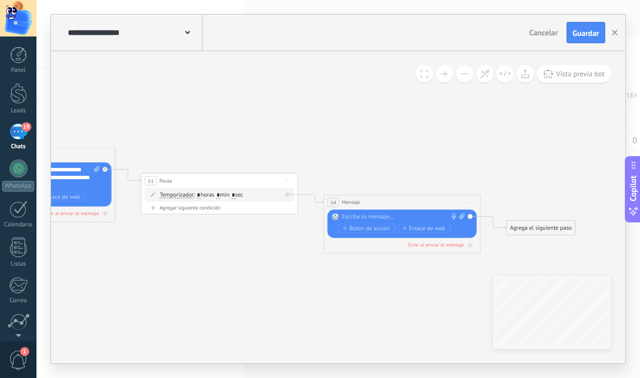
click at [462, 217] on icon at bounding box center [462, 216] width 5 height 6
click input "Subir" at bounding box center [0, 0] width 0 height 0
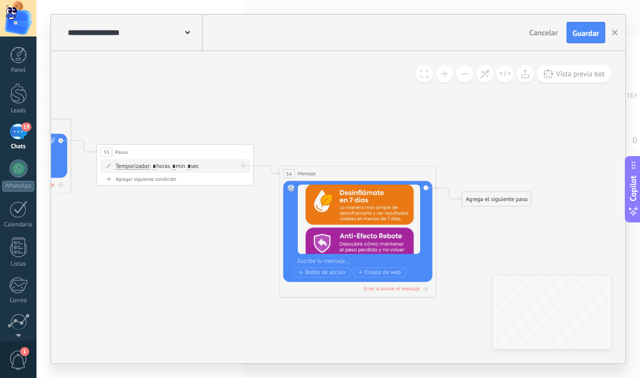
drag, startPoint x: 264, startPoint y: 281, endPoint x: 202, endPoint y: 244, distance: 72.8
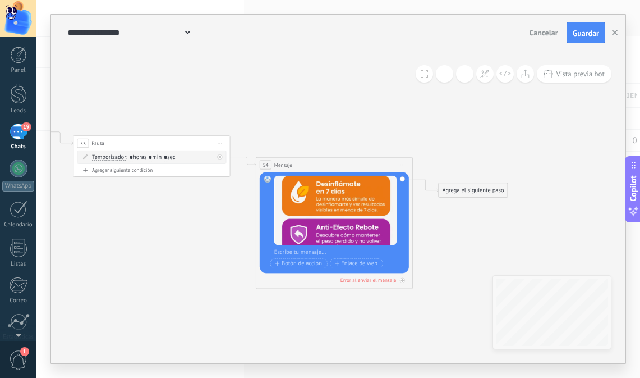
click at [583, 25] on button "Guardar" at bounding box center [586, 32] width 39 height 21
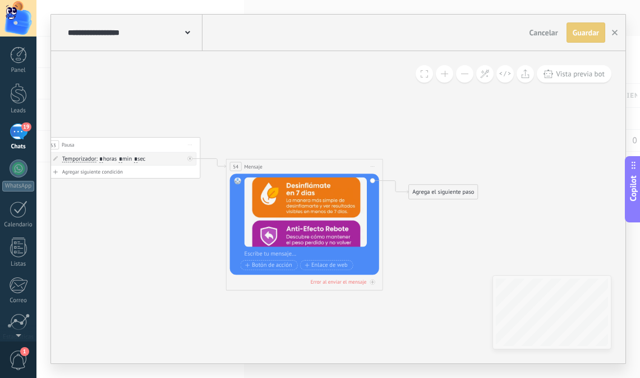
drag, startPoint x: 465, startPoint y: 235, endPoint x: 439, endPoint y: 236, distance: 26.4
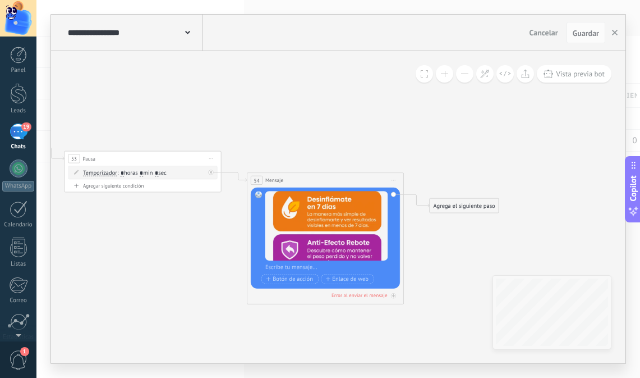
drag, startPoint x: 443, startPoint y: 255, endPoint x: 463, endPoint y: 262, distance: 20.8
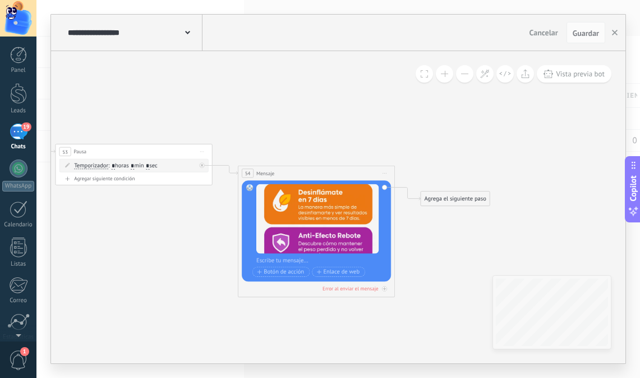
drag, startPoint x: 462, startPoint y: 259, endPoint x: 453, endPoint y: 253, distance: 11.2
click at [454, 199] on div "Agrega el siguiente paso" at bounding box center [455, 198] width 69 height 13
click at [447, 296] on span "Pausa" at bounding box center [449, 296] width 15 height 7
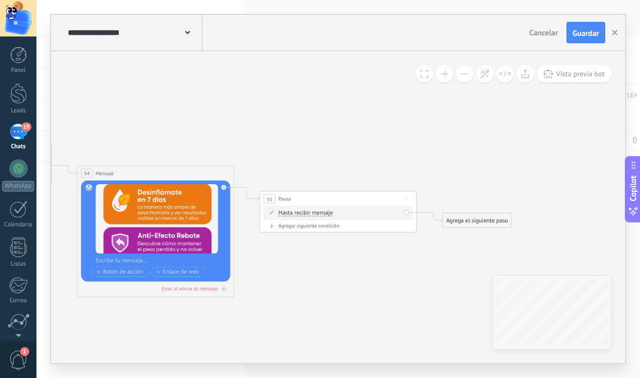
click at [320, 213] on span "Hasta recibir mensaje" at bounding box center [306, 213] width 54 height 6
click at [320, 213] on button "Hasta recibir mensaje" at bounding box center [324, 213] width 98 height 14
click at [300, 230] on span "Temporizador" at bounding box center [317, 227] width 95 height 8
click at [354, 213] on input "*" at bounding box center [351, 213] width 3 height 6
type input "*"
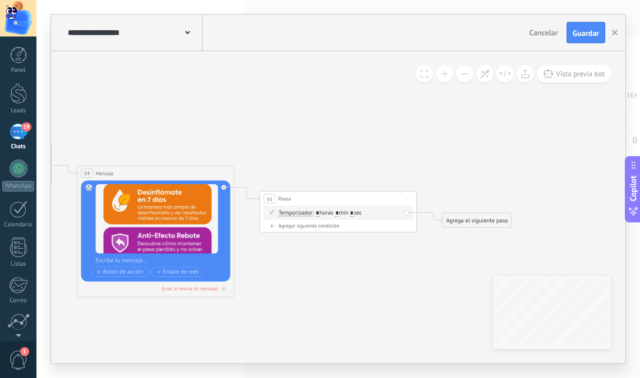
click at [340, 213] on span ": * horas * min * sec" at bounding box center [337, 212] width 49 height 7
click at [339, 213] on input "*" at bounding box center [337, 213] width 3 height 6
type input "*"
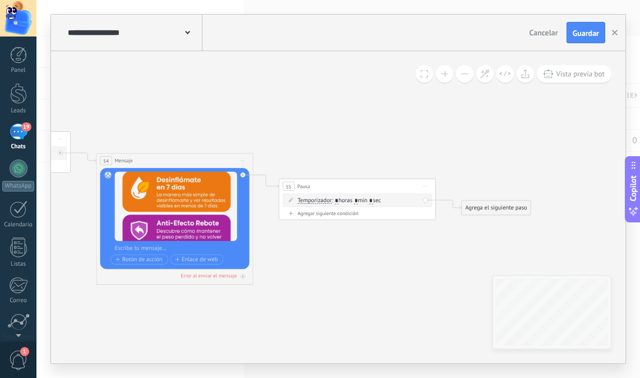
drag, startPoint x: 338, startPoint y: 272, endPoint x: 342, endPoint y: 257, distance: 15.0
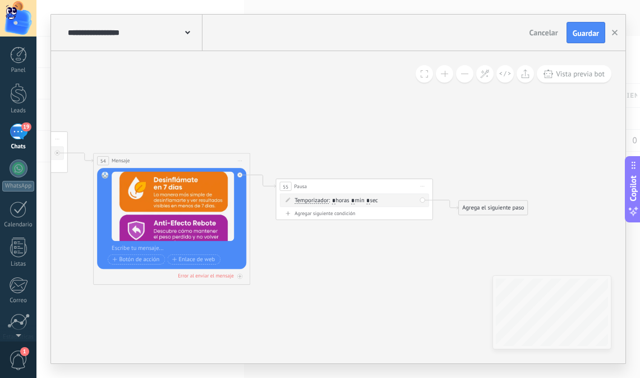
drag, startPoint x: 497, startPoint y: 237, endPoint x: 401, endPoint y: 226, distance: 97.2
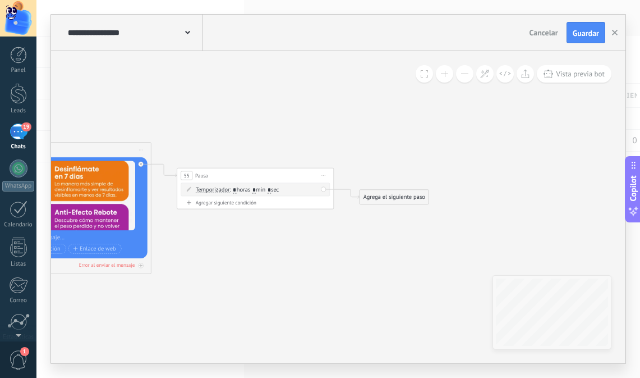
click at [382, 199] on div "Agrega el siguiente paso" at bounding box center [394, 197] width 69 height 13
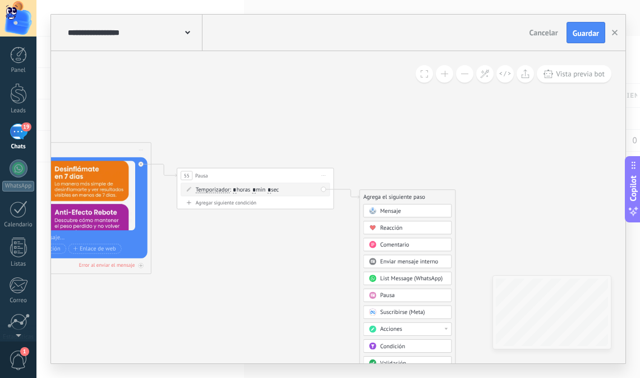
click at [384, 210] on span "Mensaje" at bounding box center [391, 210] width 21 height 7
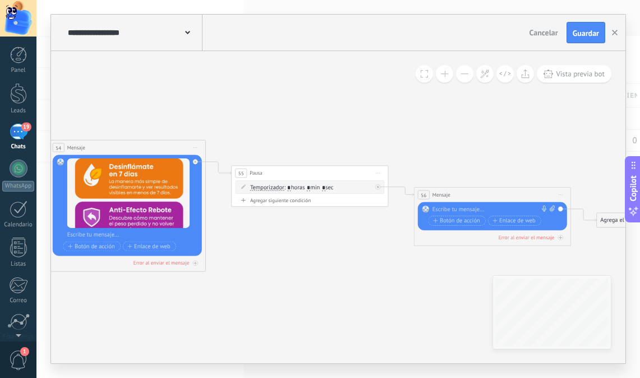
drag, startPoint x: 264, startPoint y: 285, endPoint x: 363, endPoint y: 277, distance: 99.0
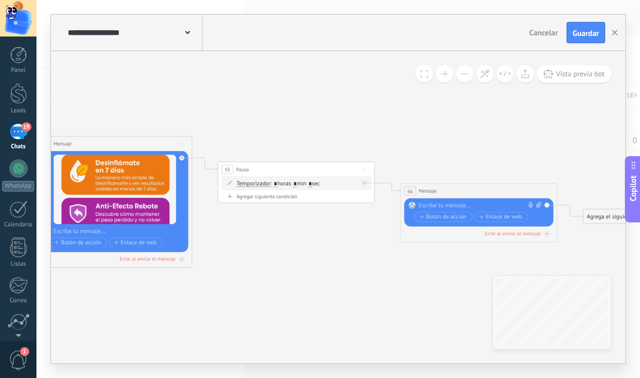
click at [452, 204] on div at bounding box center [477, 205] width 117 height 8
paste div
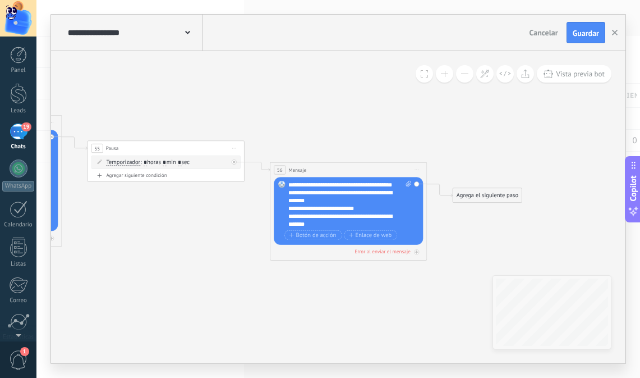
drag, startPoint x: 347, startPoint y: 269, endPoint x: 204, endPoint y: 249, distance: 145.1
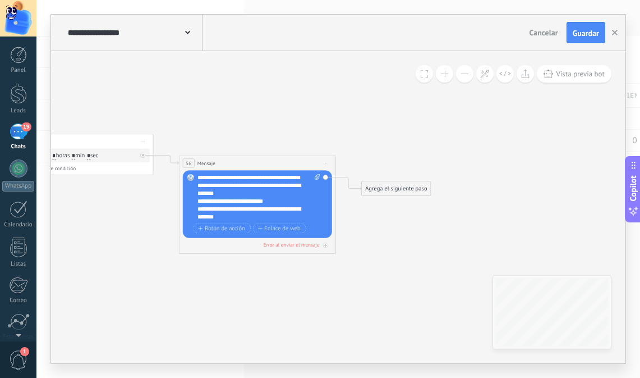
drag, startPoint x: 324, startPoint y: 273, endPoint x: 246, endPoint y: 267, distance: 78.3
click at [396, 189] on div "Agrega el siguiente paso" at bounding box center [396, 188] width 69 height 13
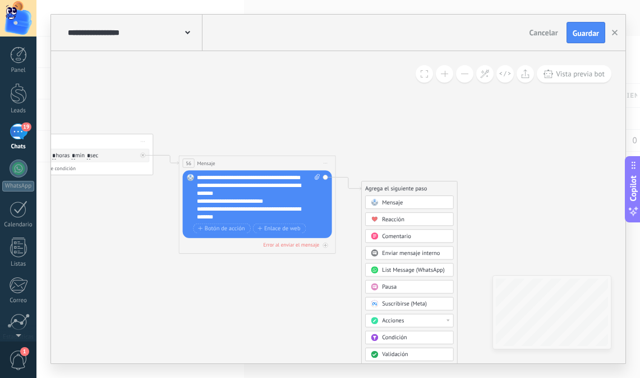
click at [397, 287] on div "Pausa" at bounding box center [415, 287] width 66 height 8
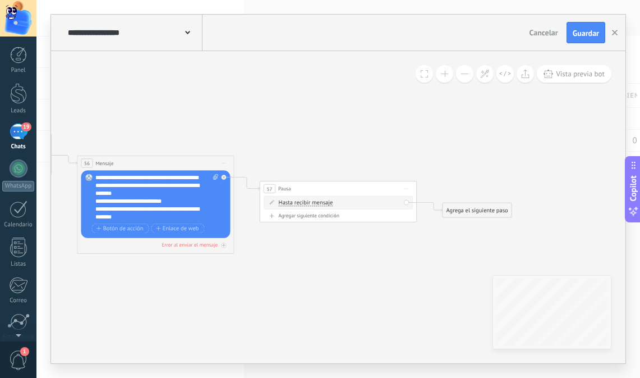
click at [322, 203] on span "Hasta recibir mensaje" at bounding box center [306, 203] width 54 height 6
click at [322, 203] on button "Hasta recibir mensaje" at bounding box center [324, 203] width 98 height 14
click at [304, 219] on span "Temporizador" at bounding box center [317, 217] width 95 height 8
click at [361, 203] on span ": * horas * min * sec" at bounding box center [337, 202] width 49 height 7
click at [354, 203] on input "*" at bounding box center [351, 203] width 3 height 6
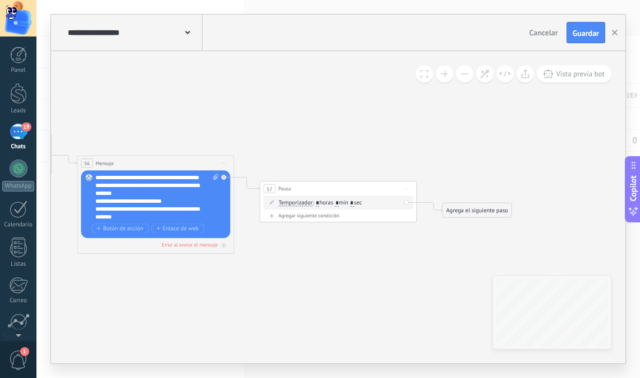
type input "*"
click at [340, 202] on span ": * horas * min * sec" at bounding box center [337, 202] width 49 height 7
click at [339, 201] on input "*" at bounding box center [337, 203] width 3 height 6
type input "*"
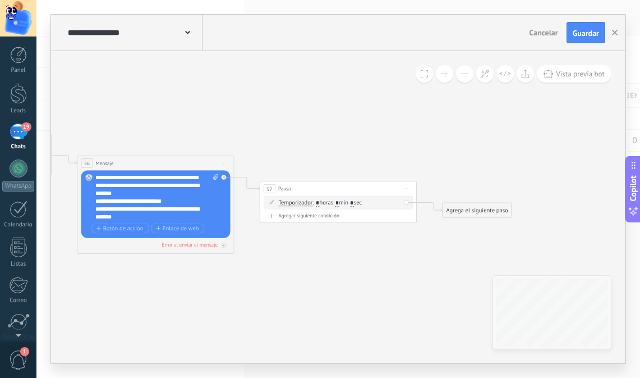
drag, startPoint x: 355, startPoint y: 271, endPoint x: 330, endPoint y: 269, distance: 24.8
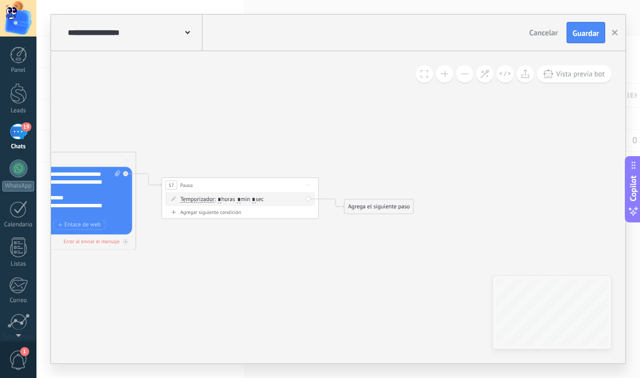
click at [397, 211] on div "Agrega el siguiente paso" at bounding box center [379, 206] width 69 height 13
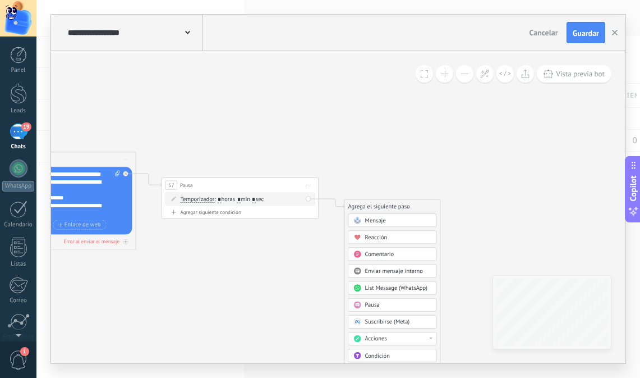
click at [370, 221] on span "Mensaje" at bounding box center [375, 220] width 21 height 7
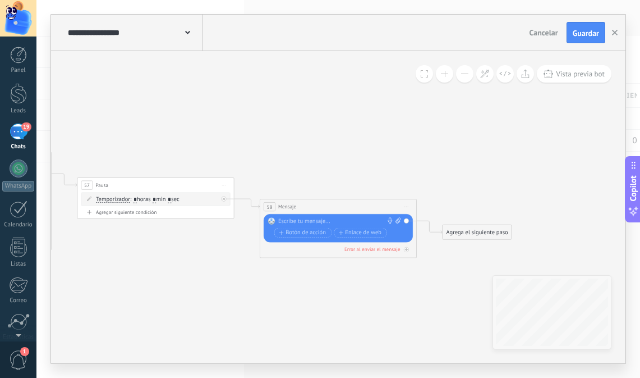
click at [323, 222] on div at bounding box center [336, 221] width 117 height 8
click at [320, 222] on div at bounding box center [336, 221] width 117 height 8
paste div
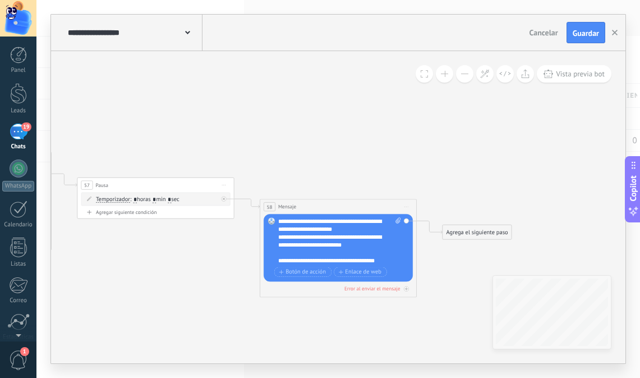
scroll to position [0, 0]
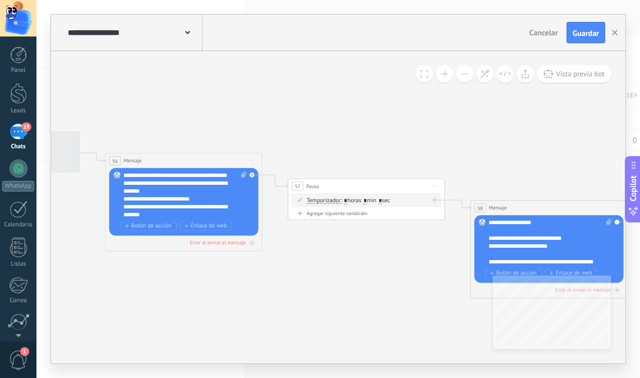
drag, startPoint x: 168, startPoint y: 256, endPoint x: 379, endPoint y: 257, distance: 210.5
click at [196, 203] on div "**********" at bounding box center [178, 199] width 109 height 8
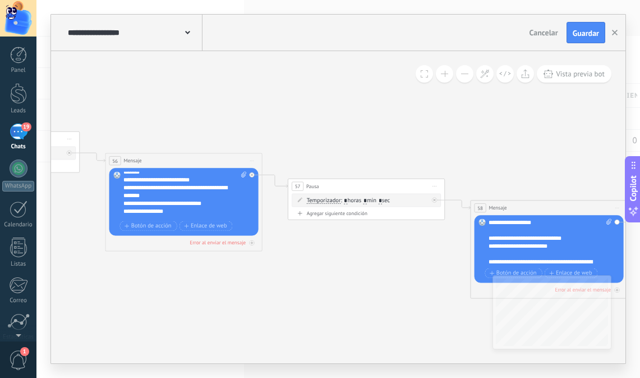
scroll to position [45, 0]
click at [186, 204] on div "**********" at bounding box center [178, 207] width 109 height 8
click at [182, 213] on div at bounding box center [181, 214] width 115 height 8
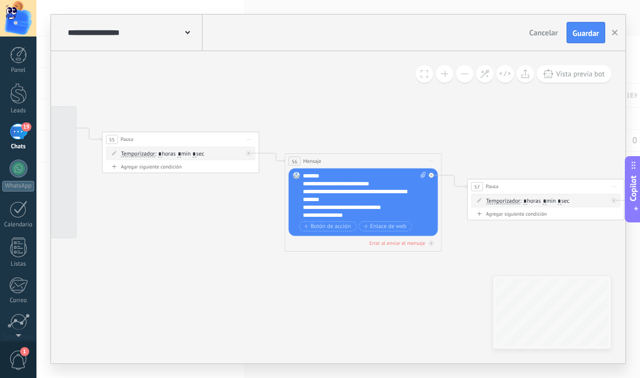
drag, startPoint x: 182, startPoint y: 307, endPoint x: 410, endPoint y: 302, distance: 227.9
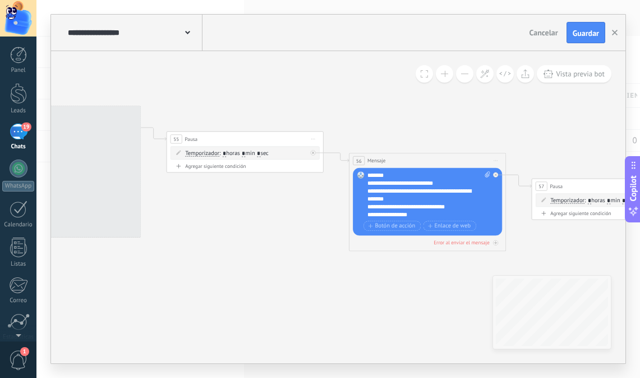
drag, startPoint x: 219, startPoint y: 249, endPoint x: 415, endPoint y: 254, distance: 196.5
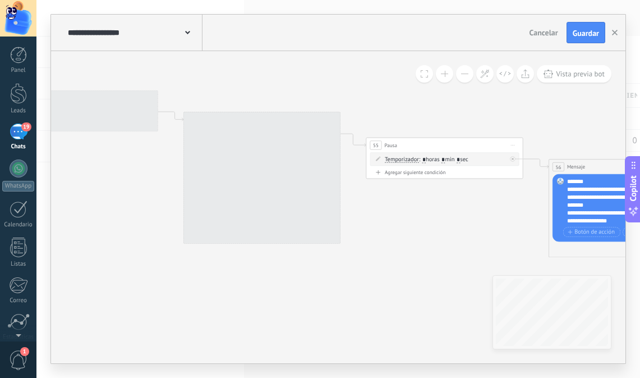
drag, startPoint x: 185, startPoint y: 276, endPoint x: 354, endPoint y: 276, distance: 169.5
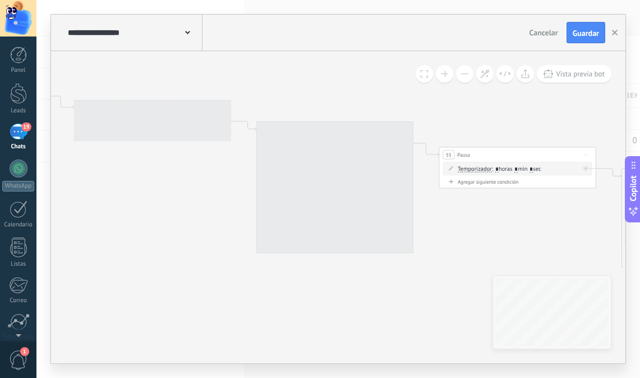
drag, startPoint x: 276, startPoint y: 287, endPoint x: 247, endPoint y: 288, distance: 29.2
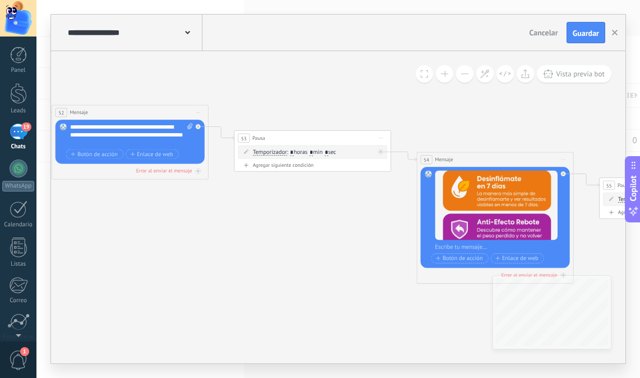
drag, startPoint x: 169, startPoint y: 259, endPoint x: 283, endPoint y: 274, distance: 115.5
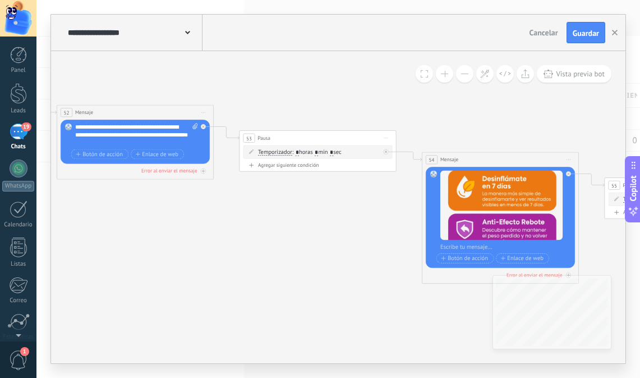
drag, startPoint x: 254, startPoint y: 271, endPoint x: 341, endPoint y: 276, distance: 87.1
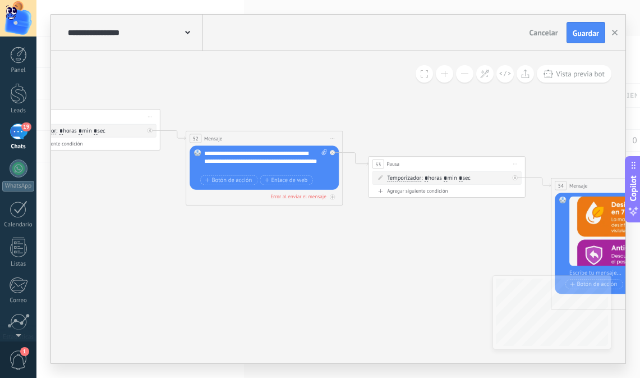
click at [267, 165] on div "**********" at bounding box center [265, 161] width 123 height 24
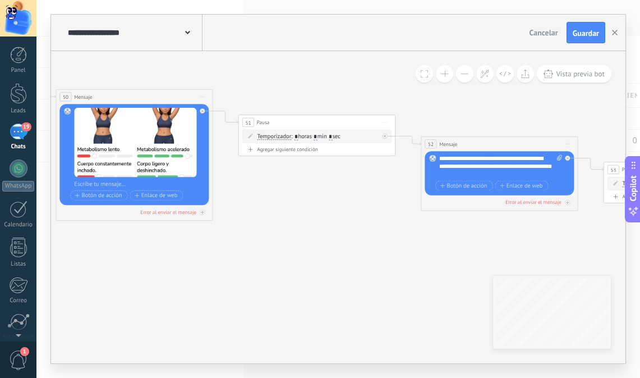
drag, startPoint x: 296, startPoint y: 297, endPoint x: 452, endPoint y: 301, distance: 156.1
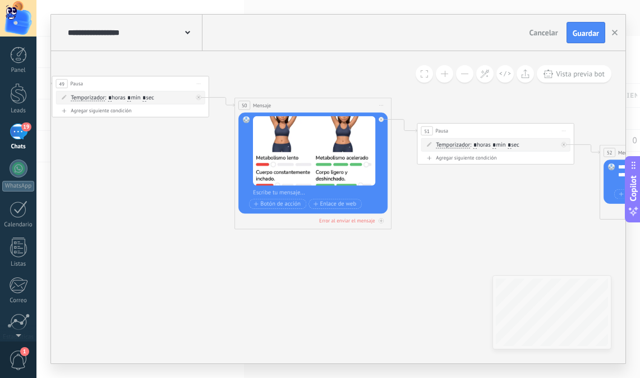
drag, startPoint x: 409, startPoint y: 271, endPoint x: 366, endPoint y: 271, distance: 43.2
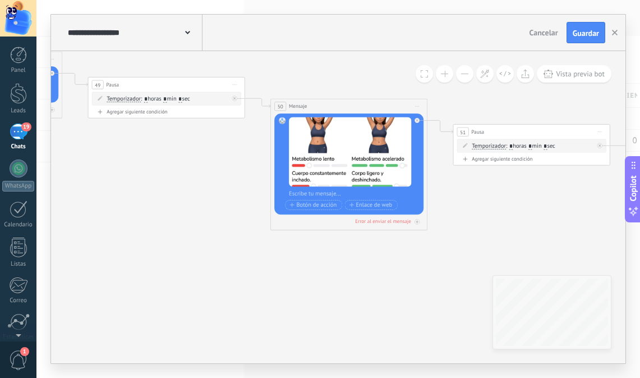
drag, startPoint x: 206, startPoint y: 273, endPoint x: 324, endPoint y: 273, distance: 117.9
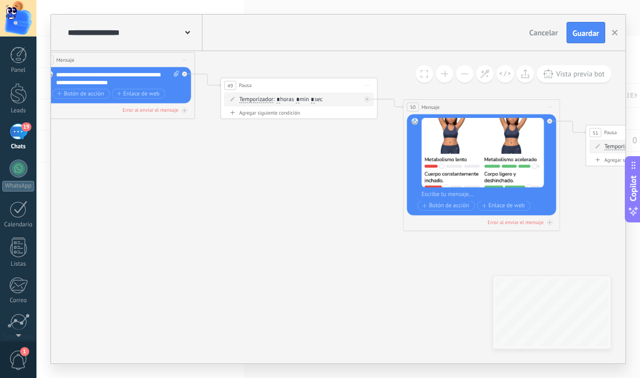
drag, startPoint x: 236, startPoint y: 264, endPoint x: 355, endPoint y: 289, distance: 121.6
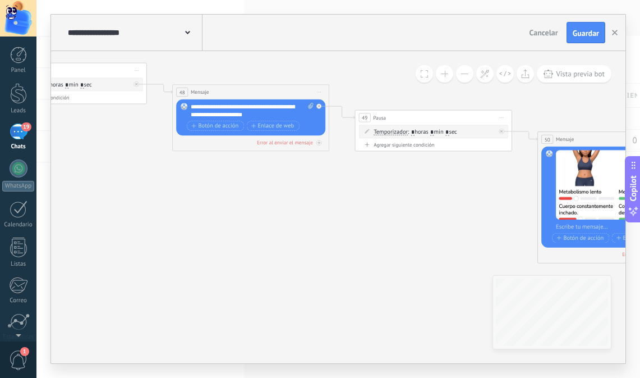
click at [253, 112] on div "**********" at bounding box center [252, 111] width 123 height 16
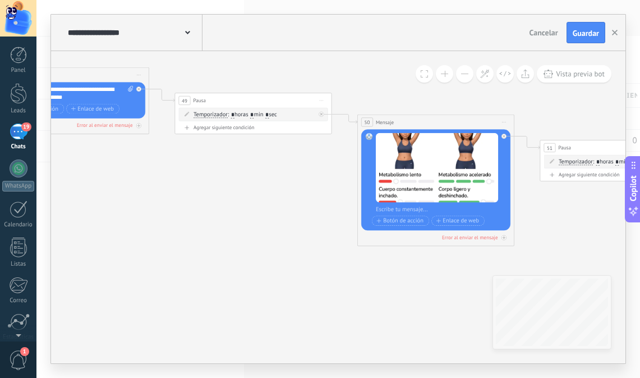
drag, startPoint x: 253, startPoint y: 247, endPoint x: 294, endPoint y: 245, distance: 41.0
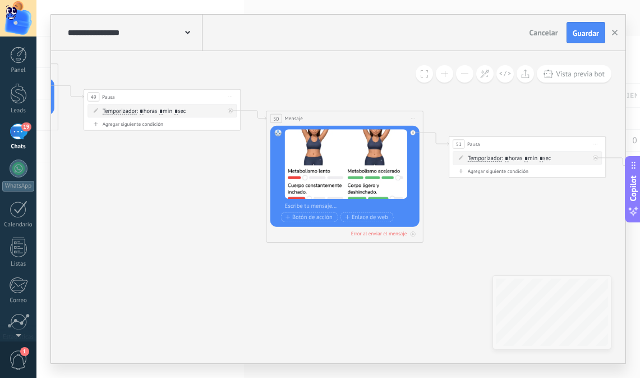
drag, startPoint x: 264, startPoint y: 251, endPoint x: 225, endPoint y: 262, distance: 40.6
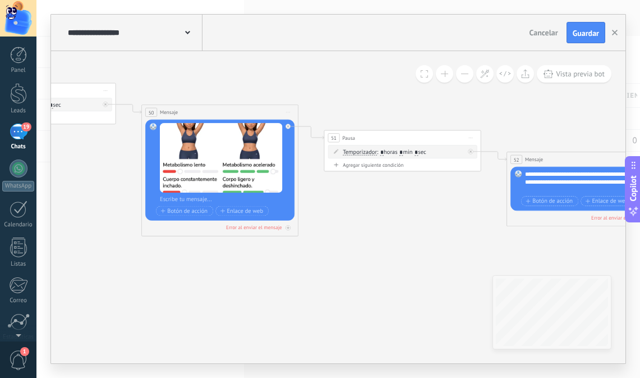
drag, startPoint x: 295, startPoint y: 278, endPoint x: 286, endPoint y: 265, distance: 16.2
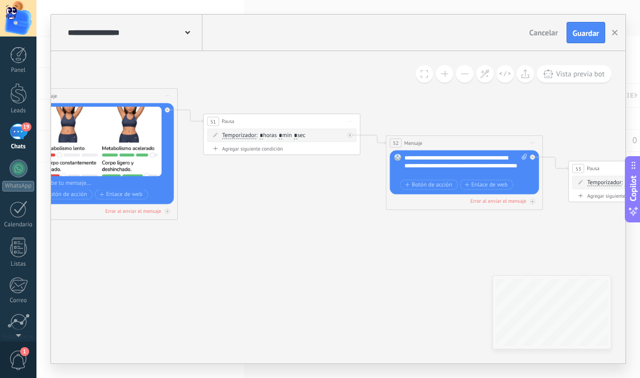
drag, startPoint x: 375, startPoint y: 266, endPoint x: 343, endPoint y: 260, distance: 31.9
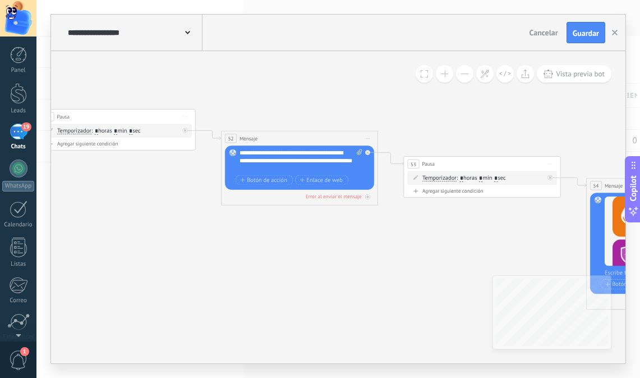
drag, startPoint x: 370, startPoint y: 260, endPoint x: 224, endPoint y: 259, distance: 145.9
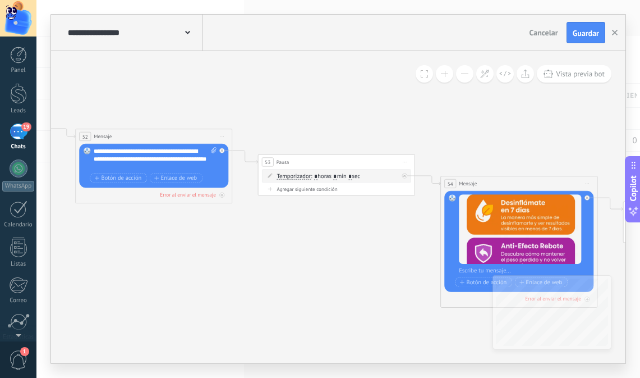
drag, startPoint x: 367, startPoint y: 264, endPoint x: 226, endPoint y: 255, distance: 141.7
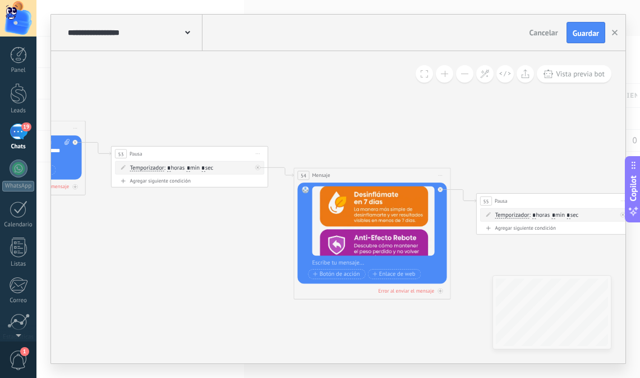
drag, startPoint x: 301, startPoint y: 268, endPoint x: 185, endPoint y: 239, distance: 120.3
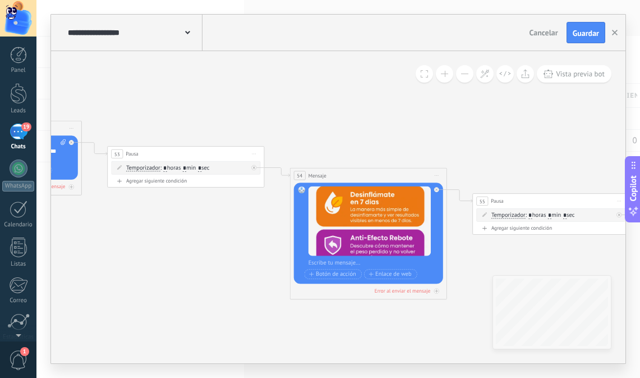
drag, startPoint x: 341, startPoint y: 329, endPoint x: 216, endPoint y: 291, distance: 130.7
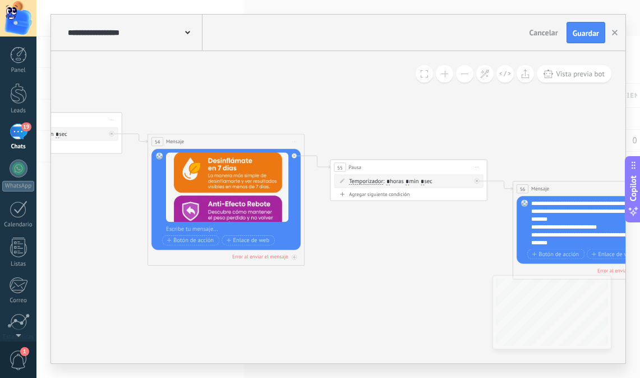
drag, startPoint x: 329, startPoint y: 294, endPoint x: 184, endPoint y: 282, distance: 145.8
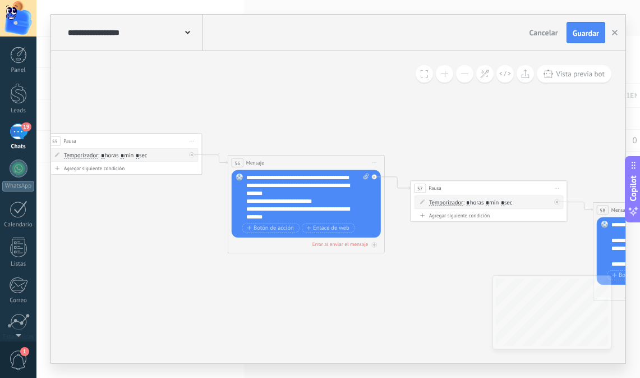
drag, startPoint x: 290, startPoint y: 285, endPoint x: 232, endPoint y: 273, distance: 58.3
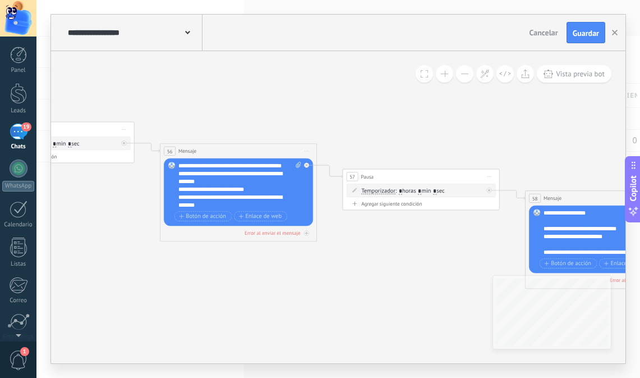
drag, startPoint x: 350, startPoint y: 296, endPoint x: 213, endPoint y: 288, distance: 137.2
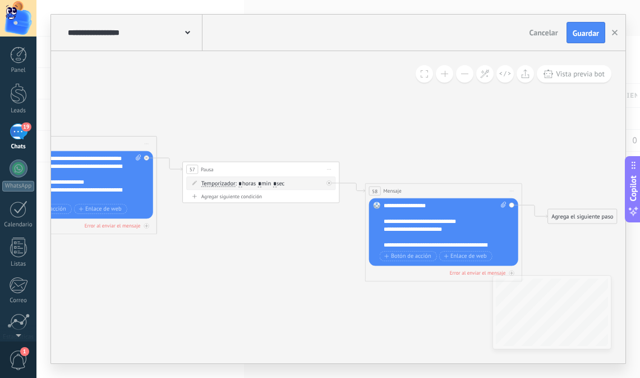
drag, startPoint x: 332, startPoint y: 293, endPoint x: 211, endPoint y: 259, distance: 125.3
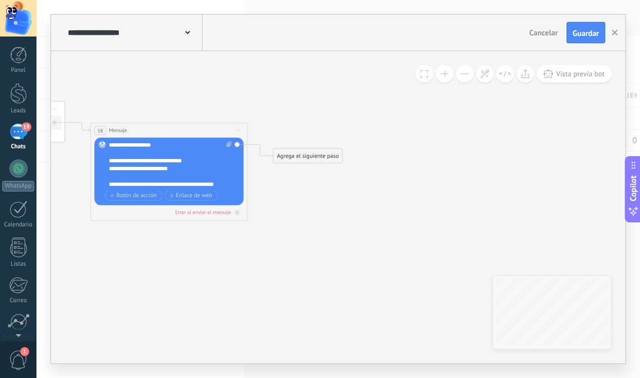
drag, startPoint x: 310, startPoint y: 290, endPoint x: 181, endPoint y: 267, distance: 130.6
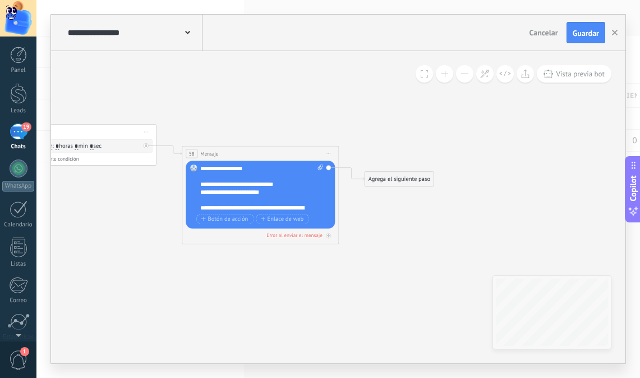
drag, startPoint x: 310, startPoint y: 289, endPoint x: 386, endPoint y: 302, distance: 76.3
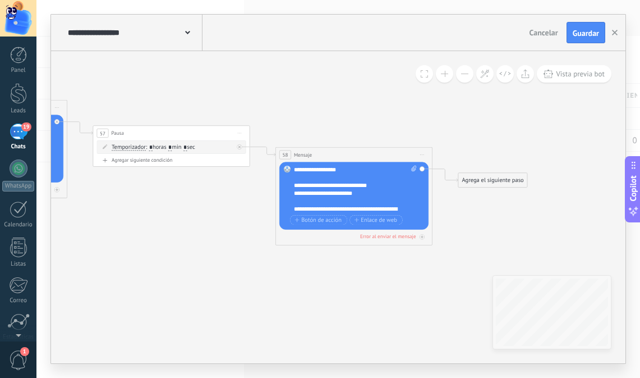
drag, startPoint x: 391, startPoint y: 275, endPoint x: 460, endPoint y: 274, distance: 69.6
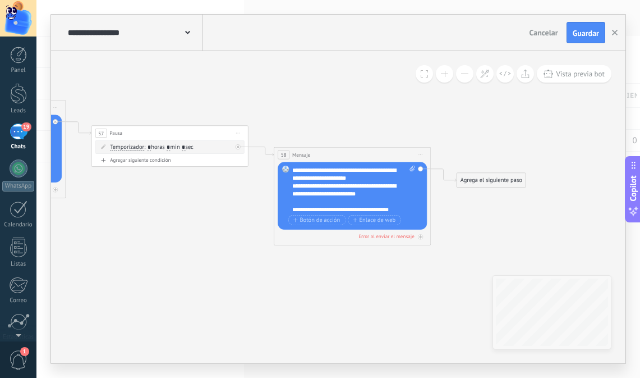
scroll to position [56, 0]
click at [494, 186] on div "Agrega el siguiente paso" at bounding box center [491, 179] width 69 height 13
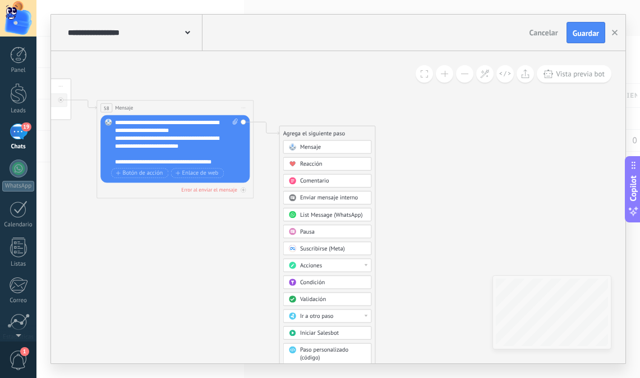
drag, startPoint x: 535, startPoint y: 150, endPoint x: 378, endPoint y: 116, distance: 161.3
click at [299, 228] on div "Pausa" at bounding box center [327, 231] width 89 height 13
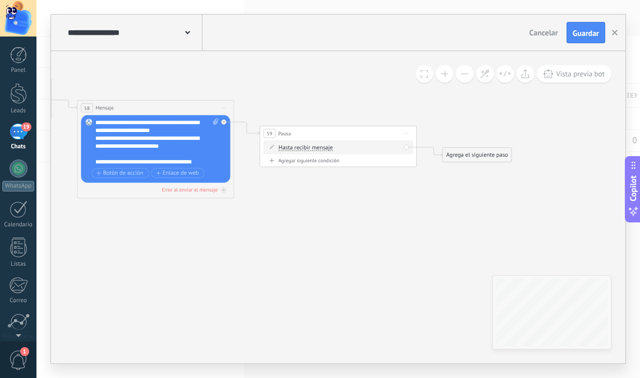
click at [313, 145] on span "Hasta recibir mensaje" at bounding box center [306, 147] width 54 height 6
click at [313, 145] on button "Hasta recibir mensaje" at bounding box center [324, 147] width 98 height 14
click at [304, 168] on li "Temporizador" at bounding box center [319, 162] width 98 height 14
click at [354, 149] on input "*" at bounding box center [351, 148] width 3 height 6
type input "*"
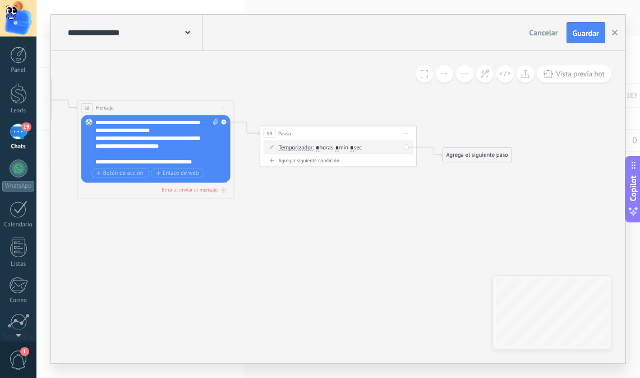
click at [339, 148] on input "*" at bounding box center [337, 148] width 3 height 6
type input "*"
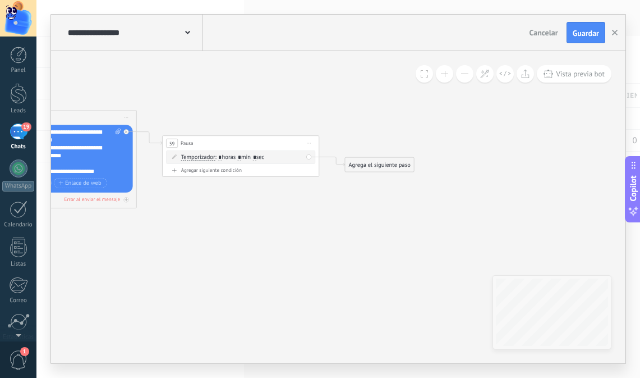
drag, startPoint x: 391, startPoint y: 219, endPoint x: 360, endPoint y: 220, distance: 31.5
click at [387, 167] on div "Agrega el siguiente paso" at bounding box center [379, 164] width 69 height 13
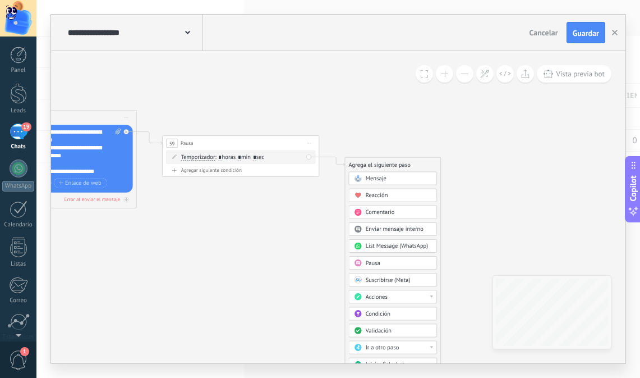
click at [379, 177] on span "Mensaje" at bounding box center [376, 178] width 21 height 7
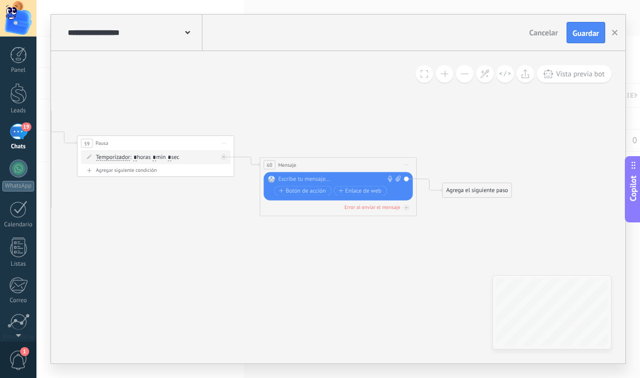
click at [312, 179] on div at bounding box center [336, 180] width 117 height 8
paste div
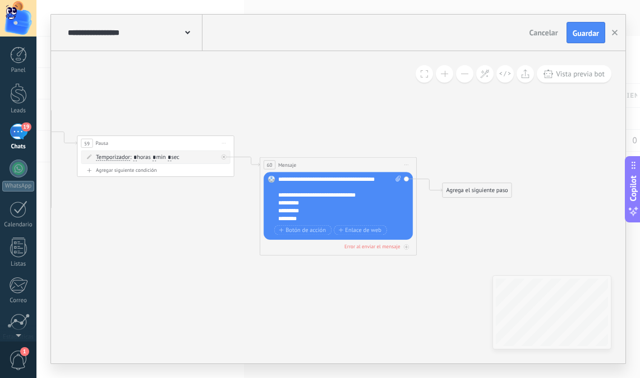
scroll to position [45, 0]
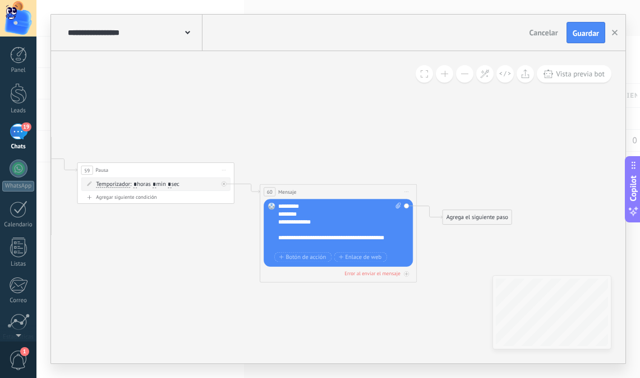
click at [466, 74] on button at bounding box center [464, 73] width 17 height 17
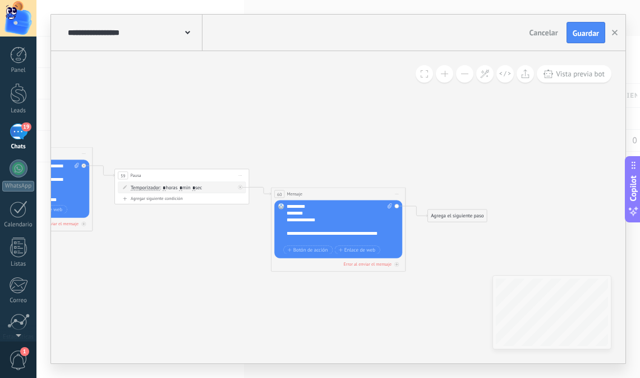
click at [466, 74] on button at bounding box center [464, 73] width 17 height 17
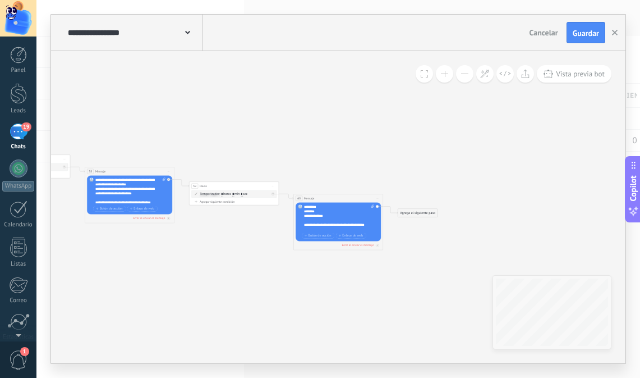
click at [466, 74] on button at bounding box center [464, 73] width 17 height 17
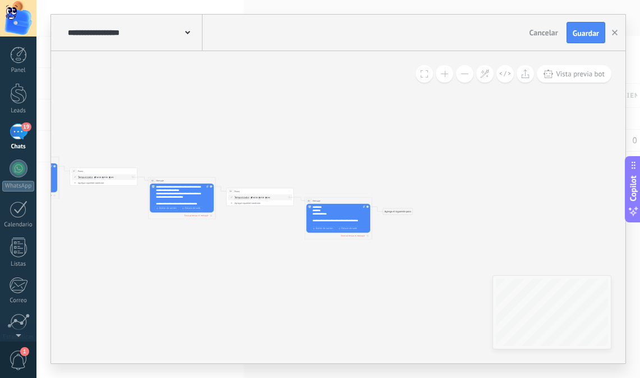
click at [466, 74] on button at bounding box center [464, 73] width 17 height 17
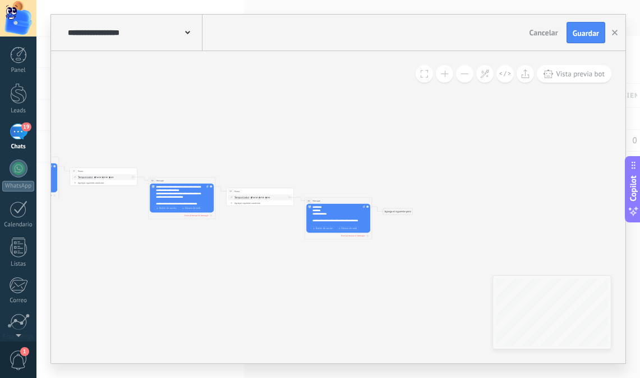
click at [466, 74] on button at bounding box center [464, 73] width 17 height 17
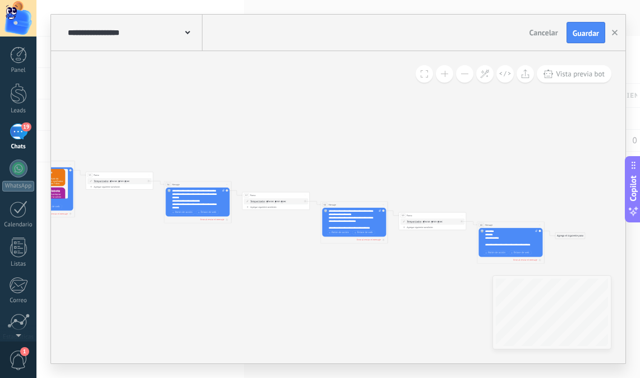
drag, startPoint x: 228, startPoint y: 250, endPoint x: 462, endPoint y: 207, distance: 238.0
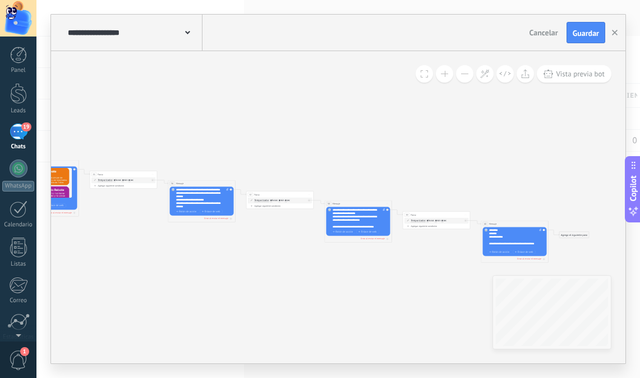
click at [469, 79] on button at bounding box center [464, 73] width 17 height 17
click at [466, 77] on button at bounding box center [464, 73] width 17 height 17
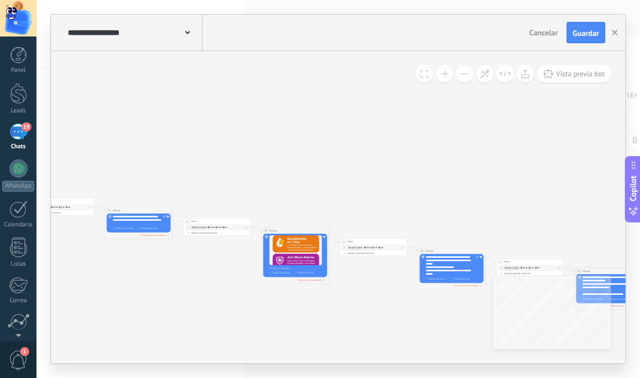
drag, startPoint x: 259, startPoint y: 123, endPoint x: 445, endPoint y: 168, distance: 191.1
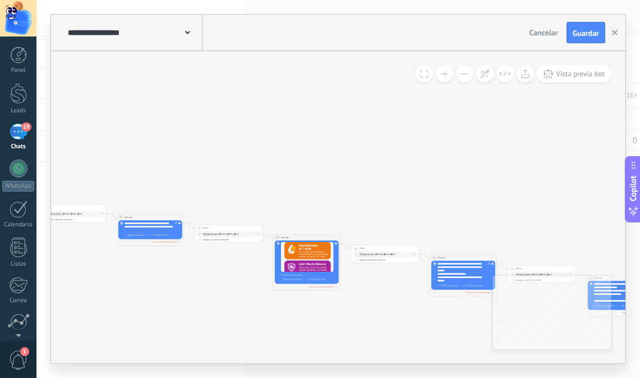
drag, startPoint x: 255, startPoint y: 134, endPoint x: 459, endPoint y: 185, distance: 209.6
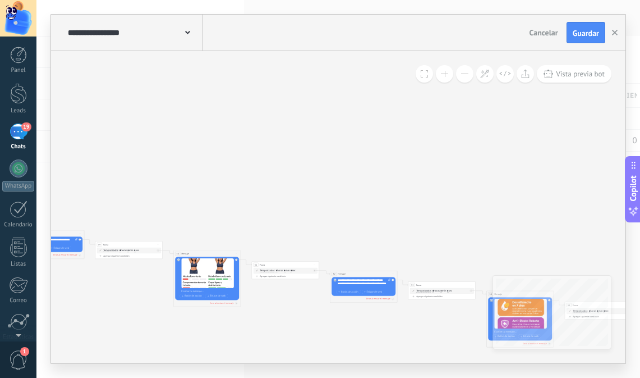
drag, startPoint x: 233, startPoint y: 141, endPoint x: 438, endPoint y: 186, distance: 209.7
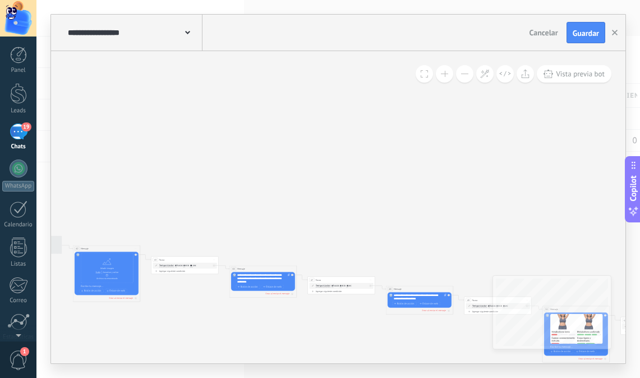
drag, startPoint x: 164, startPoint y: 164, endPoint x: 392, endPoint y: 172, distance: 228.0
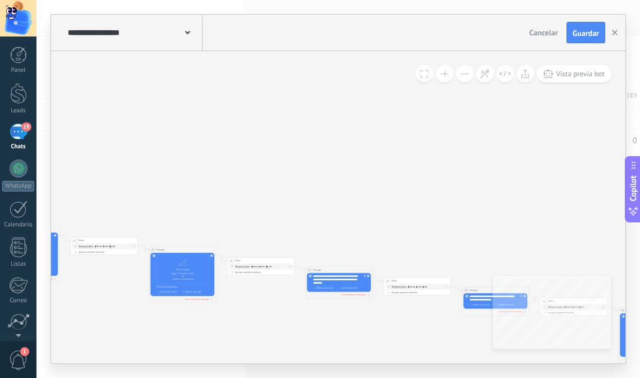
drag, startPoint x: 187, startPoint y: 158, endPoint x: 373, endPoint y: 178, distance: 186.4
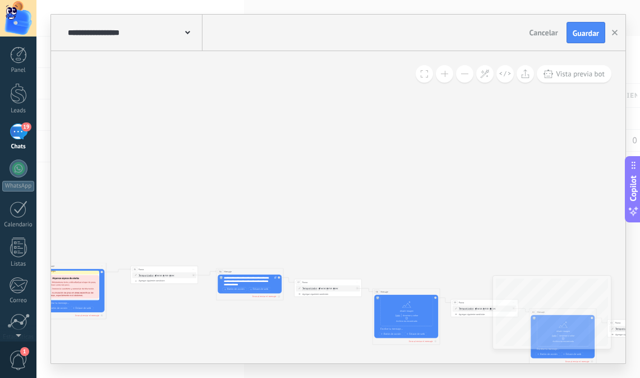
drag, startPoint x: 420, startPoint y: 201, endPoint x: 383, endPoint y: 191, distance: 39.1
click at [480, 206] on icon at bounding box center [204, 352] width 3829 height 496
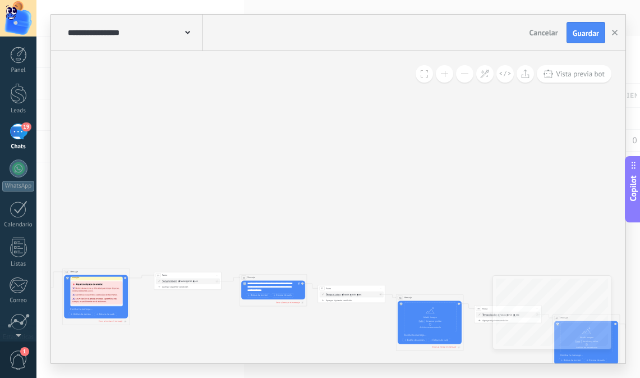
drag, startPoint x: 245, startPoint y: 186, endPoint x: 455, endPoint y: 196, distance: 210.2
click at [455, 196] on icon at bounding box center [227, 359] width 3829 height 496
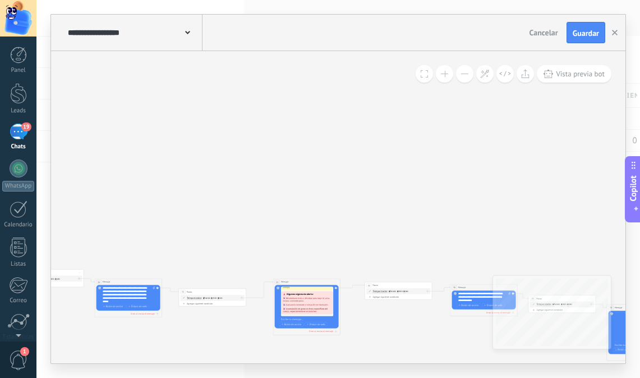
drag, startPoint x: 465, startPoint y: 194, endPoint x: 475, endPoint y: 191, distance: 11.0
click at [485, 194] on icon at bounding box center [438, 368] width 3829 height 496
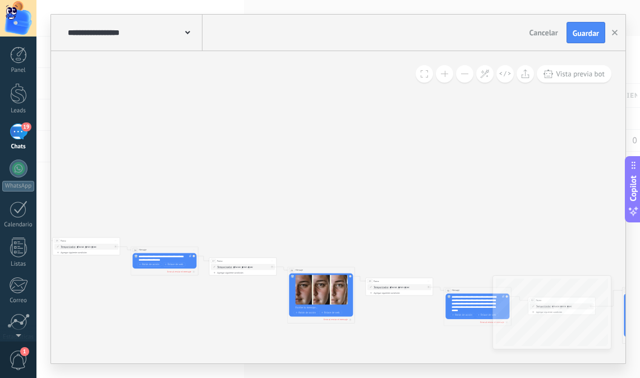
drag, startPoint x: 287, startPoint y: 187, endPoint x: 396, endPoint y: 184, distance: 109.5
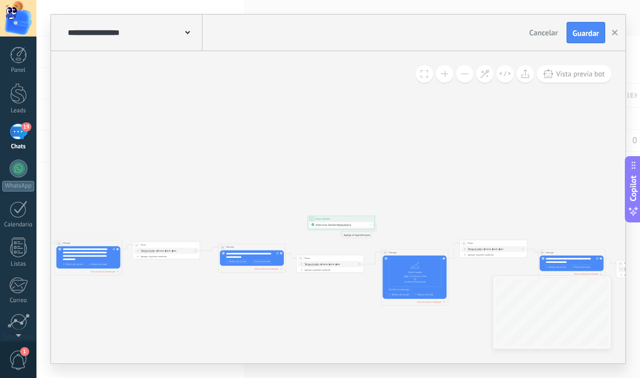
drag
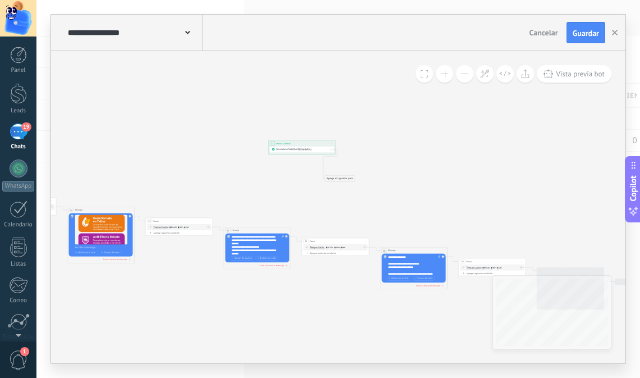
drag, startPoint x: 402, startPoint y: 189, endPoint x: 154, endPoint y: 113, distance: 260.1
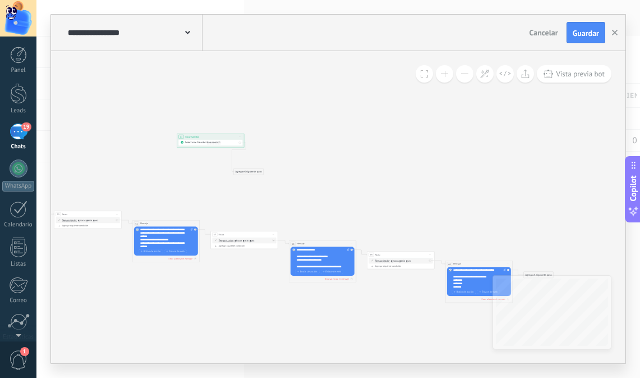
drag, startPoint x: 401, startPoint y: 184, endPoint x: 321, endPoint y: 187, distance: 79.8
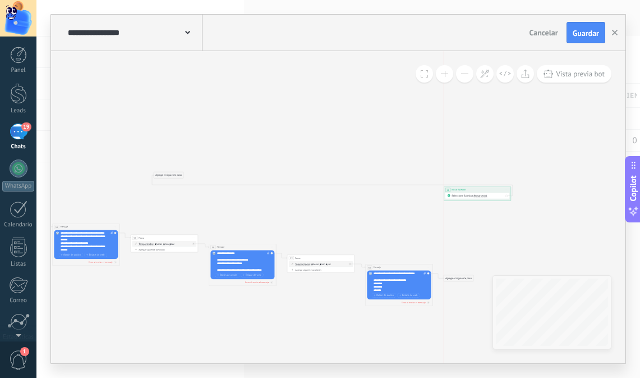
drag, startPoint x: 163, startPoint y: 143, endPoint x: 560, endPoint y: 199, distance: 400.1
click at [511, 193] on div "**********" at bounding box center [477, 189] width 67 height 6
drag, startPoint x: 173, startPoint y: 174, endPoint x: 588, endPoint y: 240, distance: 420.0
click at [590, 246] on div "Agrega el siguiente paso" at bounding box center [585, 247] width 30 height 6
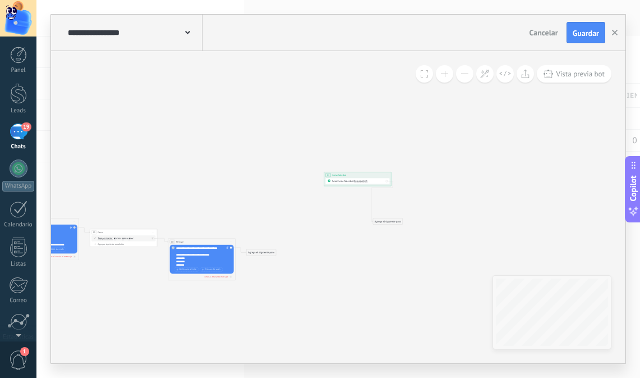
drag, startPoint x: 432, startPoint y: 161, endPoint x: 114, endPoint y: 114, distance: 321.0
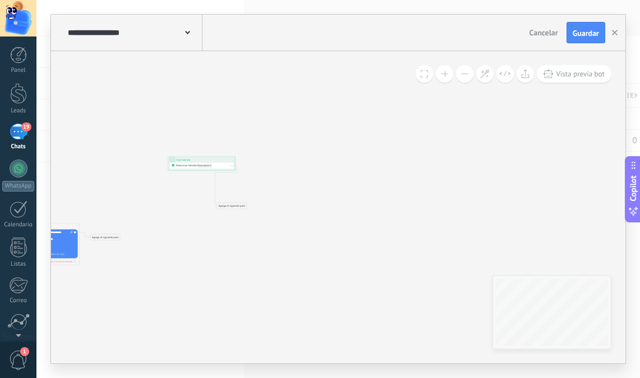
drag, startPoint x: 234, startPoint y: 162, endPoint x: 429, endPoint y: 199, distance: 198.8
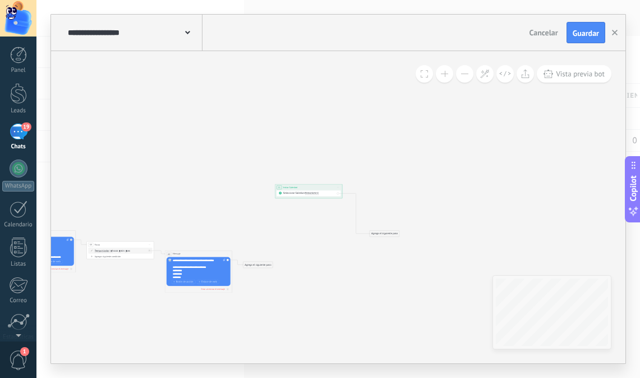
drag, startPoint x: 365, startPoint y: 186, endPoint x: 333, endPoint y: 184, distance: 32.6
click at [323, 185] on div "**********" at bounding box center [309, 187] width 67 height 6
